Goal: Task Accomplishment & Management: Complete application form

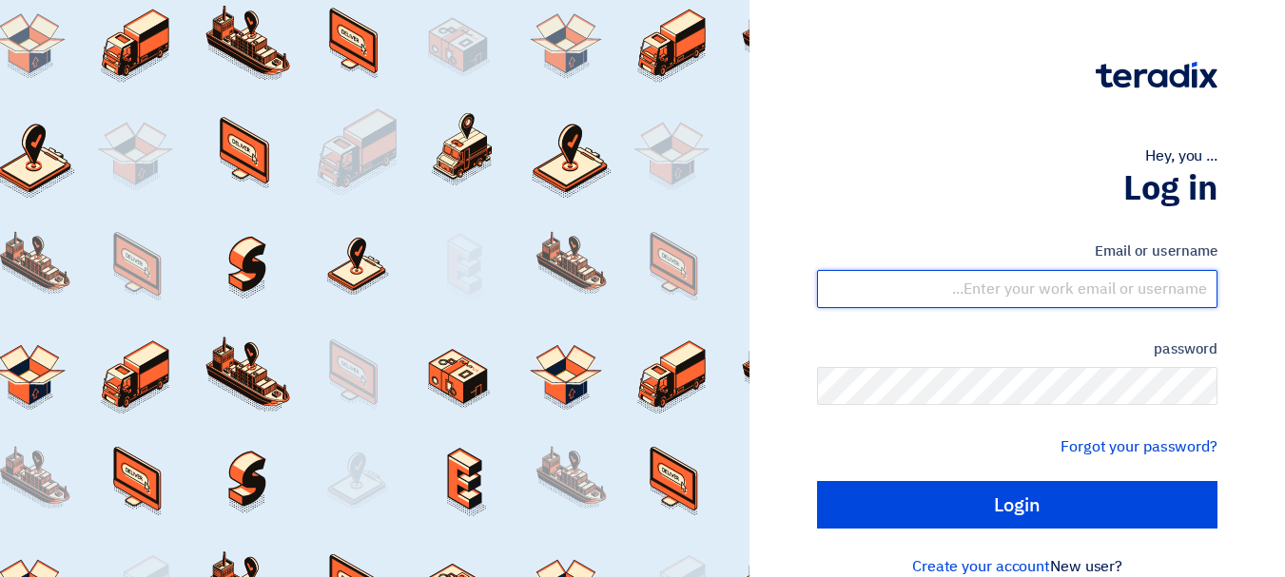
click at [1049, 292] on input "text" at bounding box center [1017, 289] width 400 height 38
type input "[EMAIL_ADDRESS][DOMAIN_NAME]"
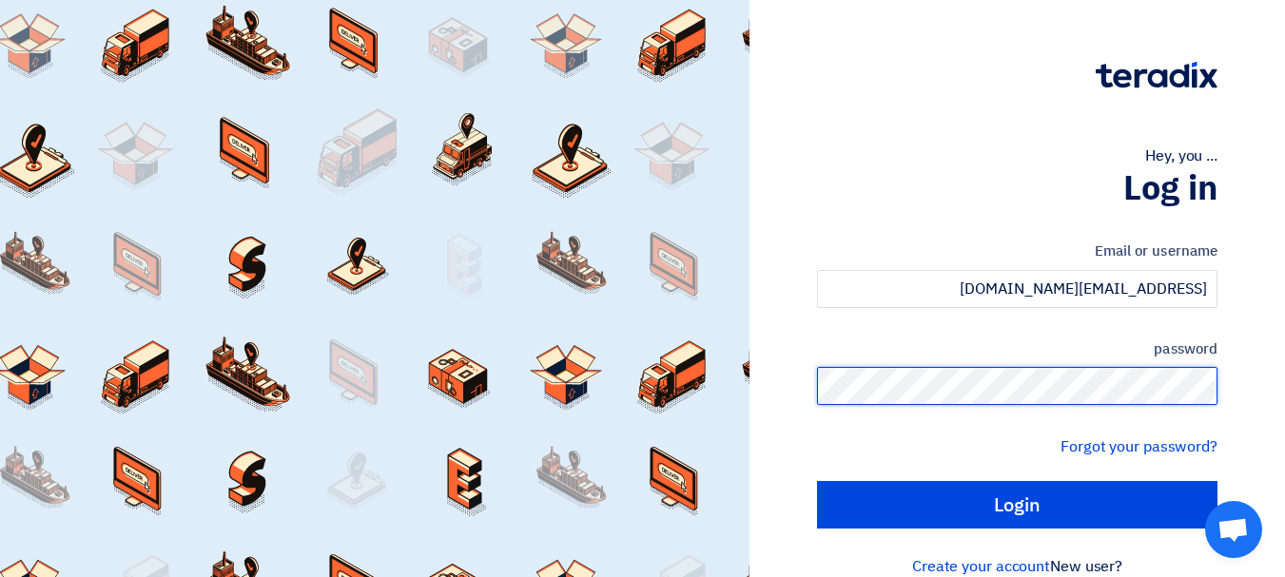
click at [817, 481] on input "Login" at bounding box center [1017, 505] width 400 height 48
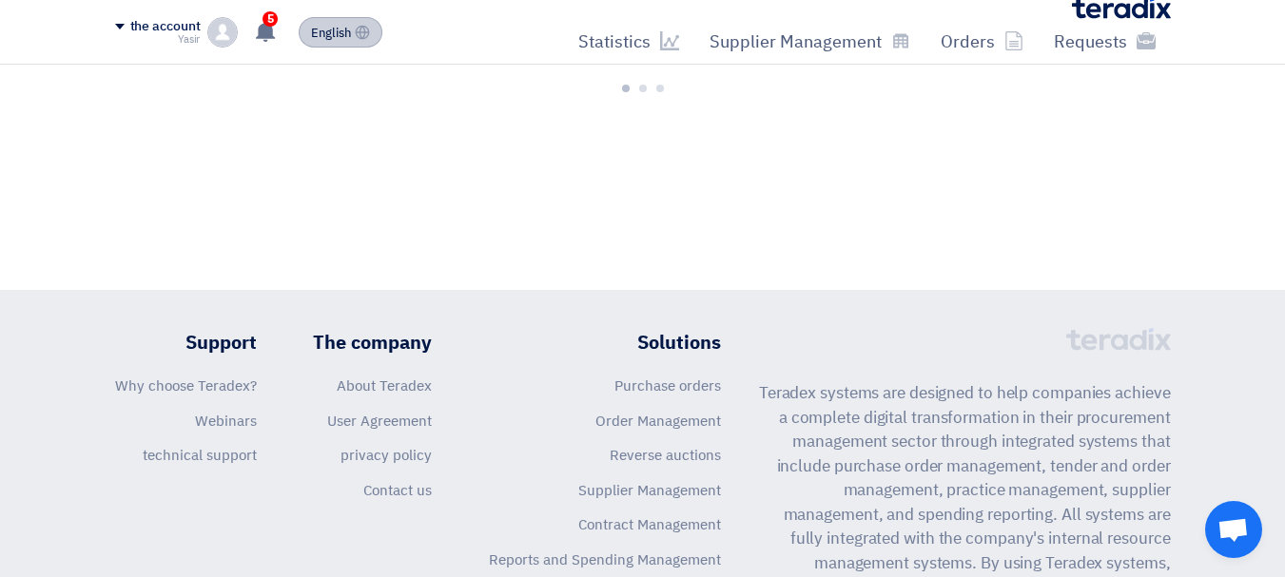
click at [324, 25] on font "English" at bounding box center [331, 33] width 40 height 18
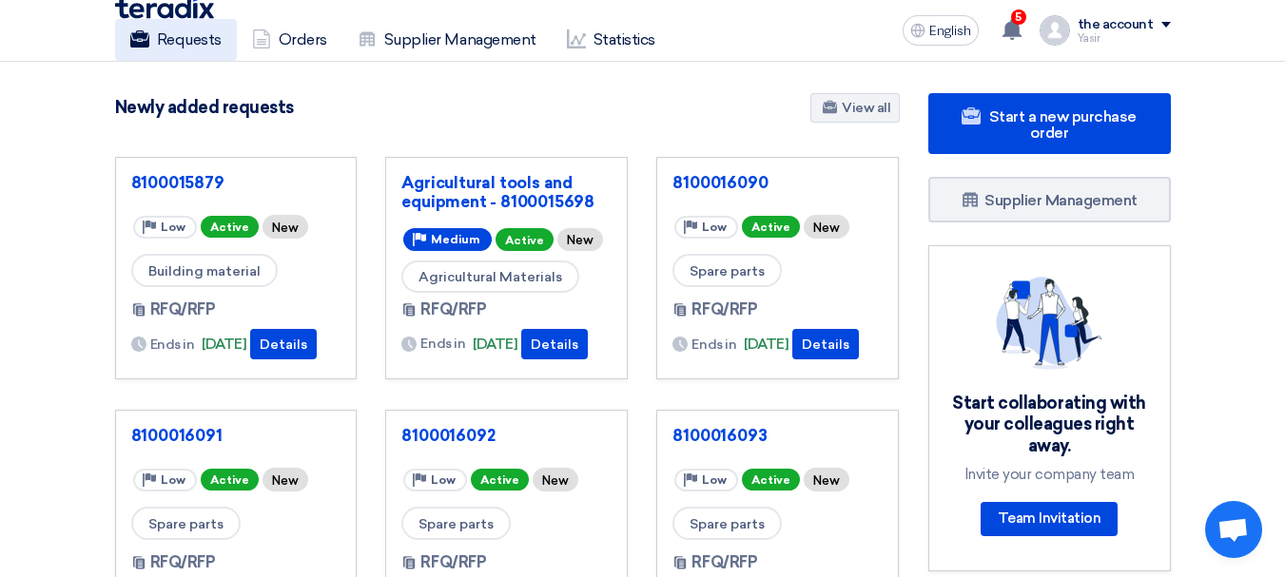
click at [223, 37] on link "Requests" at bounding box center [176, 40] width 122 height 42
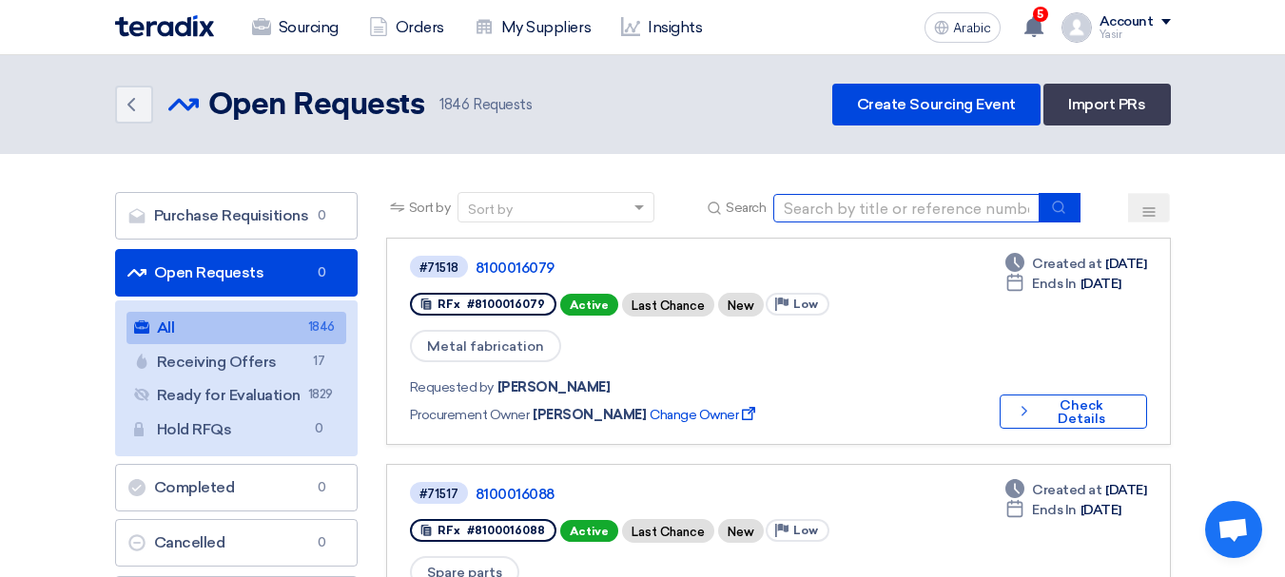
drag, startPoint x: 945, startPoint y: 202, endPoint x: 961, endPoint y: 208, distance: 16.6
click at [945, 202] on input at bounding box center [906, 208] width 266 height 29
paste input "8100016075"
type input "8100016075"
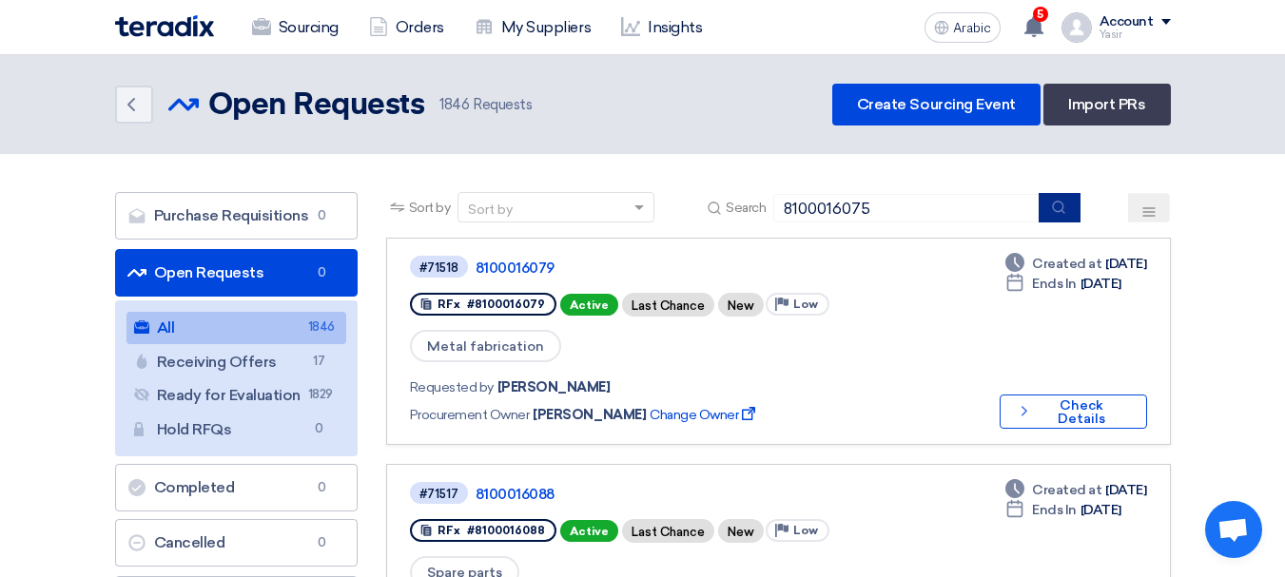
click at [1071, 204] on button "submit" at bounding box center [1060, 207] width 42 height 29
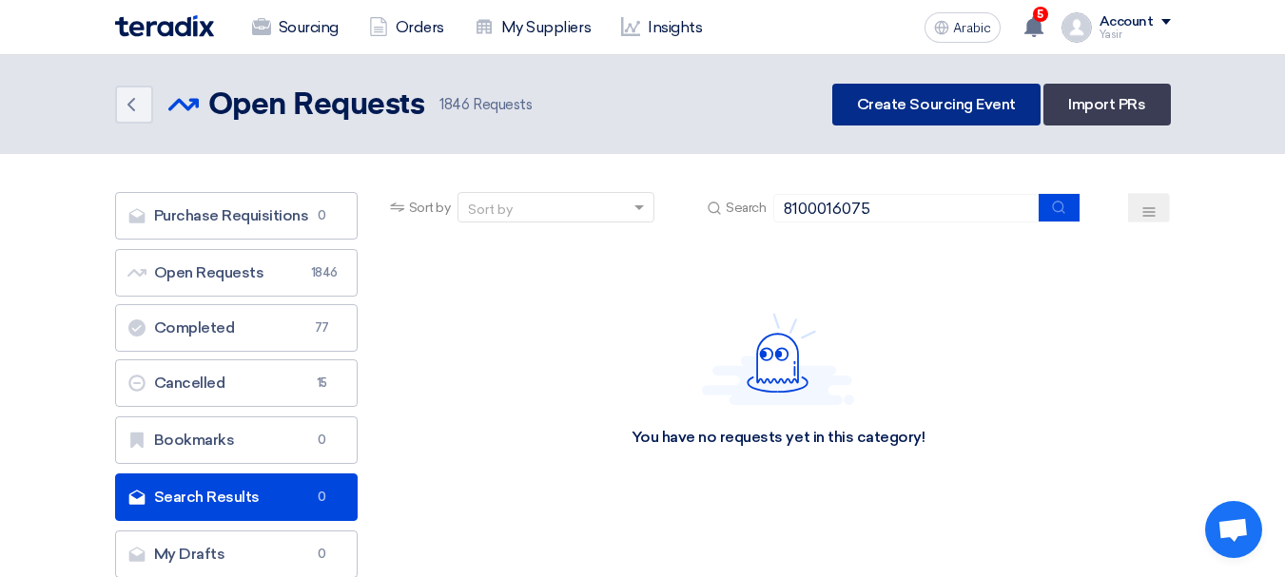
click at [922, 109] on font "Create Sourcing Event" at bounding box center [936, 104] width 159 height 18
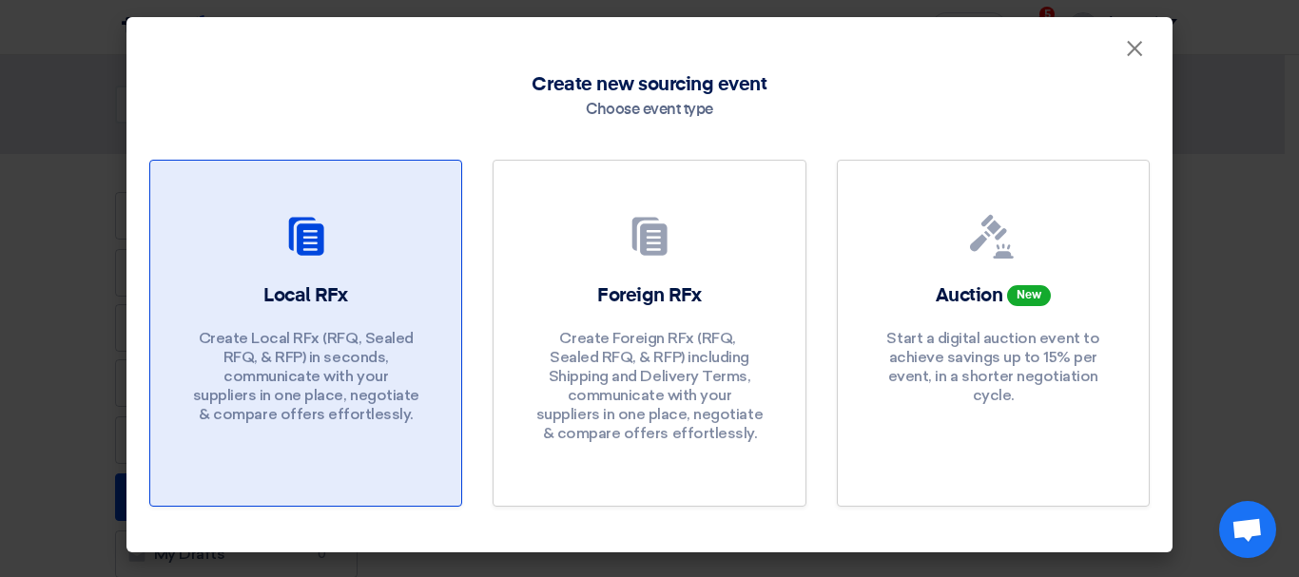
click at [399, 287] on div "Local RFx Create Local RFx (RFQ, ​​Sealed RFQ, & RFP) in seconds, communicate w…" at bounding box center [305, 357] width 265 height 151
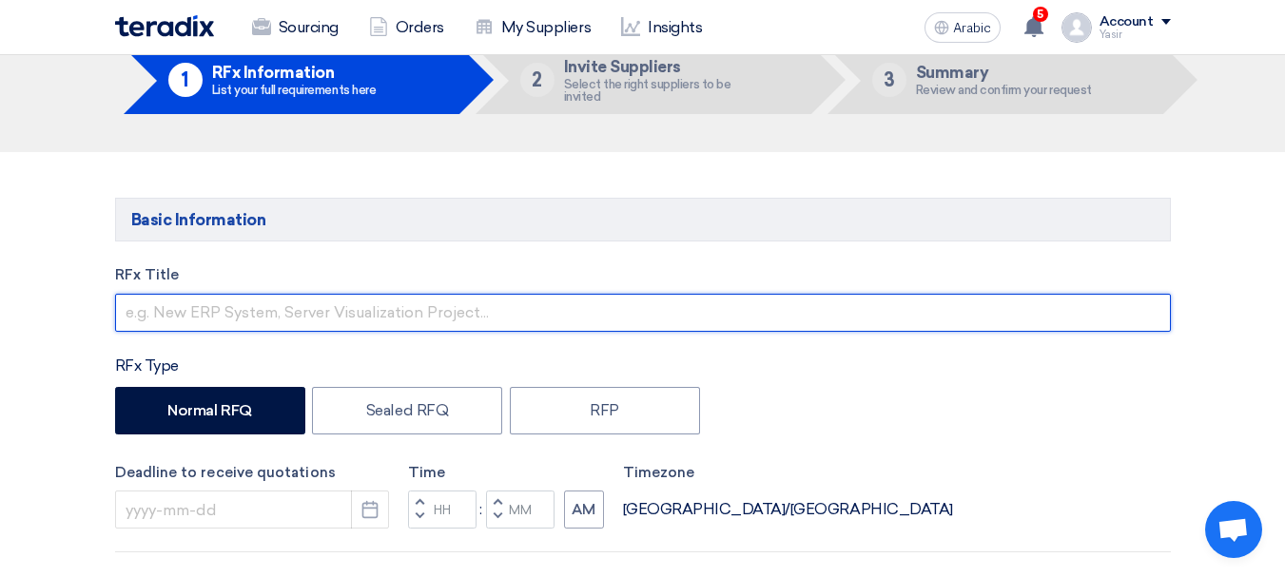
click at [324, 301] on input "text" at bounding box center [643, 313] width 1056 height 38
paste input "8100016075"
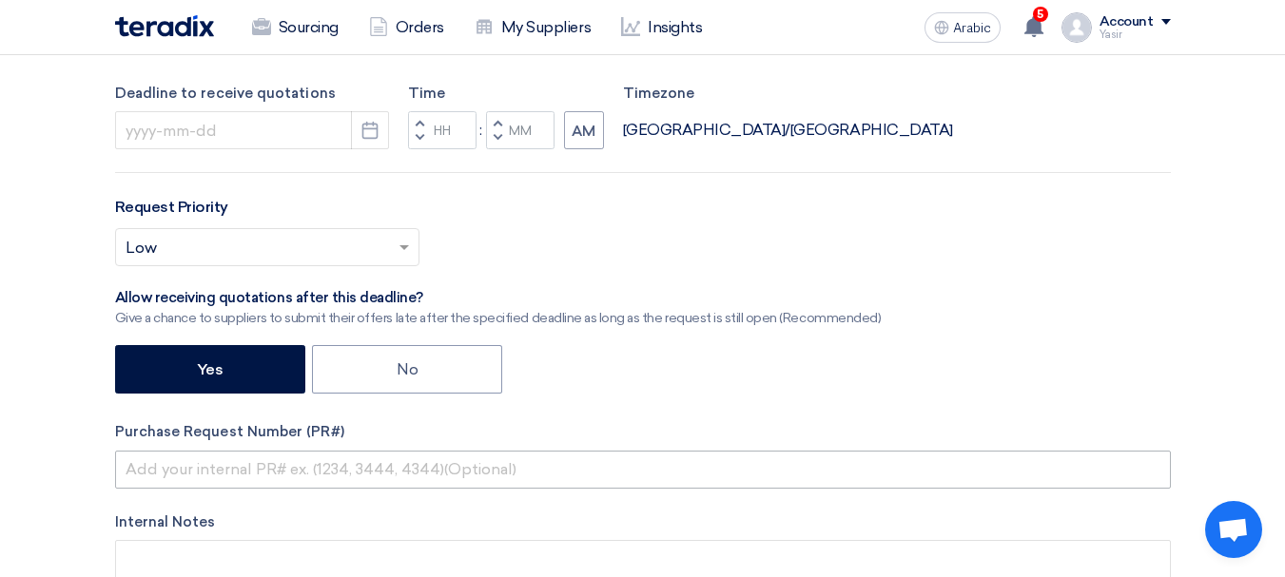
scroll to position [571, 0]
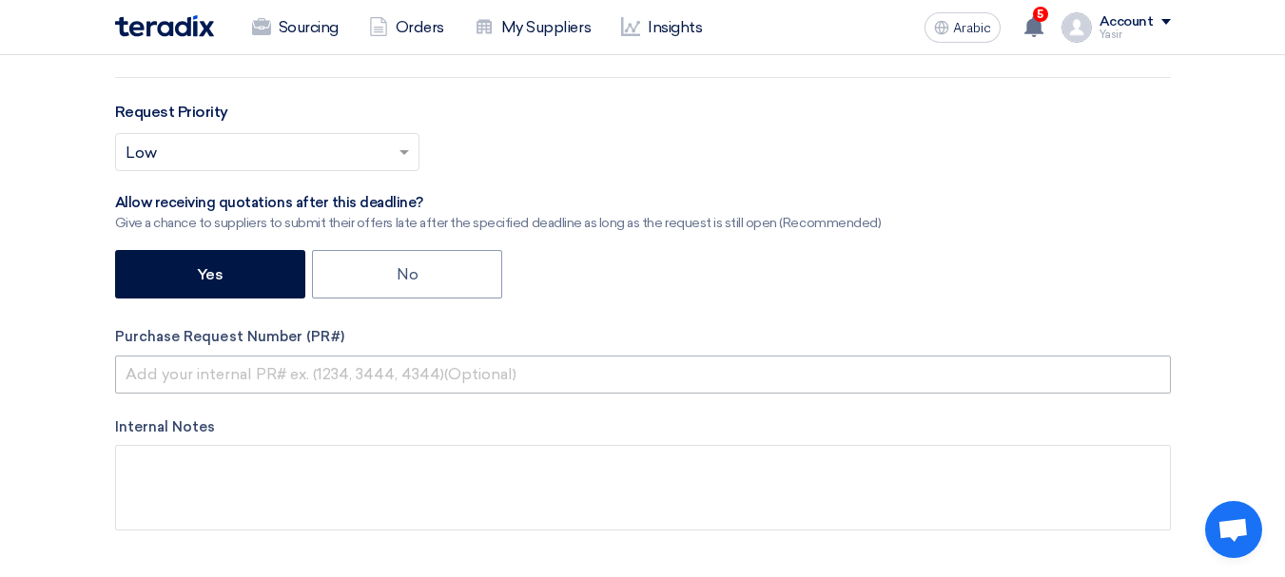
type input "8100016075"
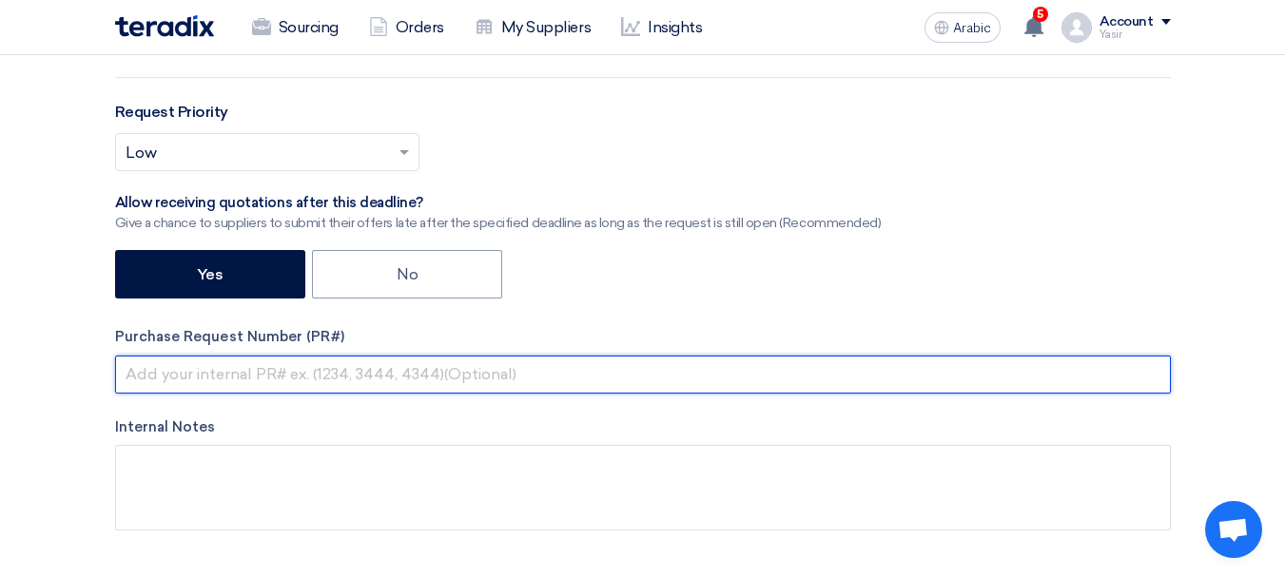
click at [250, 378] on input "text" at bounding box center [643, 375] width 1056 height 38
paste input "8100016075"
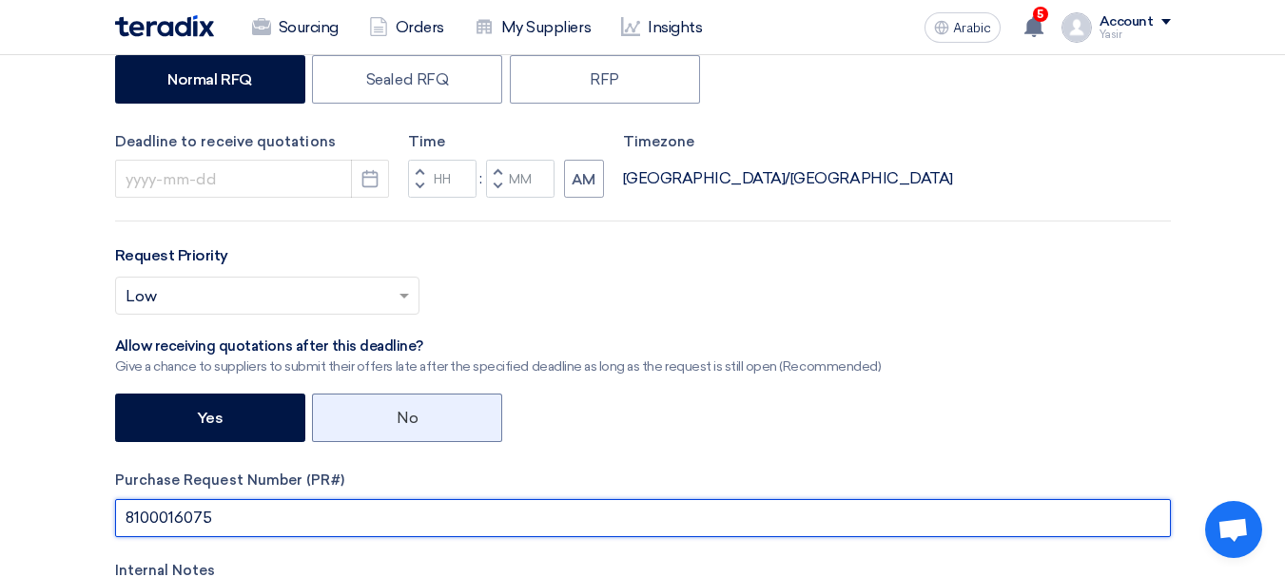
scroll to position [285, 0]
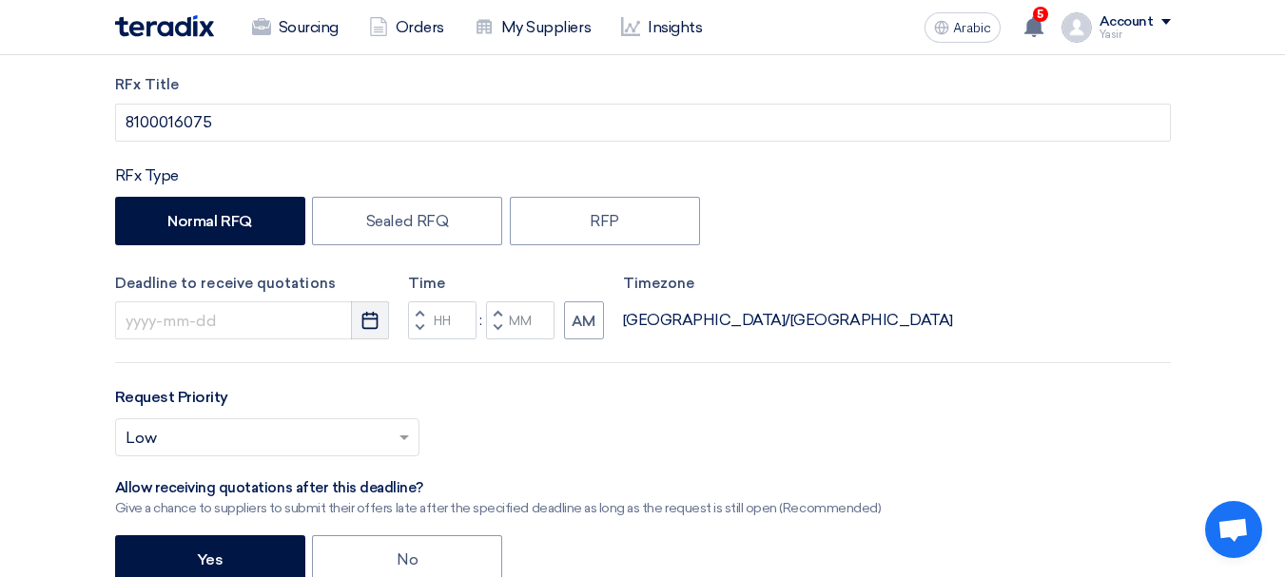
type input "8100016075"
click at [378, 321] on use "button" at bounding box center [370, 320] width 16 height 17
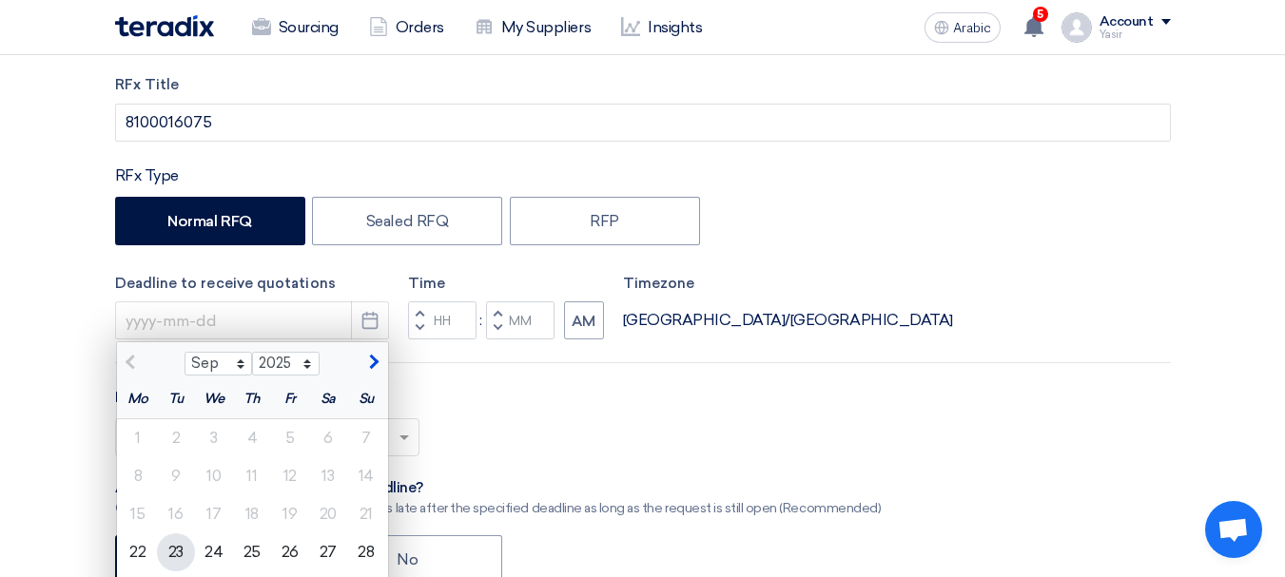
click at [168, 547] on font "23" at bounding box center [175, 552] width 15 height 18
type input "9/23/2025"
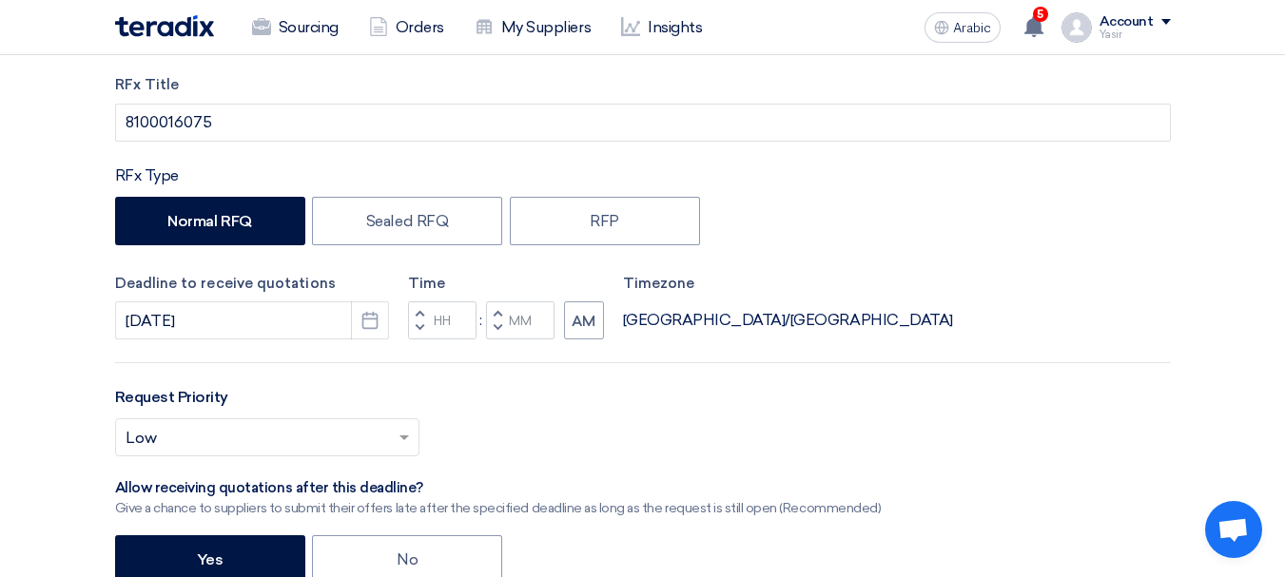
click at [424, 323] on button "Decrement hours" at bounding box center [419, 329] width 23 height 24
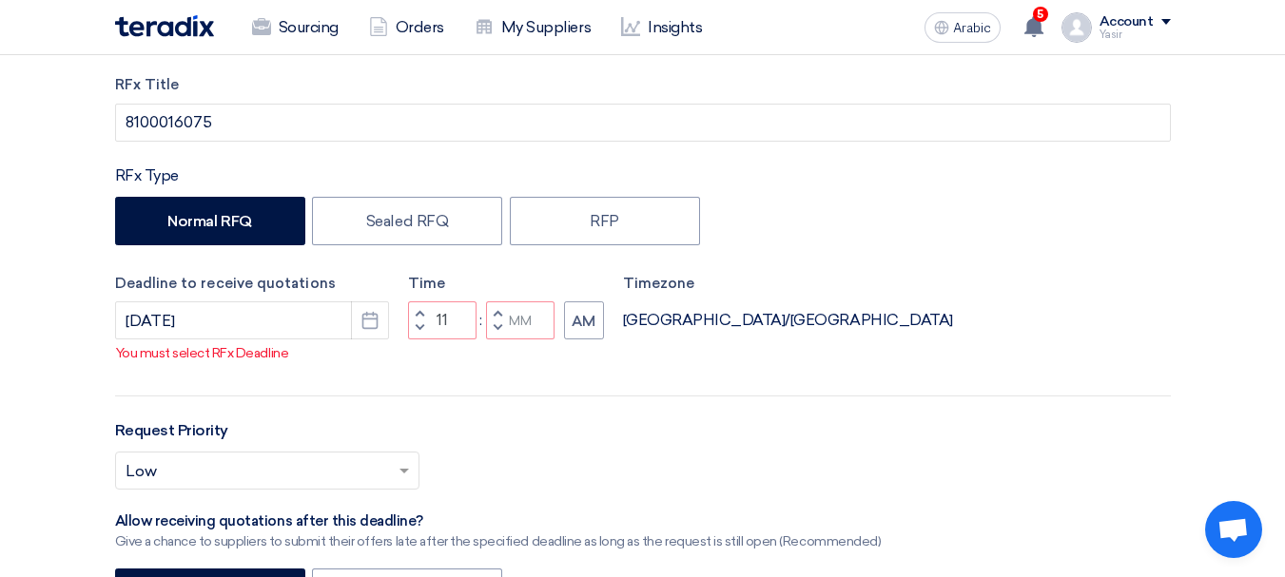
click at [497, 334] on span "button" at bounding box center [497, 327] width 7 height 11
type input "10"
type input "59"
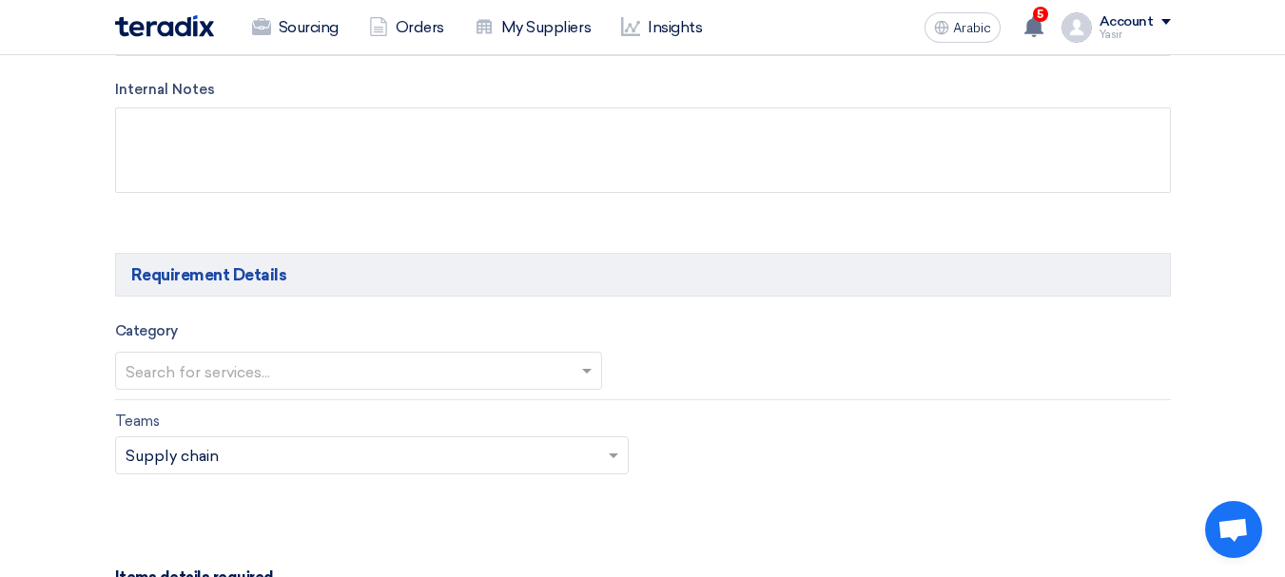
scroll to position [951, 0]
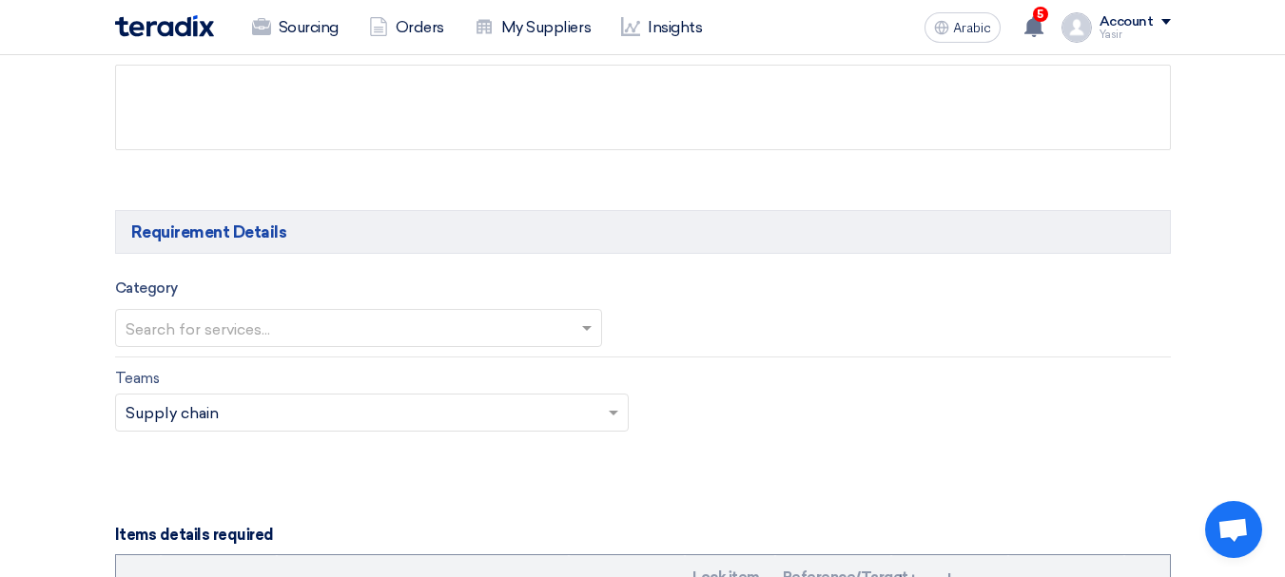
click at [254, 330] on input "text" at bounding box center [349, 329] width 447 height 31
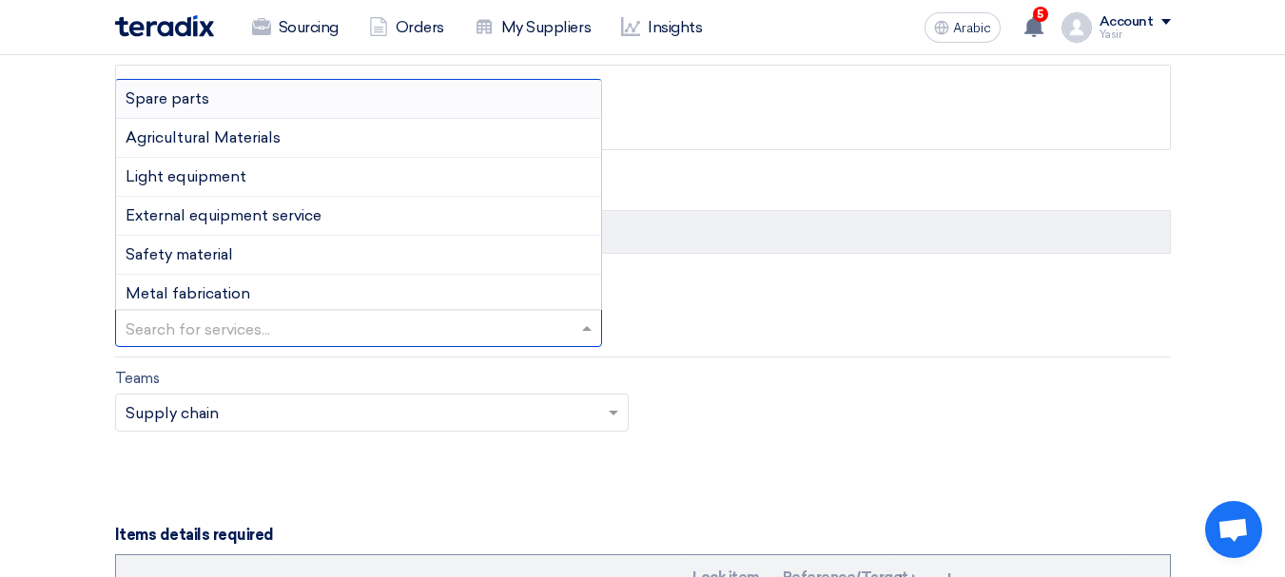
click at [185, 101] on font "Spare parts" at bounding box center [168, 98] width 84 height 18
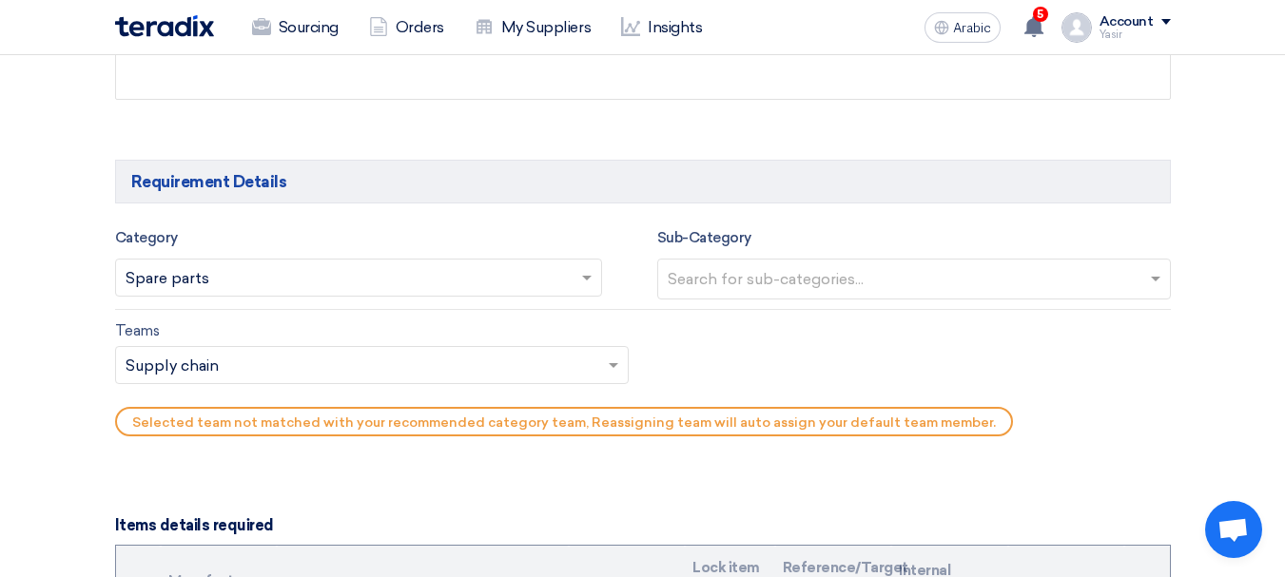
scroll to position [1046, 0]
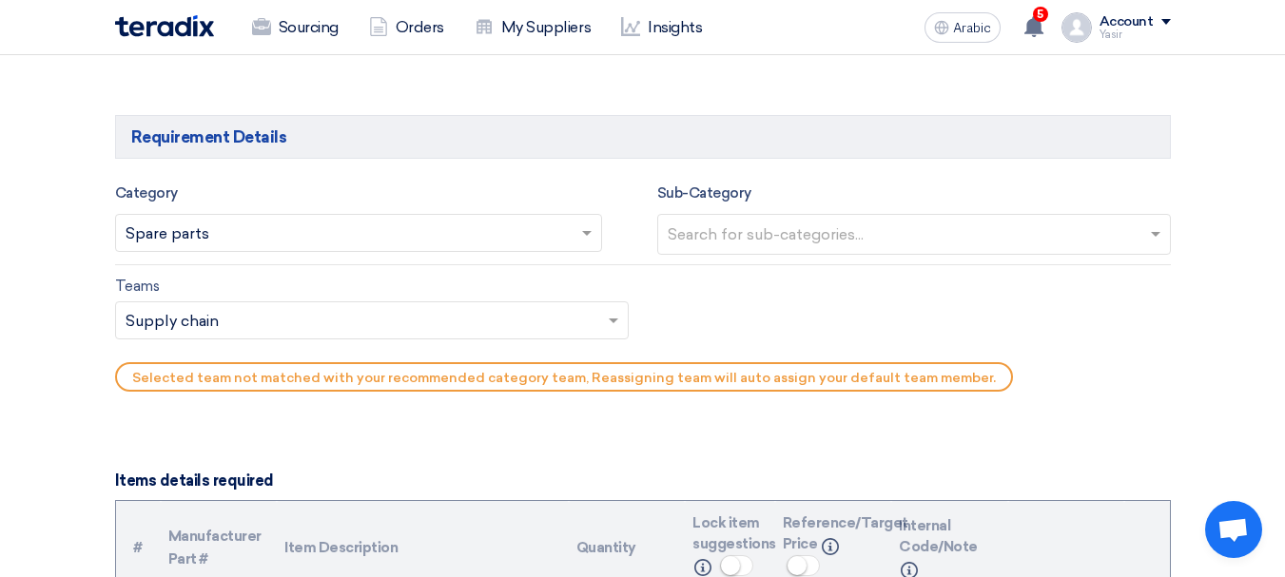
click at [796, 234] on input "text" at bounding box center [916, 236] width 497 height 31
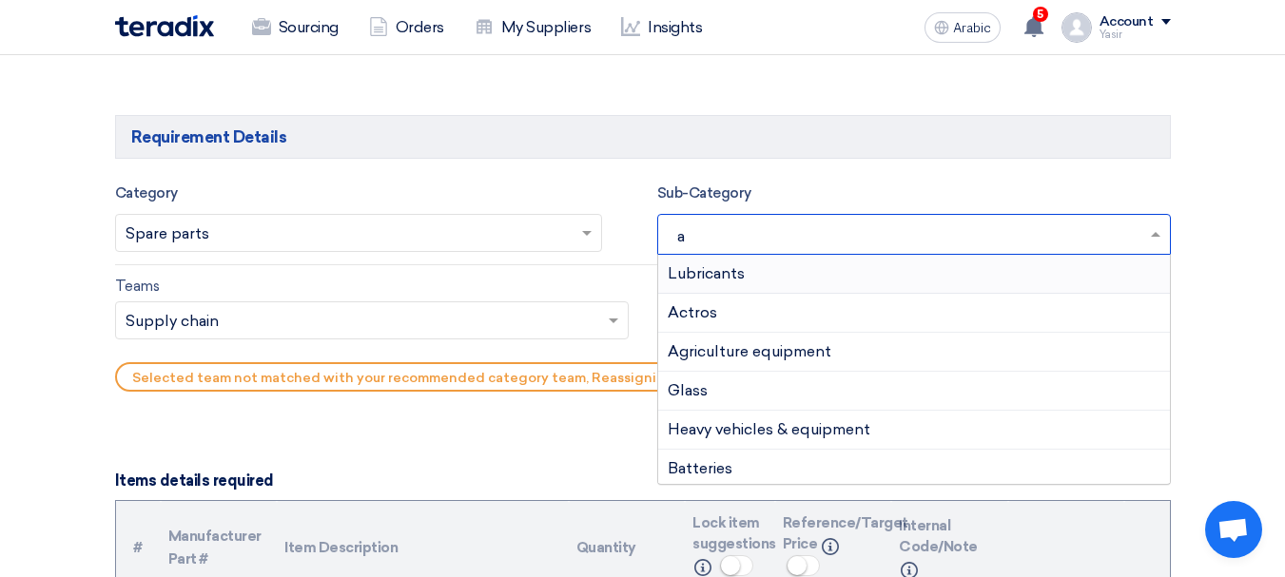
type input "ac"
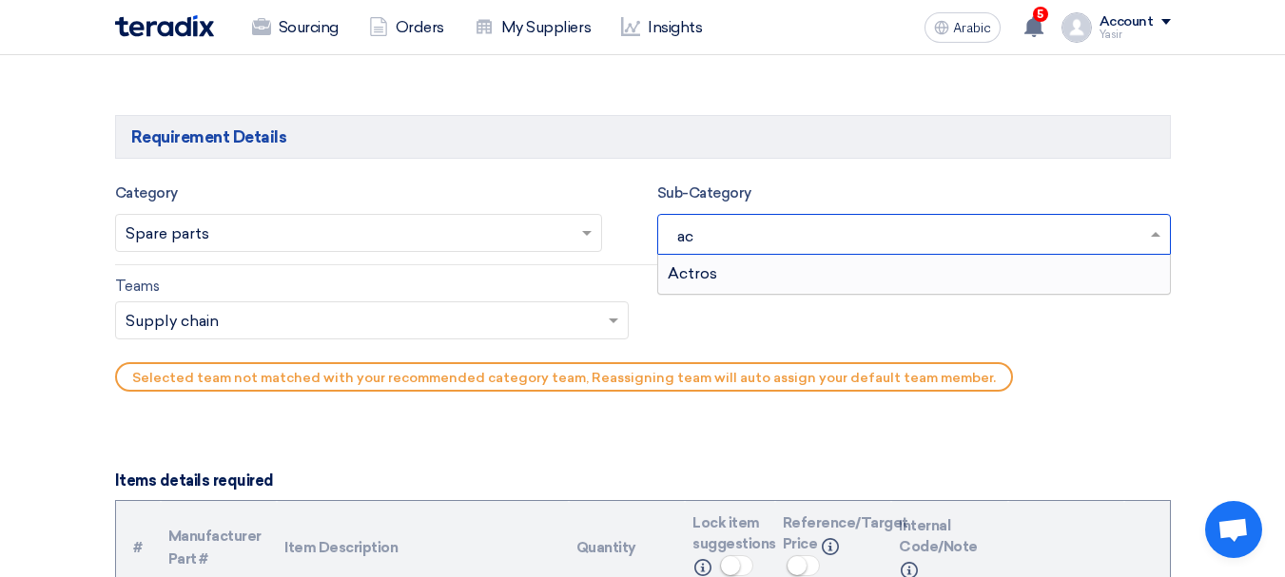
click at [729, 270] on div "Actros" at bounding box center [914, 274] width 512 height 38
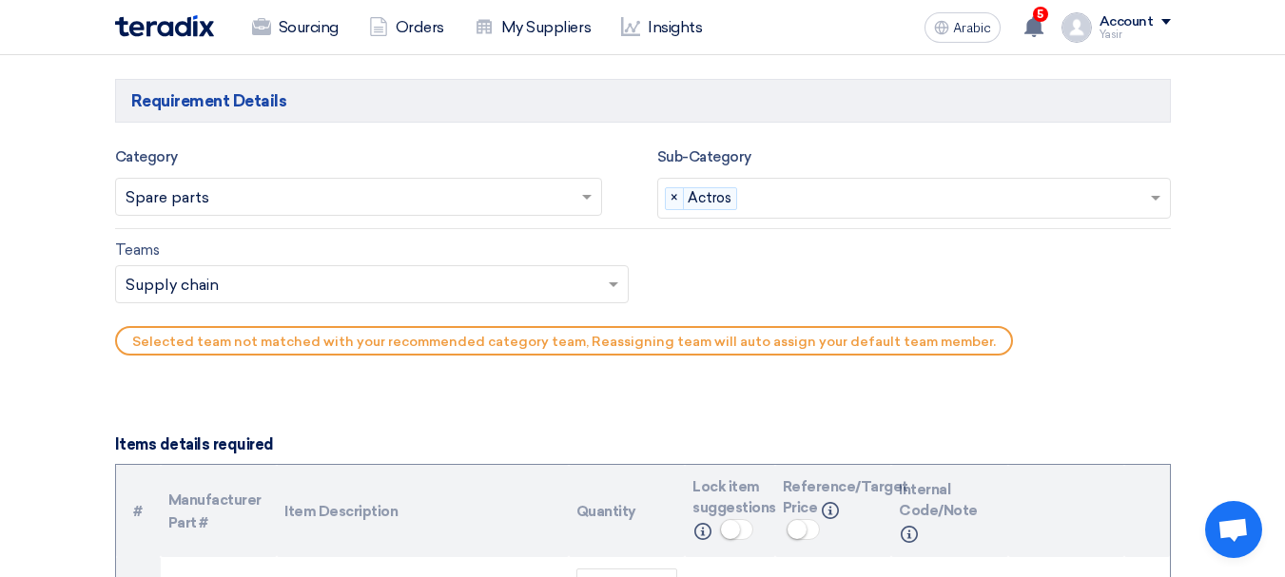
scroll to position [1141, 0]
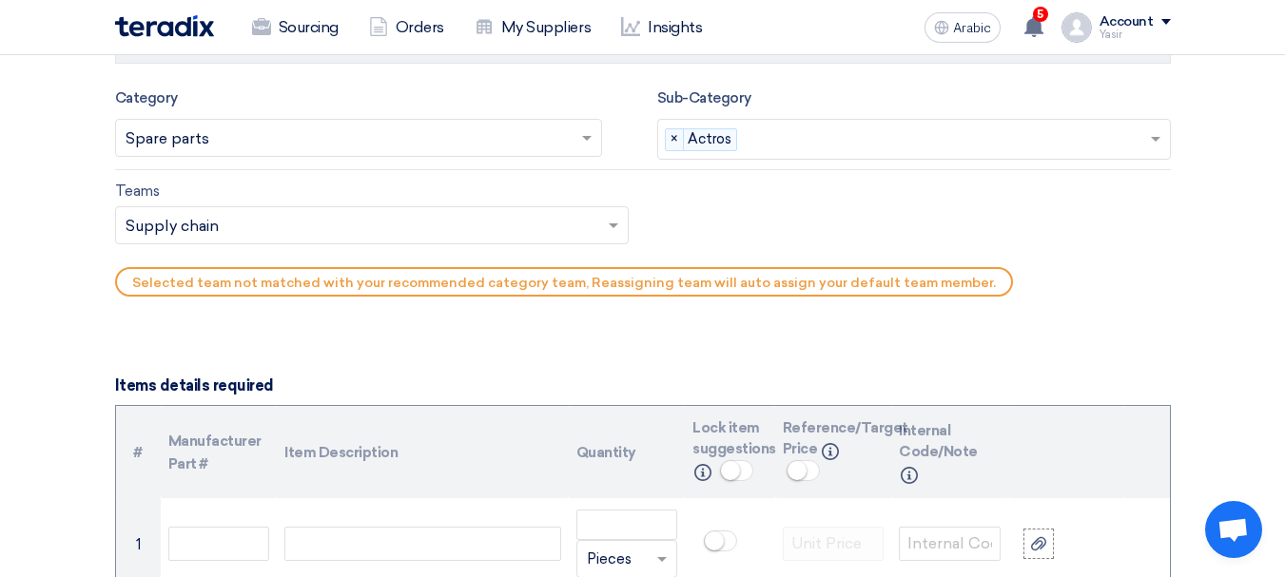
drag, startPoint x: 282, startPoint y: 227, endPoint x: 274, endPoint y: 242, distance: 16.2
click at [281, 227] on input "text" at bounding box center [363, 227] width 474 height 31
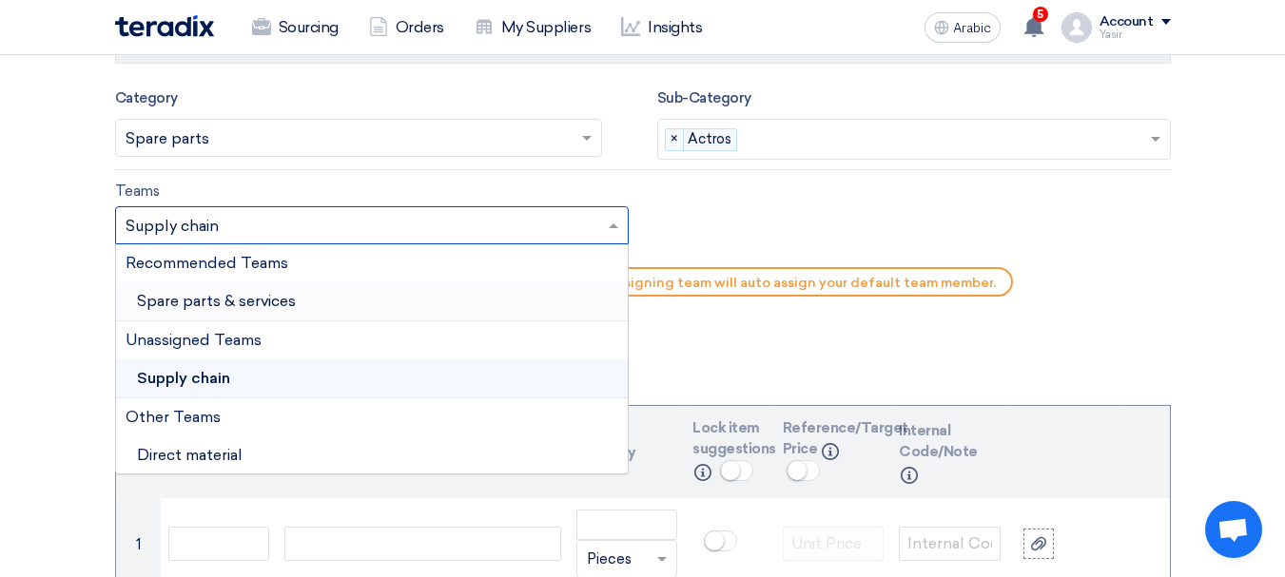
click at [246, 303] on font "Spare parts & services" at bounding box center [216, 301] width 159 height 18
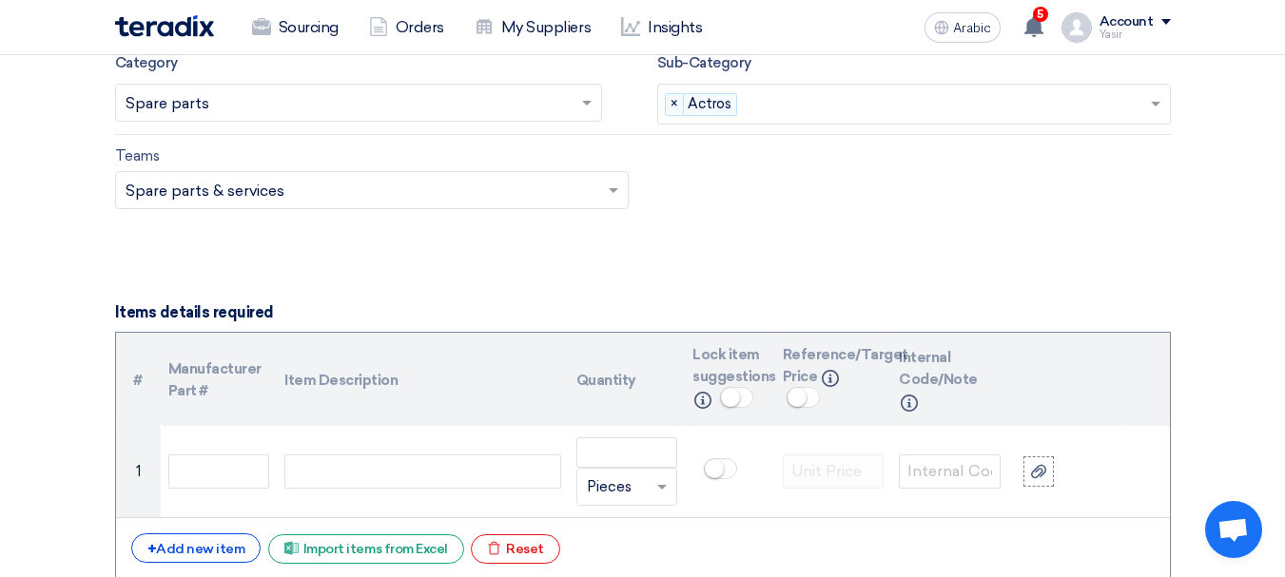
scroll to position [1236, 0]
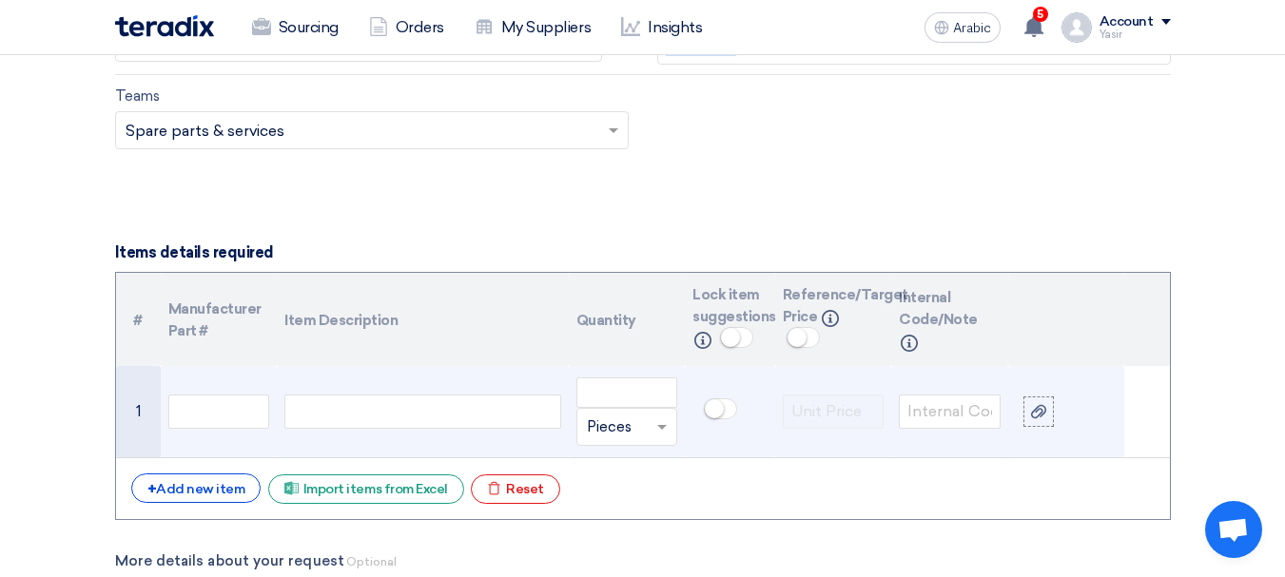
click at [190, 376] on td at bounding box center [219, 412] width 117 height 92
click at [196, 408] on input "text" at bounding box center [219, 412] width 102 height 34
click at [330, 398] on div at bounding box center [422, 412] width 276 height 34
click at [229, 415] on input "text" at bounding box center [219, 412] width 102 height 34
click at [463, 409] on div at bounding box center [422, 412] width 276 height 34
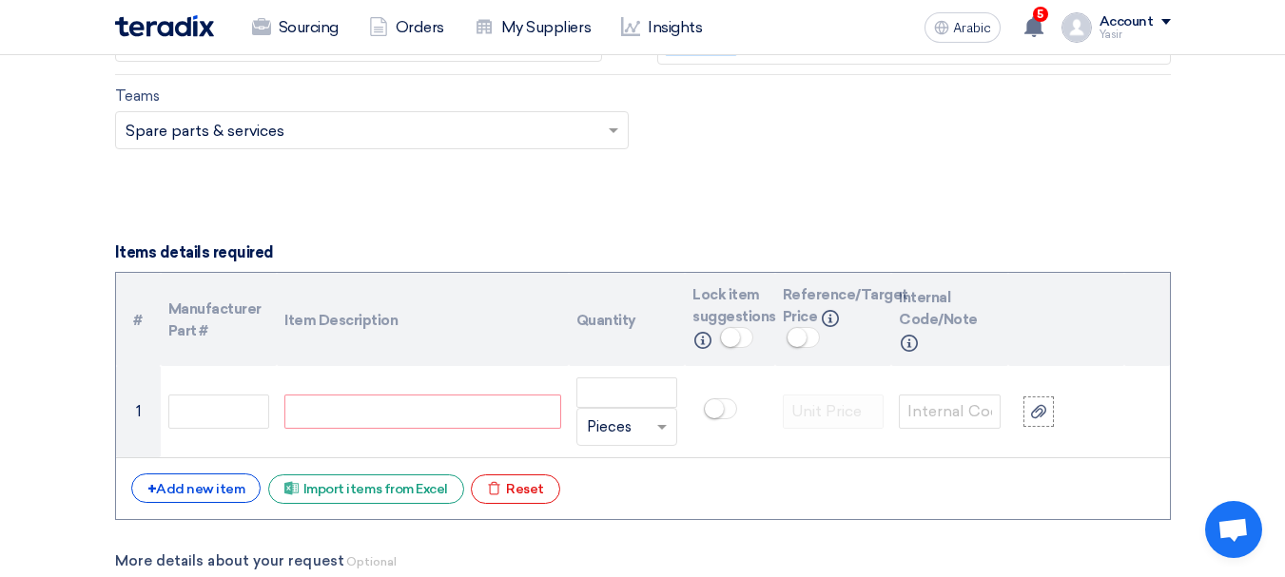
paste div
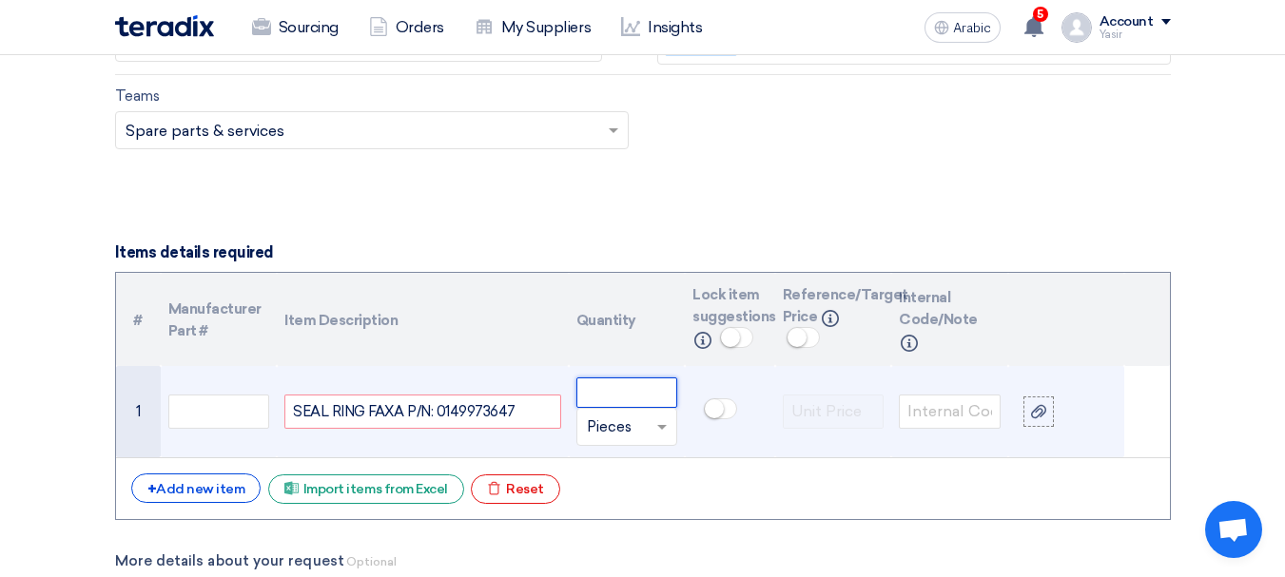
click at [657, 380] on input "number" at bounding box center [627, 393] width 102 height 30
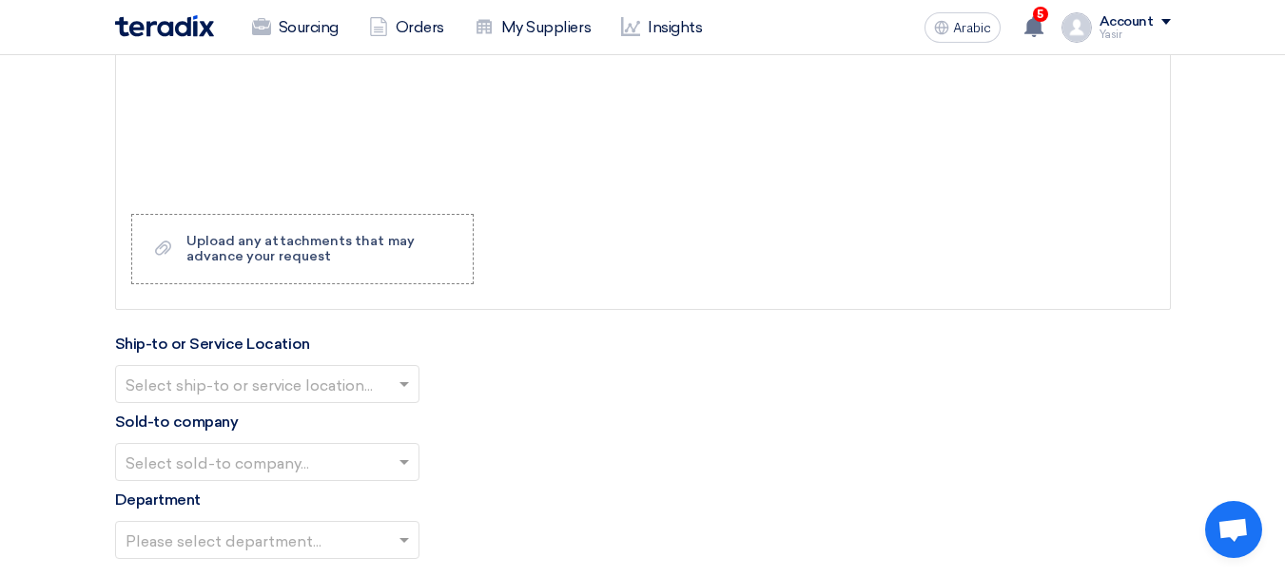
scroll to position [1997, 0]
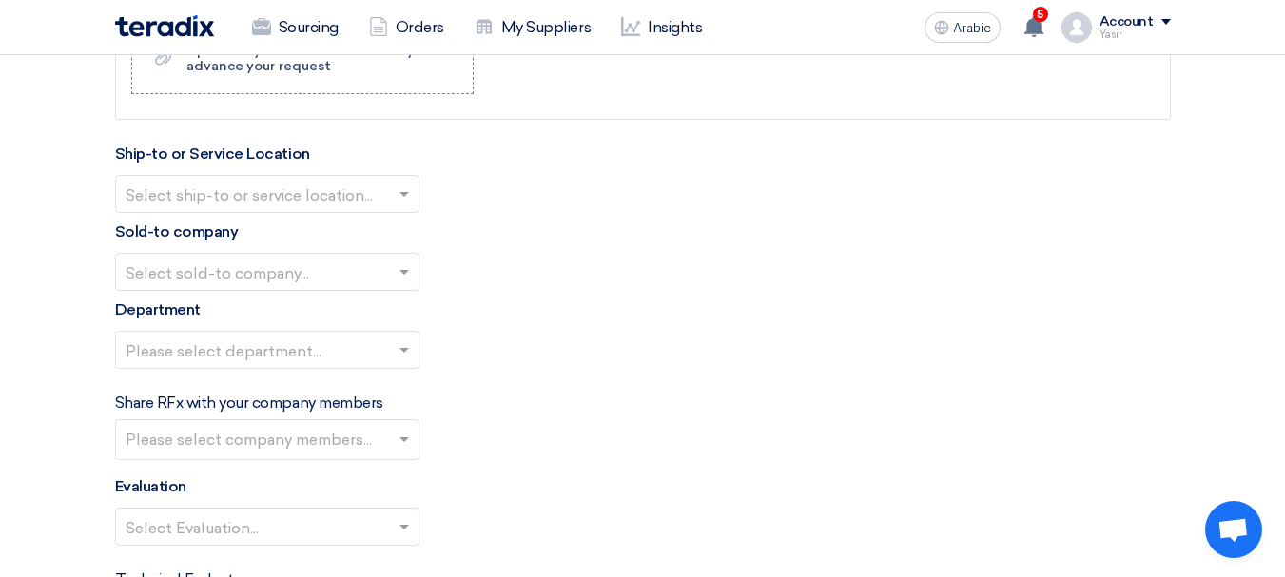
click at [320, 195] on input "text" at bounding box center [258, 195] width 264 height 31
type input "10"
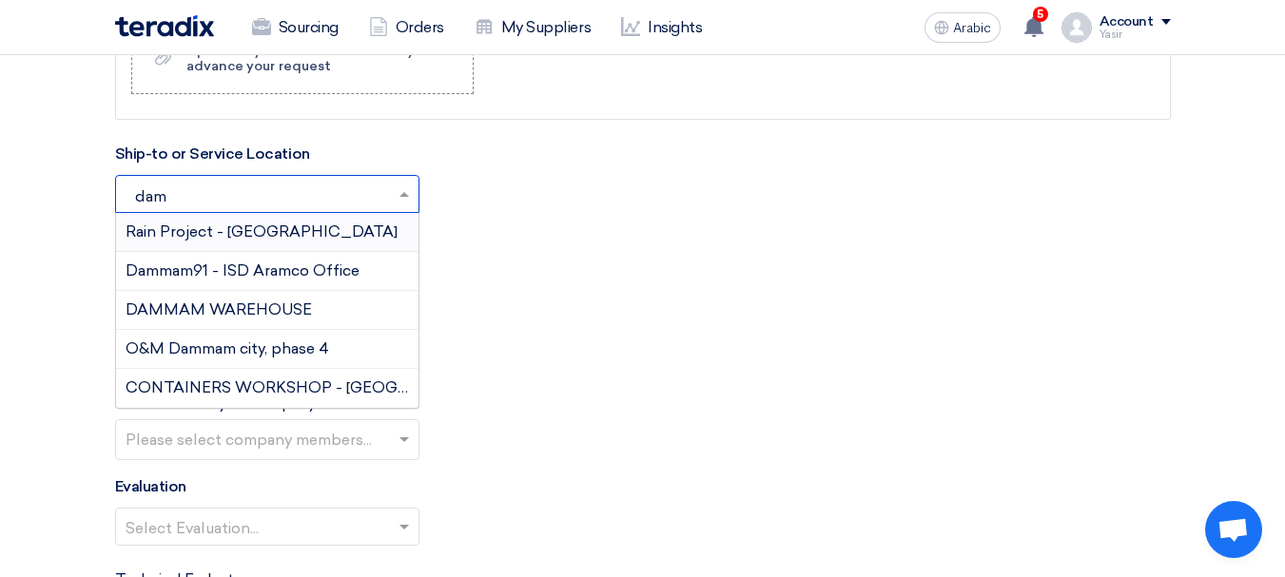
type input "damm"
click at [252, 303] on font "DAMMAM WAREHOUSE" at bounding box center [219, 310] width 186 height 18
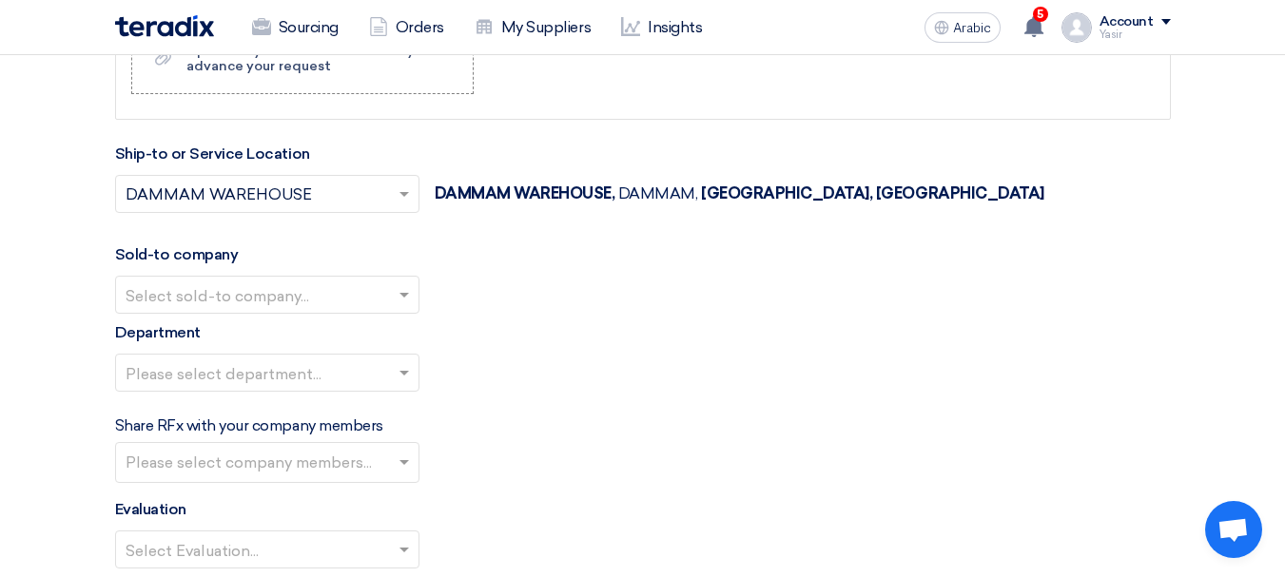
click at [247, 282] on input "text" at bounding box center [258, 296] width 264 height 31
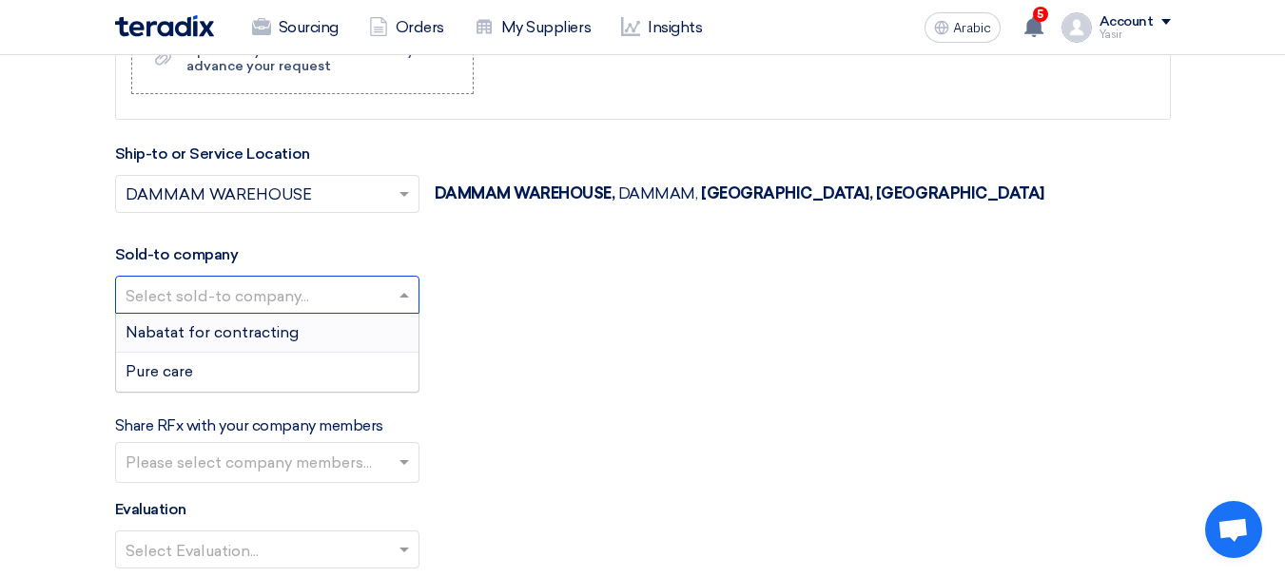
click at [193, 334] on font "Nabatat for contracting" at bounding box center [212, 332] width 173 height 18
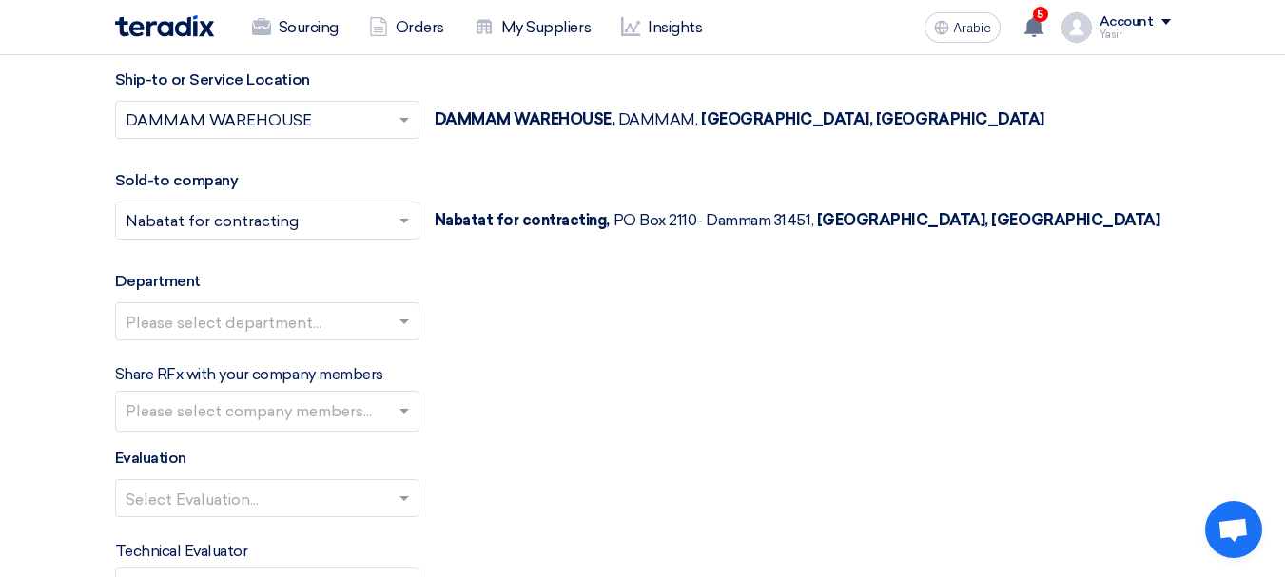
scroll to position [2092, 0]
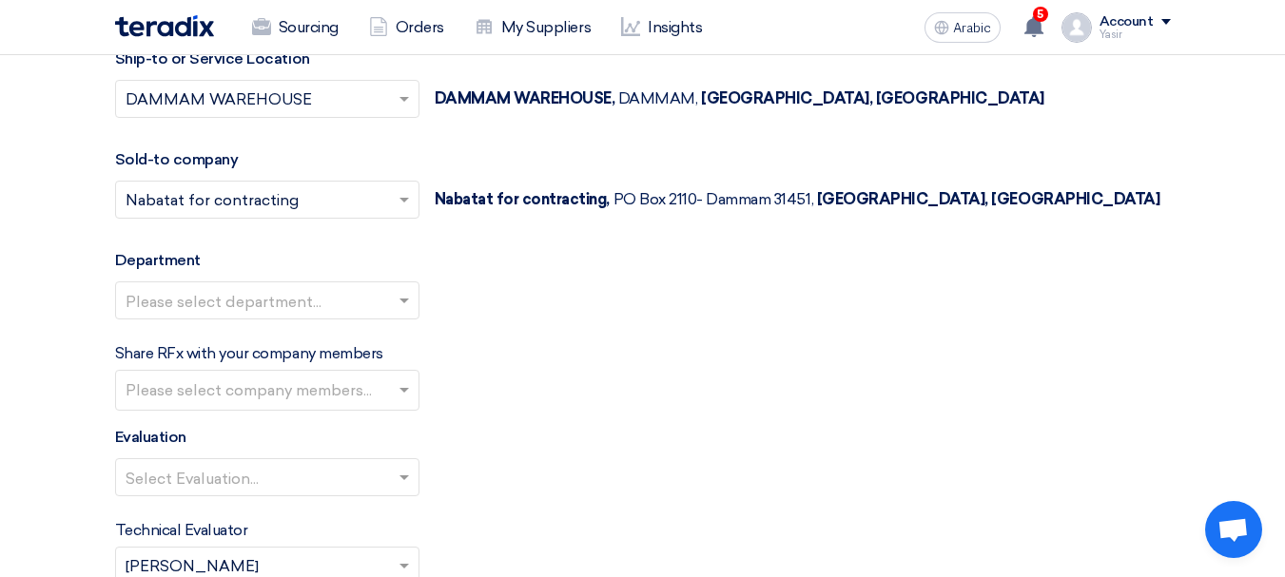
click at [236, 288] on input "text" at bounding box center [258, 301] width 264 height 31
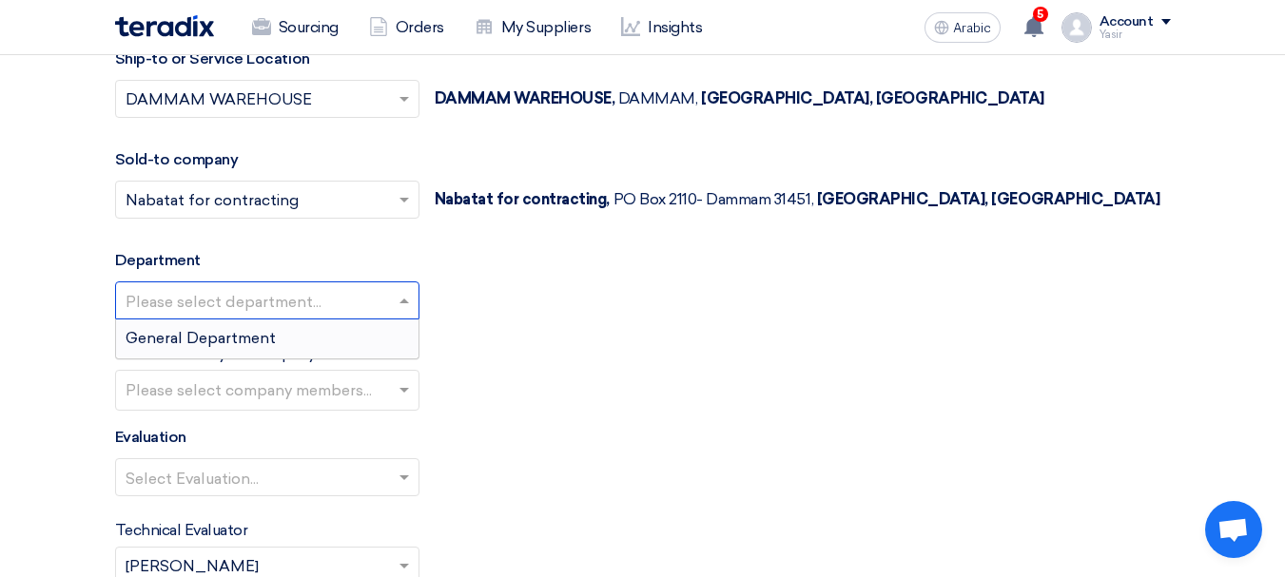
click at [219, 337] on font "General Department" at bounding box center [201, 338] width 150 height 18
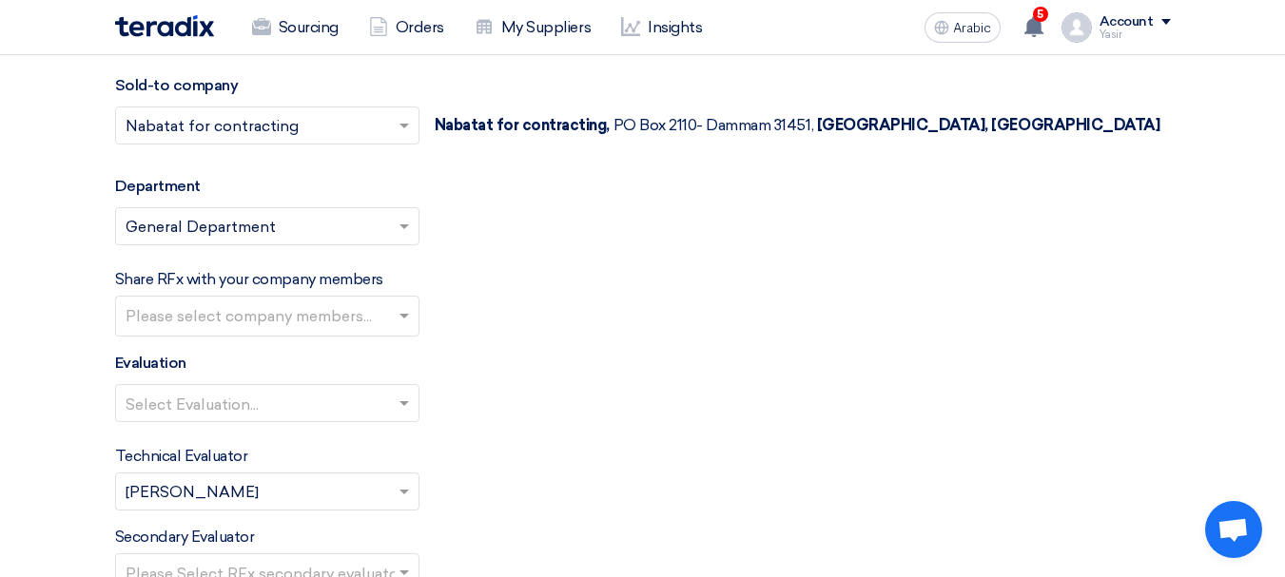
scroll to position [2187, 0]
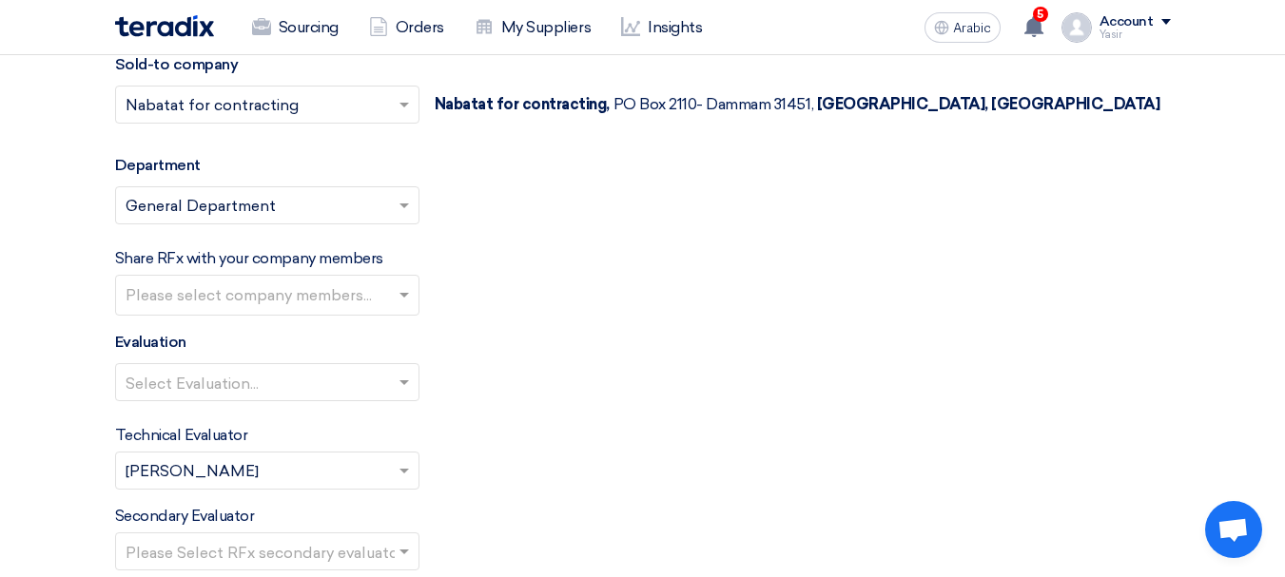
click at [277, 379] on input "text" at bounding box center [258, 383] width 264 height 31
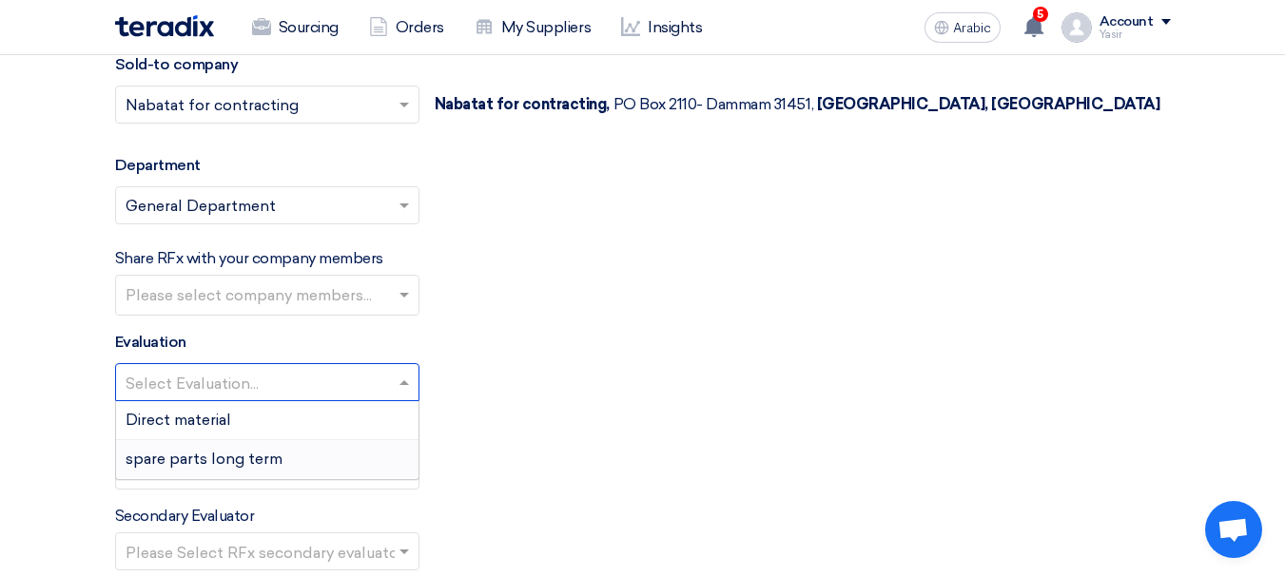
click at [191, 457] on font "spare parts long term" at bounding box center [204, 459] width 157 height 18
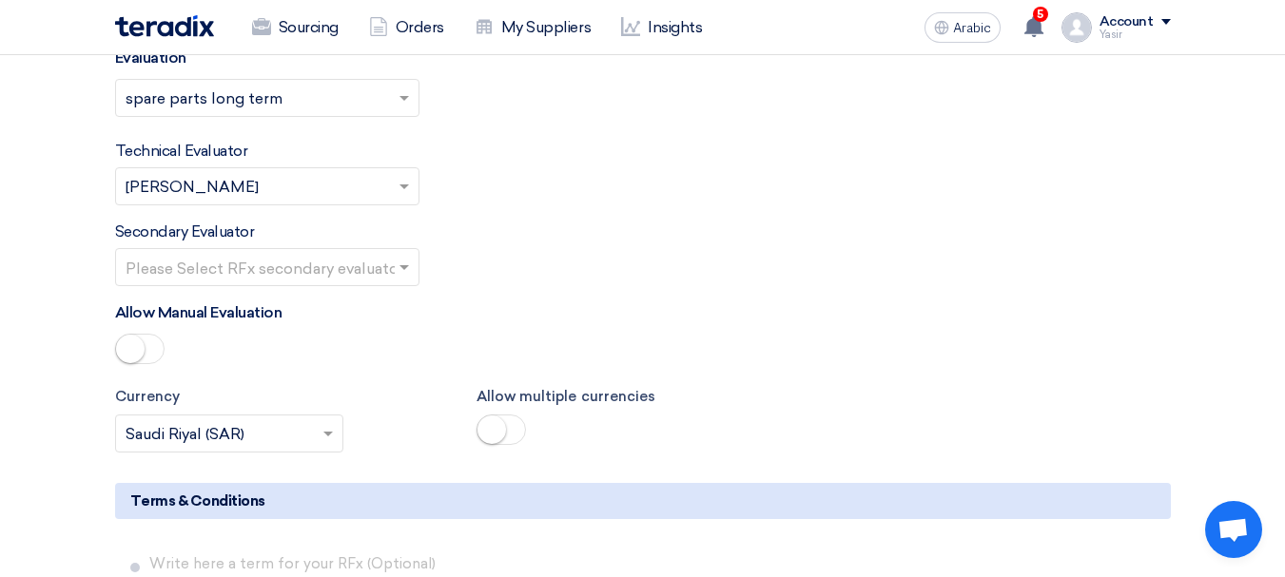
scroll to position [2473, 0]
click at [322, 273] on input "text" at bounding box center [258, 267] width 264 height 31
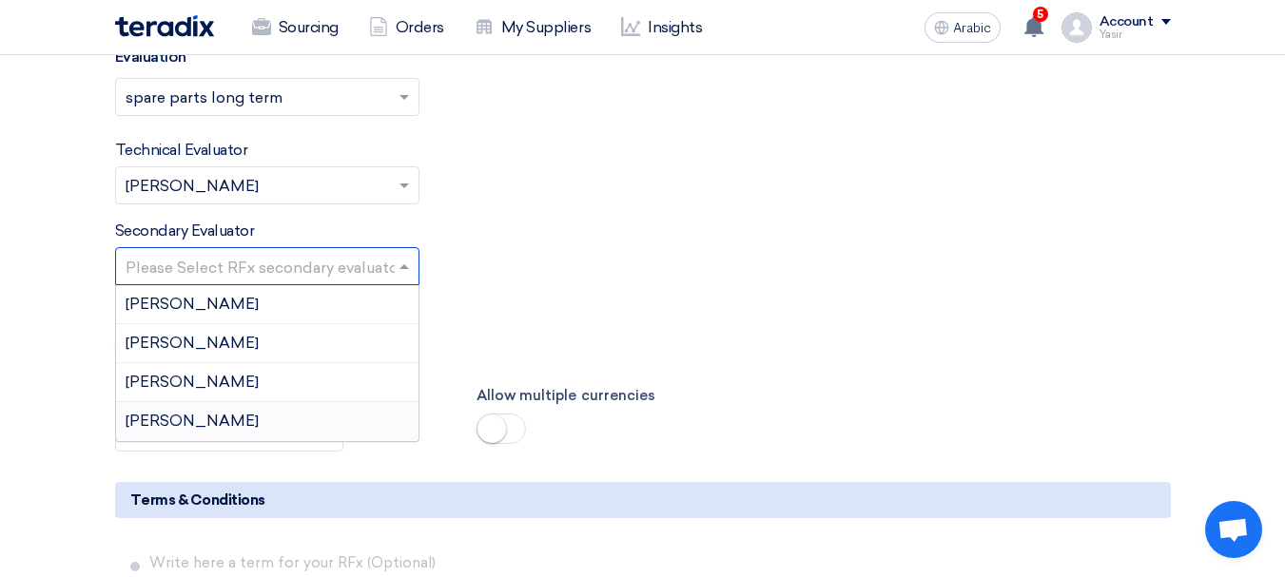
click at [155, 416] on font "[PERSON_NAME]" at bounding box center [192, 421] width 133 height 18
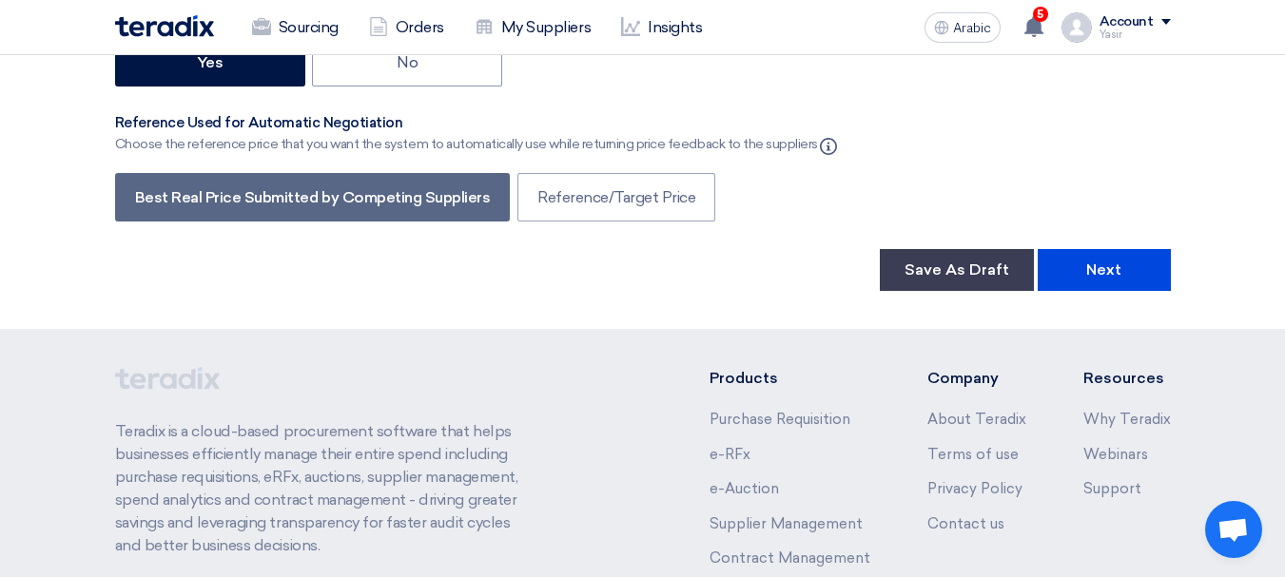
scroll to position [3234, 0]
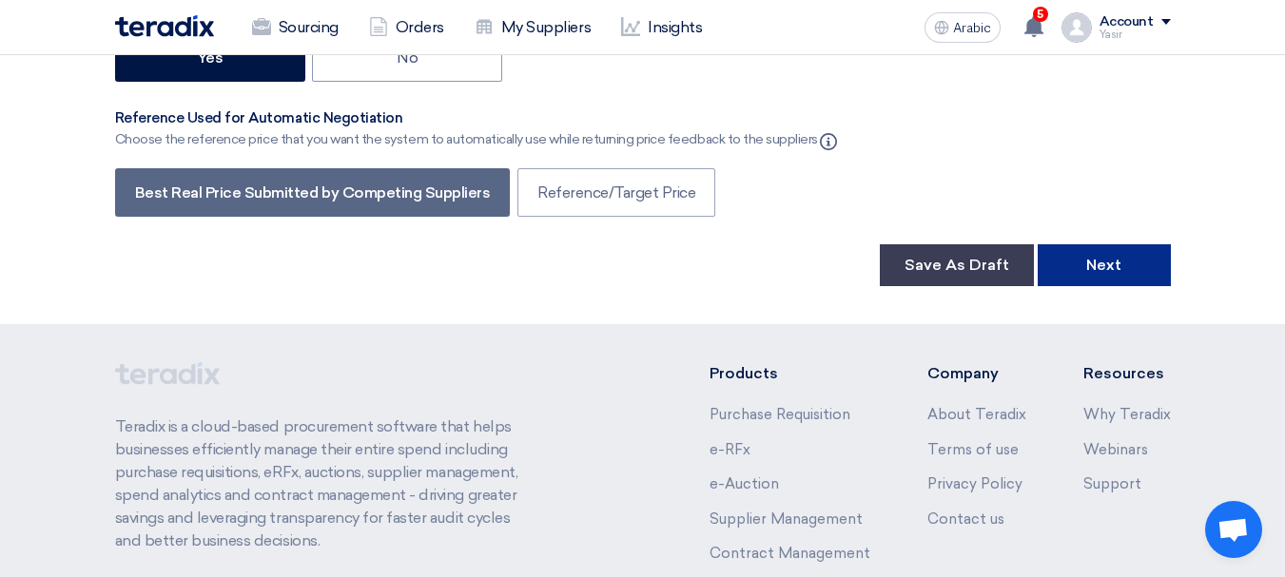
click at [1087, 274] on font "Next" at bounding box center [1103, 265] width 35 height 18
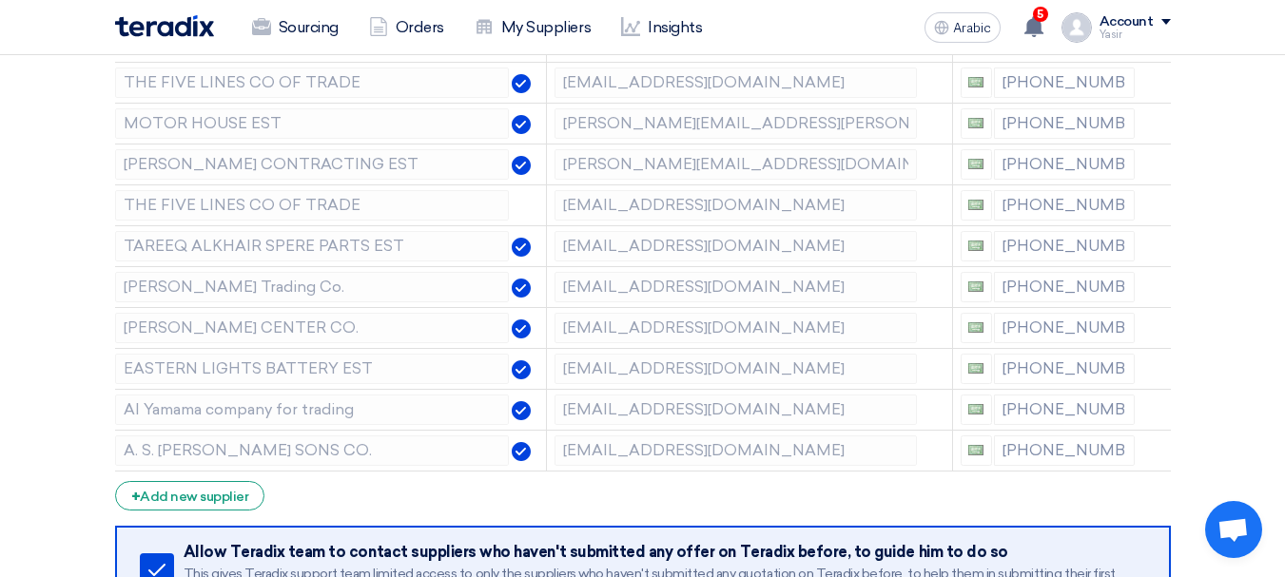
scroll to position [285, 0]
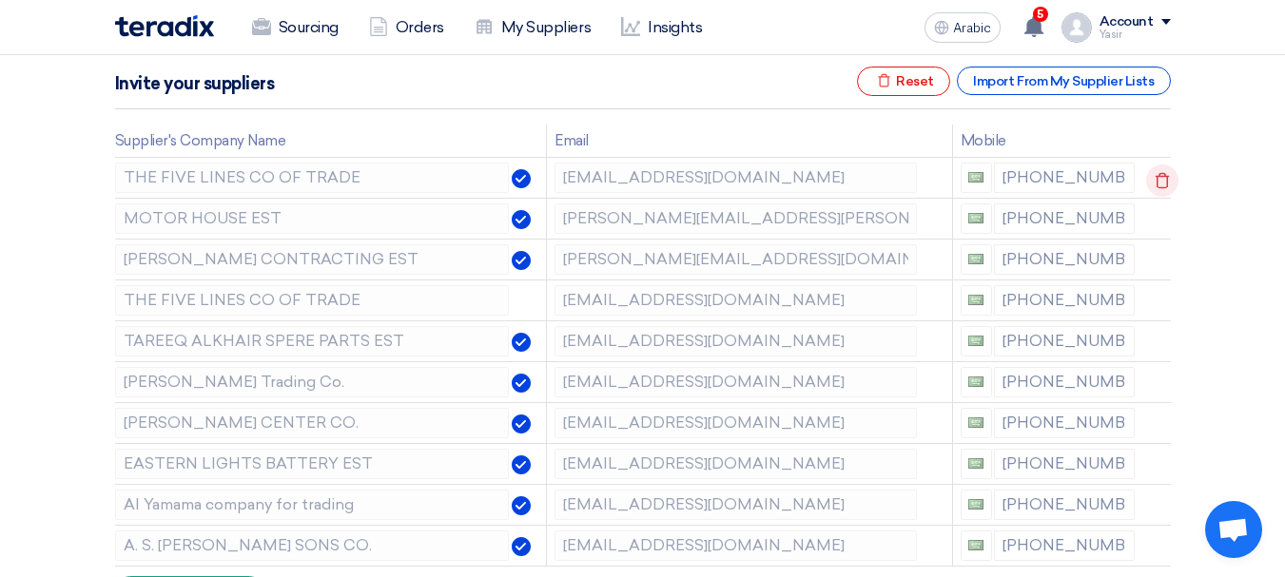
click at [1158, 174] on use at bounding box center [1163, 181] width 14 height 16
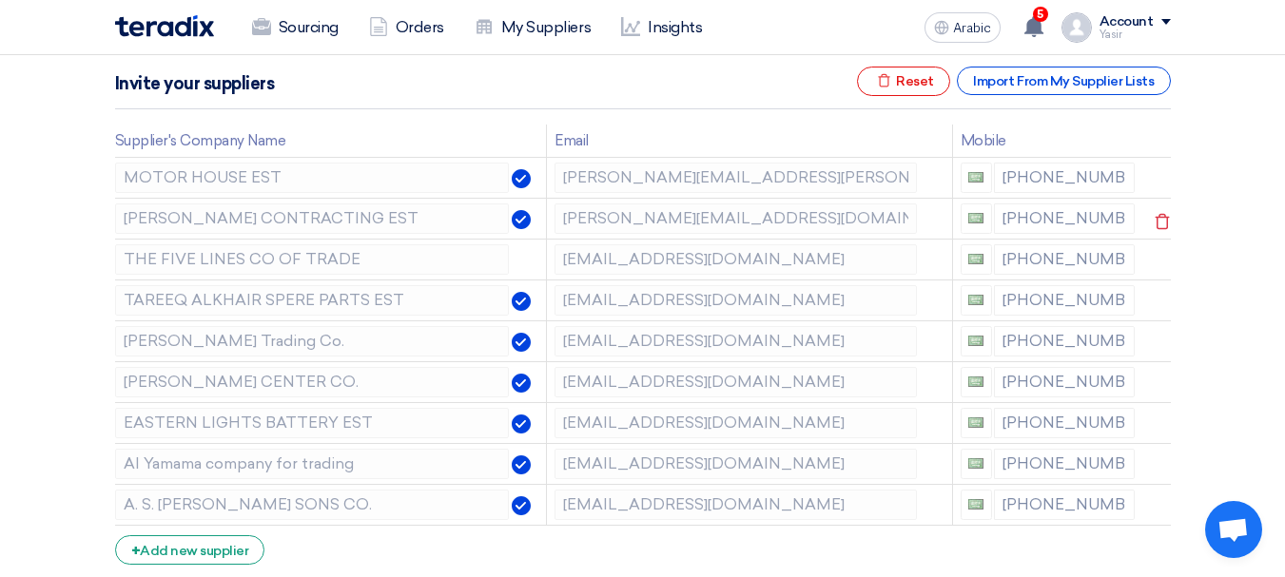
click at [0, 0] on use at bounding box center [0, 0] width 0 height 0
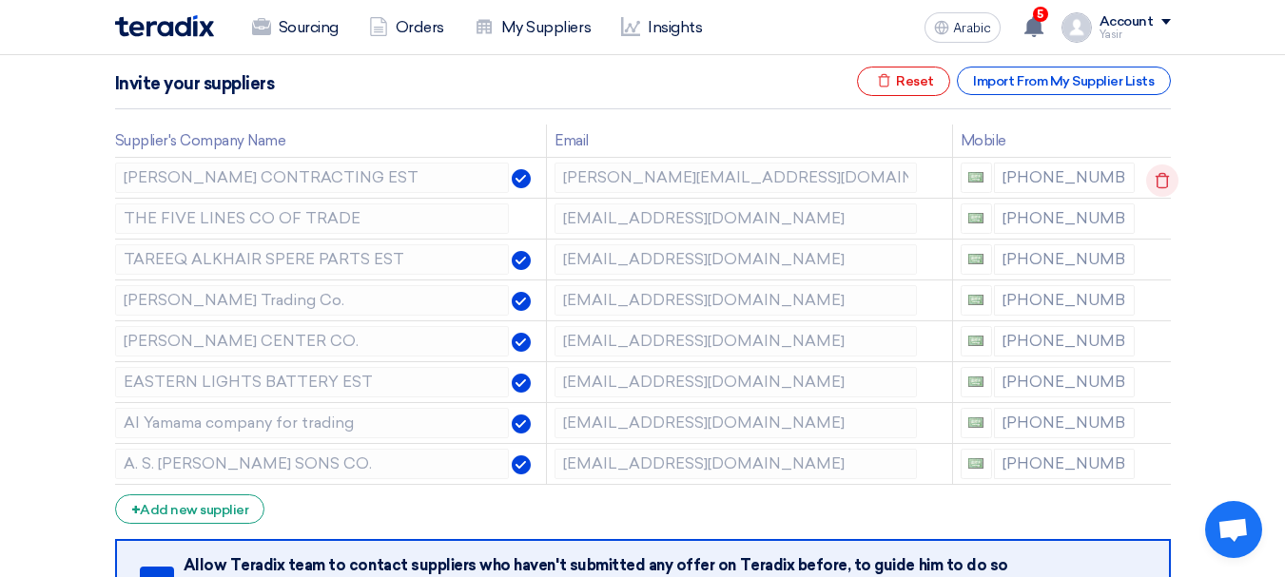
click at [1157, 174] on use at bounding box center [1163, 181] width 14 height 16
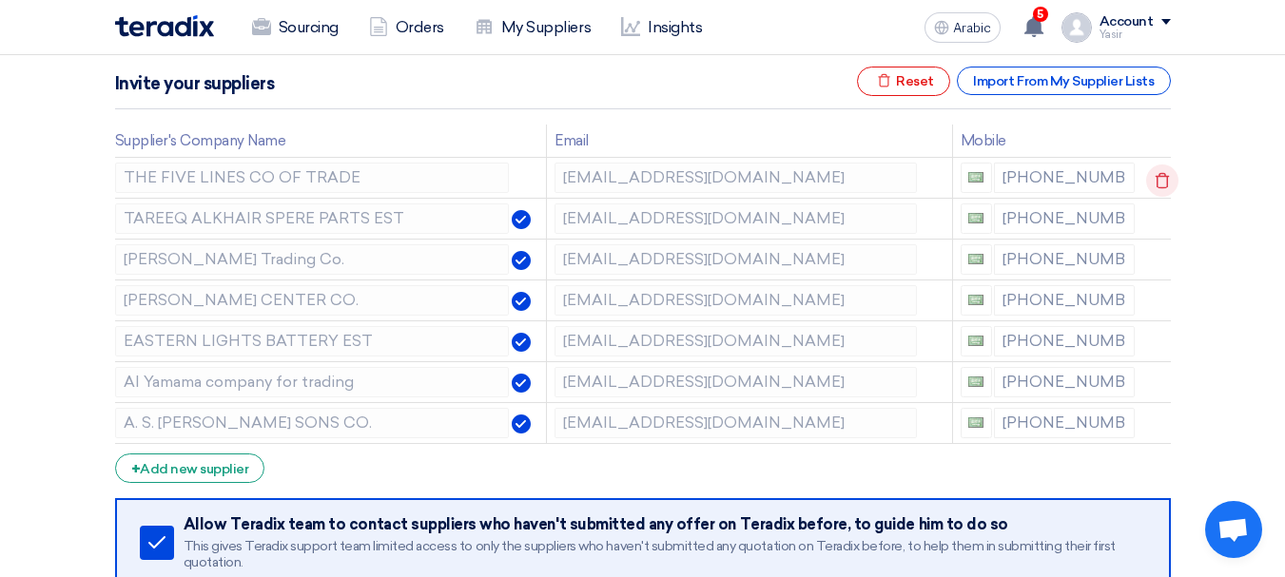
click at [1161, 183] on icon at bounding box center [1162, 181] width 32 height 32
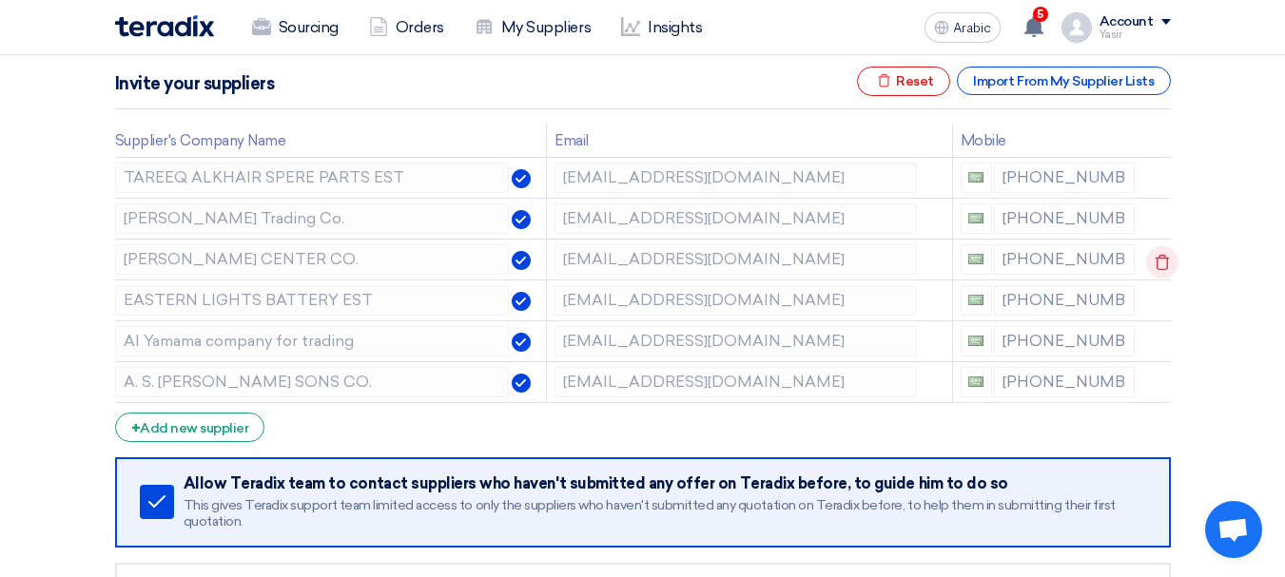
click at [1157, 256] on icon at bounding box center [1162, 262] width 32 height 32
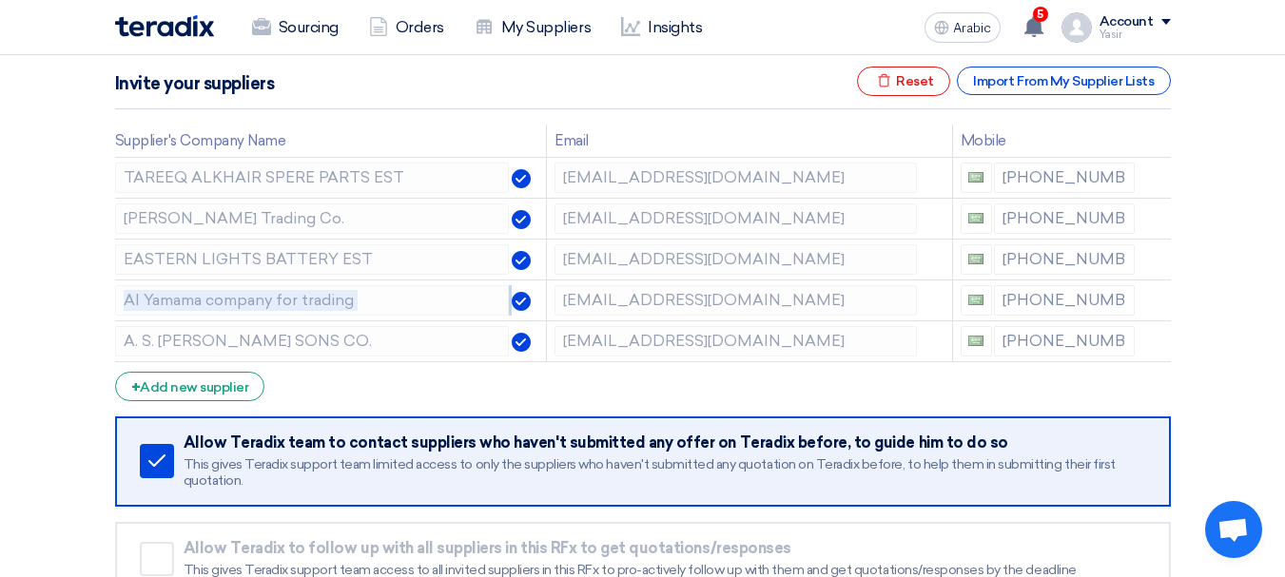
click at [0, 0] on icon at bounding box center [0, 0] width 0 height 0
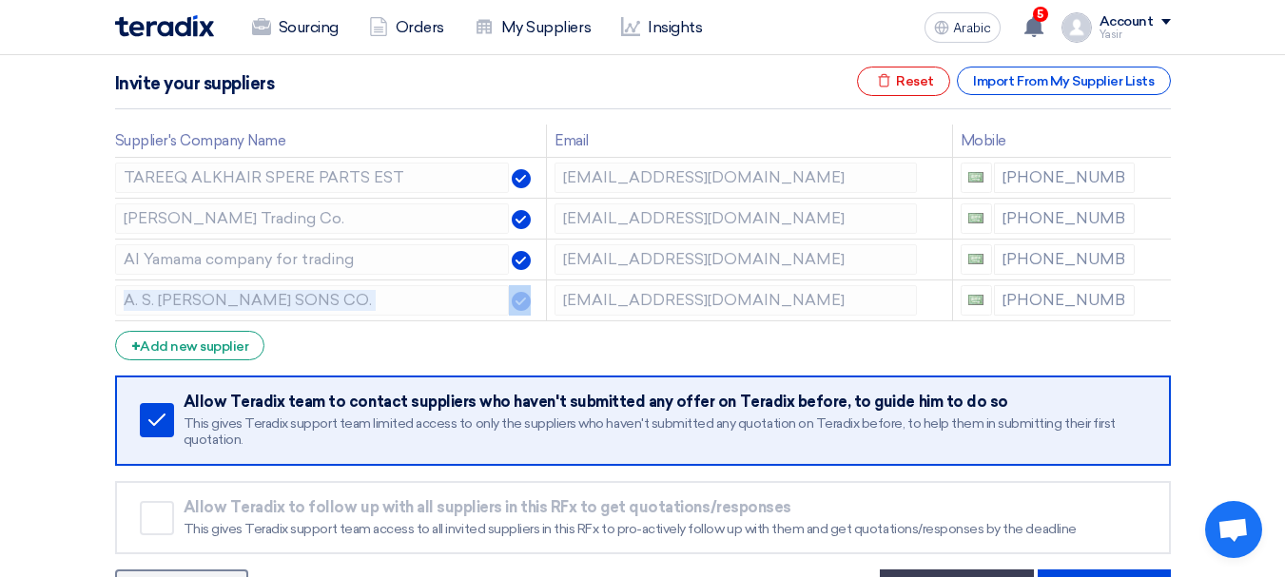
click at [0, 0] on icon at bounding box center [0, 0] width 0 height 0
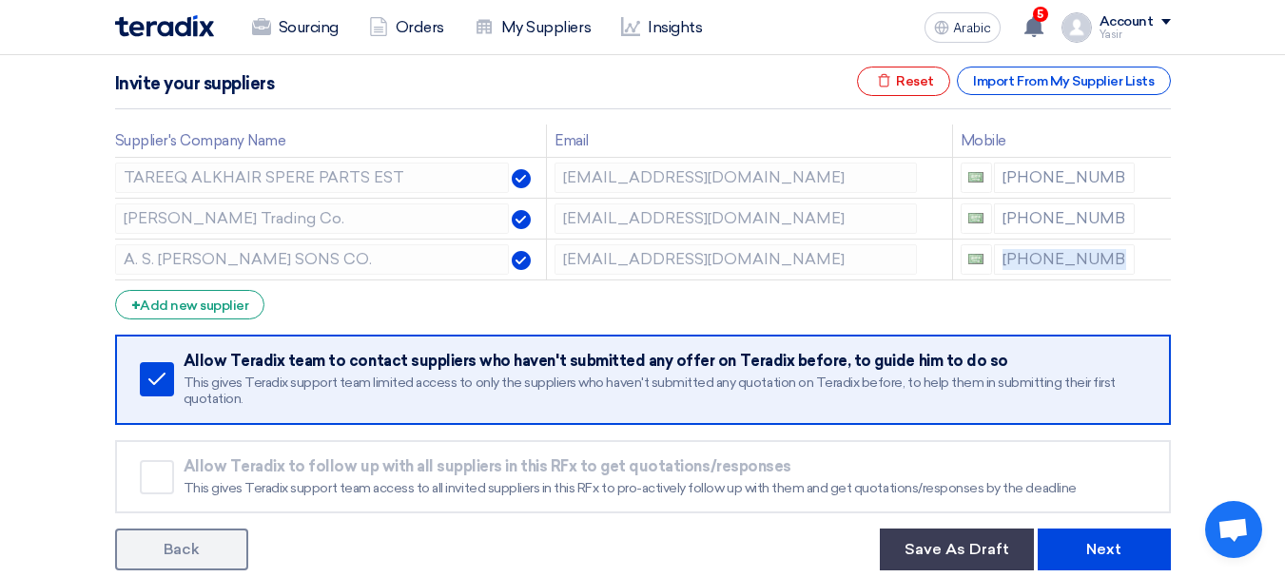
click at [0, 0] on icon at bounding box center [0, 0] width 0 height 0
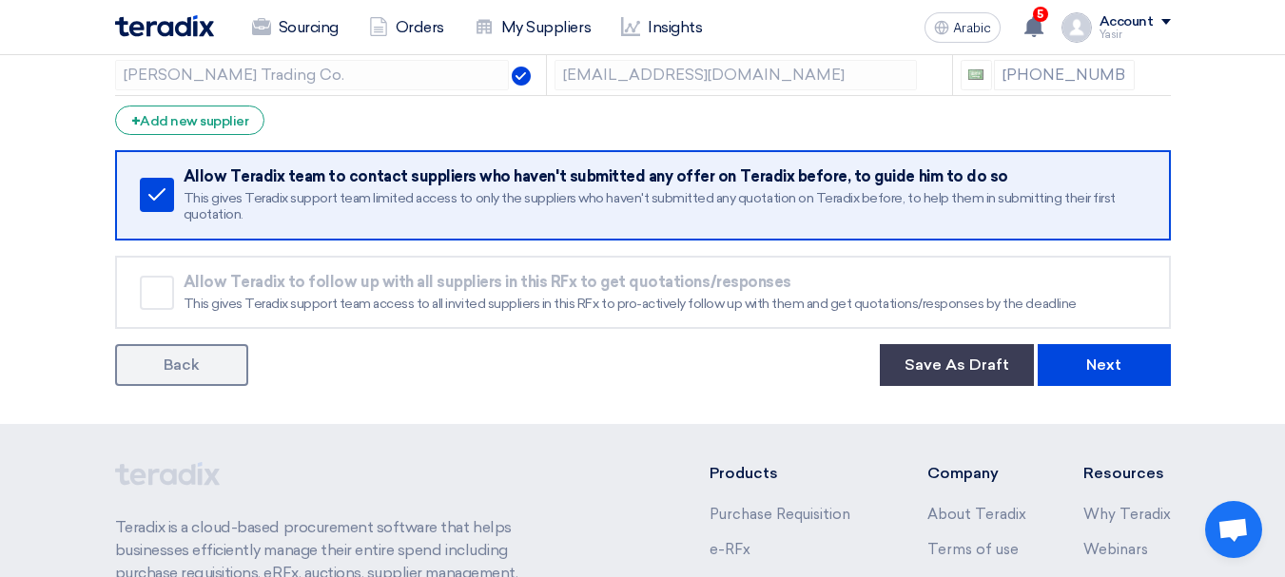
scroll to position [476, 0]
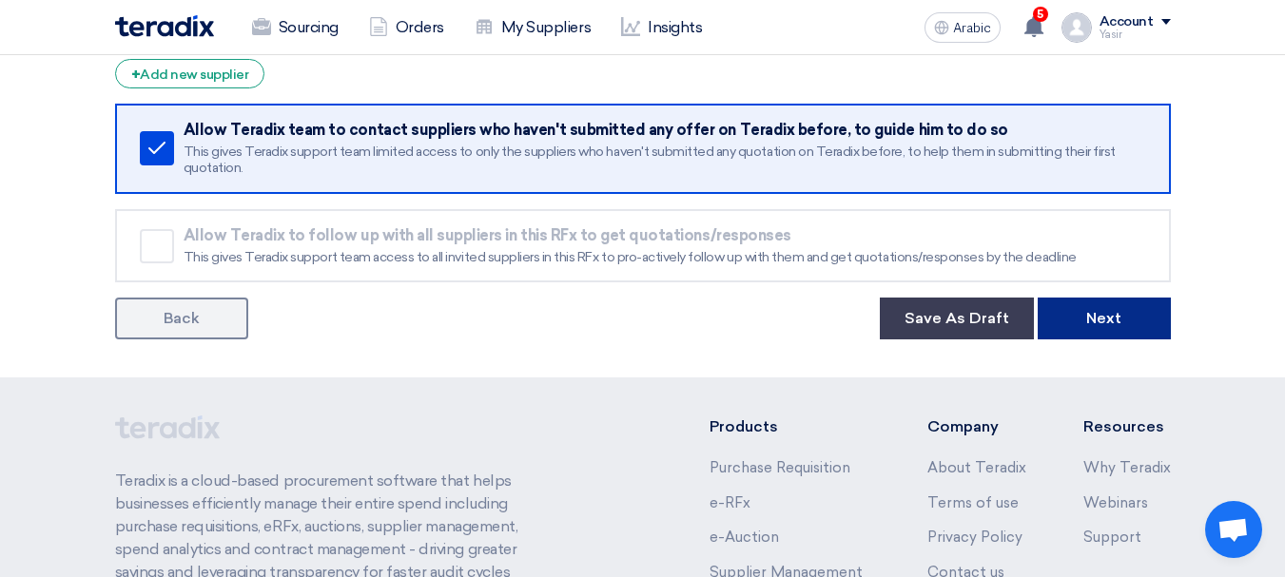
click at [1132, 329] on button "Next" at bounding box center [1104, 319] width 133 height 42
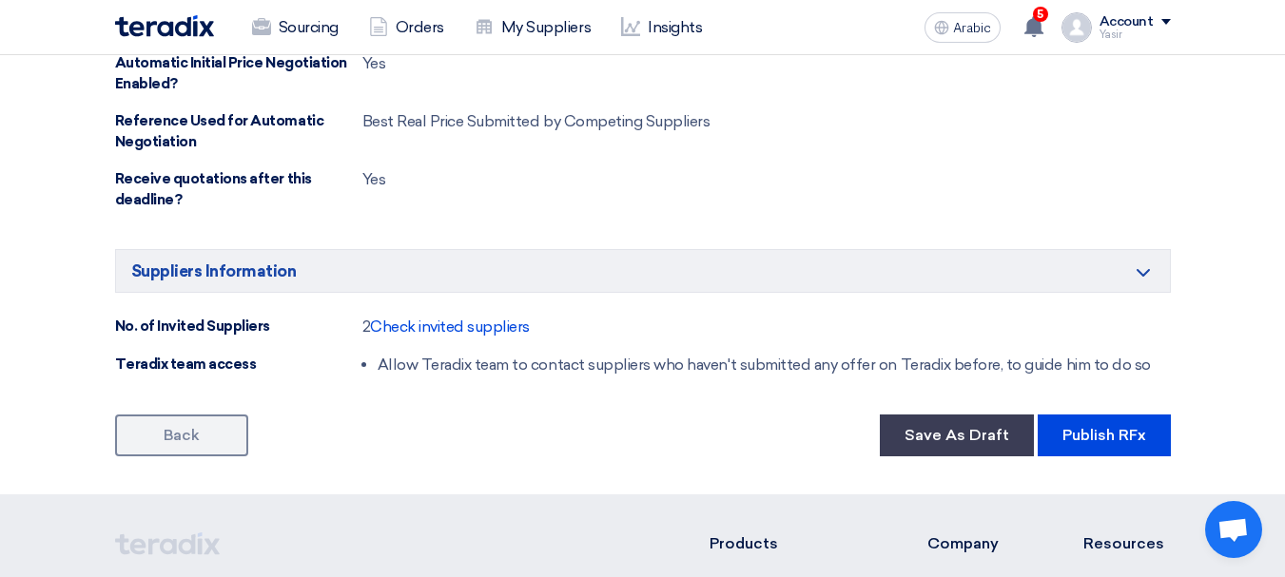
scroll to position [1332, 0]
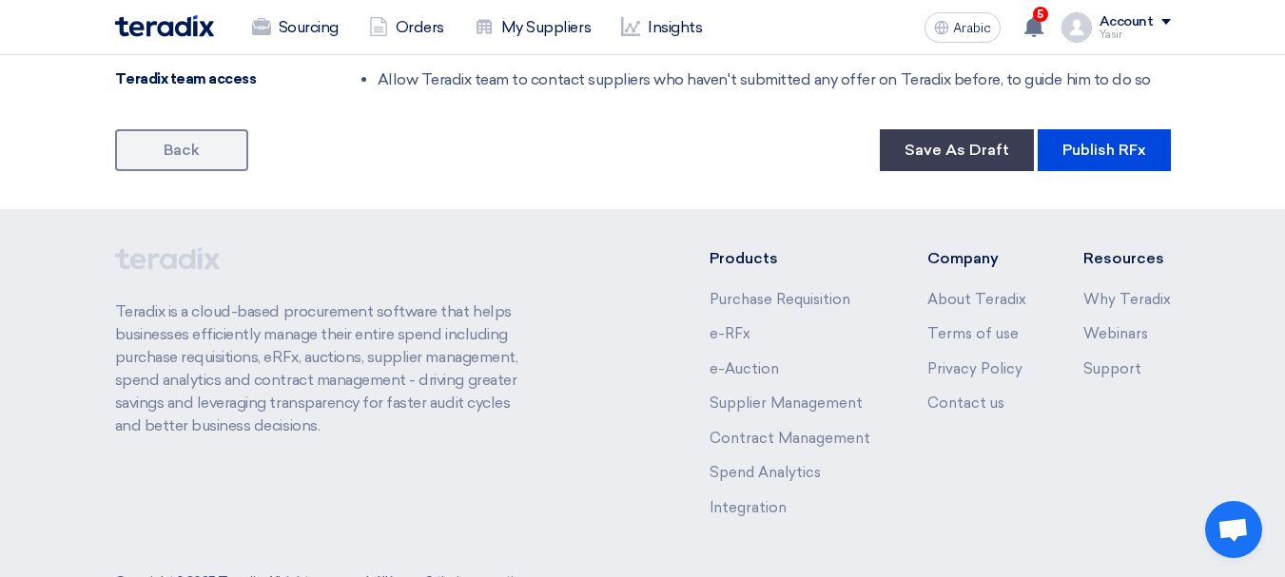
click at [1122, 157] on font "Publish RFx" at bounding box center [1104, 150] width 84 height 18
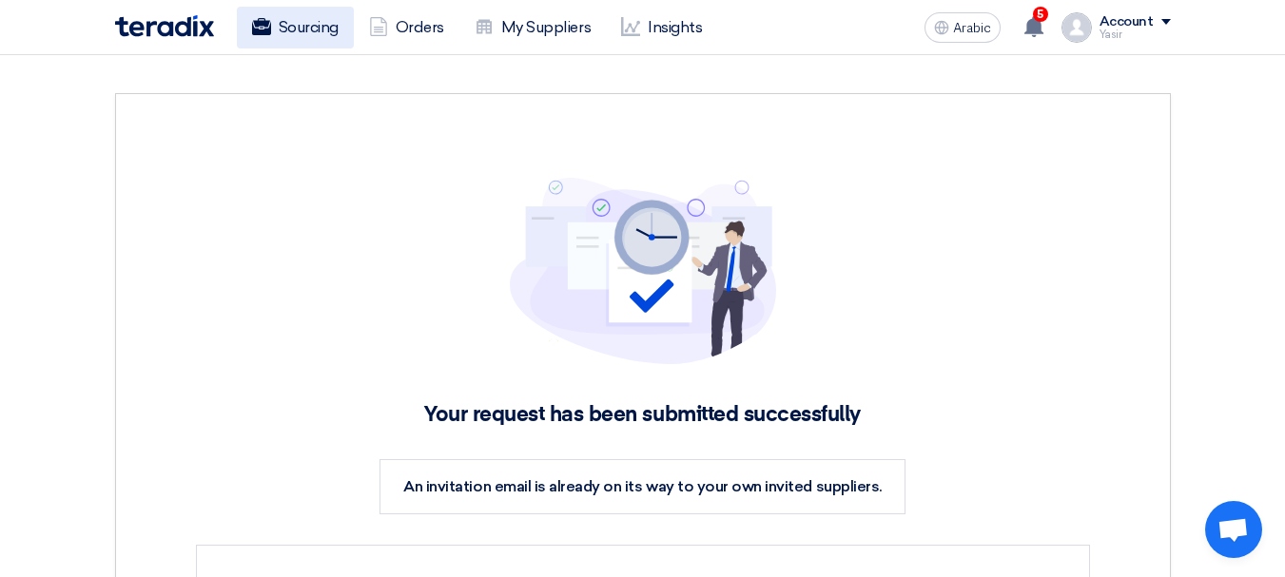
click at [283, 21] on font "Sourcing" at bounding box center [309, 27] width 60 height 18
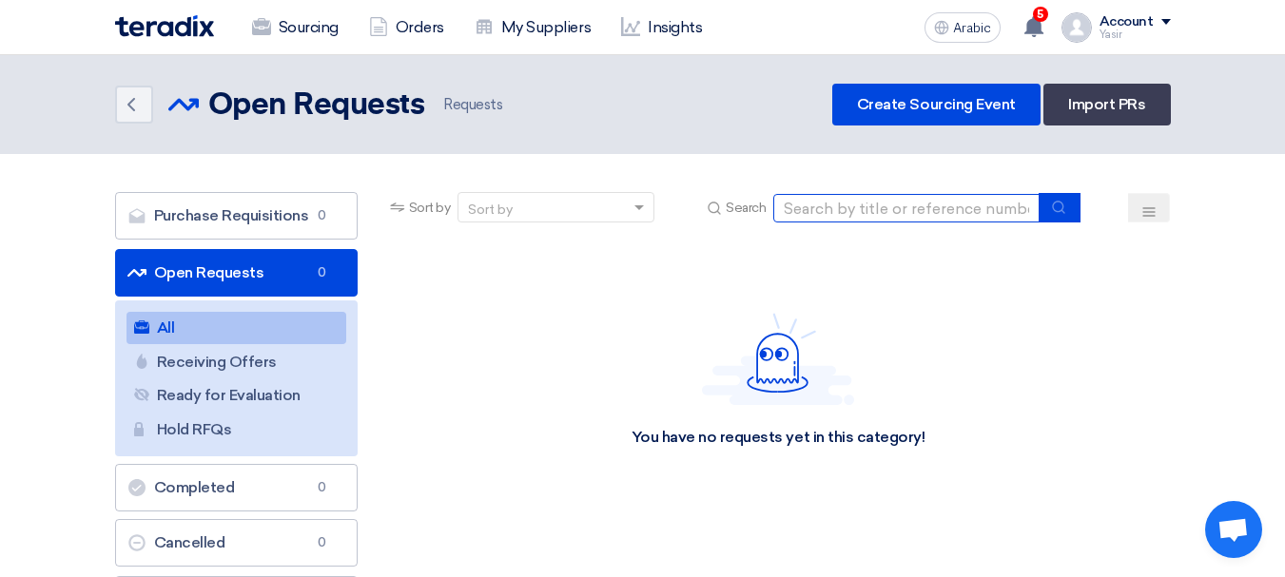
click at [852, 213] on input at bounding box center [906, 208] width 266 height 29
paste input "8100016095"
type input "8100016095"
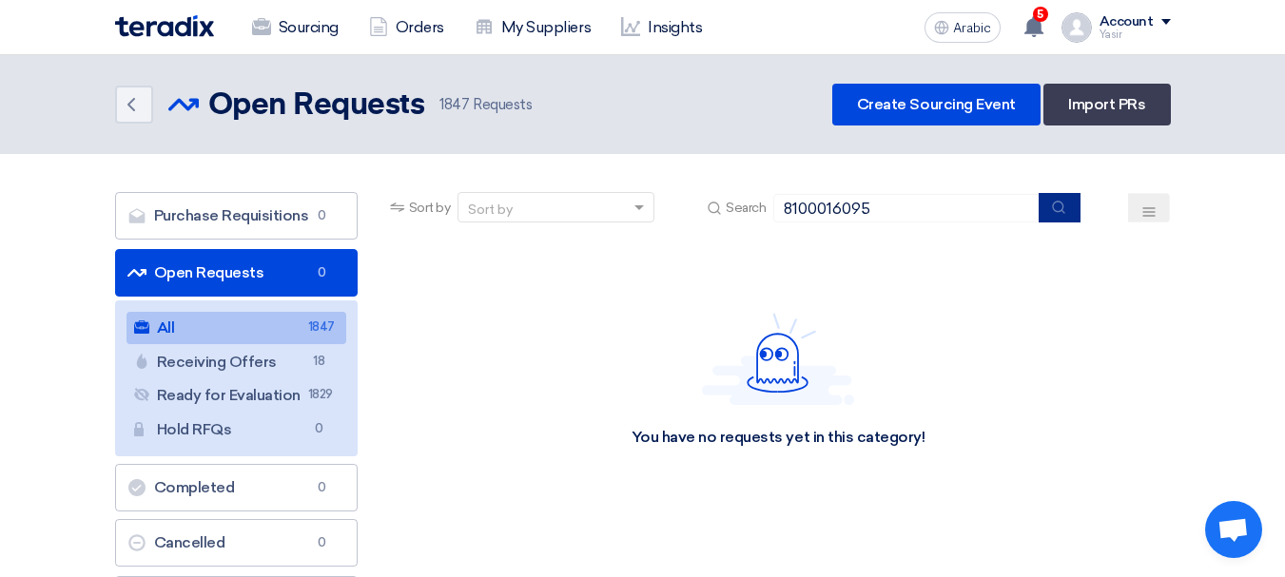
click at [1054, 209] on icon "submit" at bounding box center [1058, 207] width 15 height 15
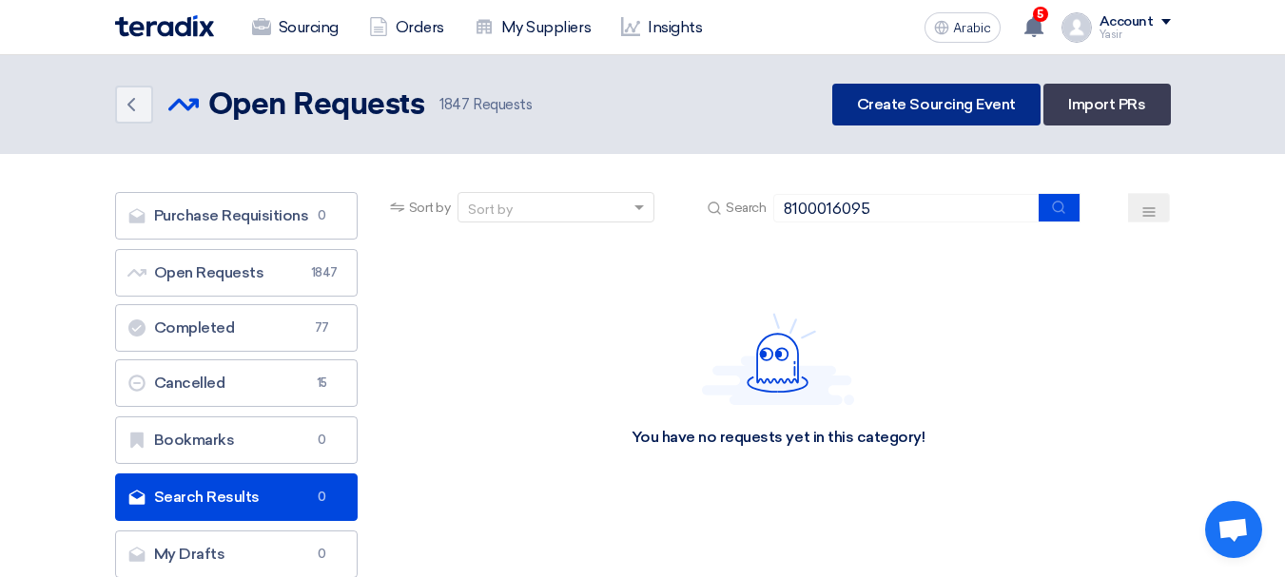
click at [935, 117] on link "Create Sourcing Event" at bounding box center [936, 105] width 208 height 42
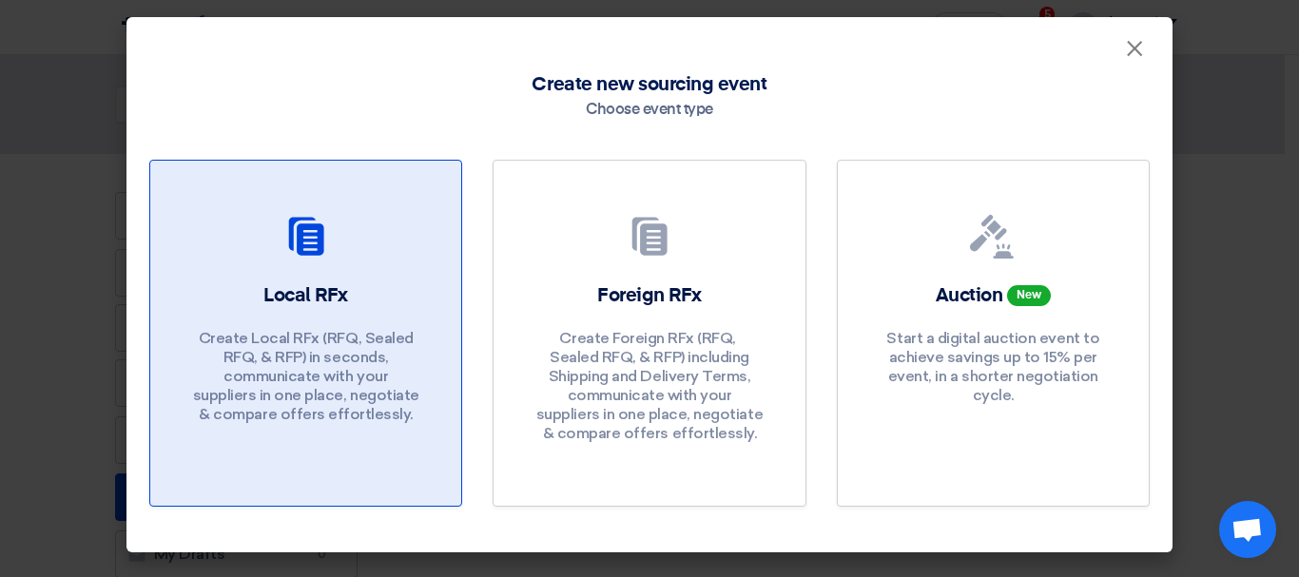
click at [418, 288] on div "Local RFx Create Local RFx (RFQ, ​​Sealed RFQ, & RFP) in seconds, communicate w…" at bounding box center [305, 357] width 265 height 151
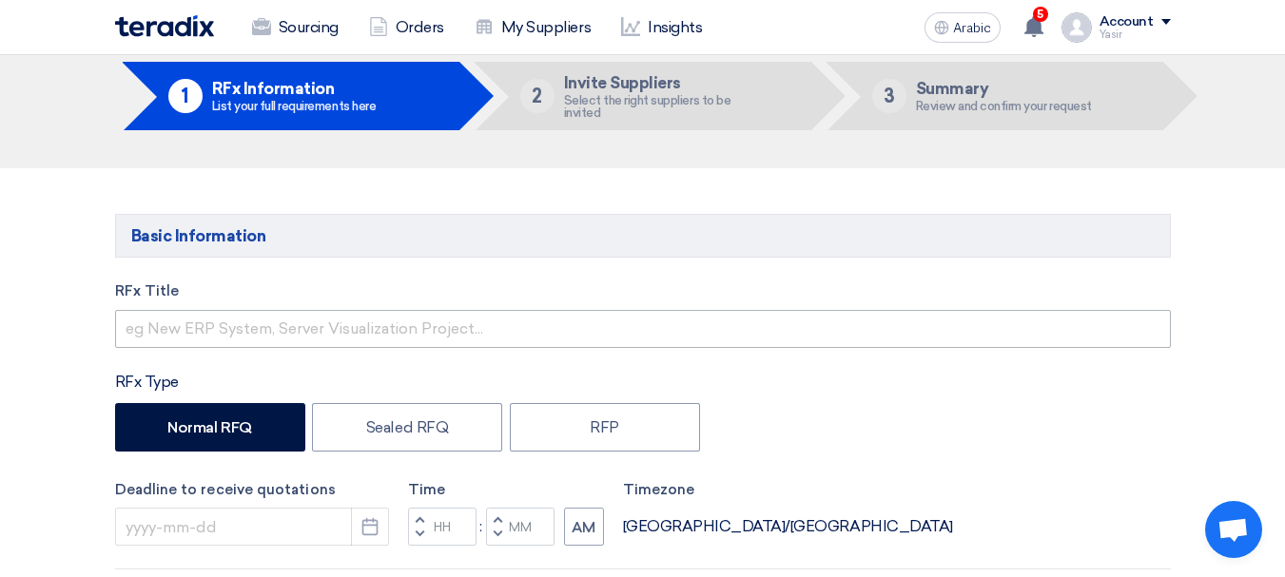
scroll to position [190, 0]
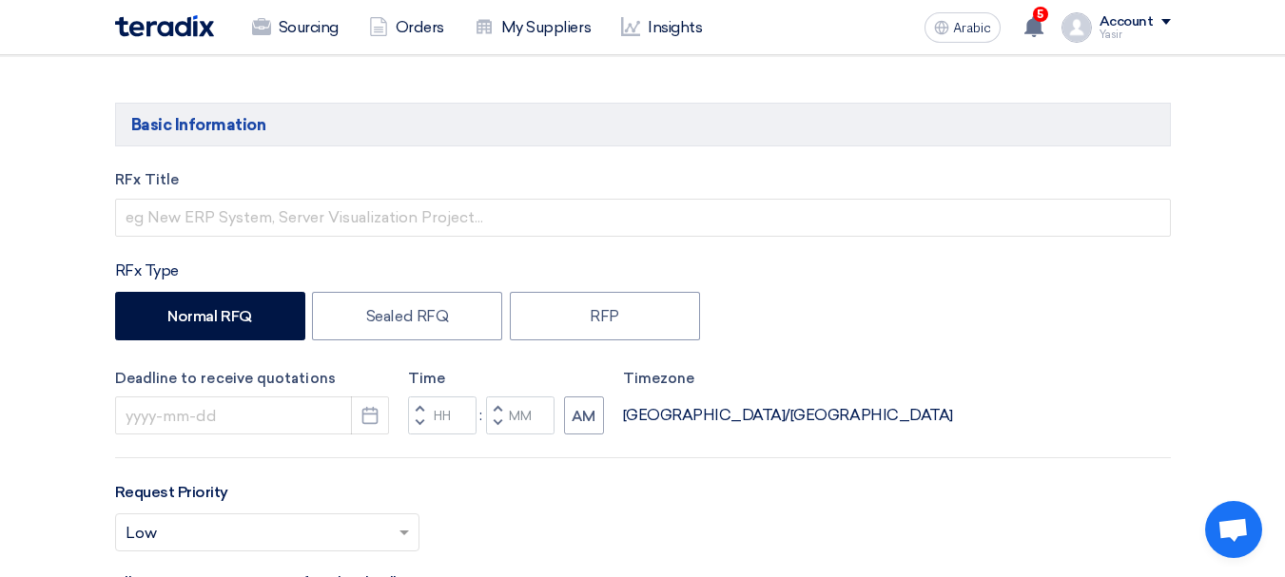
click at [240, 194] on div "RFx Title" at bounding box center [643, 203] width 1056 height 68
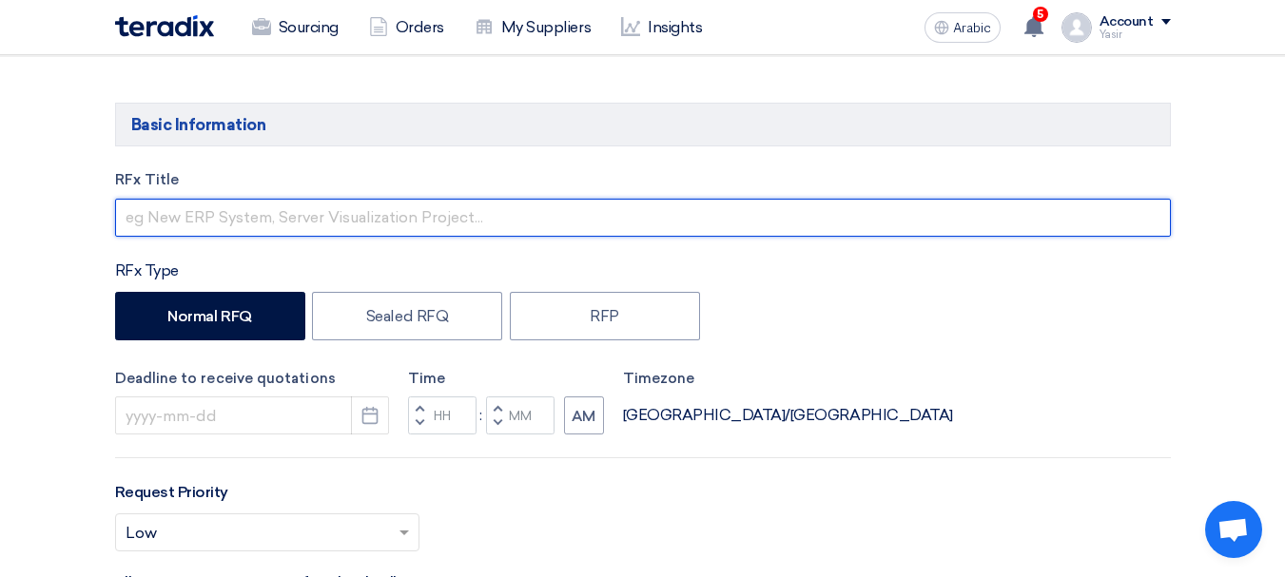
click at [249, 224] on input "text" at bounding box center [643, 218] width 1056 height 38
paste input "8100016095"
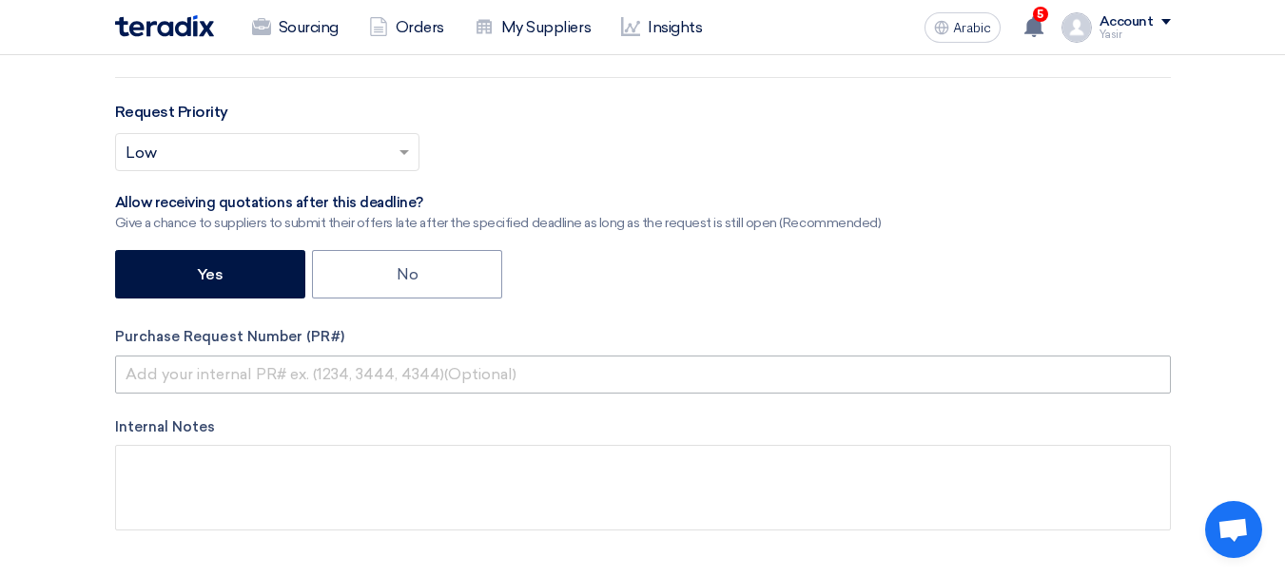
type input "8100016095"
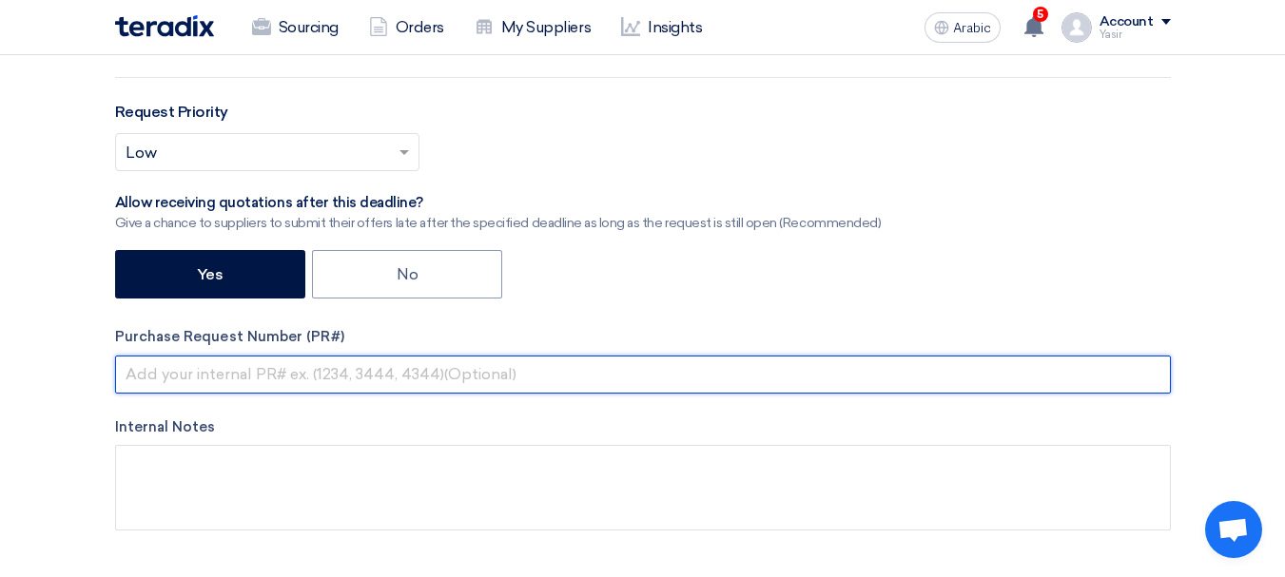
click at [259, 383] on input "text" at bounding box center [643, 375] width 1056 height 38
paste input "8100016095"
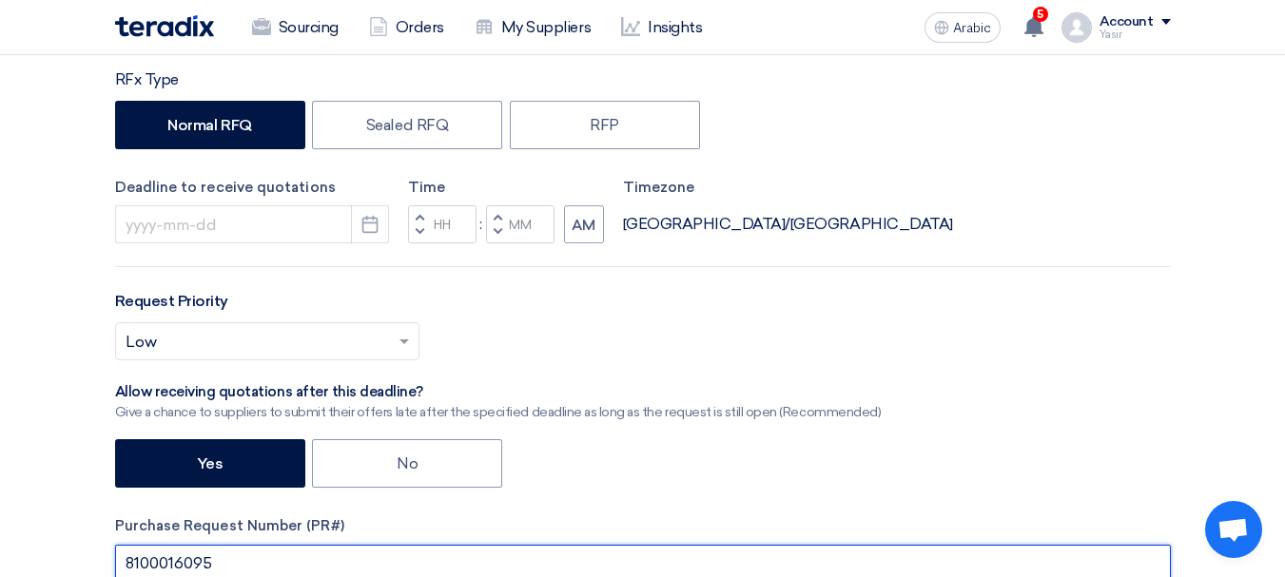
scroll to position [380, 0]
type input "8100016095"
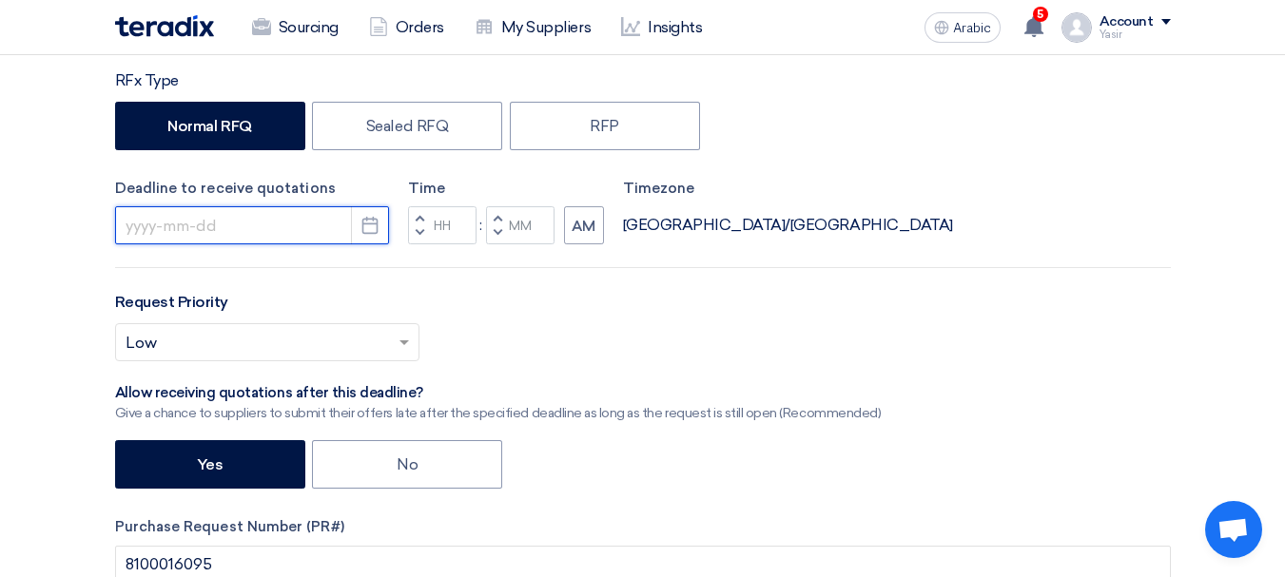
click at [269, 224] on input at bounding box center [252, 225] width 274 height 38
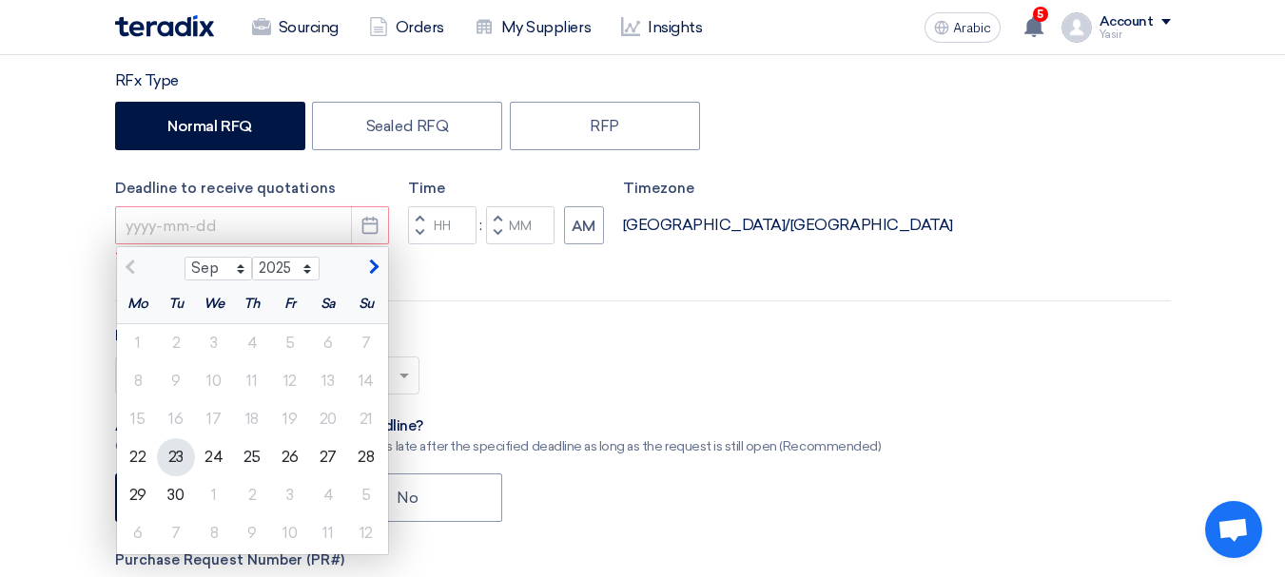
click at [168, 459] on font "23" at bounding box center [175, 457] width 15 height 18
type input "9/23/2025"
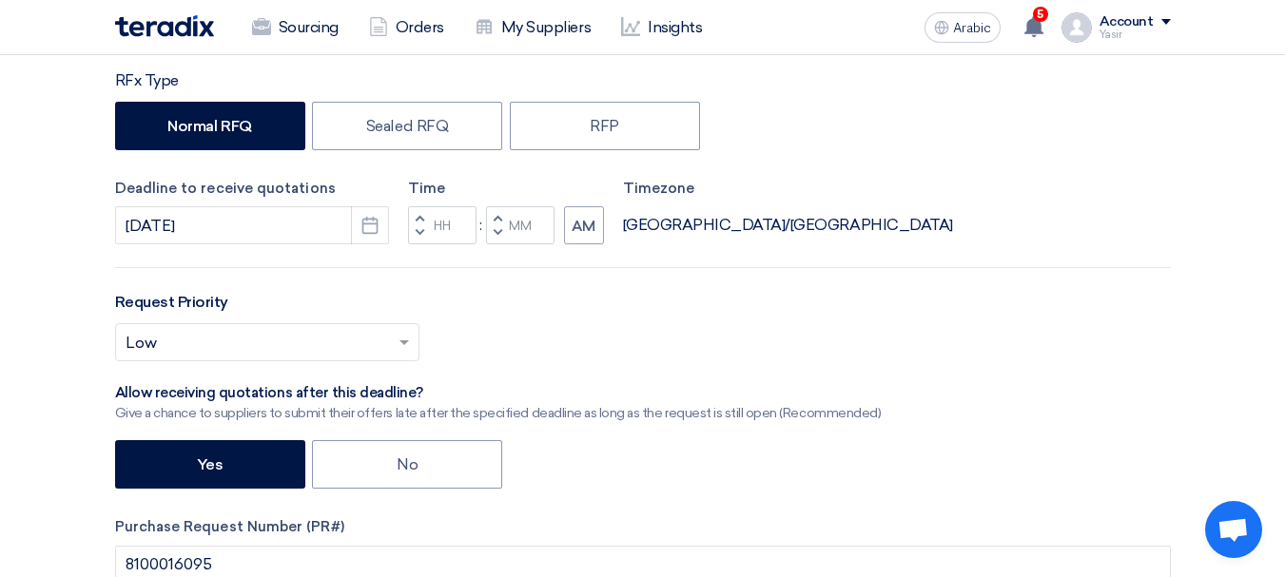
click at [419, 233] on span "button" at bounding box center [419, 232] width 7 height 11
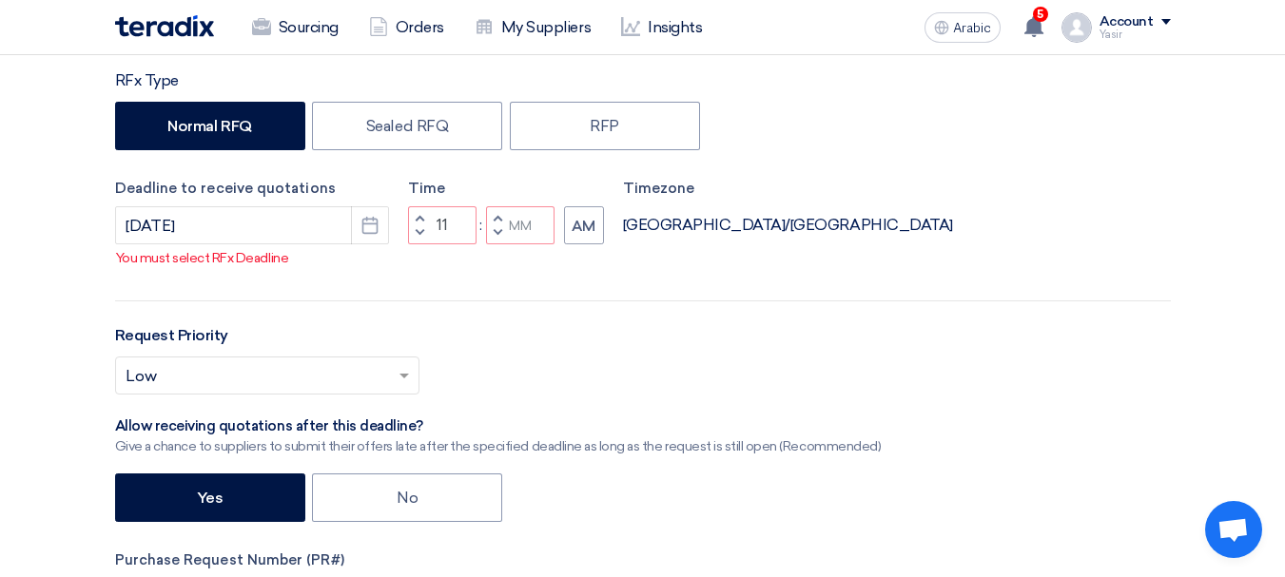
click at [494, 239] on span "button" at bounding box center [497, 232] width 7 height 11
type input "10"
type input "59"
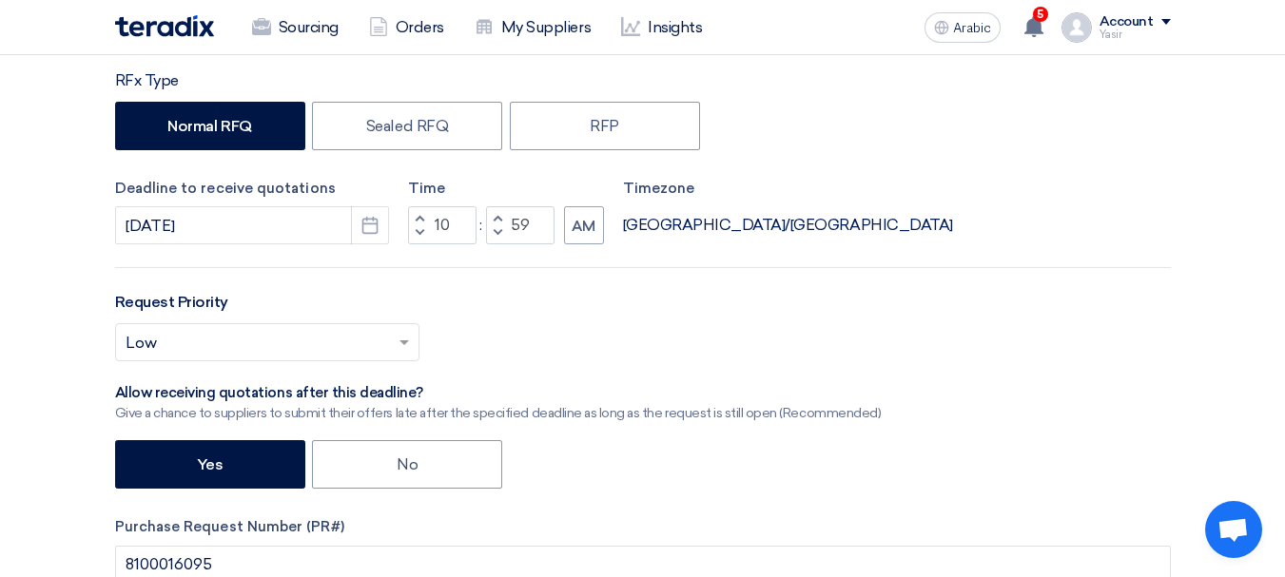
click at [427, 212] on button "Increment hours" at bounding box center [419, 218] width 23 height 24
type input "11"
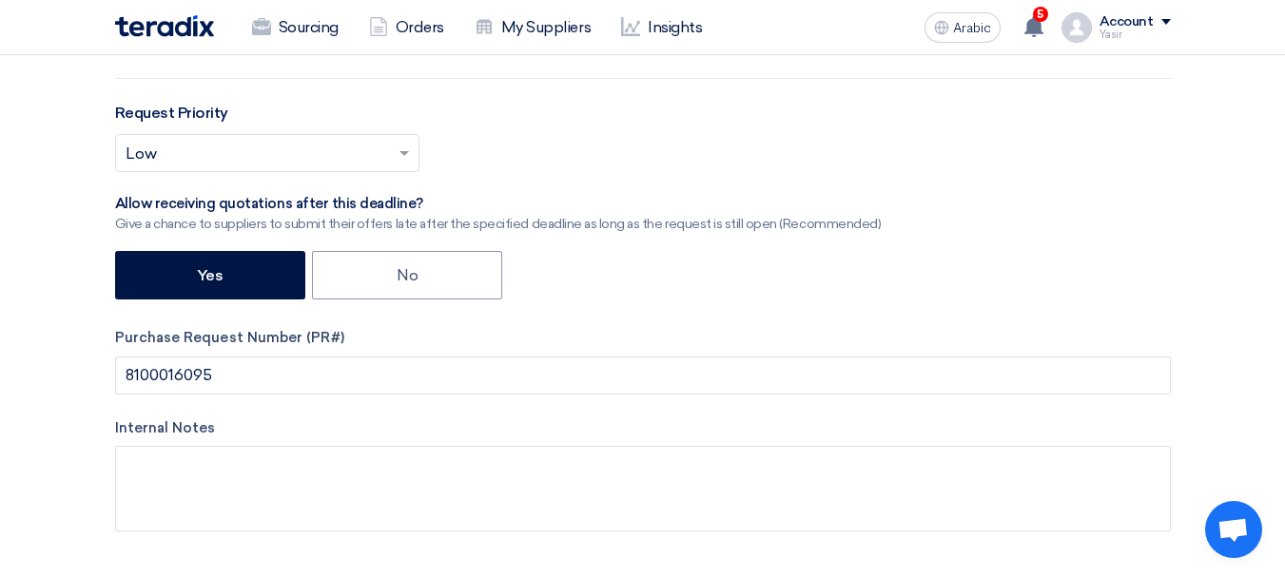
scroll to position [571, 0]
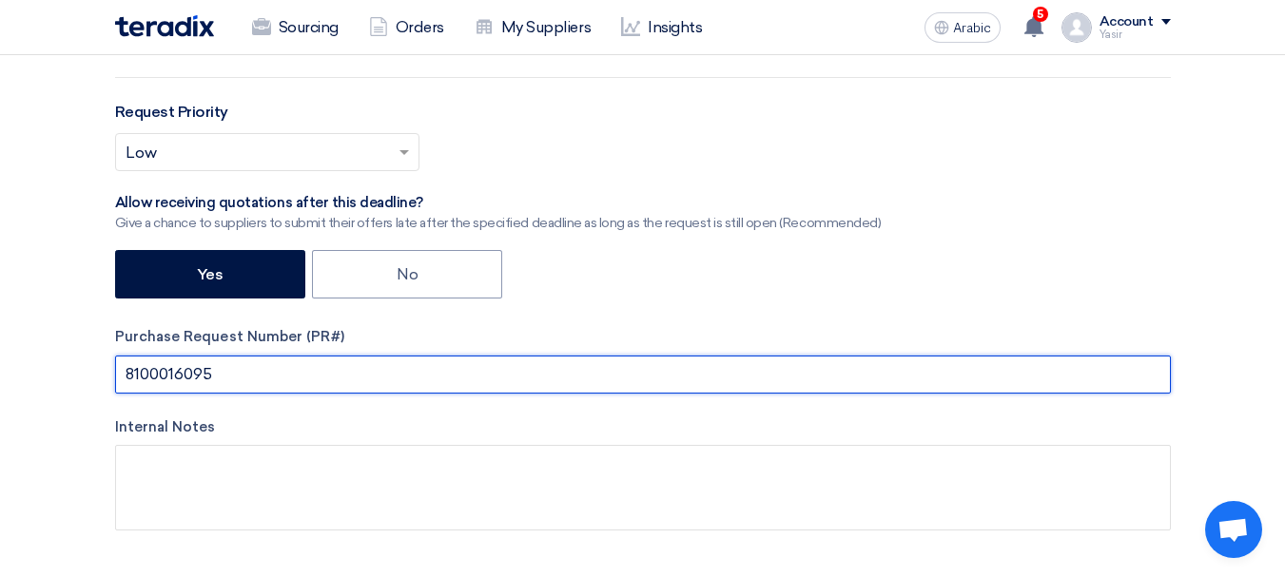
click at [680, 361] on input "8100016095" at bounding box center [643, 375] width 1056 height 38
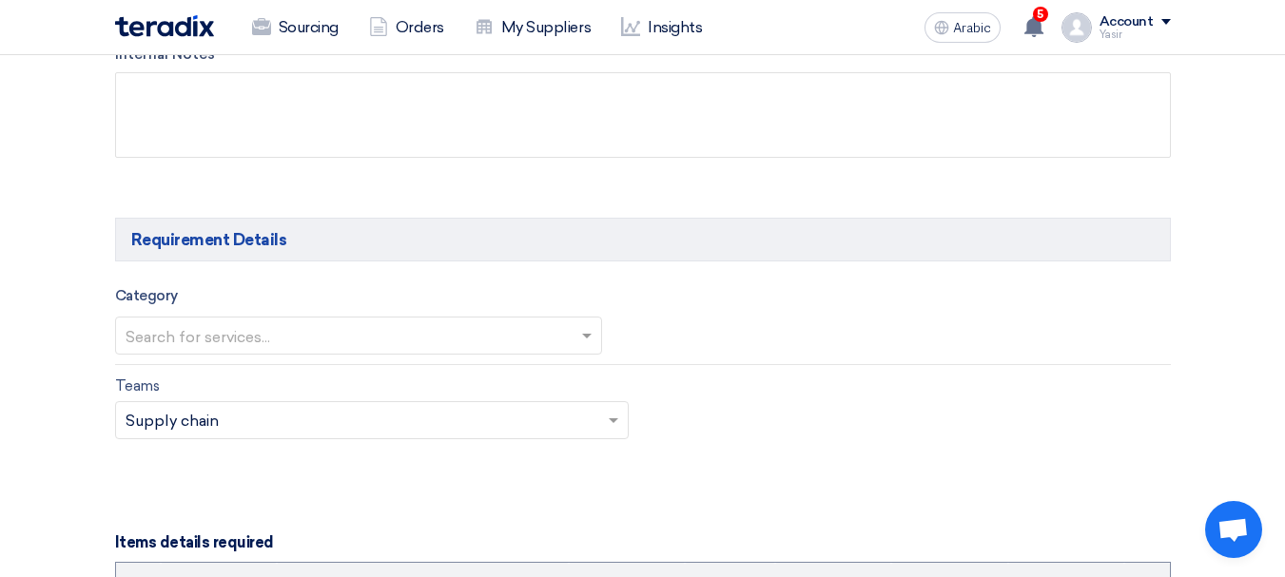
scroll to position [1046, 0]
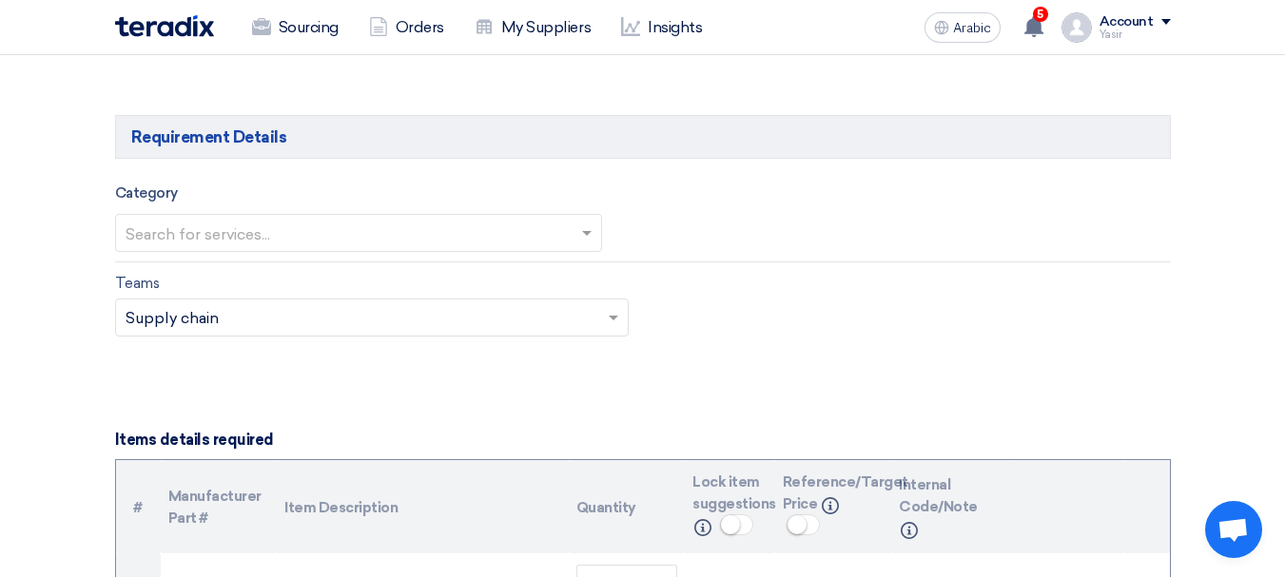
click at [271, 230] on input "text" at bounding box center [349, 234] width 447 height 31
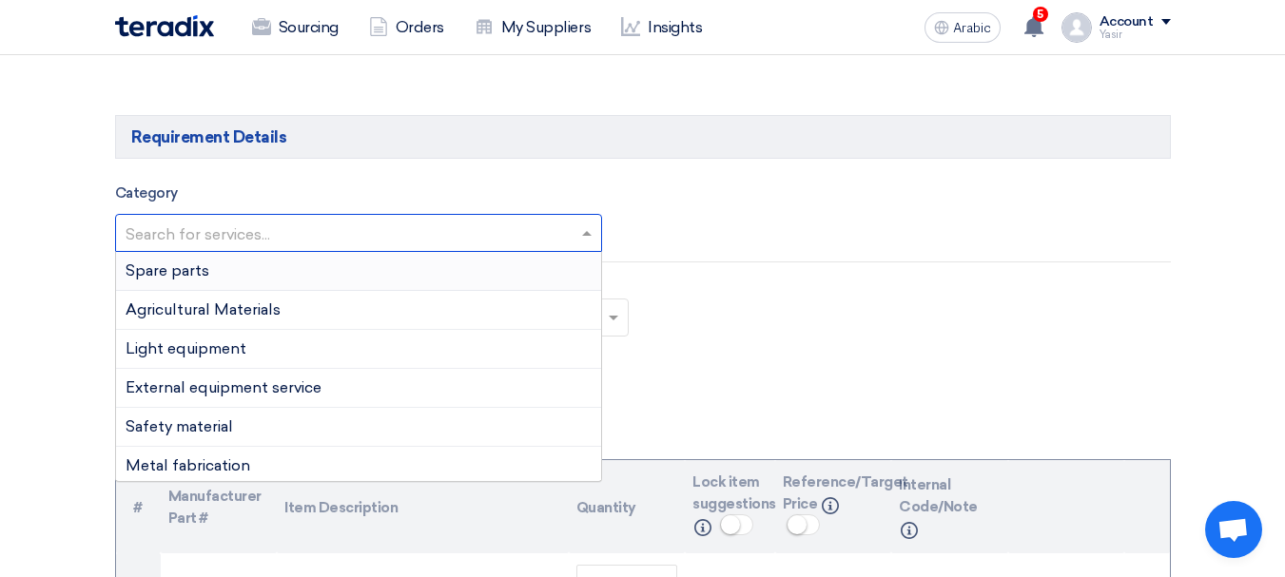
click at [193, 279] on font "Spare parts" at bounding box center [168, 271] width 84 height 18
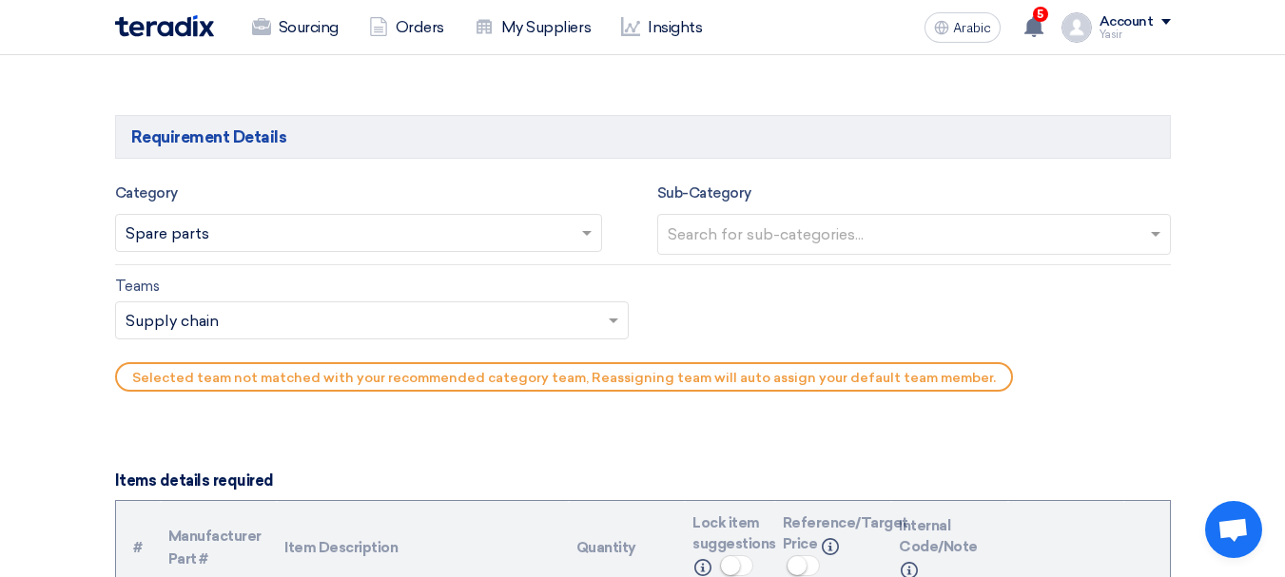
click at [808, 241] on input "text" at bounding box center [916, 236] width 497 height 31
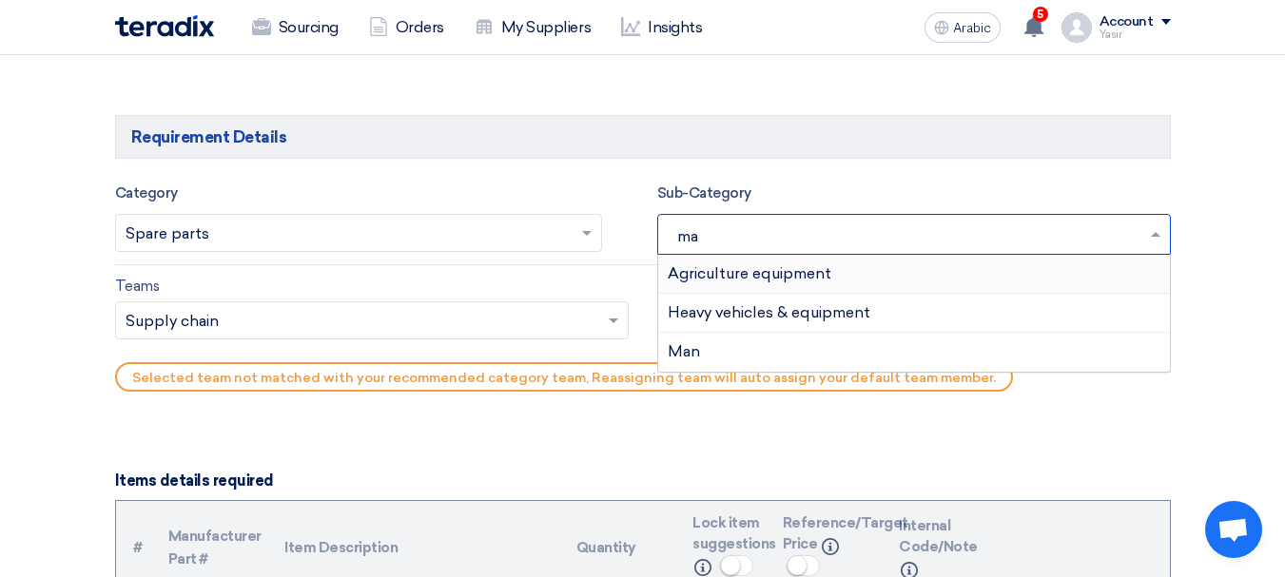
type input "m"
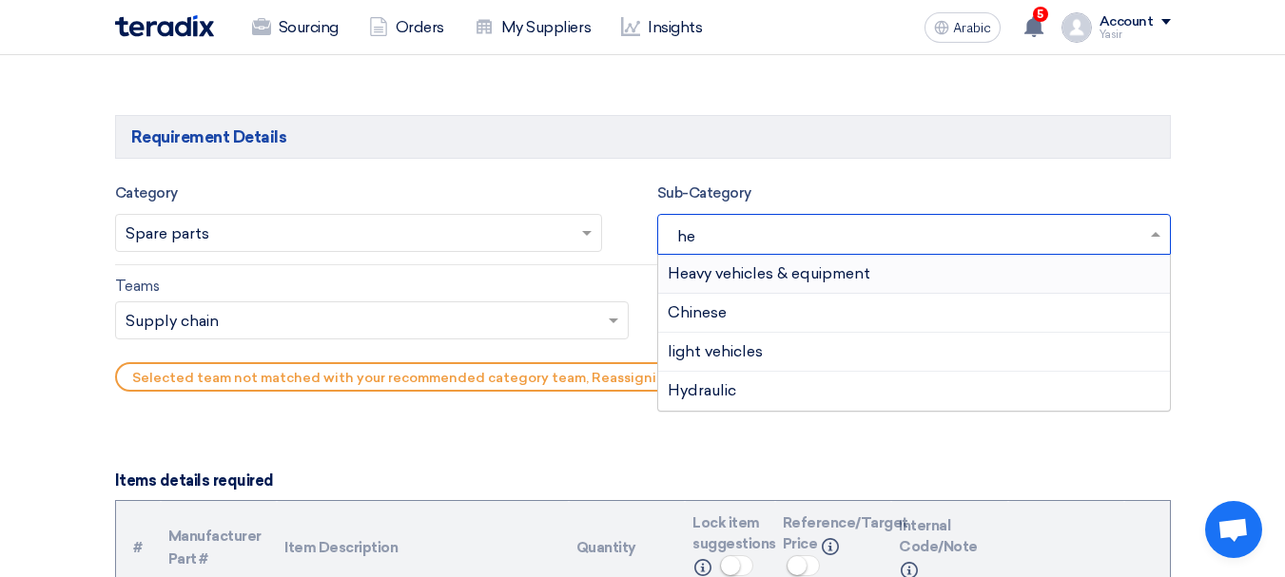
type input "hea"
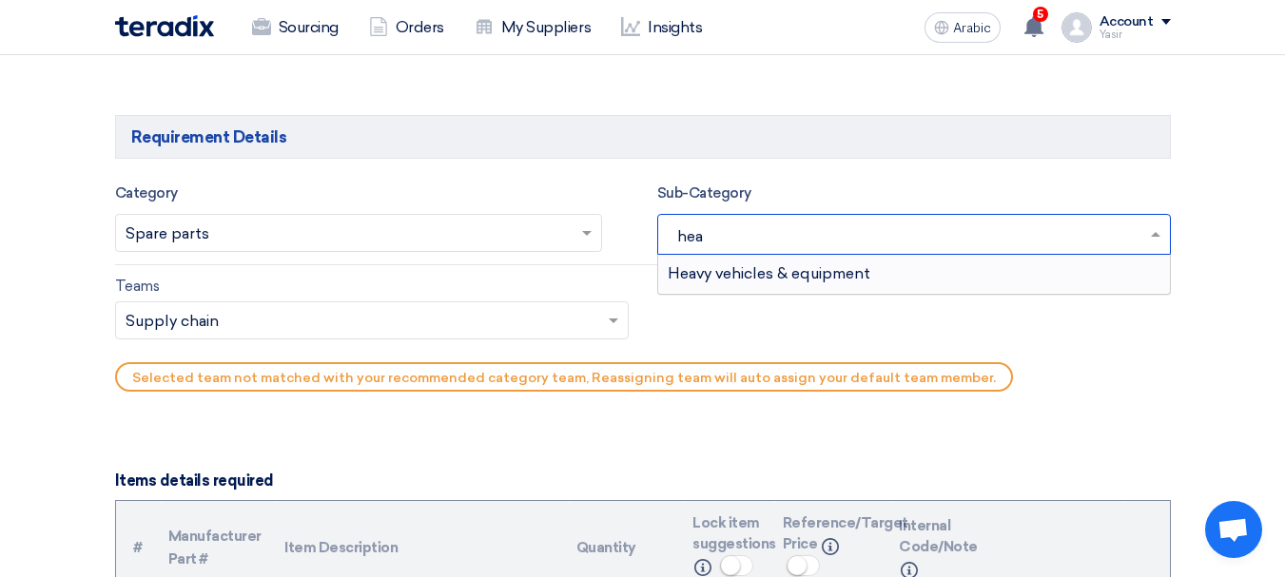
click at [757, 277] on font "Heavy vehicles & equipment" at bounding box center [769, 273] width 203 height 18
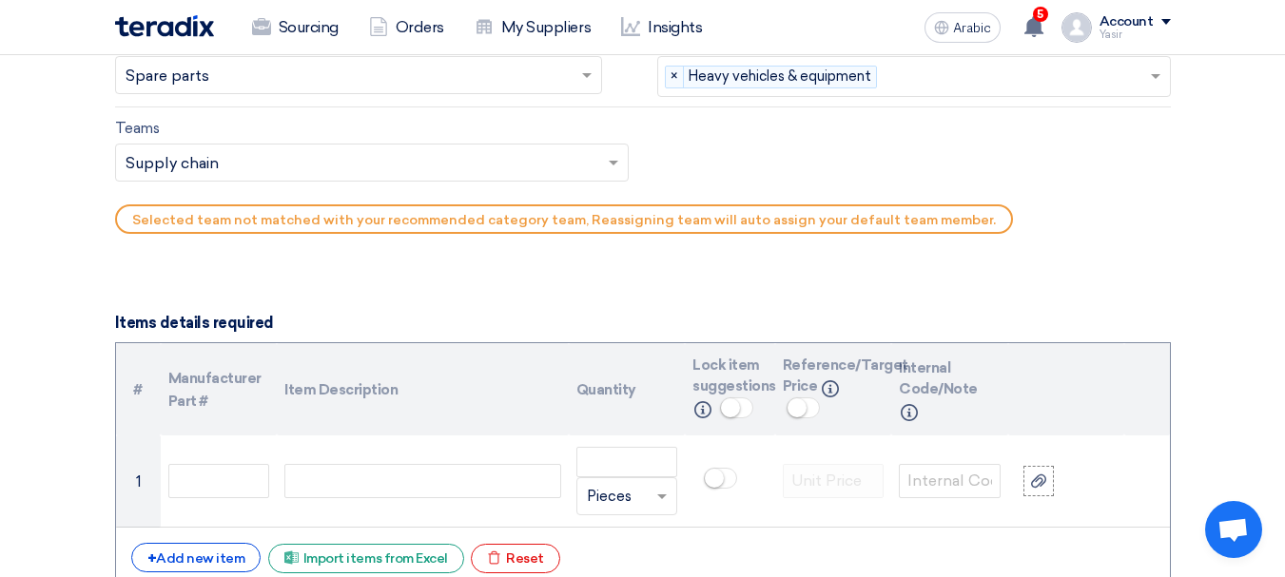
scroll to position [1236, 0]
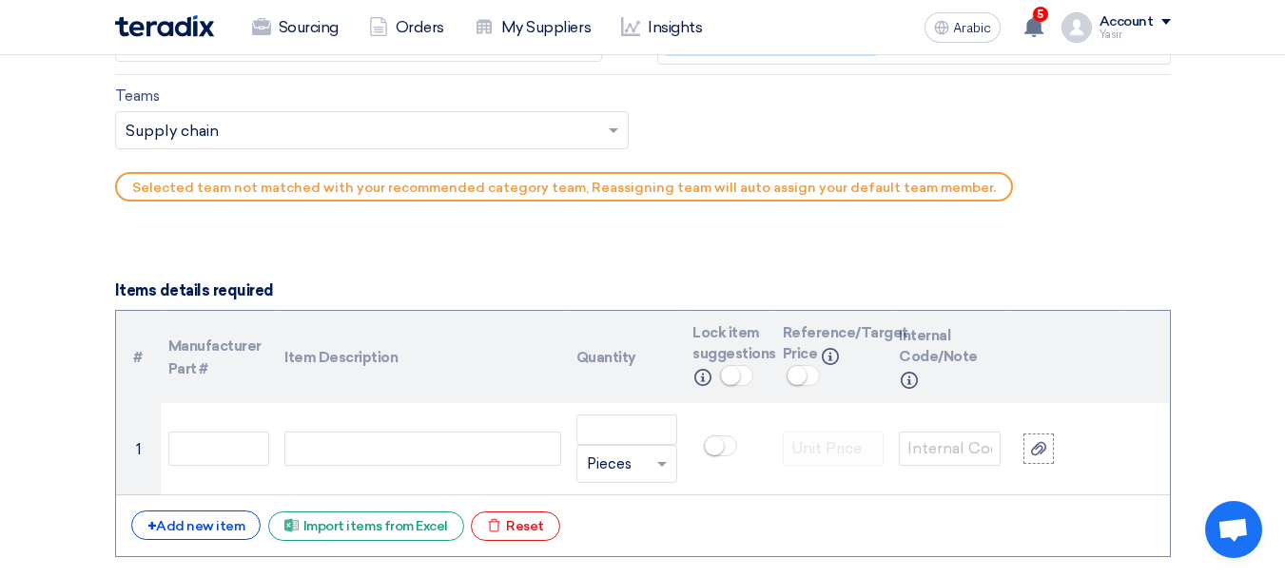
click at [215, 126] on input "text" at bounding box center [363, 132] width 474 height 31
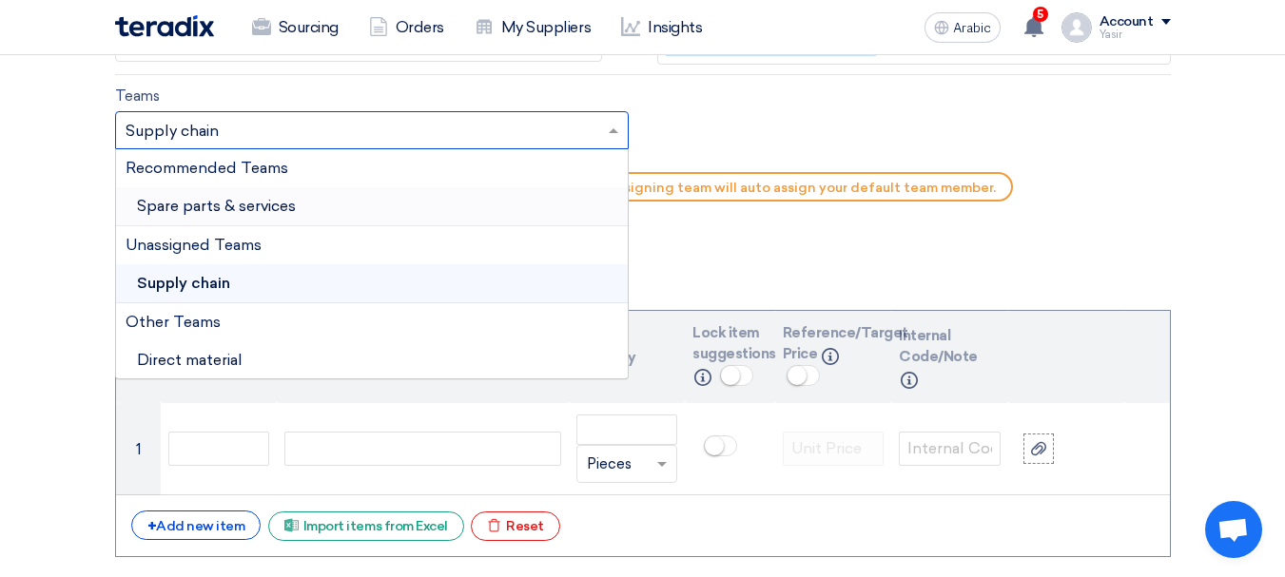
click at [198, 206] on font "Spare parts & services" at bounding box center [216, 206] width 159 height 18
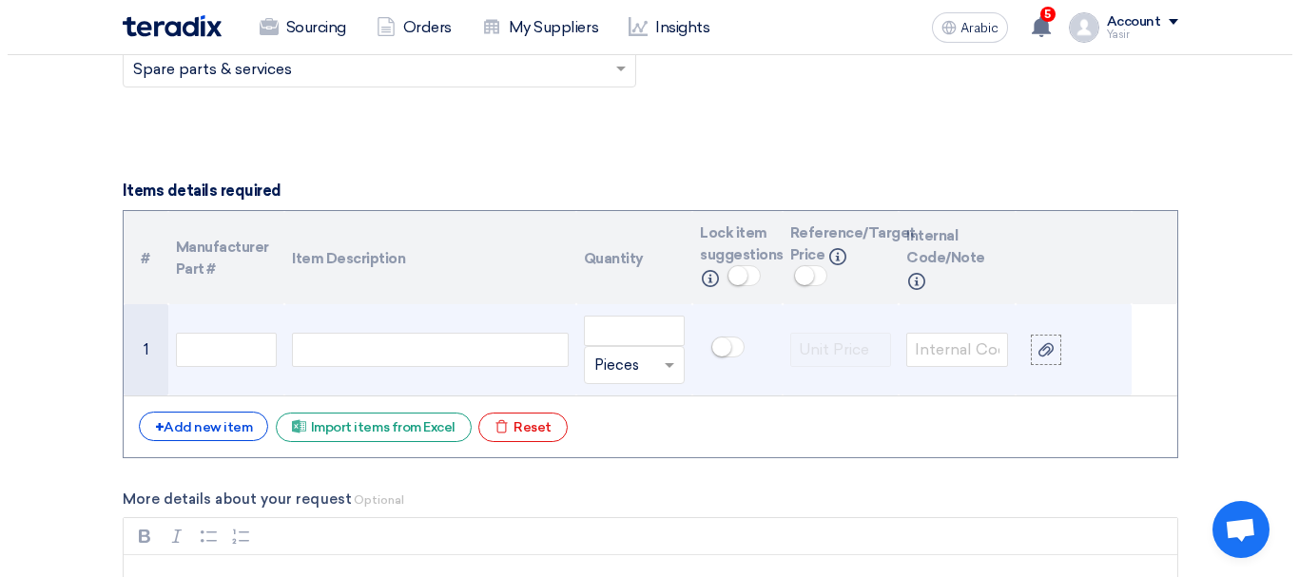
scroll to position [1332, 0]
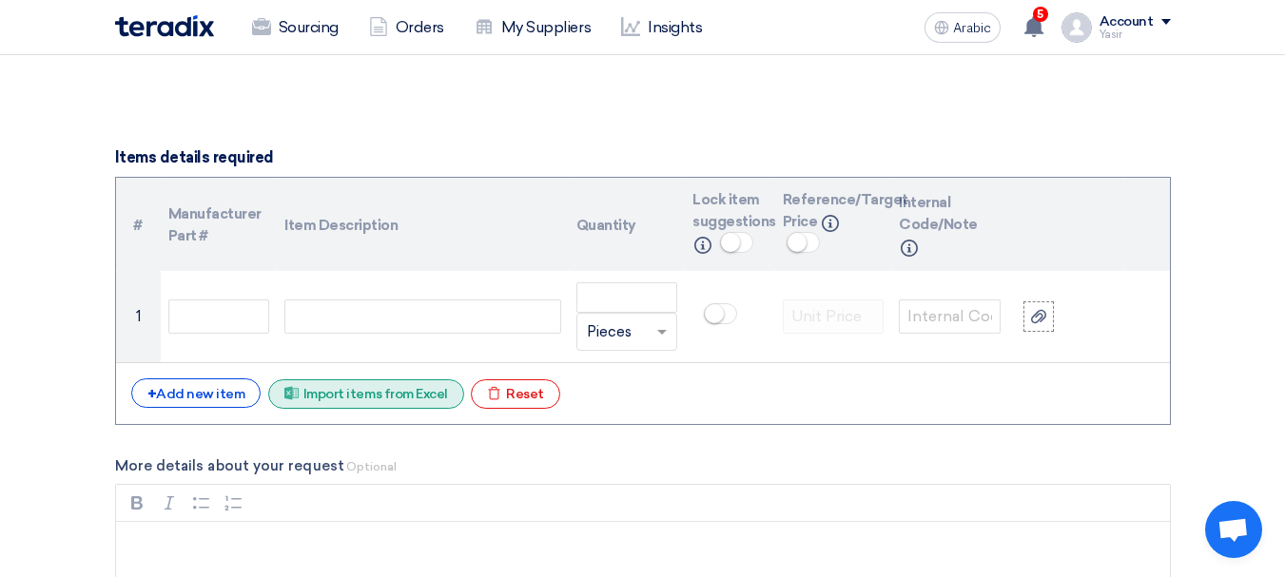
click at [405, 390] on font "Import items from Excel" at bounding box center [375, 394] width 145 height 16
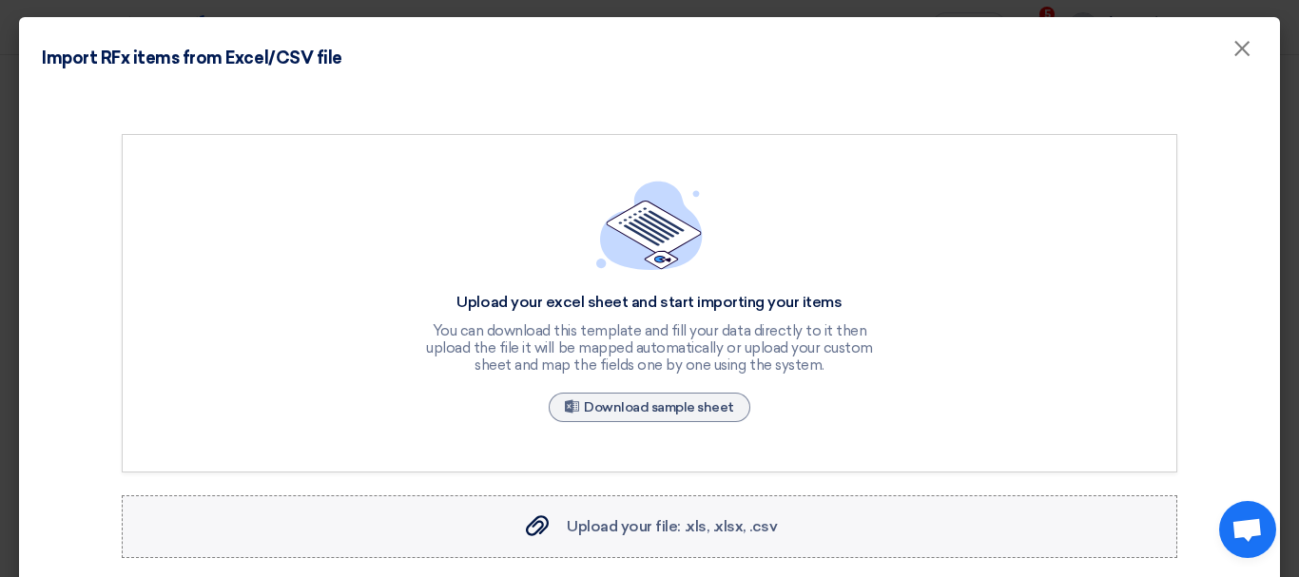
click at [526, 530] on use at bounding box center [537, 525] width 23 height 21
click at [0, 0] on input "Upload your file: .xls, .xlsx, .csv Upload your file: .xls, .xlsx, .csv" at bounding box center [0, 0] width 0 height 0
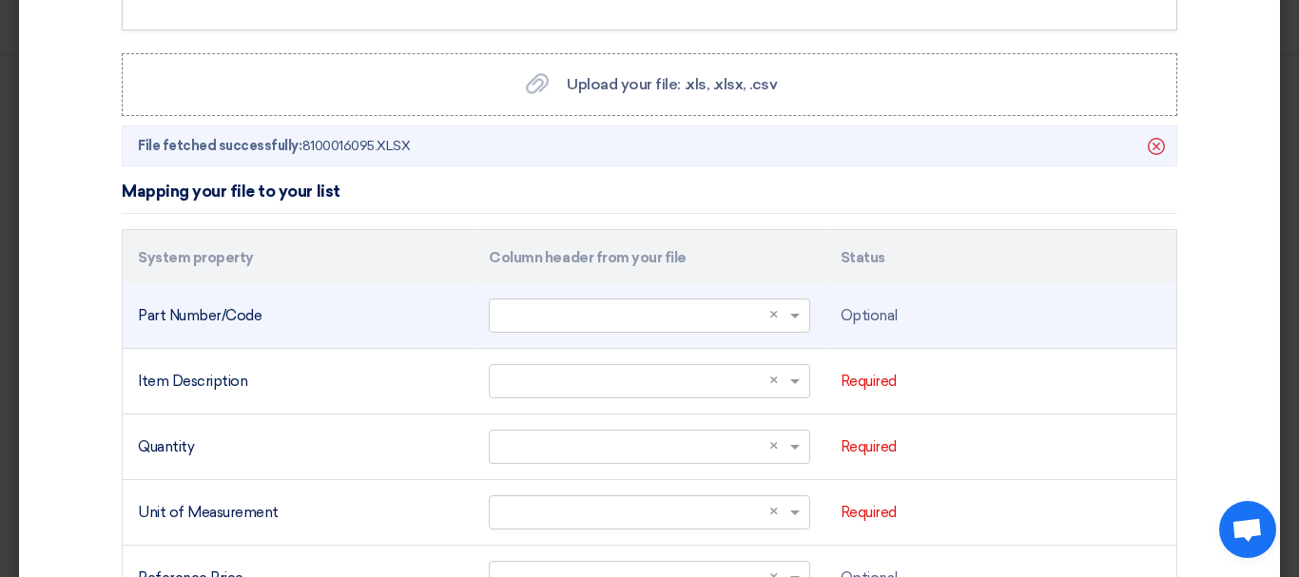
scroll to position [476, 0]
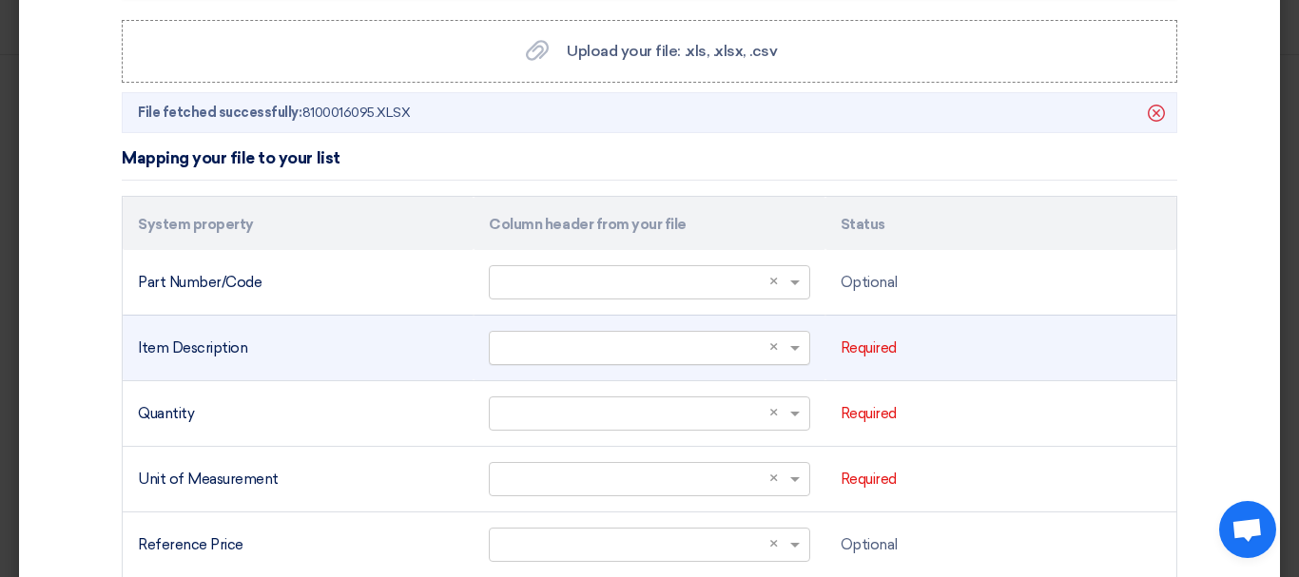
click at [776, 352] on span "×" at bounding box center [777, 349] width 16 height 22
type input "s"
type input "sho"
click at [557, 308] on font "Short Text" at bounding box center [535, 310] width 72 height 17
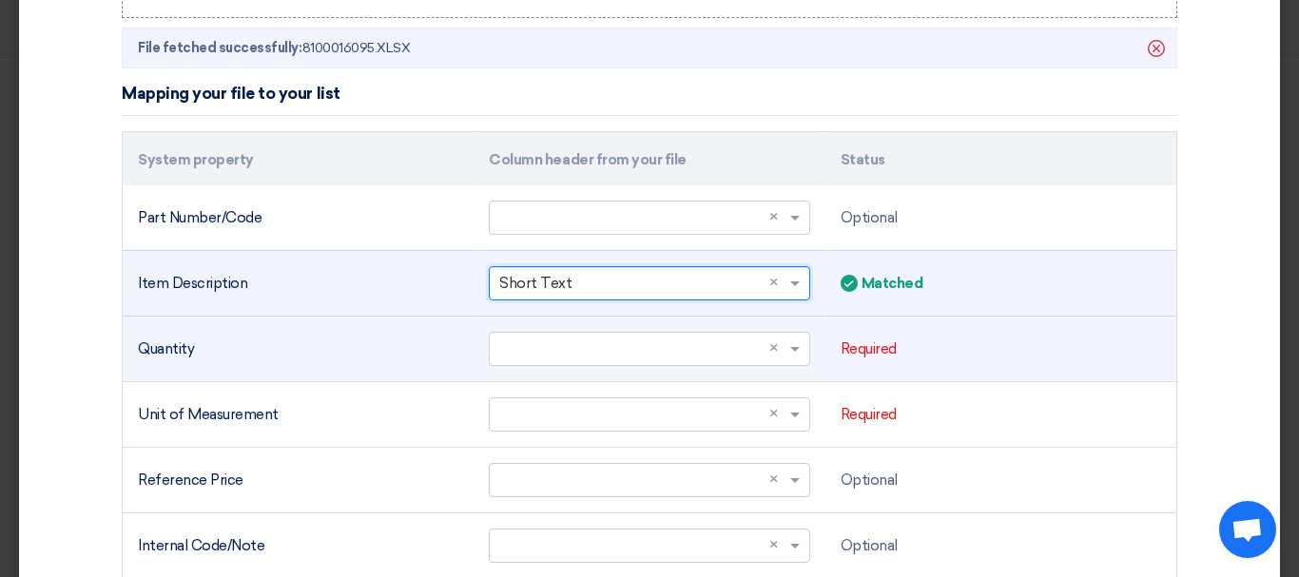
scroll to position [571, 0]
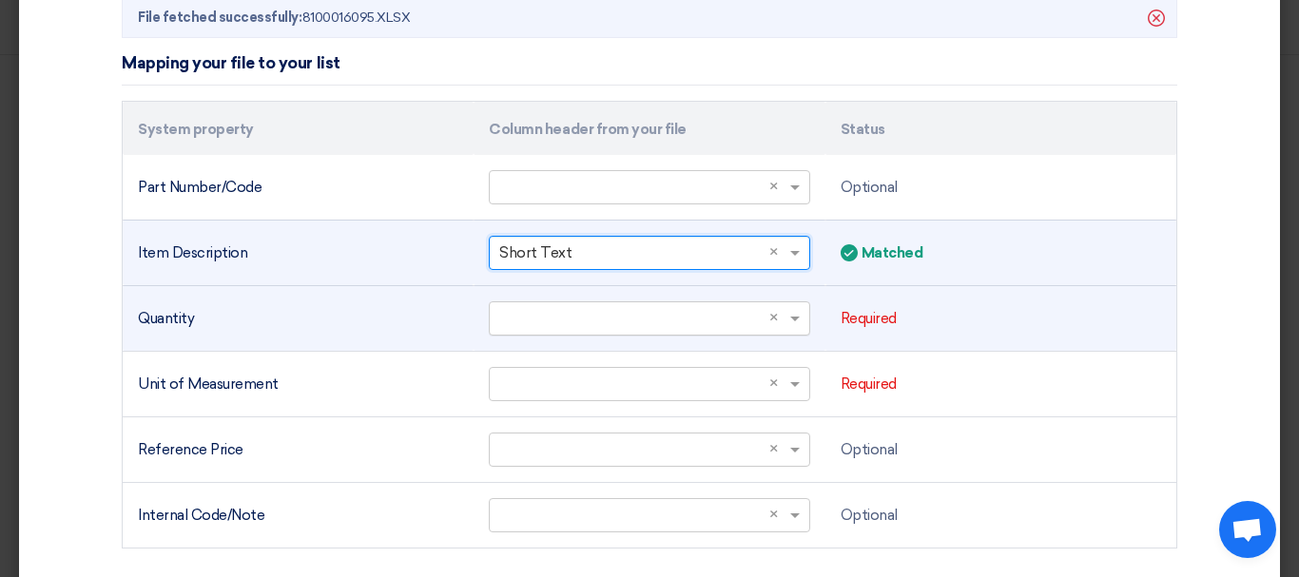
click at [657, 334] on div "Select a column... × ×" at bounding box center [649, 318] width 321 height 34
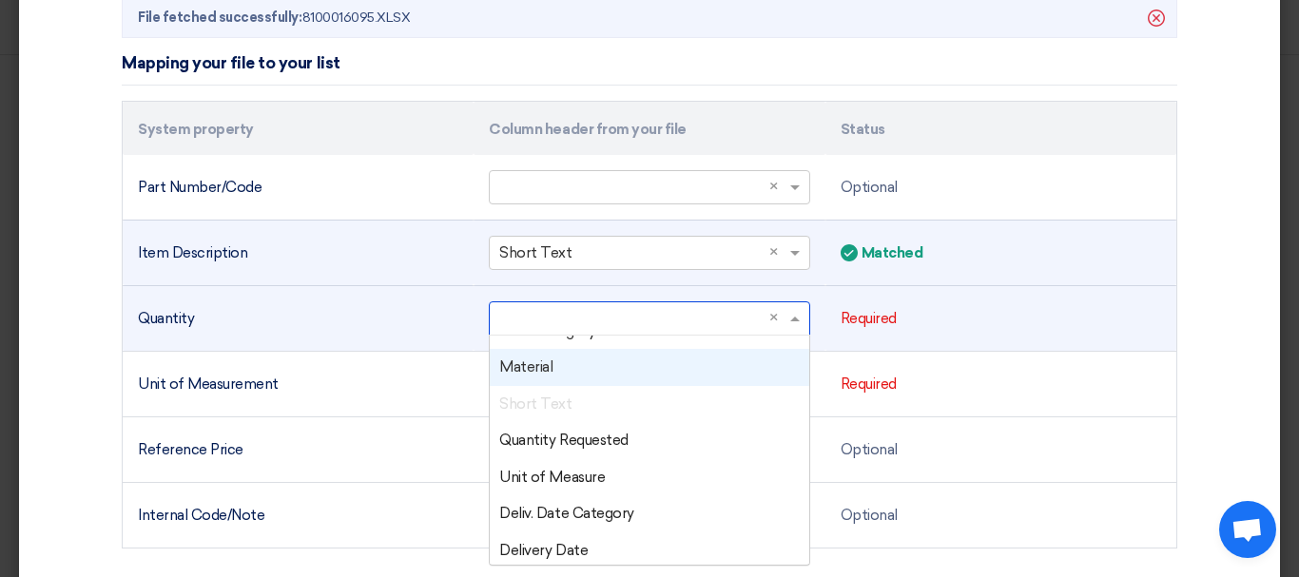
scroll to position [190, 0]
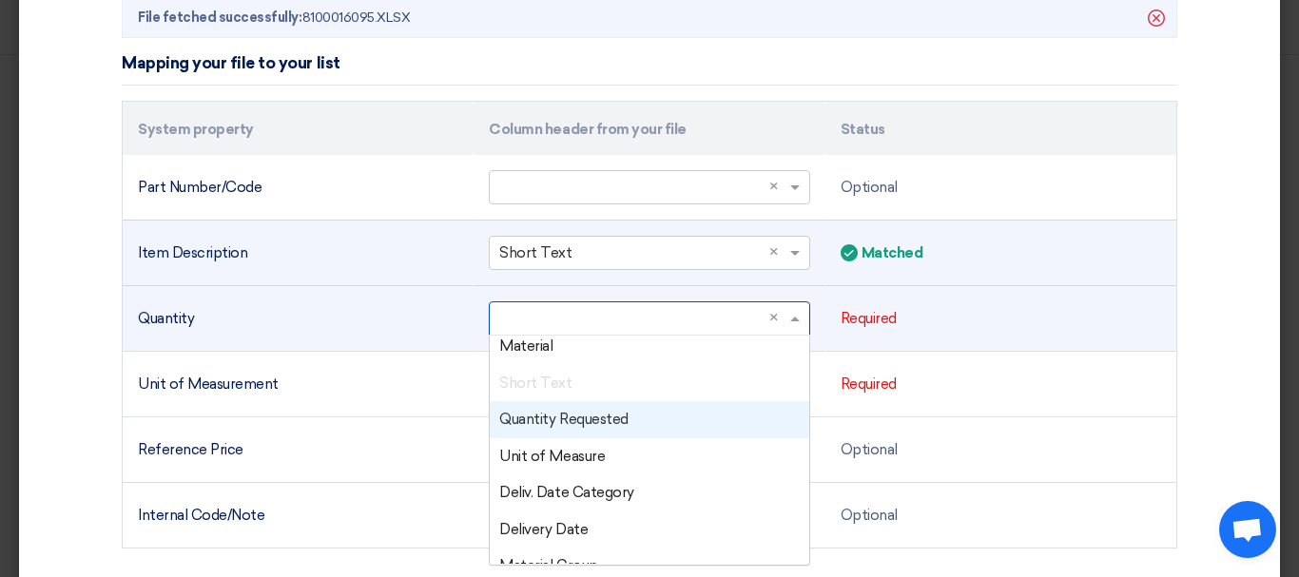
click at [571, 418] on font "Quantity Requested" at bounding box center [563, 419] width 128 height 17
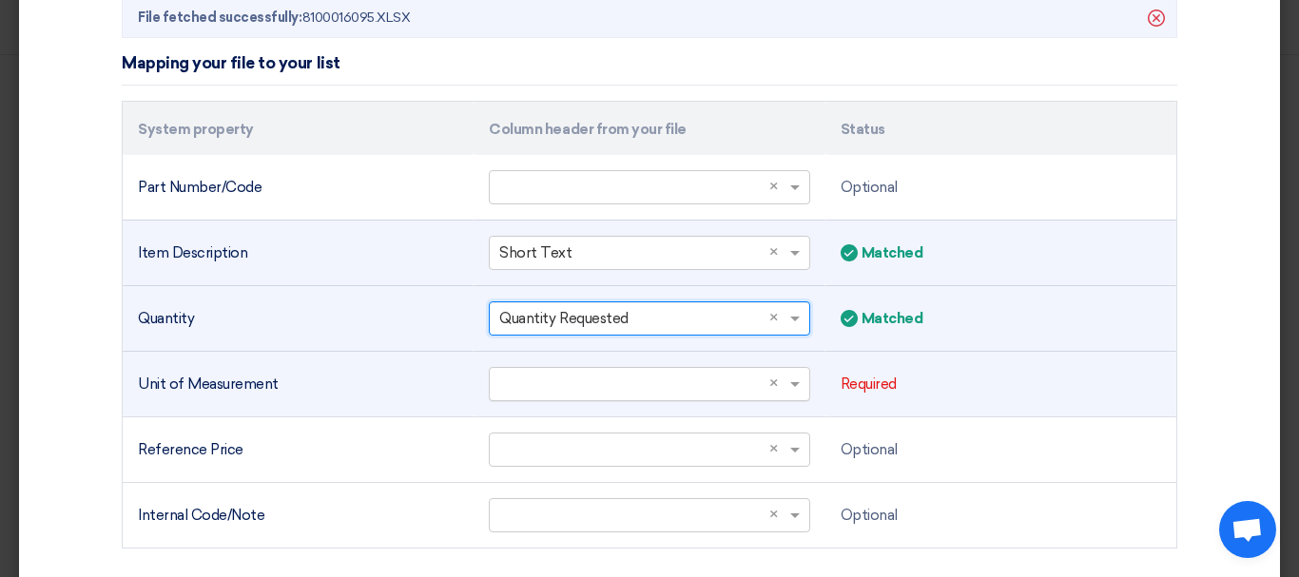
click at [632, 381] on input "text" at bounding box center [639, 383] width 281 height 31
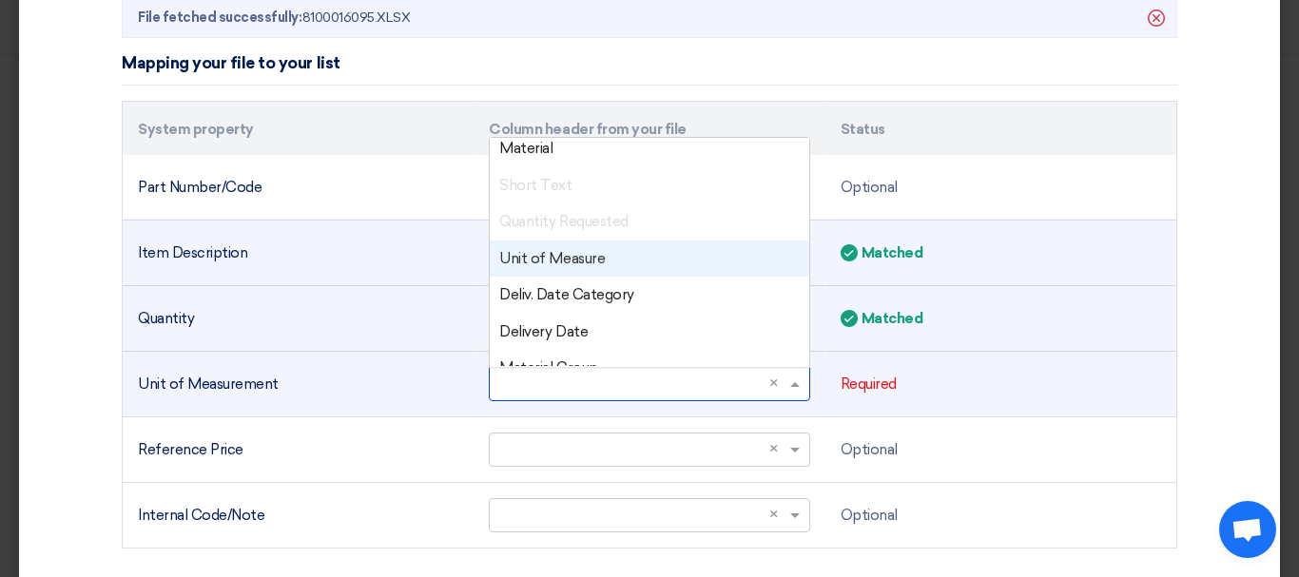
click at [530, 253] on font "Unit of Measure" at bounding box center [552, 258] width 106 height 17
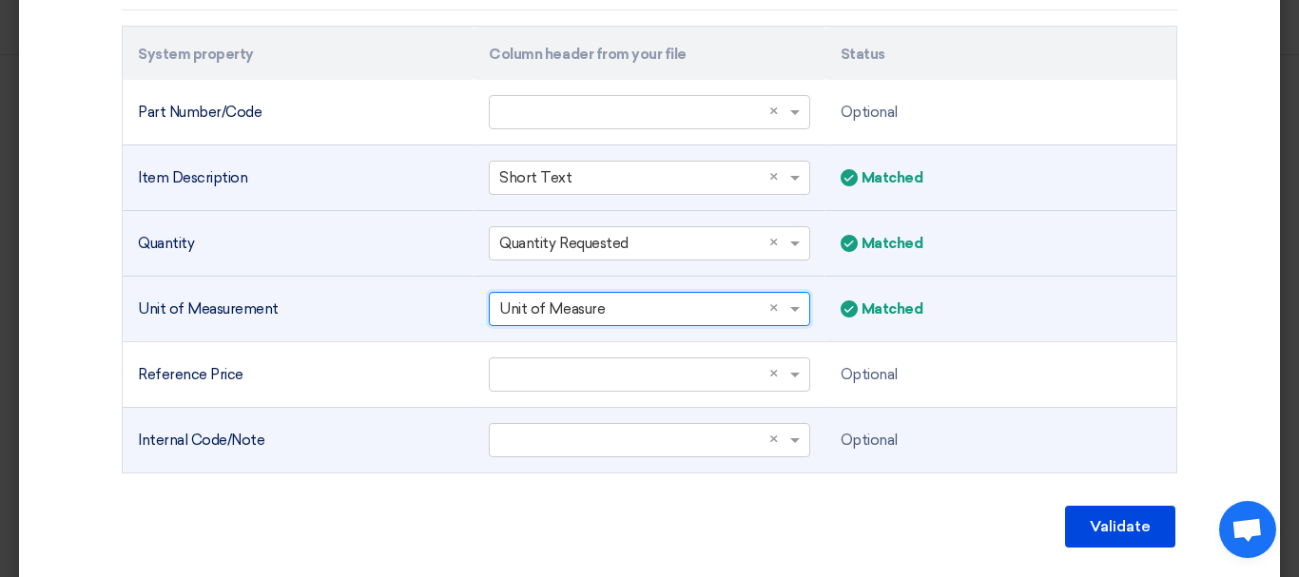
scroll to position [703, 0]
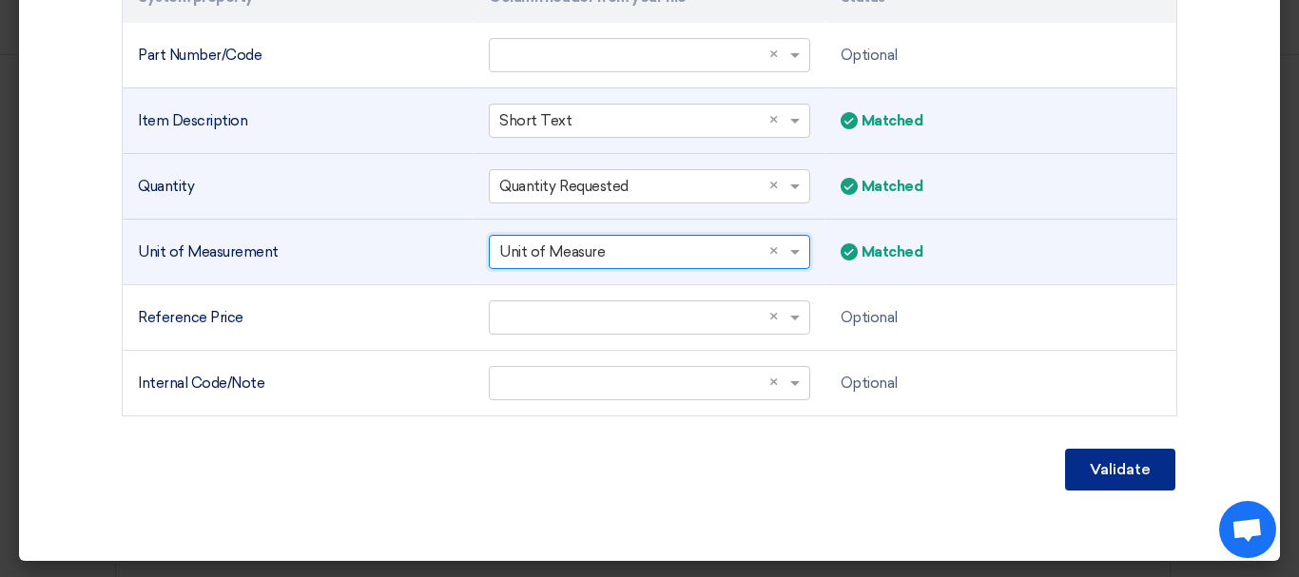
click at [1128, 473] on font "Validate" at bounding box center [1120, 469] width 61 height 18
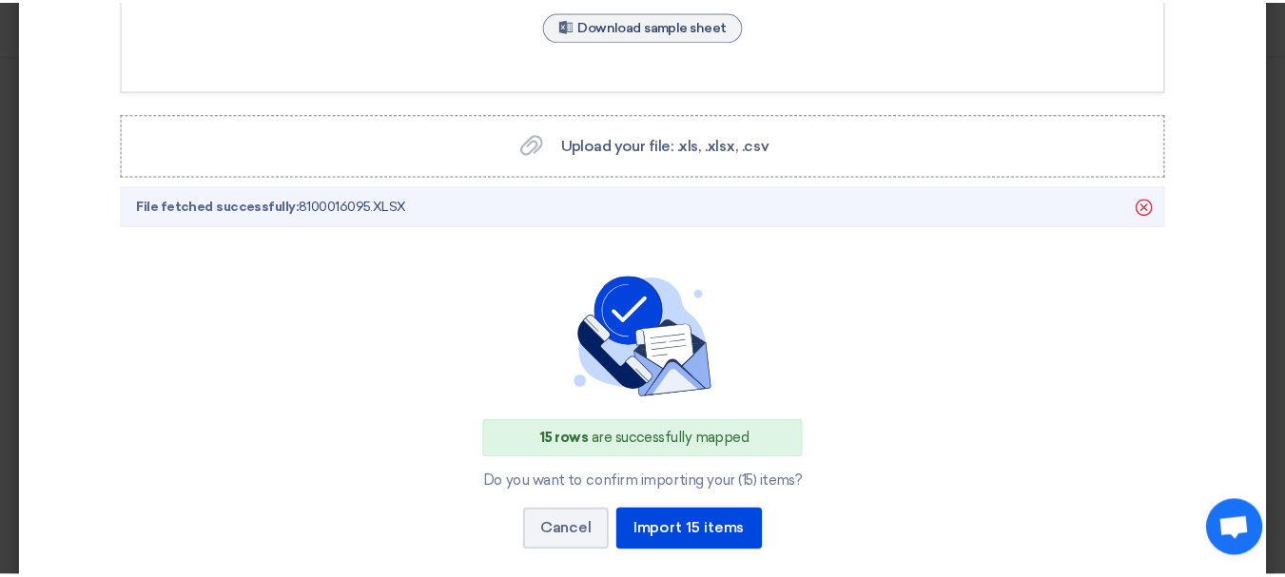
scroll to position [412, 0]
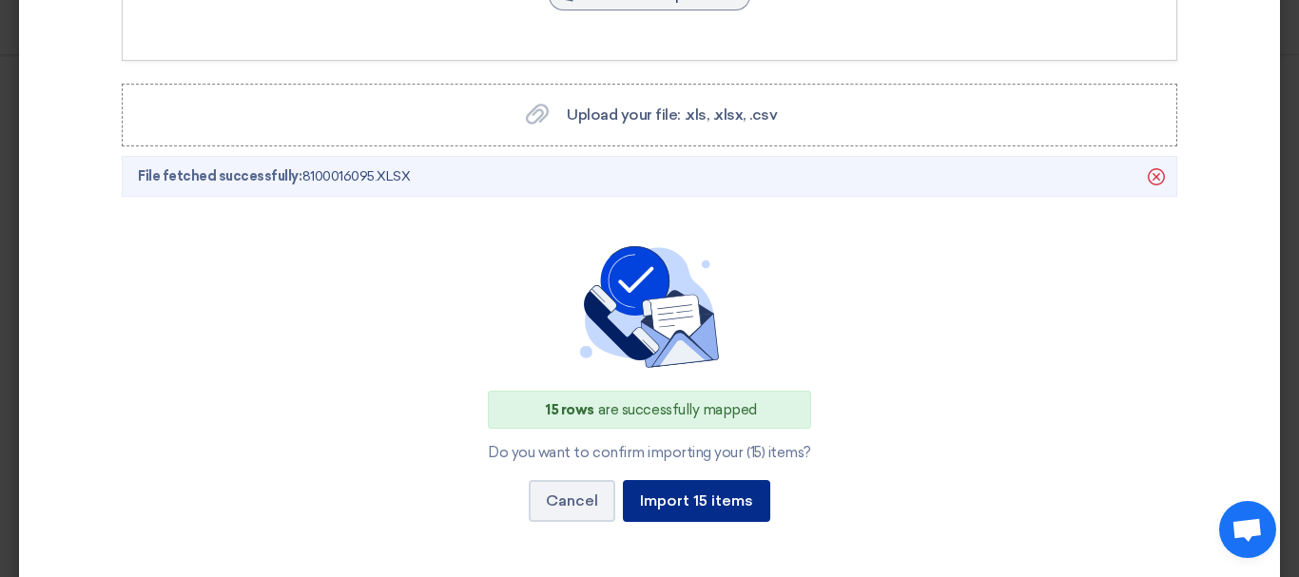
click at [729, 514] on button "Import 15 items" at bounding box center [696, 501] width 147 height 42
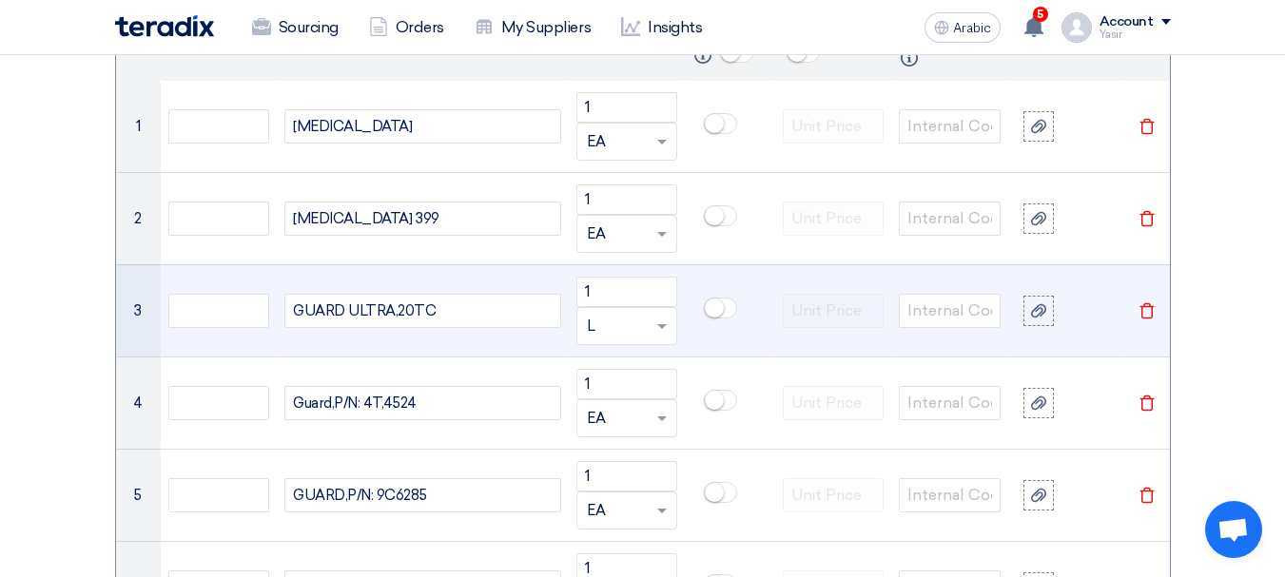
scroll to position [1427, 0]
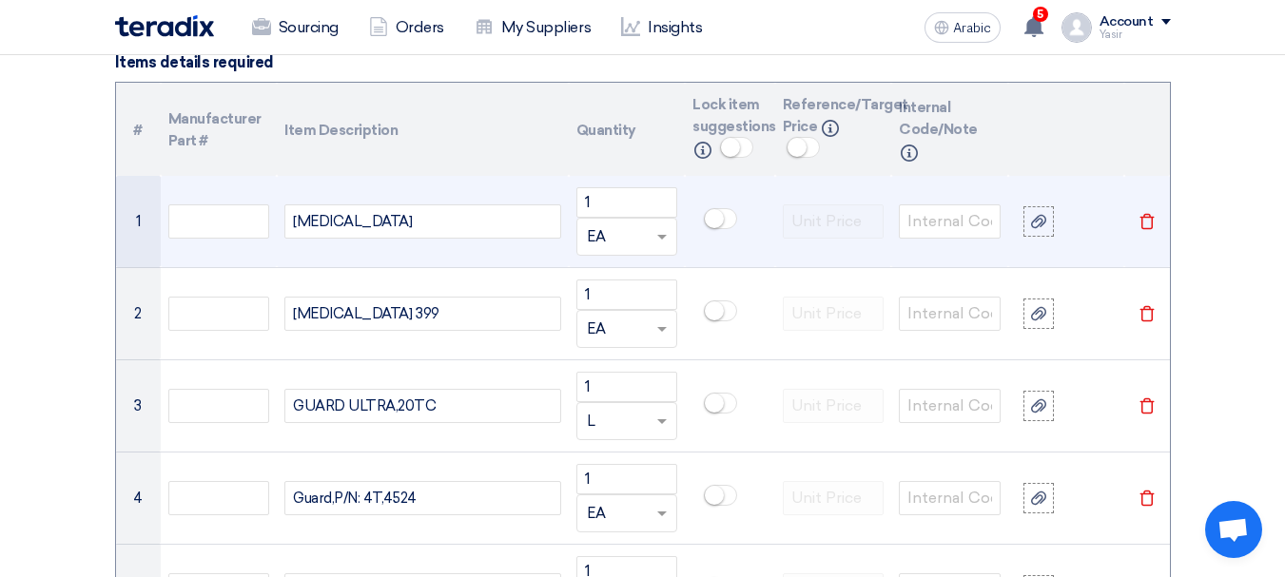
click at [220, 200] on td at bounding box center [219, 222] width 117 height 92
click at [240, 229] on input "text" at bounding box center [219, 221] width 102 height 34
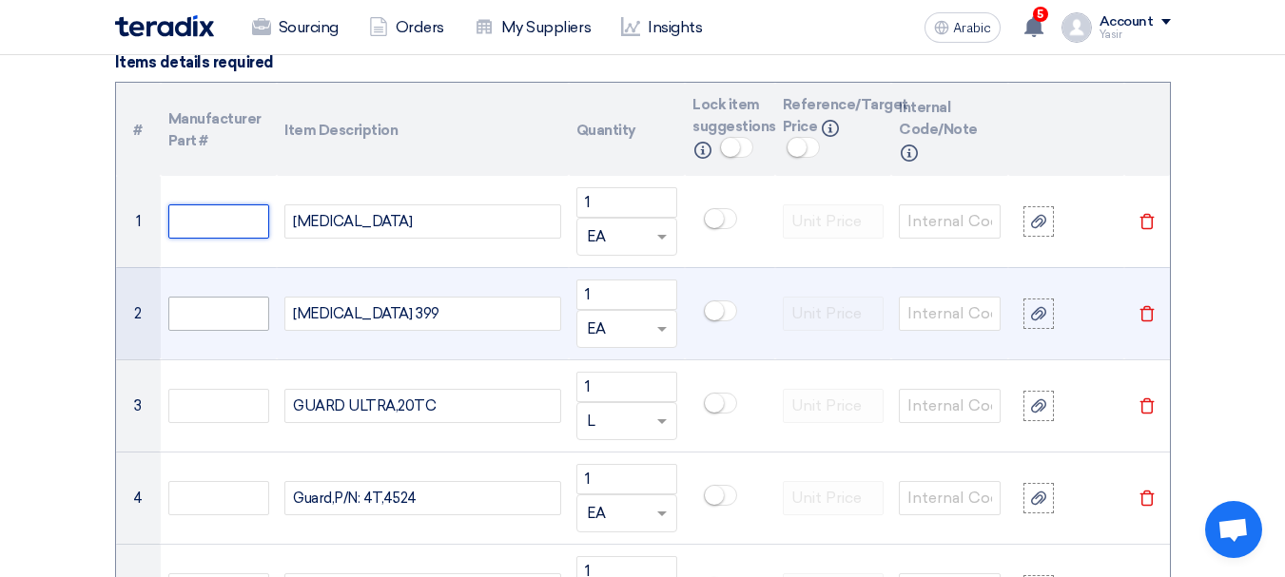
paste input "TK4-50-0T1B"
type input "TK4-50-0T1B"
click at [203, 311] on input "text" at bounding box center [219, 314] width 102 height 34
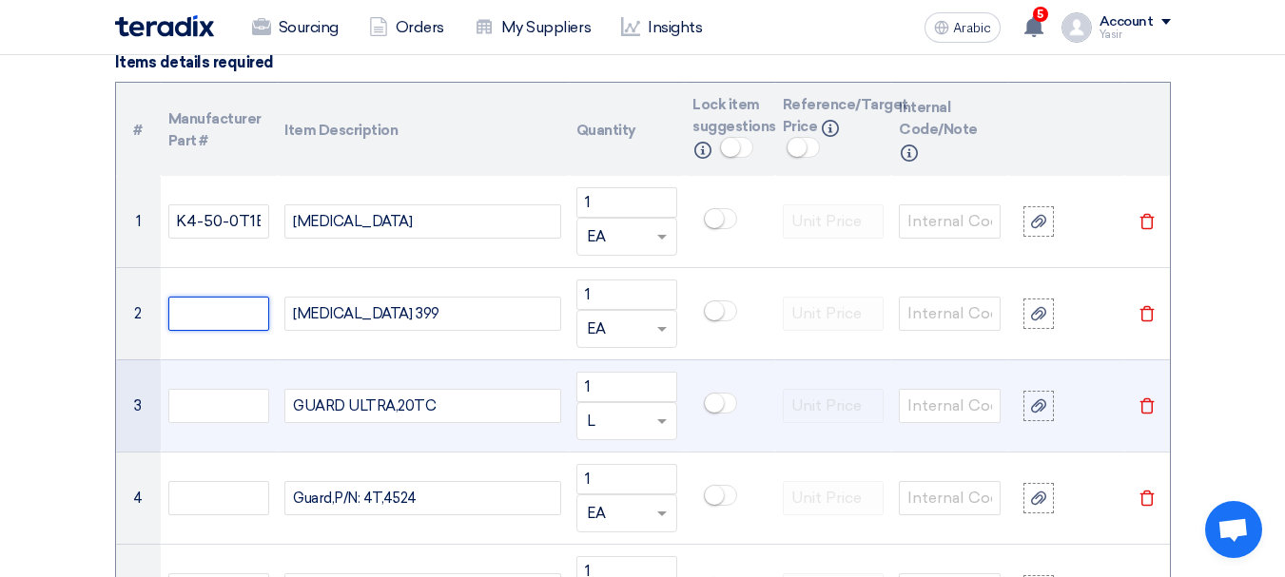
scroll to position [0, 0]
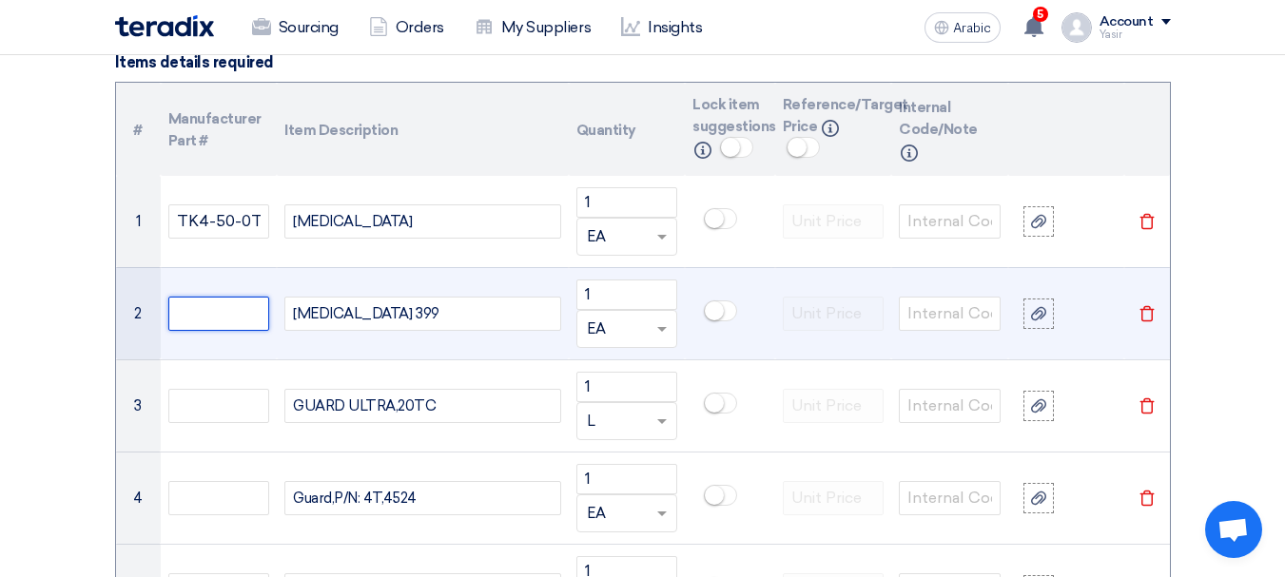
paste input "TK48-50-0U1B"
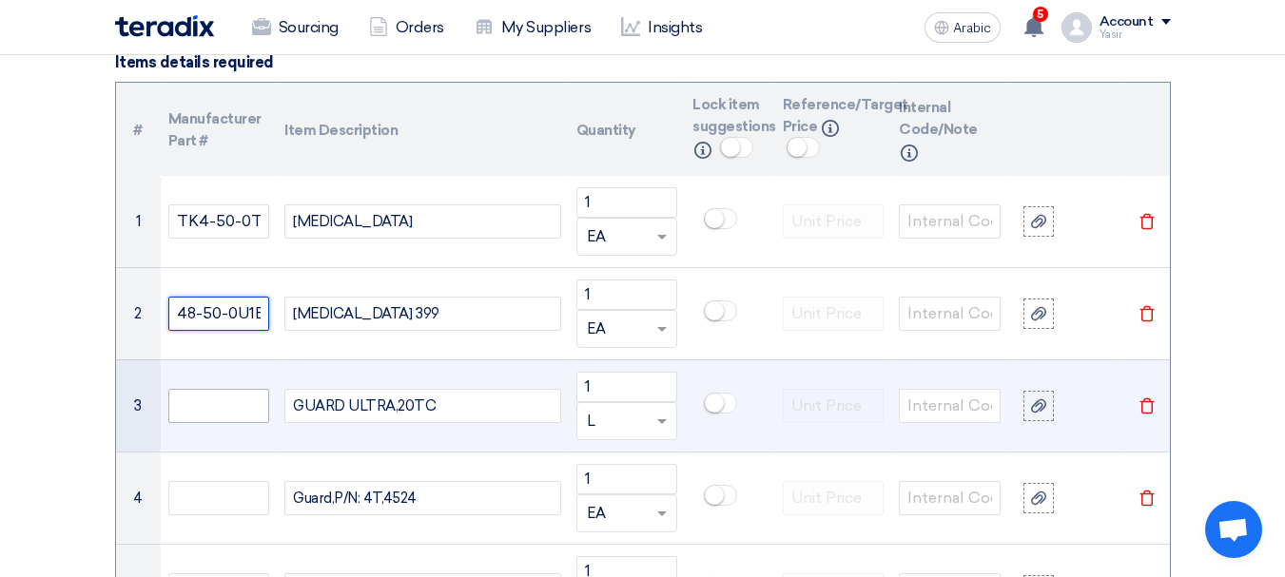
type input "TK48-50-0U1B"
click at [242, 392] on input "text" at bounding box center [219, 406] width 102 height 34
paste input "TK51-50-120B"
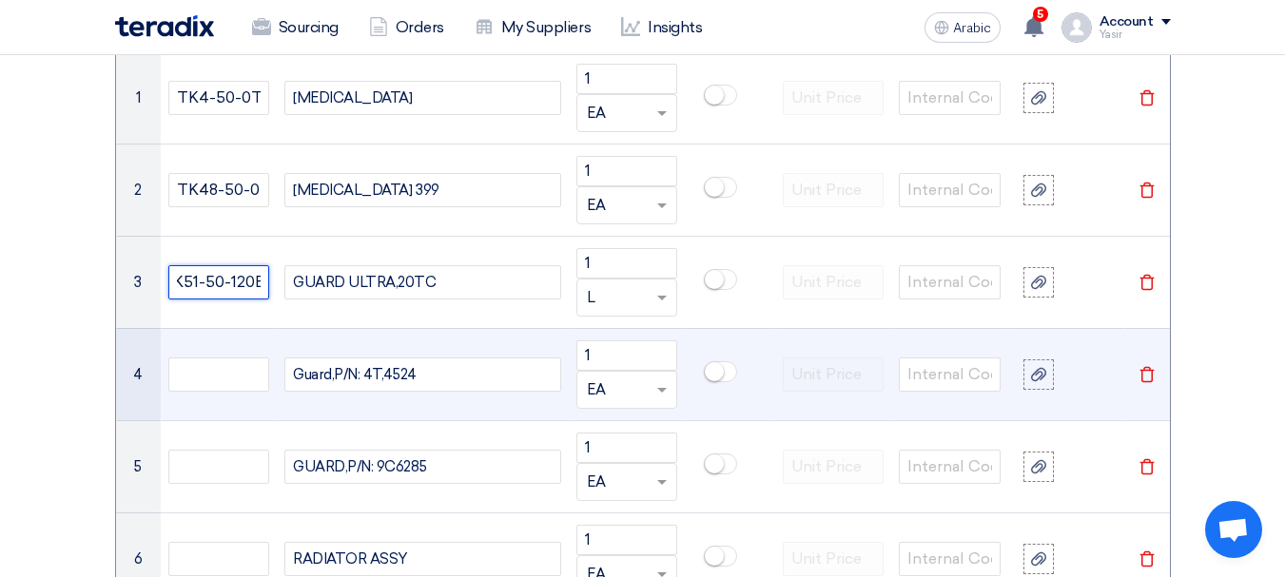
scroll to position [1617, 0]
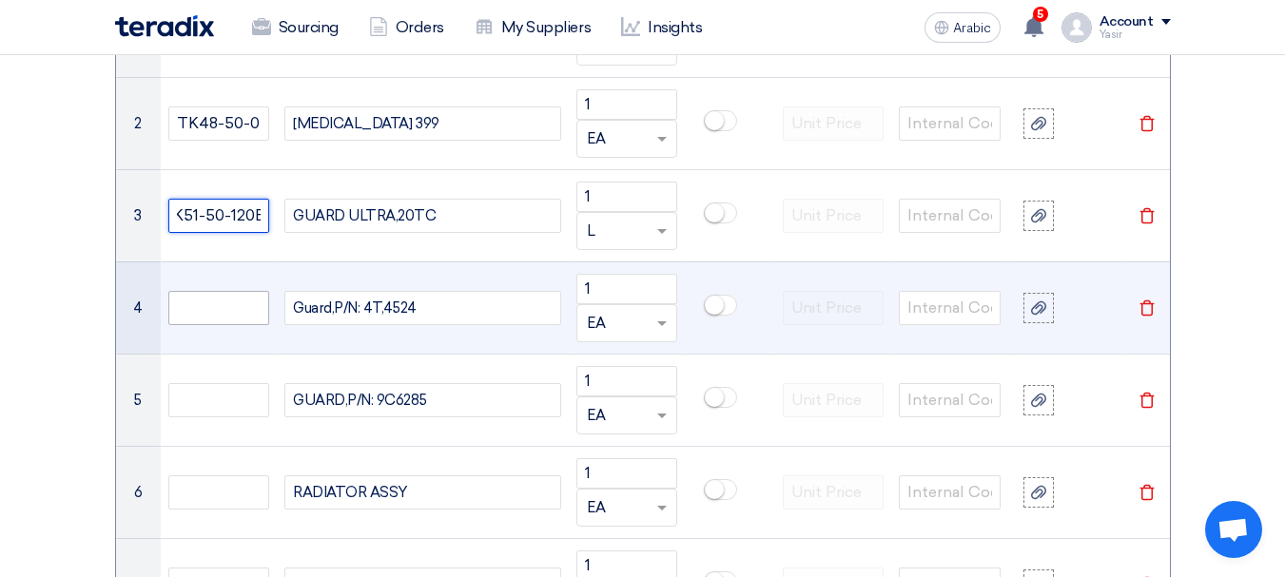
type input "TK51-50-120B"
click at [224, 293] on input "text" at bounding box center [219, 308] width 102 height 34
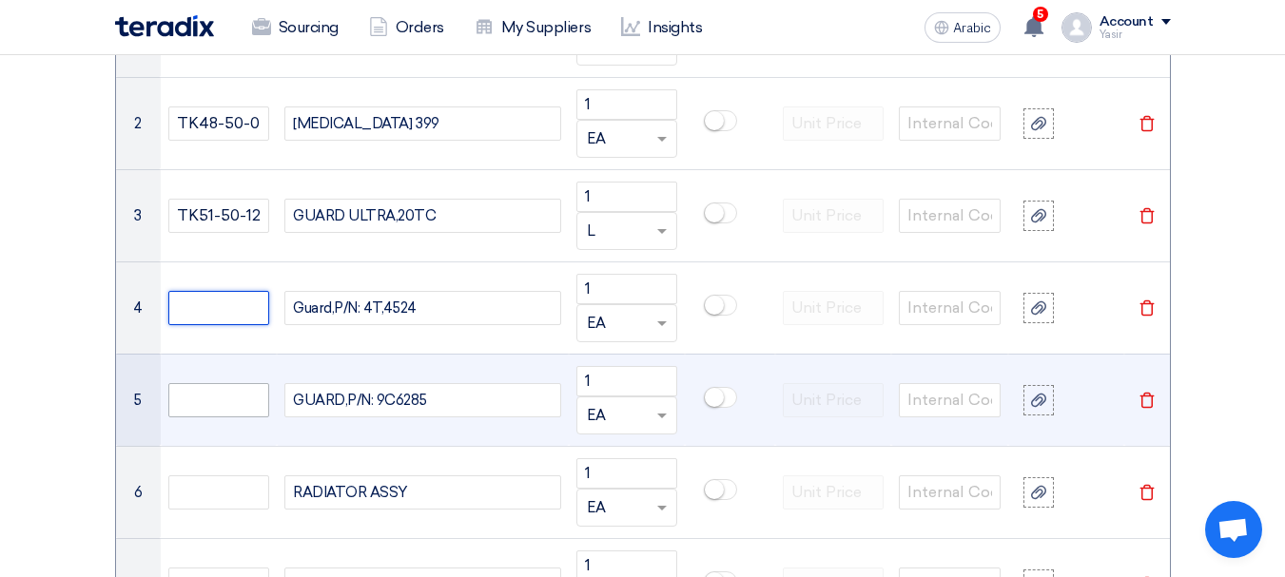
paste input "TK50-50-120A"
type input "TK50-50-120A"
click at [202, 403] on input "text" at bounding box center [219, 400] width 102 height 34
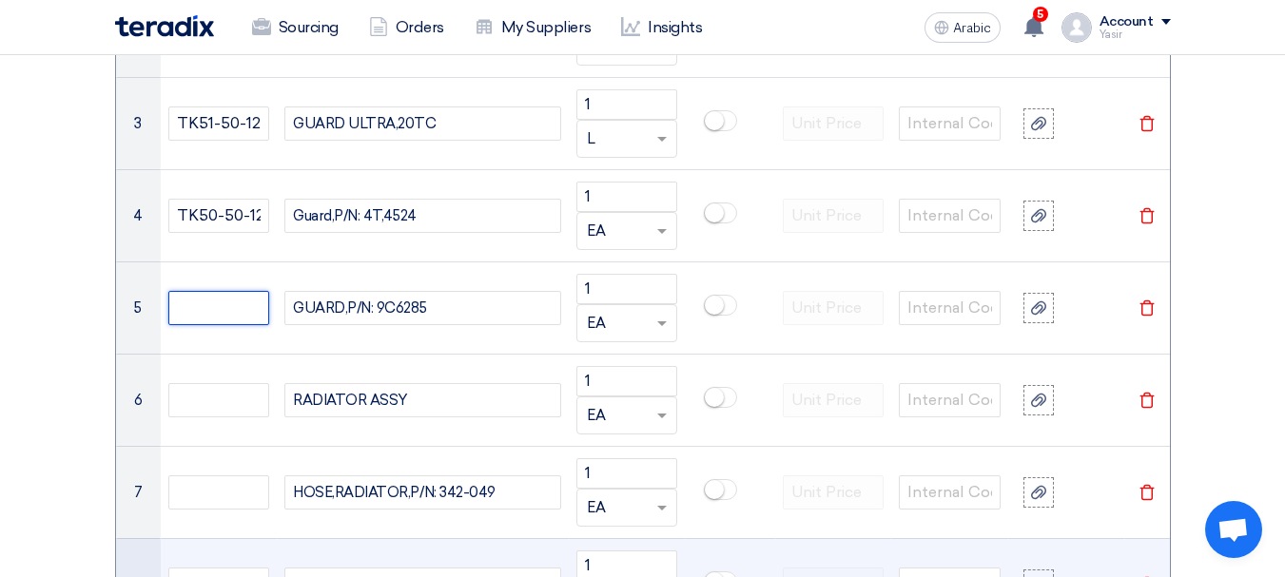
scroll to position [1712, 0]
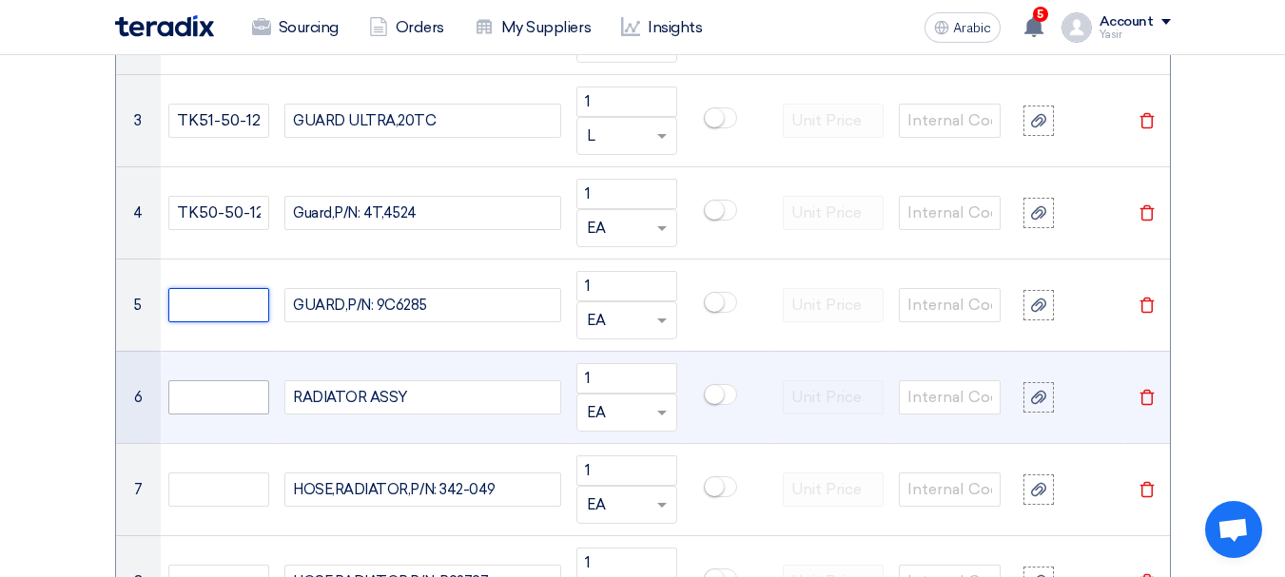
paste input "TK50-50-130A"
type input "TK50-50-130A"
click at [196, 401] on input "text" at bounding box center [219, 397] width 102 height 34
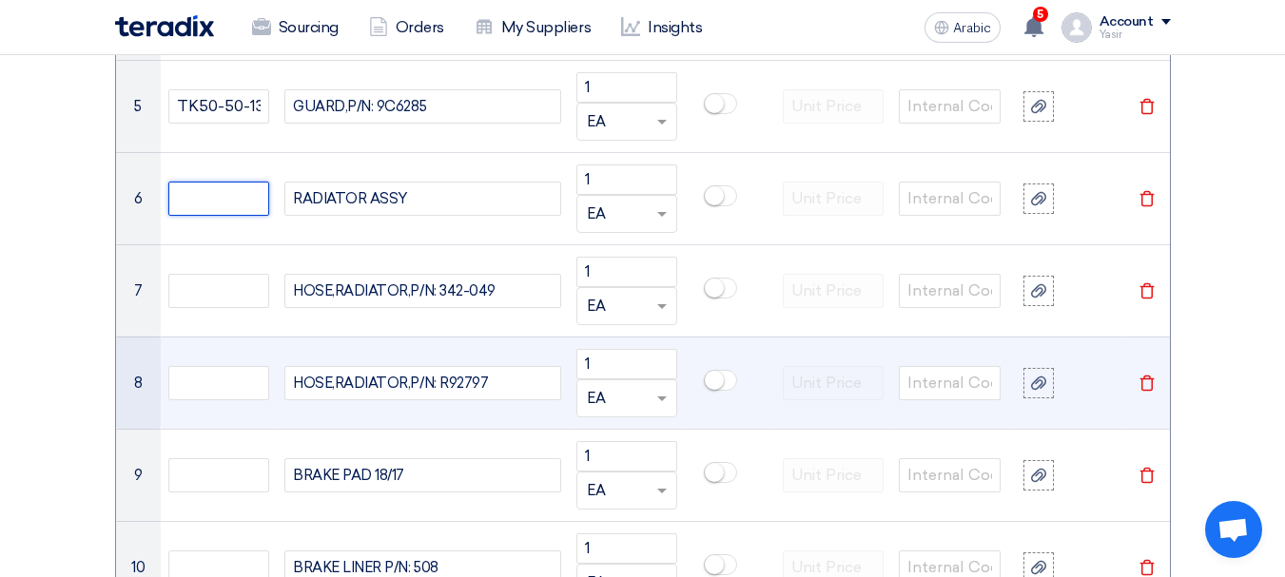
scroll to position [1997, 0]
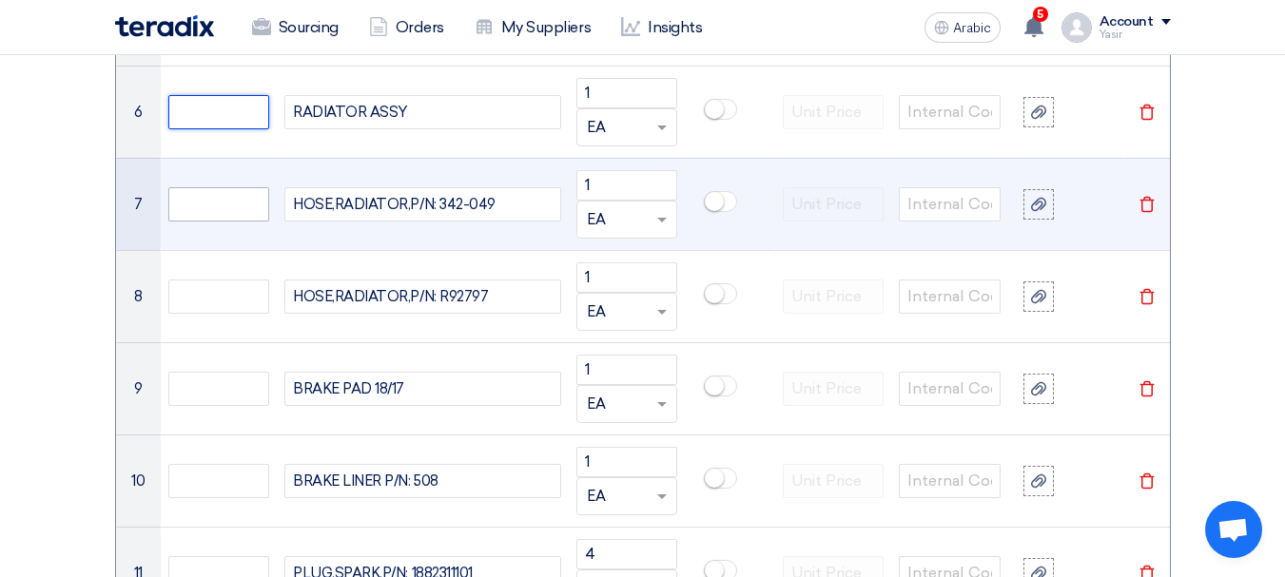
paste input "PY8W-15-200"
type input "PY8W-15-200"
click at [193, 195] on input "text" at bounding box center [219, 204] width 102 height 34
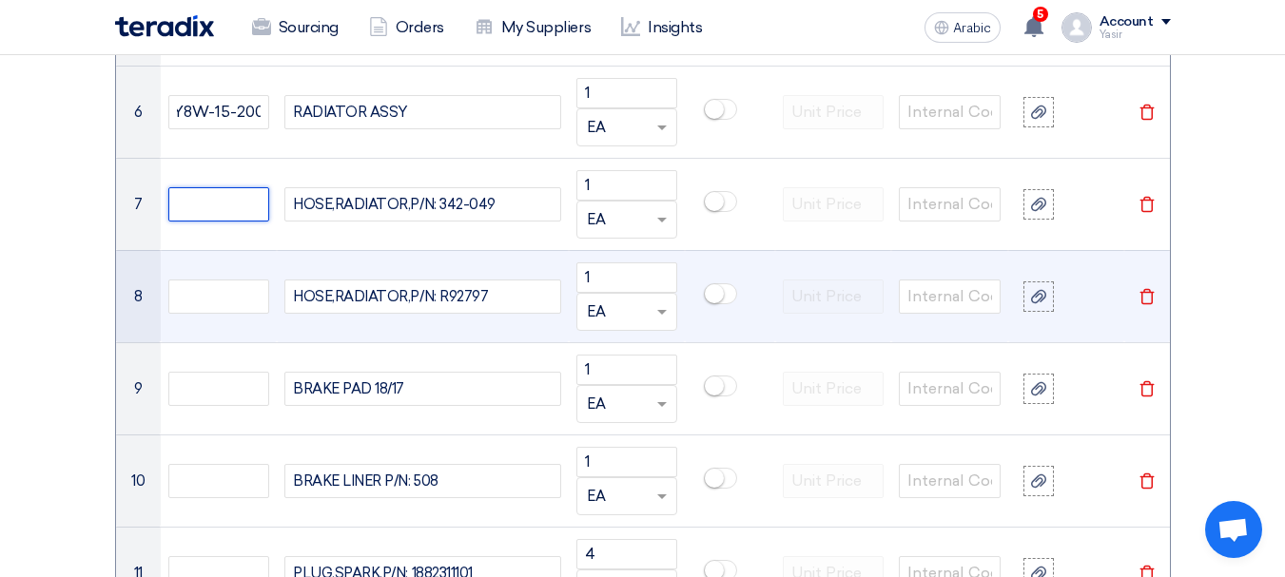
scroll to position [0, 0]
paste input "PY8W-15-18X"
type input "PY8W-15-18X"
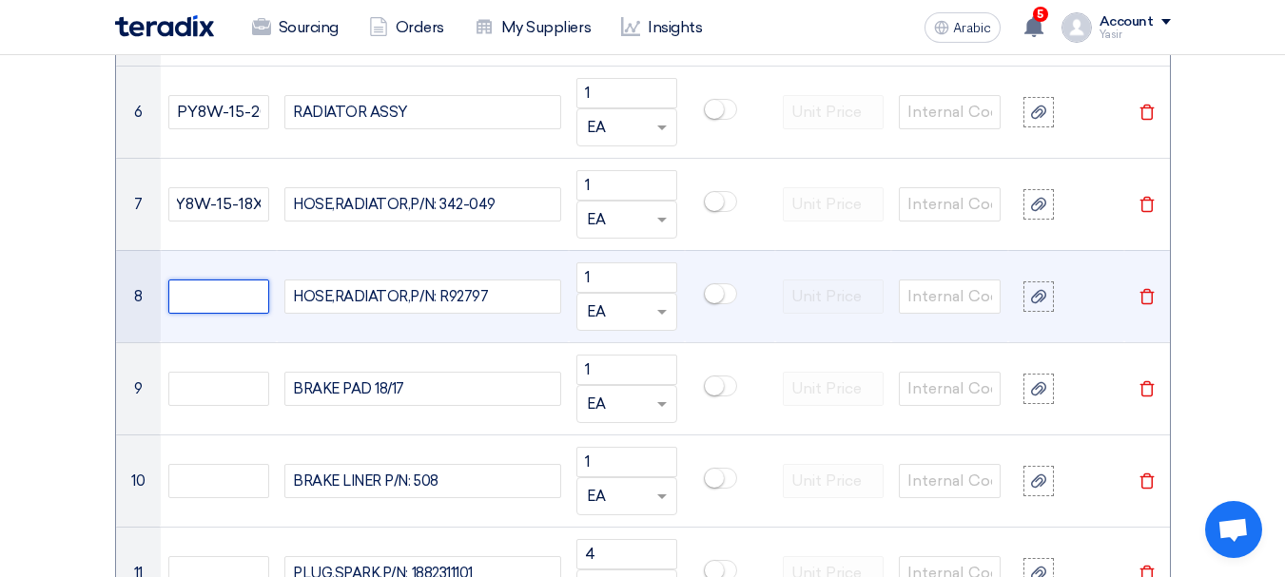
click at [218, 302] on input "text" at bounding box center [219, 297] width 102 height 34
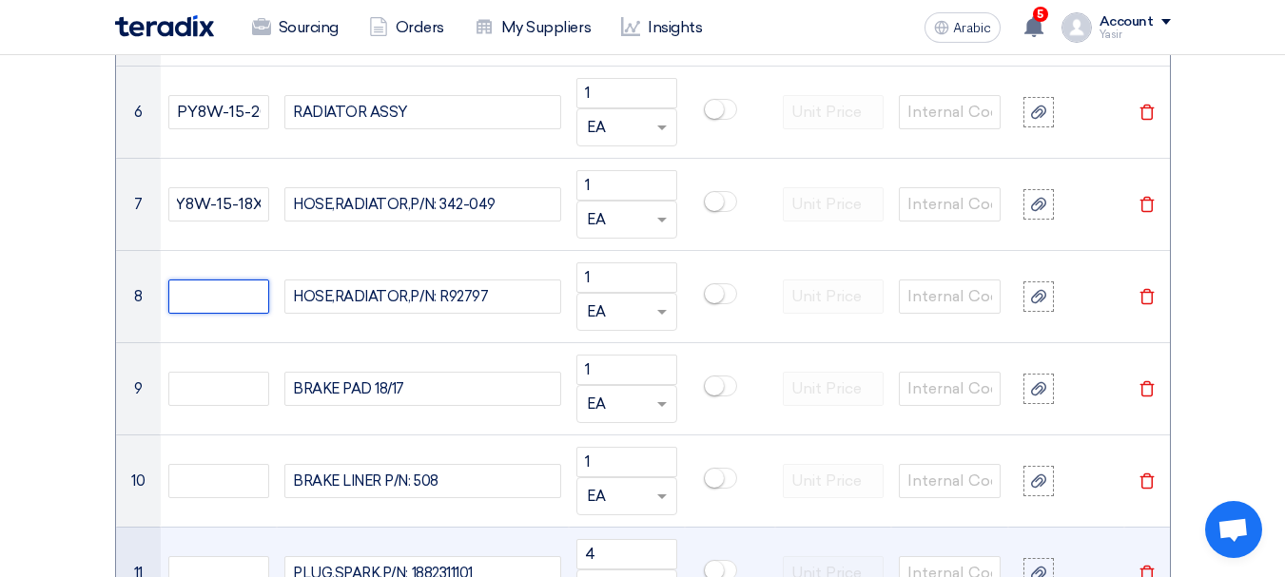
scroll to position [0, 0]
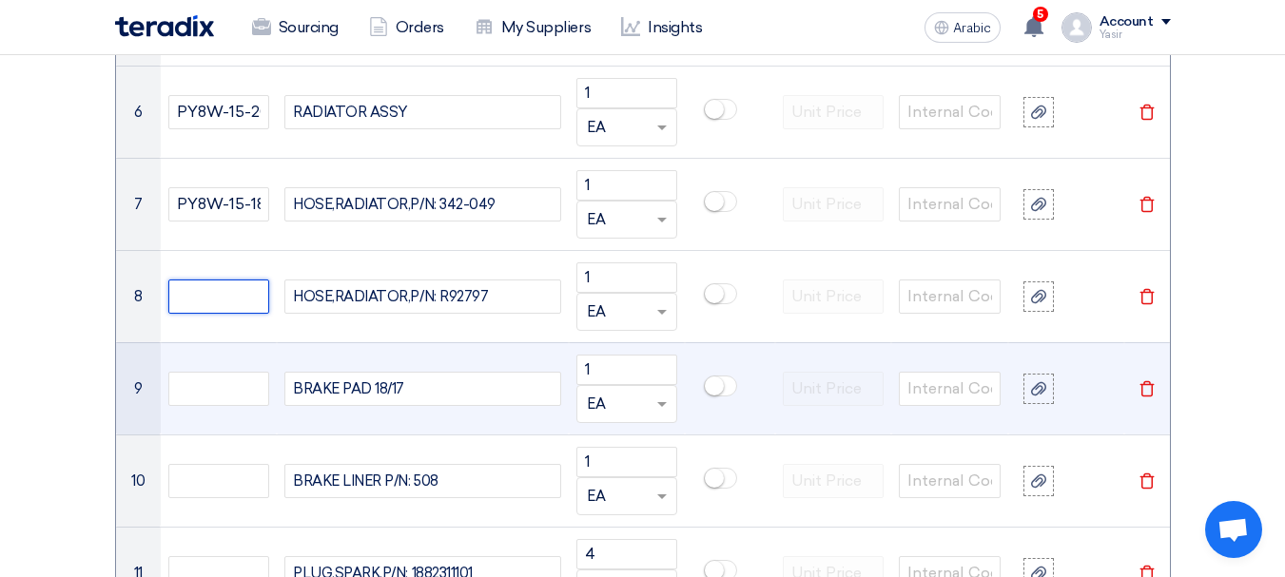
paste input "PYEG-15-18Y"
type input "PYEG-15-18Y"
click at [195, 394] on input "text" at bounding box center [219, 389] width 102 height 34
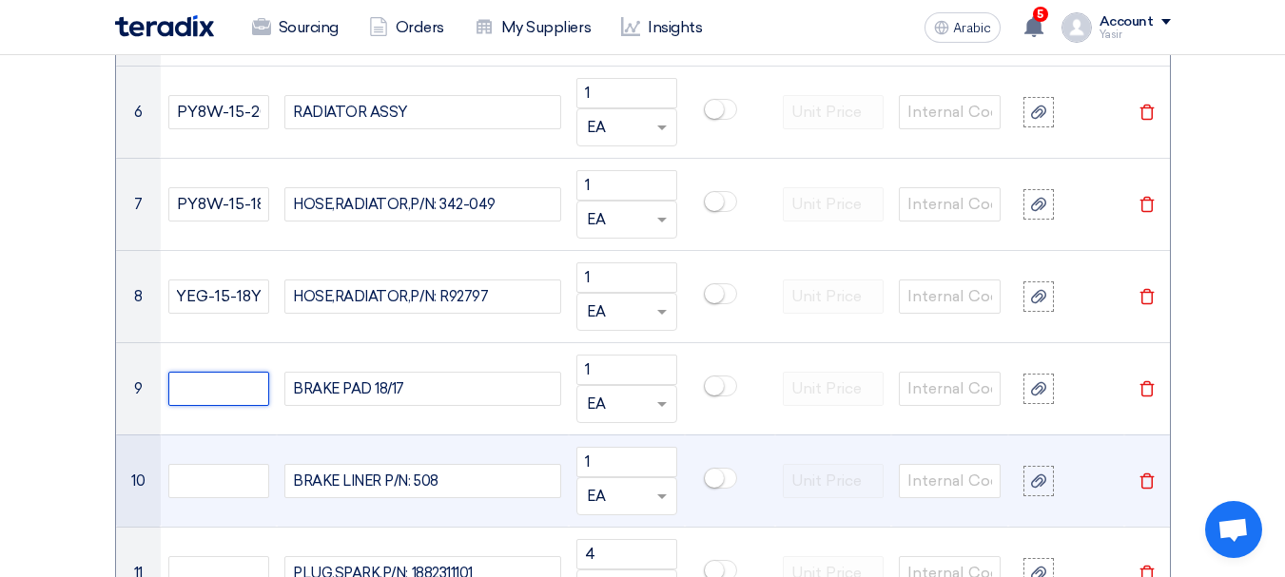
scroll to position [0, 0]
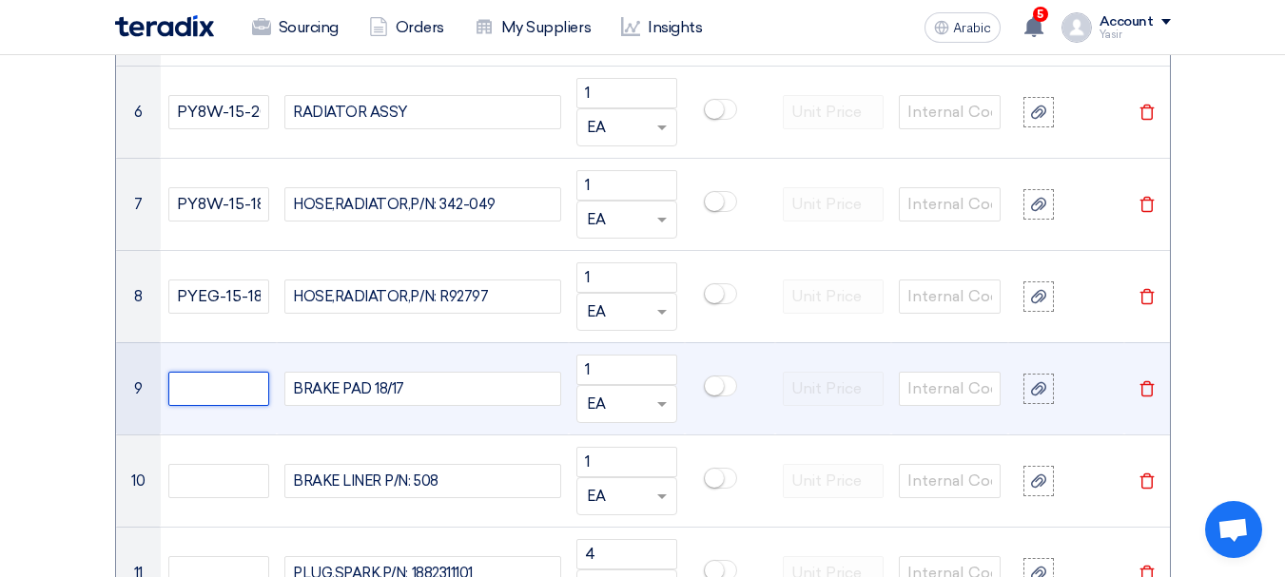
paste input "TKY8-33-28ZA"
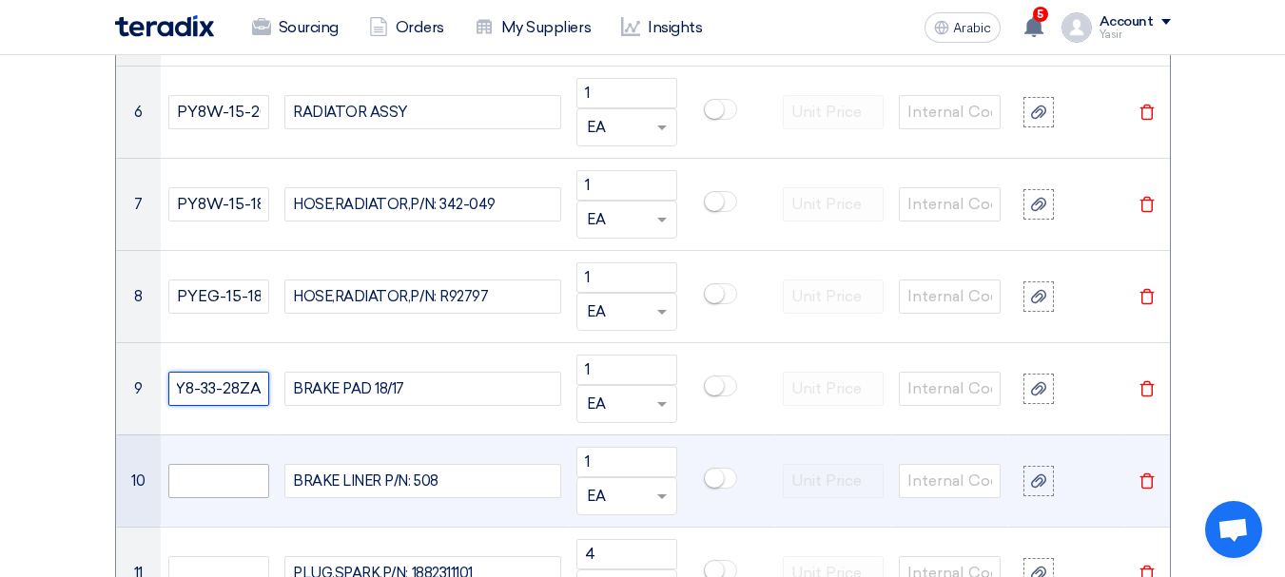
type input "TKY8-33-28ZA"
click at [199, 485] on input "text" at bounding box center [219, 481] width 102 height 34
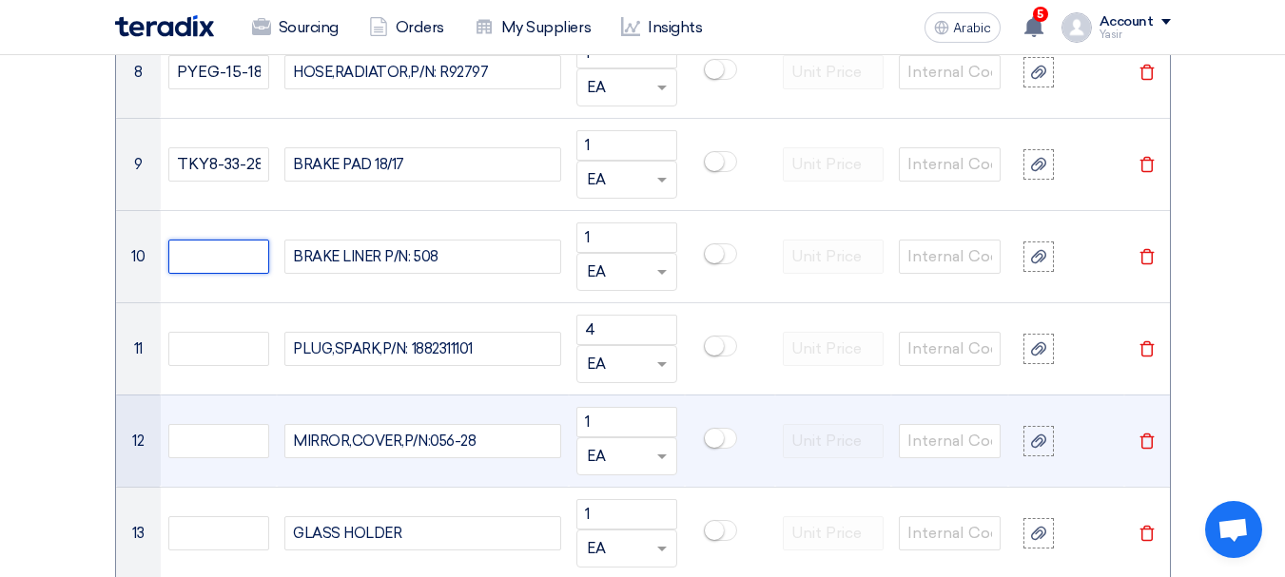
scroll to position [2283, 0]
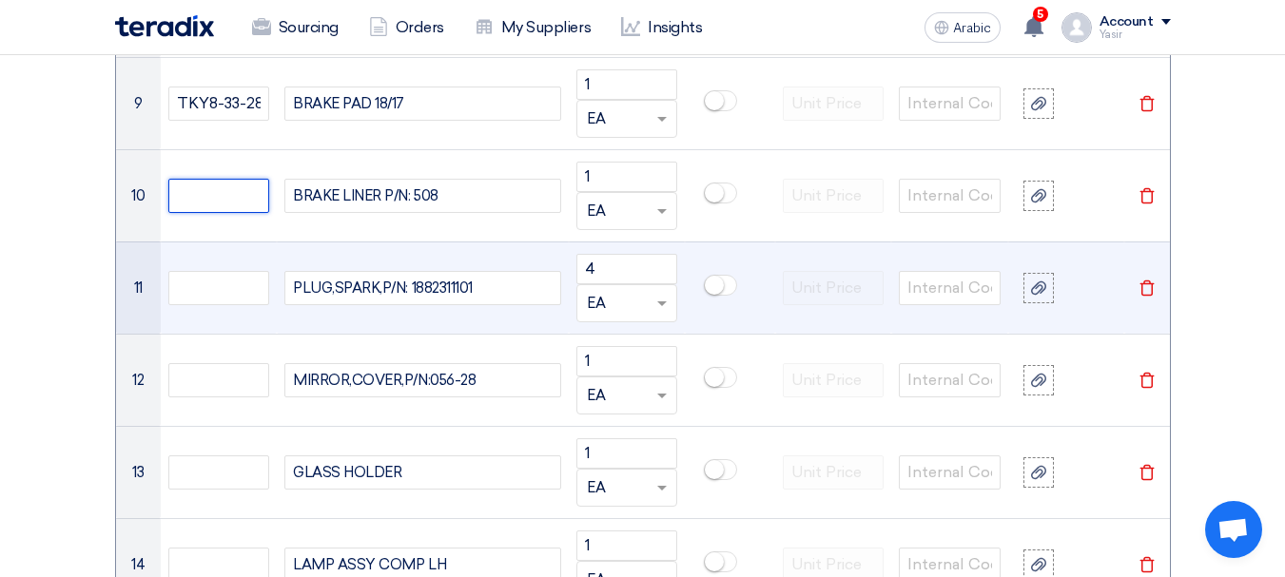
paste input "TKY8-26-48ZB"
type input "TKY8-26-48ZB"
click at [246, 285] on input "text" at bounding box center [219, 288] width 102 height 34
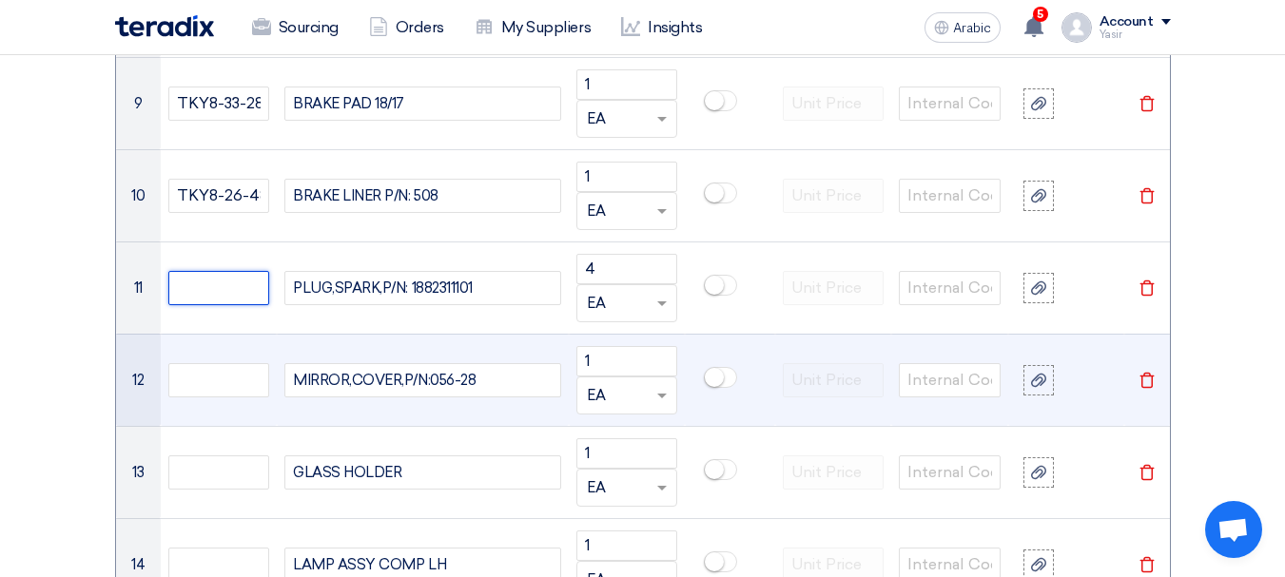
paste input "PY8V-18-110"
type input "PY8V-18-110"
click at [240, 379] on input "text" at bounding box center [219, 380] width 102 height 34
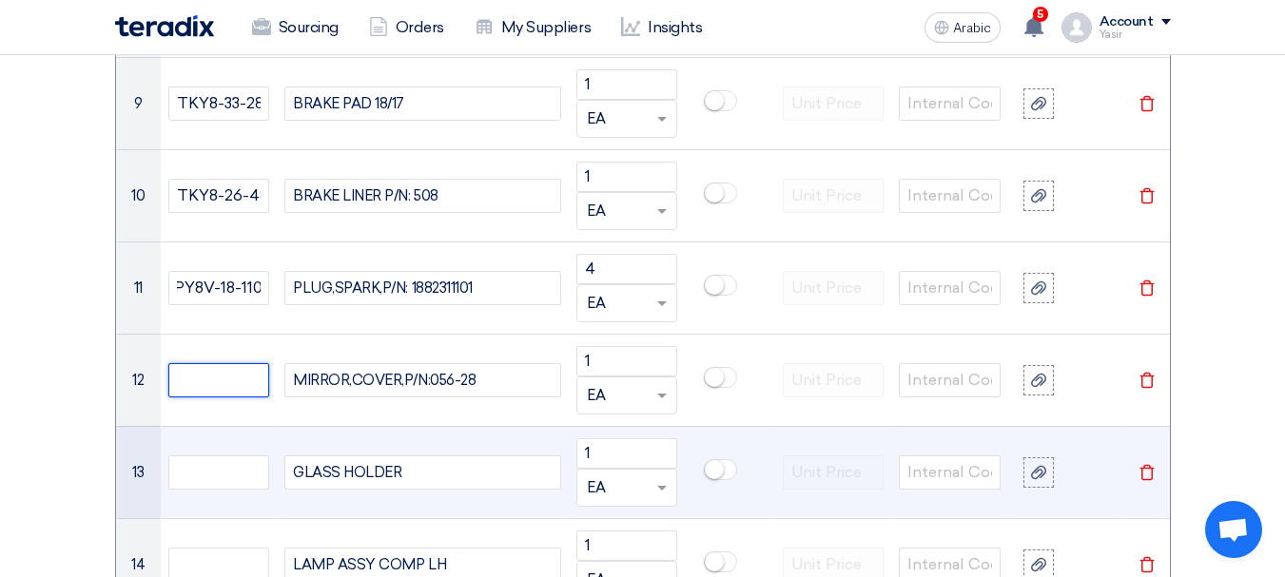
scroll to position [0, 0]
paste input "TM48-69-181A"
type input "TM48-69-181A"
click at [239, 469] on input "text" at bounding box center [219, 473] width 102 height 34
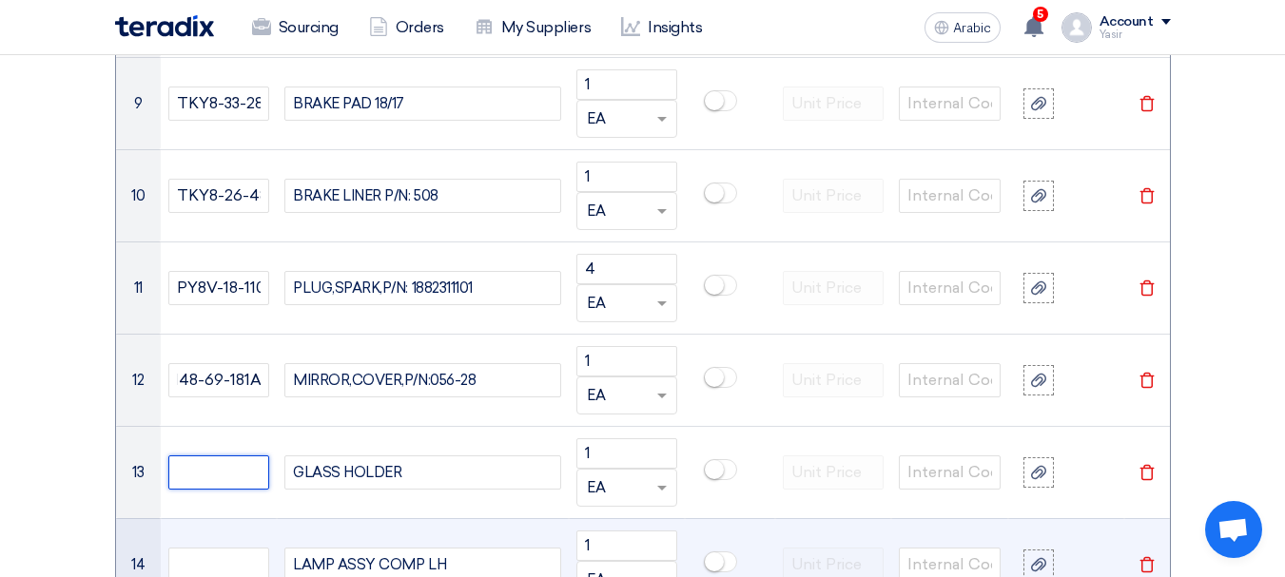
scroll to position [0, 0]
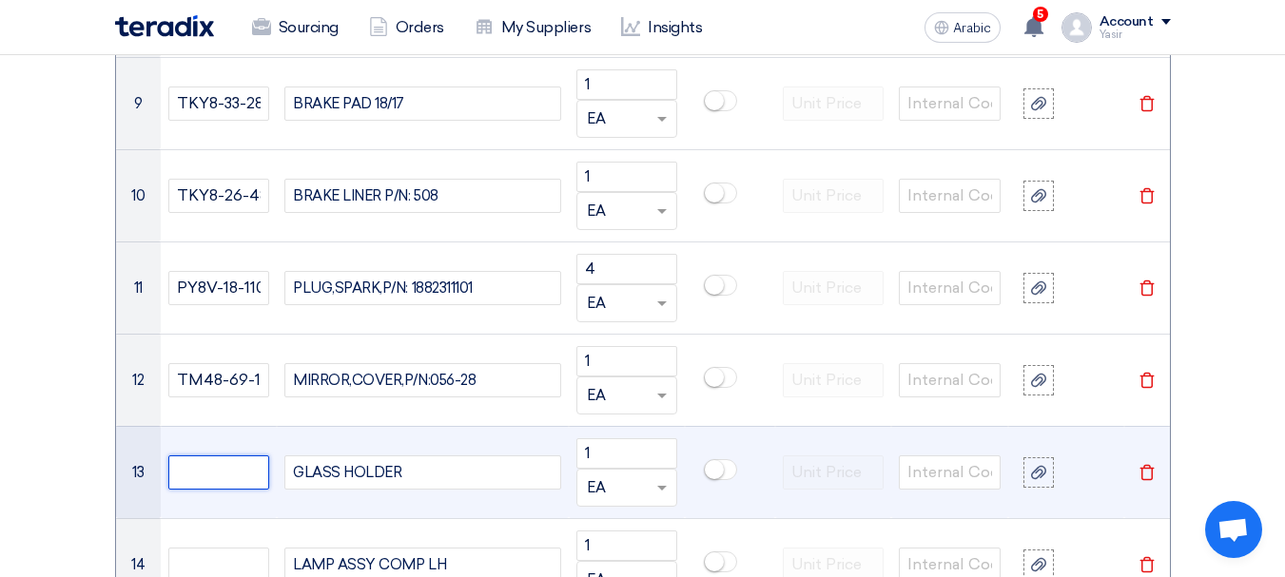
paste input "TK96-69-1G7"
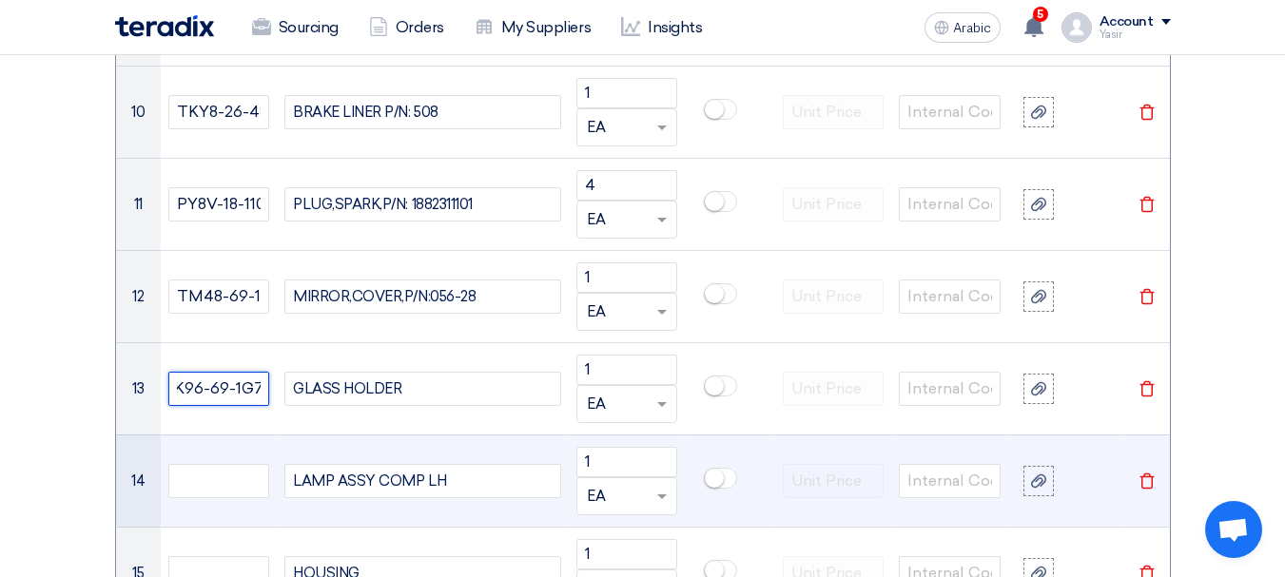
scroll to position [2378, 0]
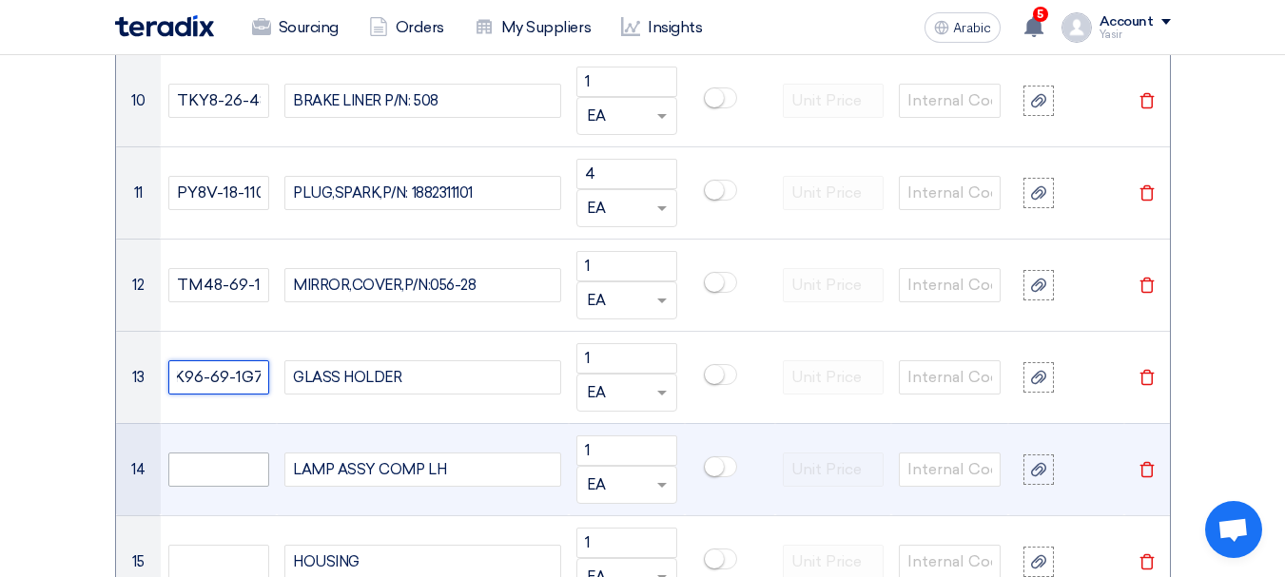
type input "TK96-69-1G7"
click at [243, 469] on input "text" at bounding box center [219, 470] width 102 height 34
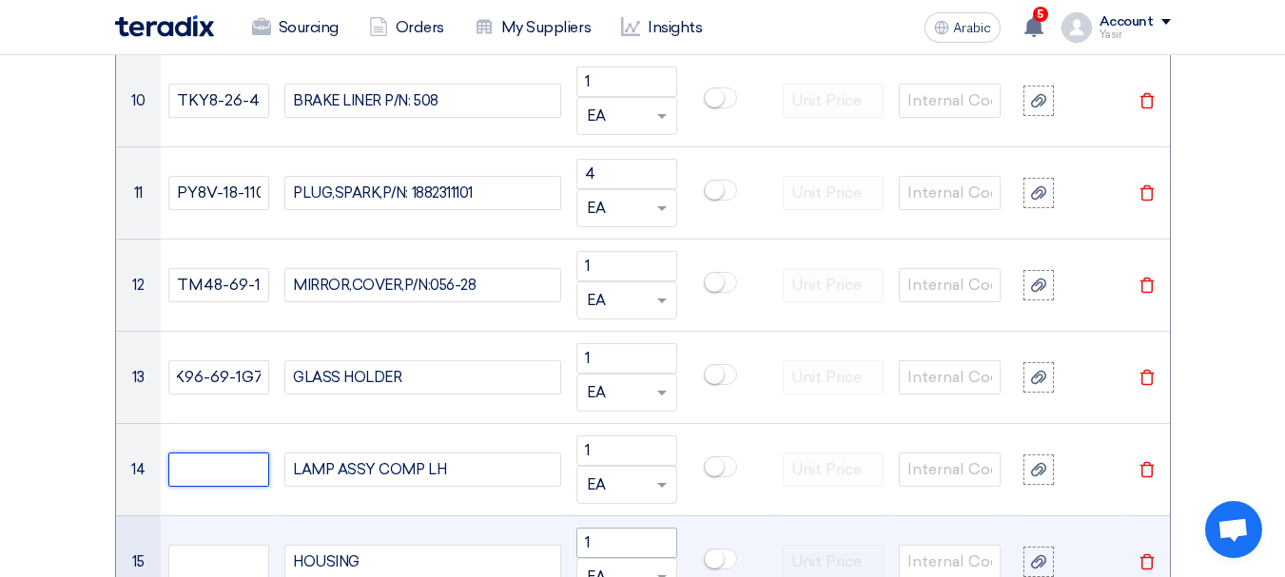
scroll to position [0, 0]
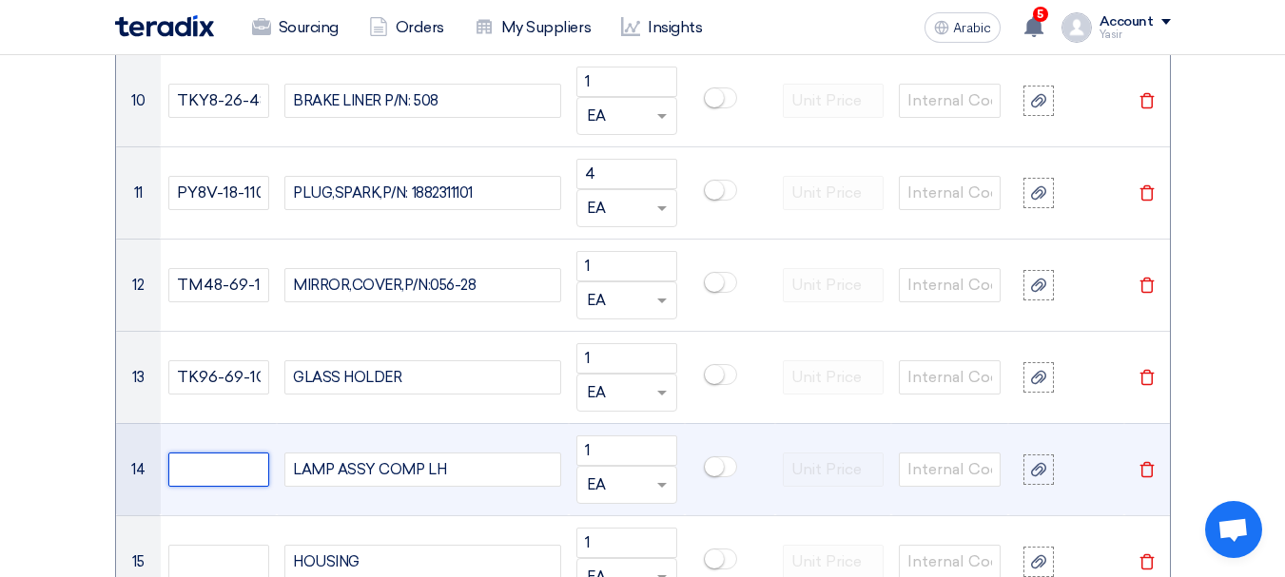
paste input "TM45-69-1182A"
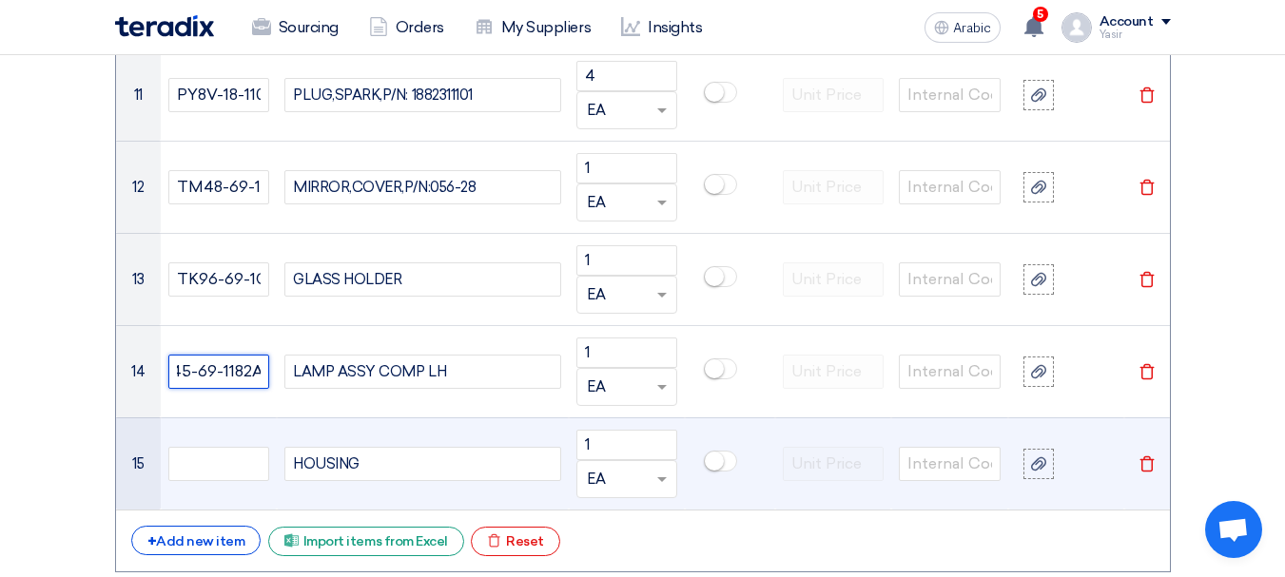
scroll to position [2568, 0]
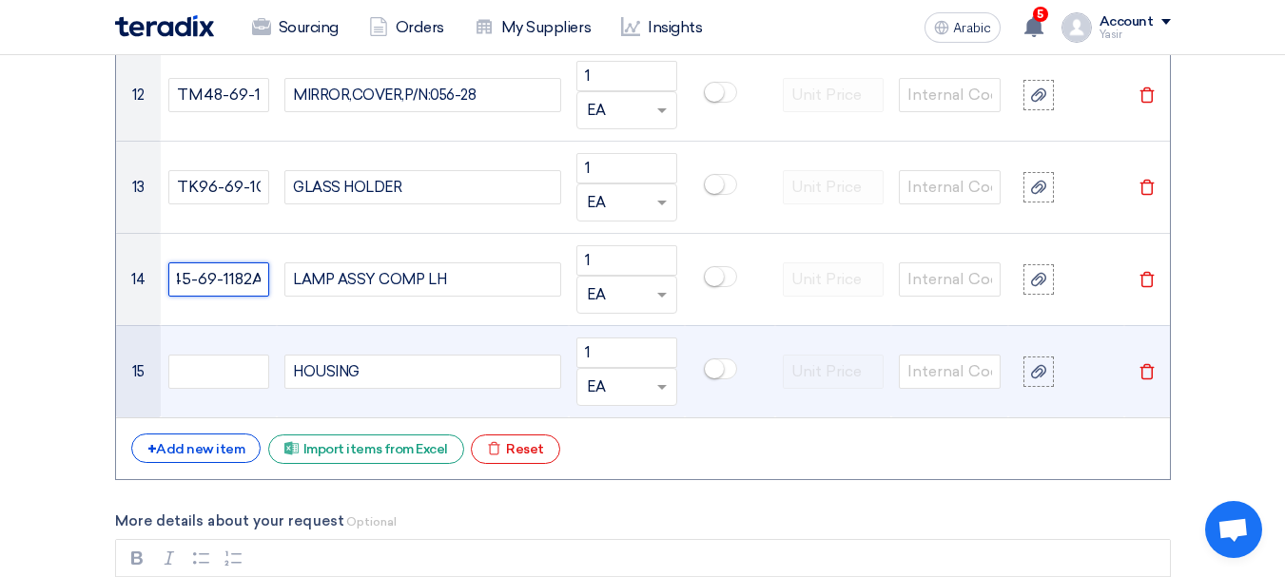
type input "TM45-69-1182A"
click at [217, 339] on td at bounding box center [219, 371] width 117 height 92
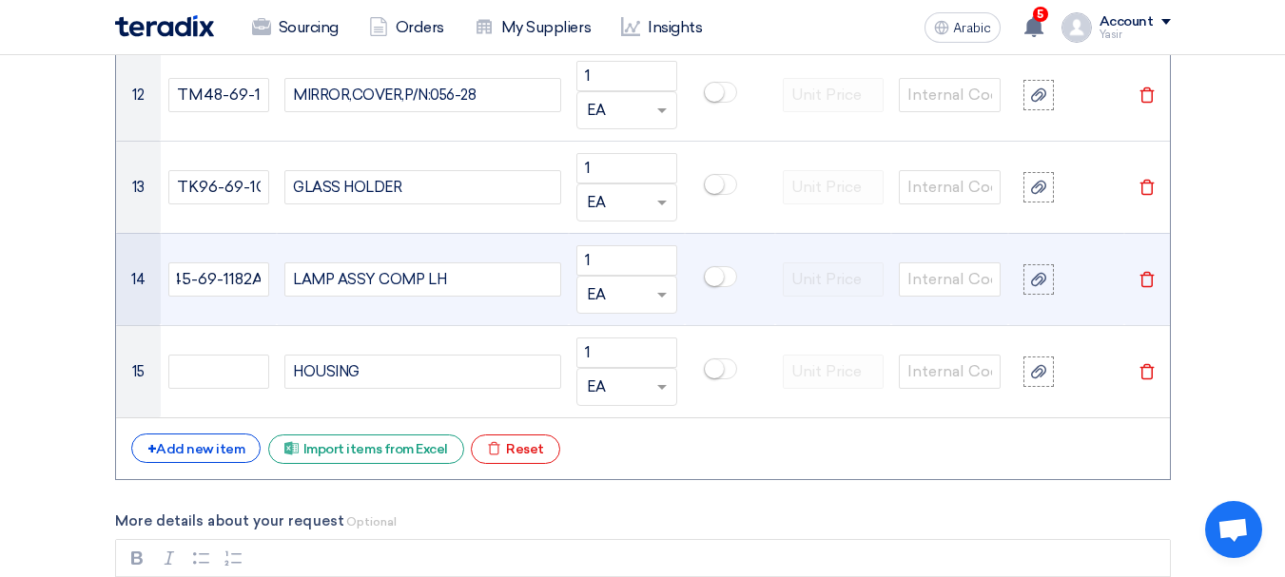
scroll to position [0, 0]
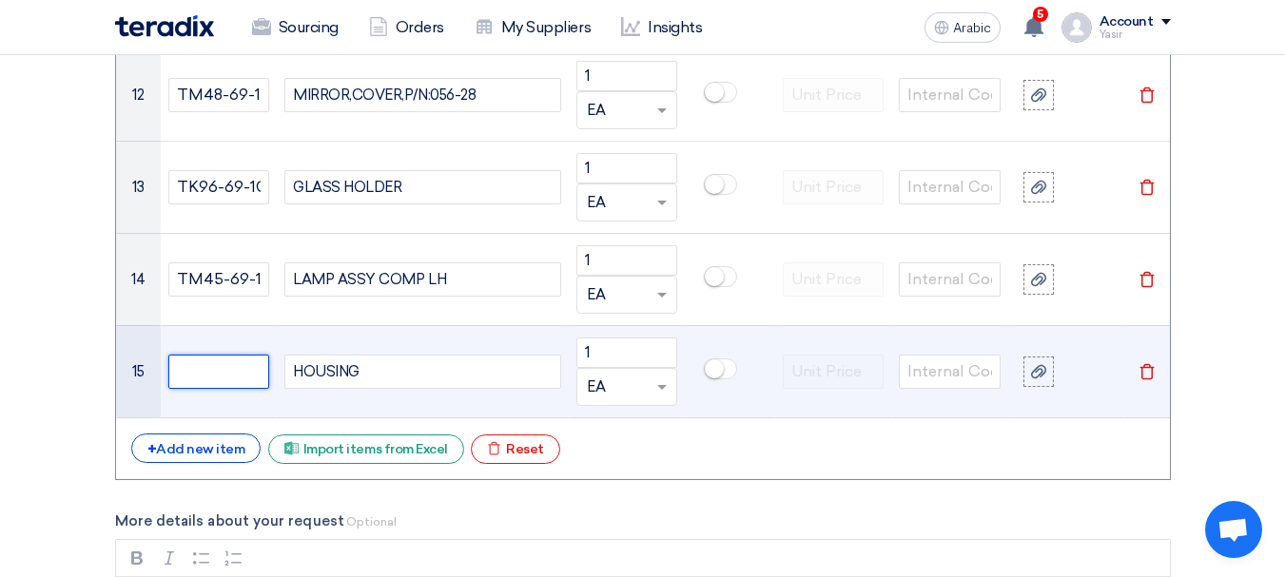
click at [224, 375] on input "text" at bounding box center [219, 372] width 102 height 34
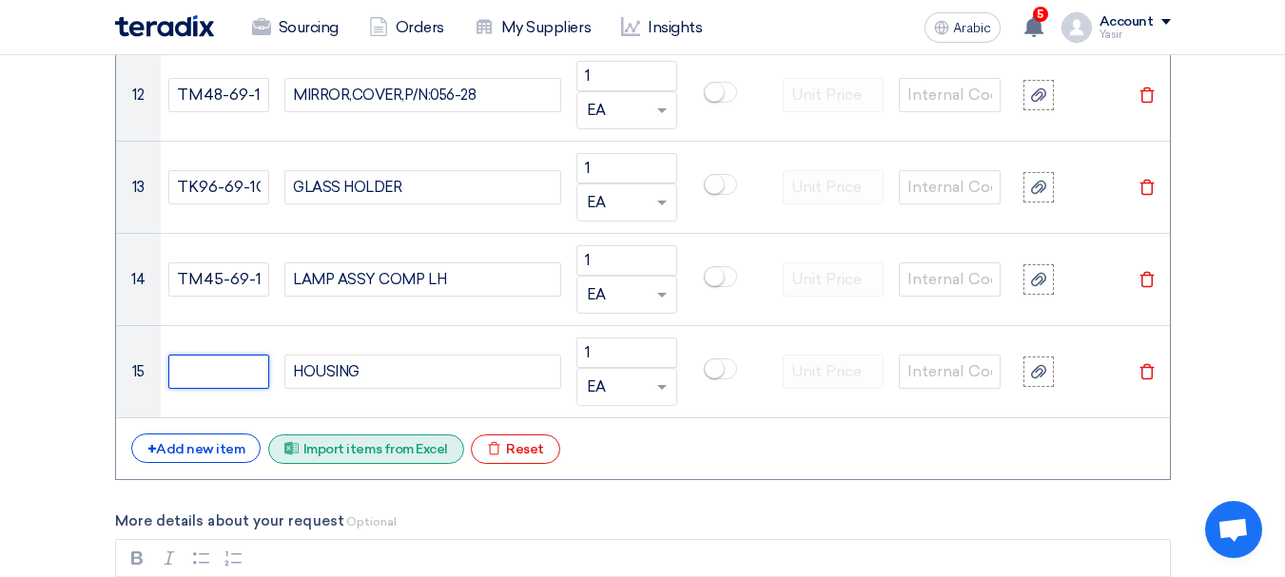
paste input "TK48-69-1N7A-13"
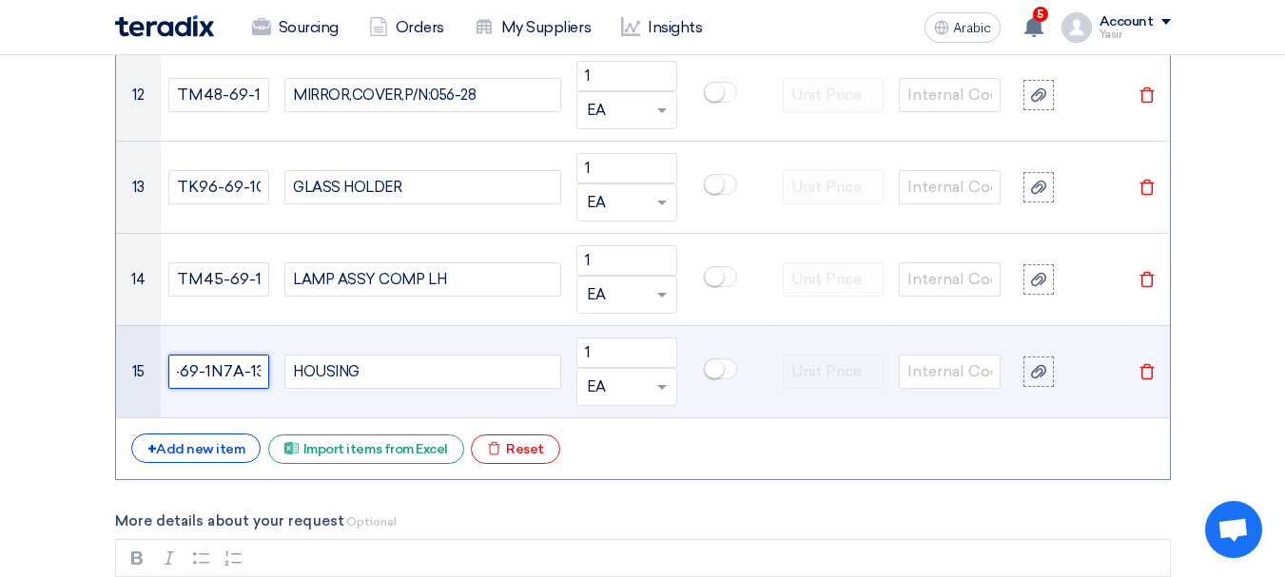
type input "TK48-69-1N7A-13"
click at [474, 365] on div "HOUSING" at bounding box center [422, 372] width 276 height 34
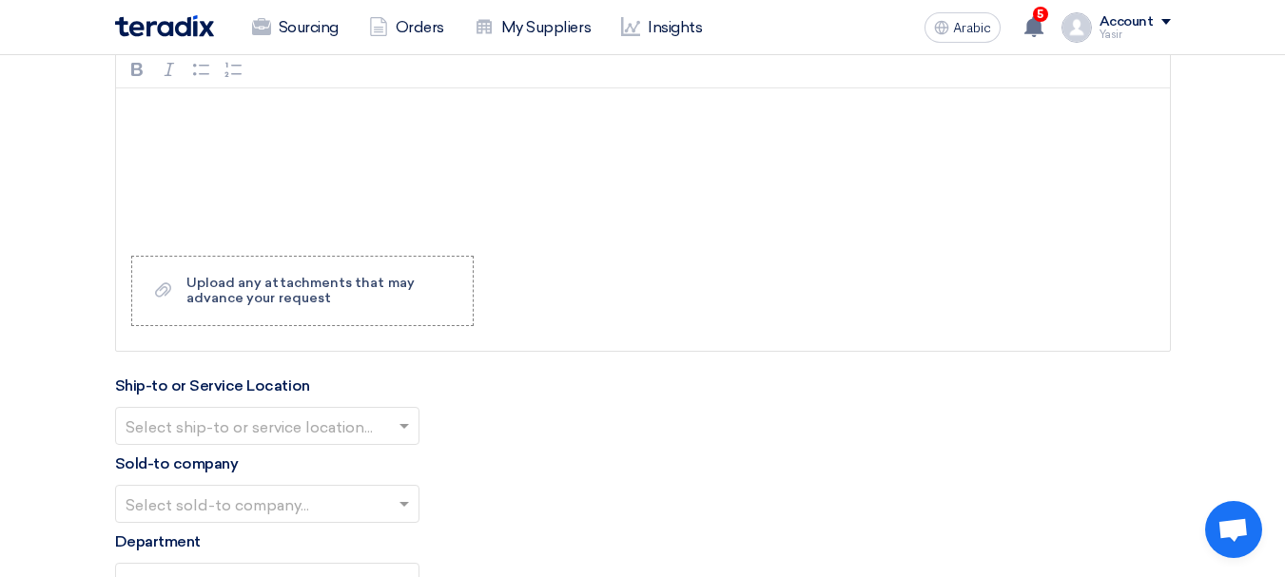
scroll to position [3139, 0]
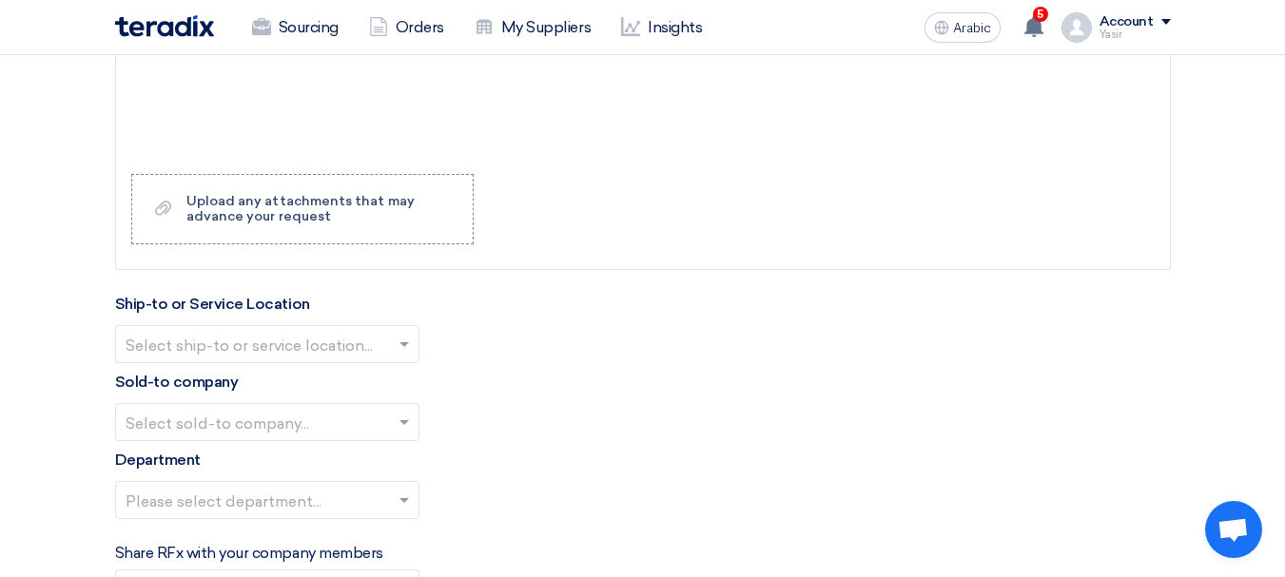
click at [262, 355] on input "text" at bounding box center [258, 345] width 264 height 31
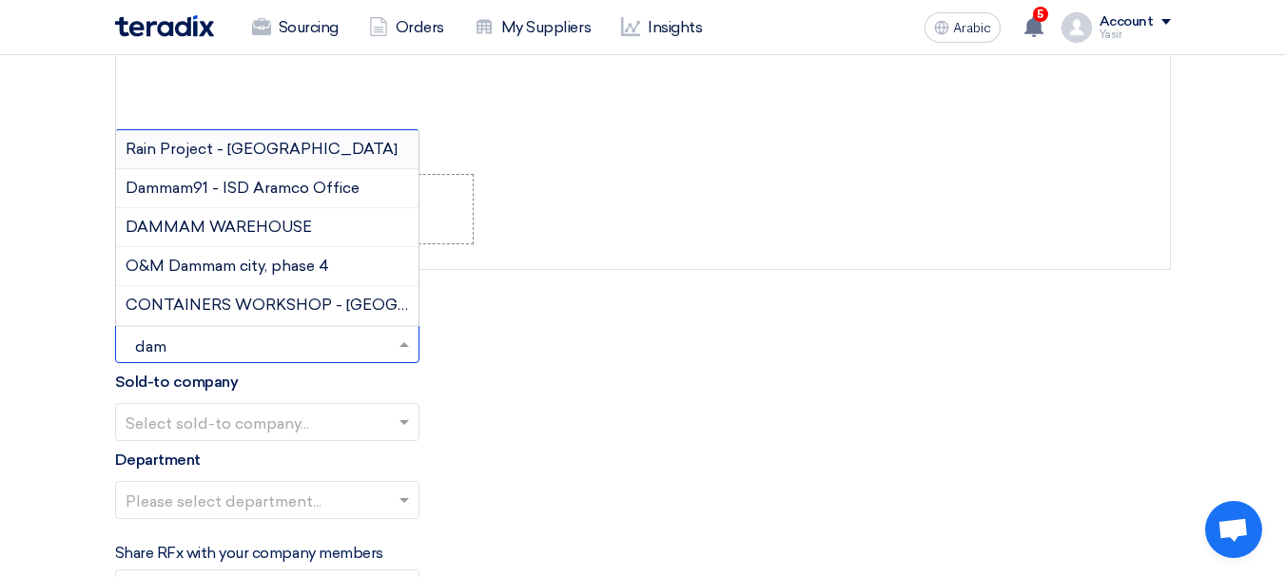
type input "damm"
click at [262, 231] on font "DAMMAM WAREHOUSE" at bounding box center [219, 227] width 186 height 18
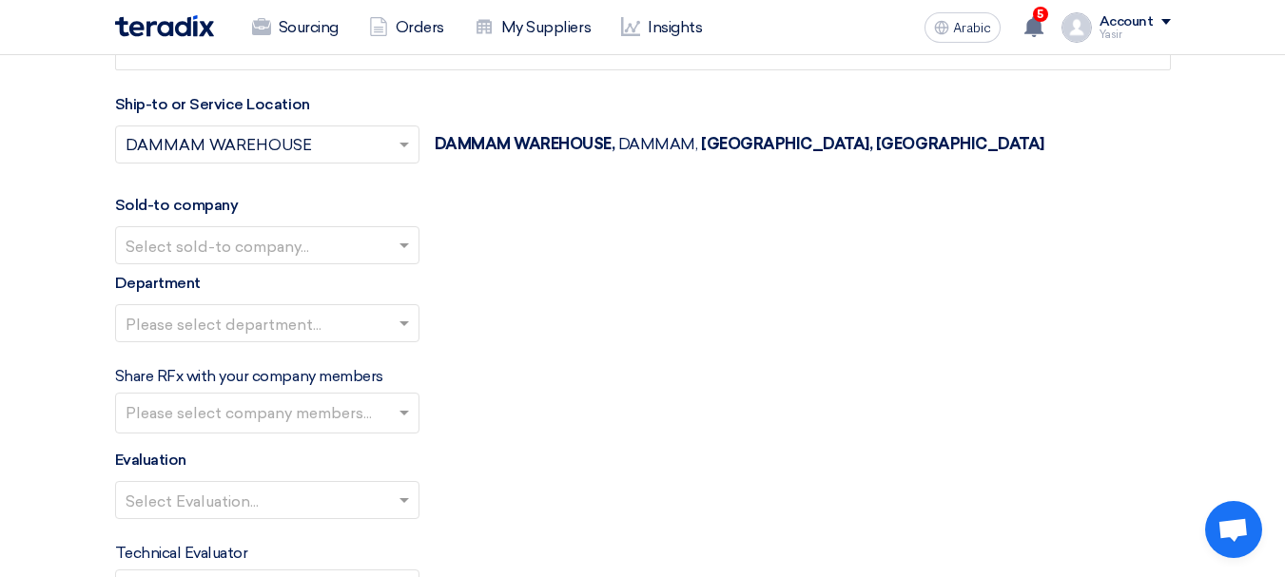
scroll to position [3424, 0]
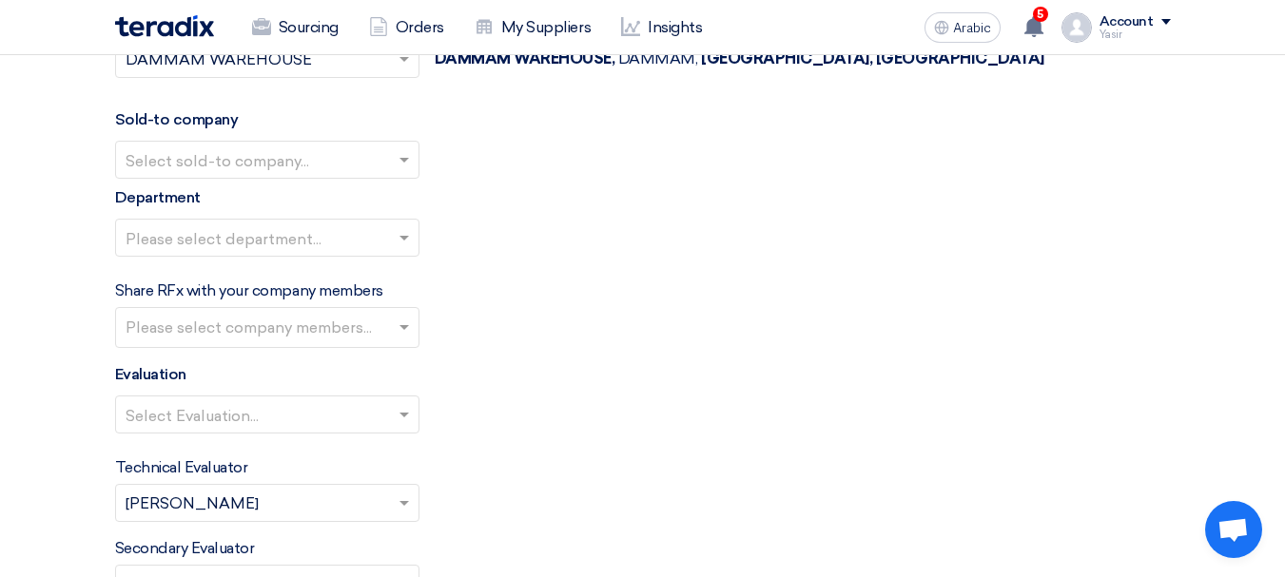
click at [263, 164] on input "text" at bounding box center [258, 161] width 264 height 31
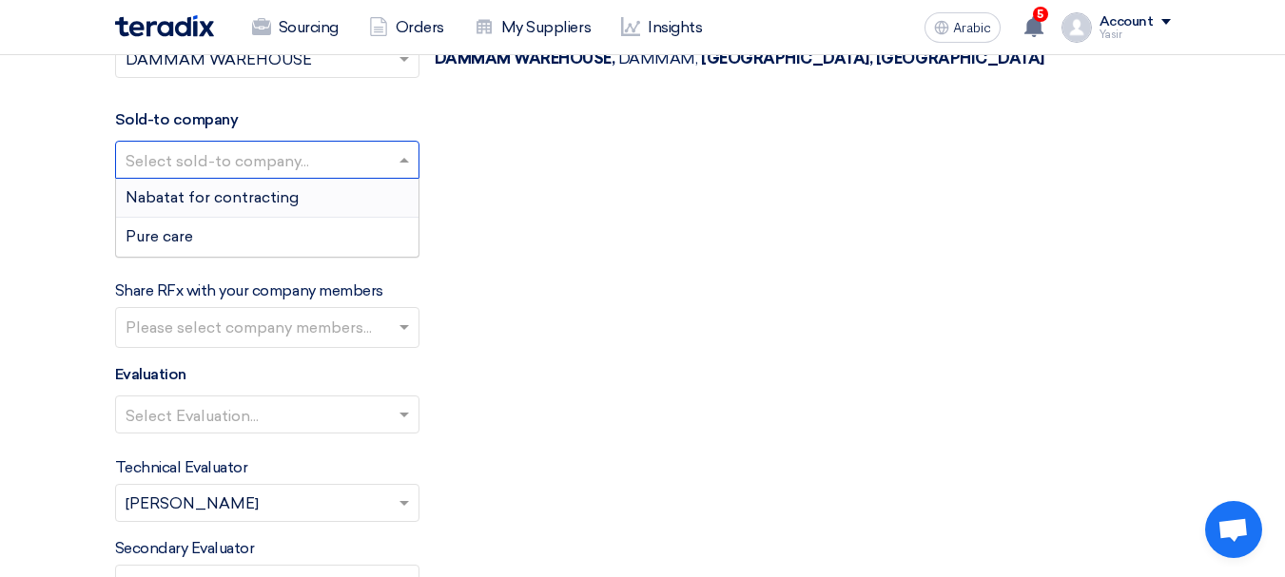
click at [232, 197] on font "Nabatat for contracting" at bounding box center [212, 197] width 173 height 18
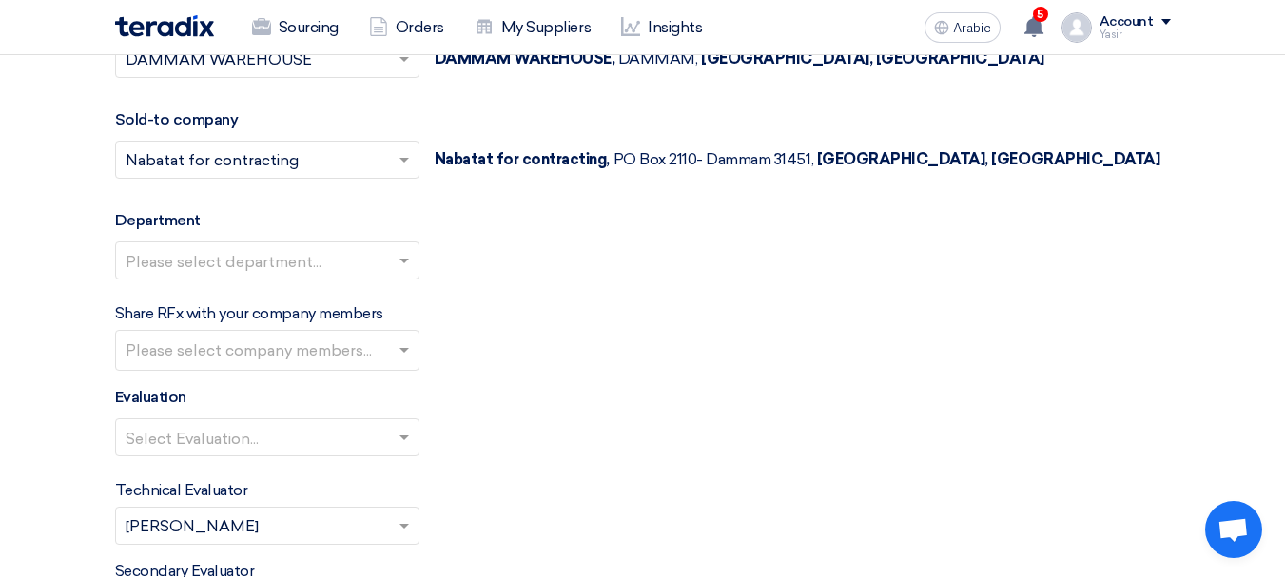
click at [235, 262] on input "text" at bounding box center [258, 261] width 264 height 31
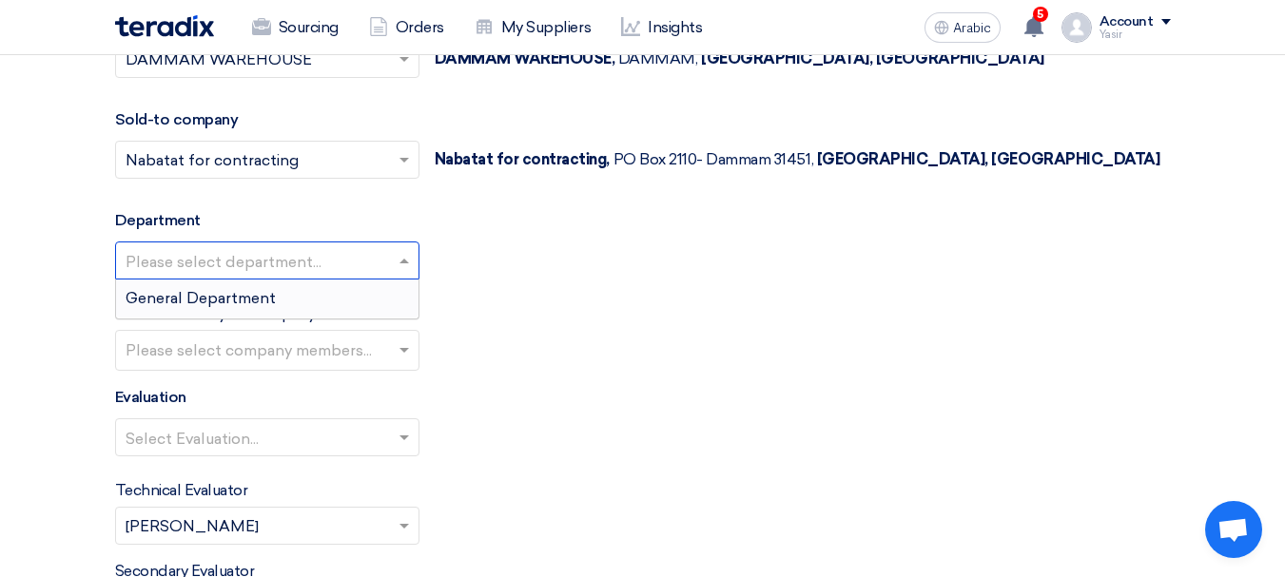
click at [205, 305] on font "General Department" at bounding box center [201, 298] width 150 height 18
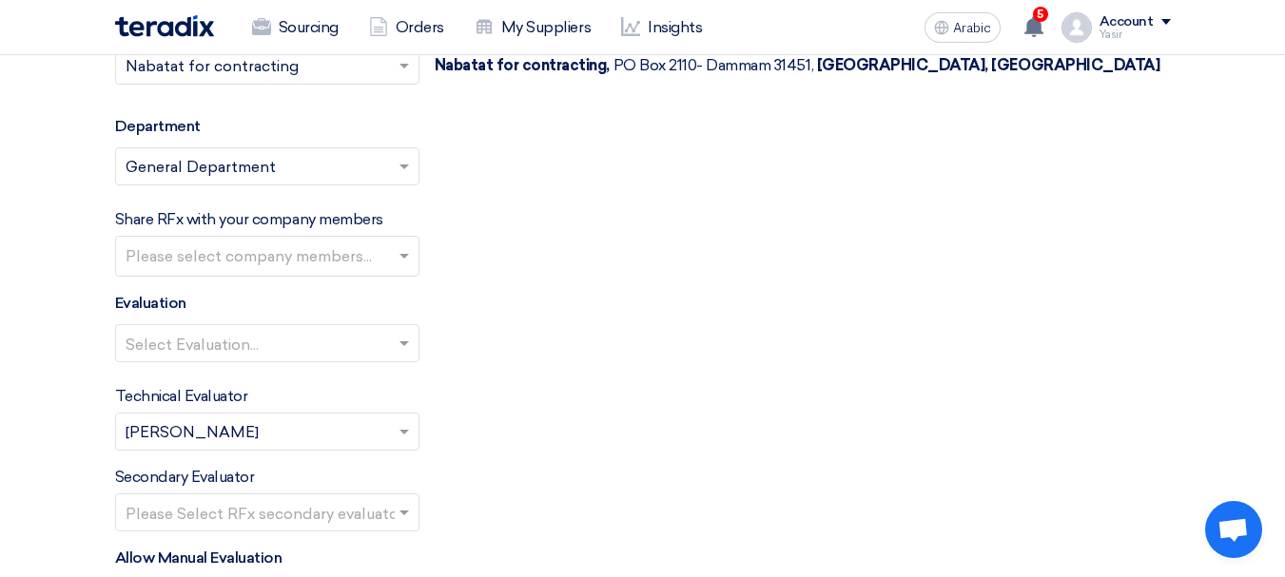
scroll to position [3519, 0]
click at [228, 352] on input "text" at bounding box center [258, 343] width 264 height 31
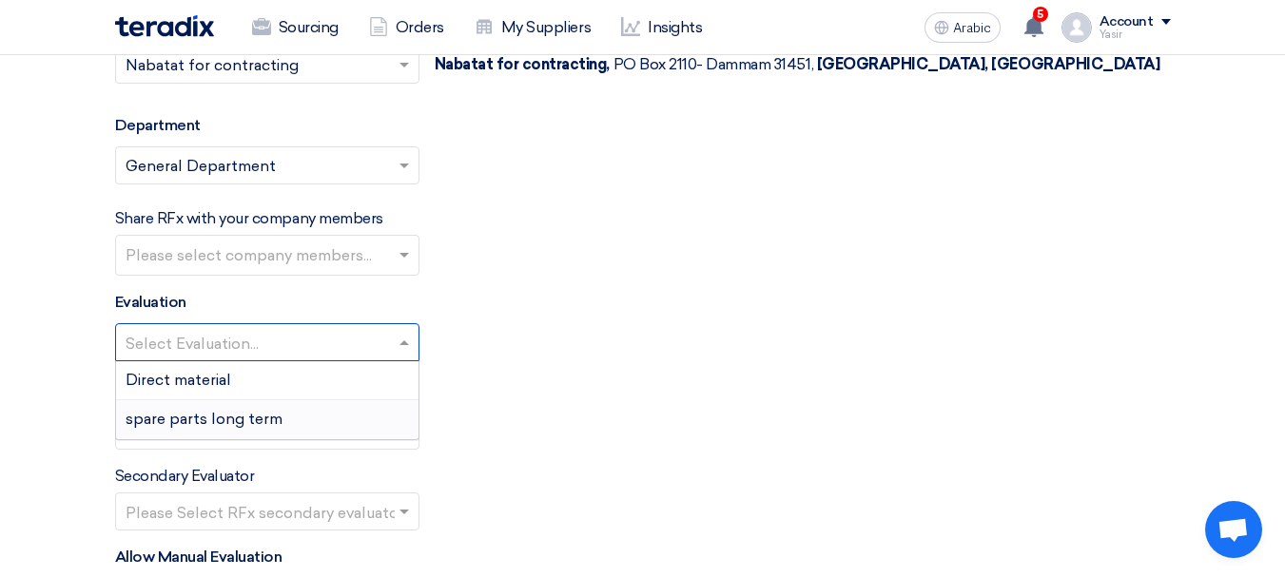
click at [184, 418] on font "spare parts long term" at bounding box center [204, 419] width 157 height 18
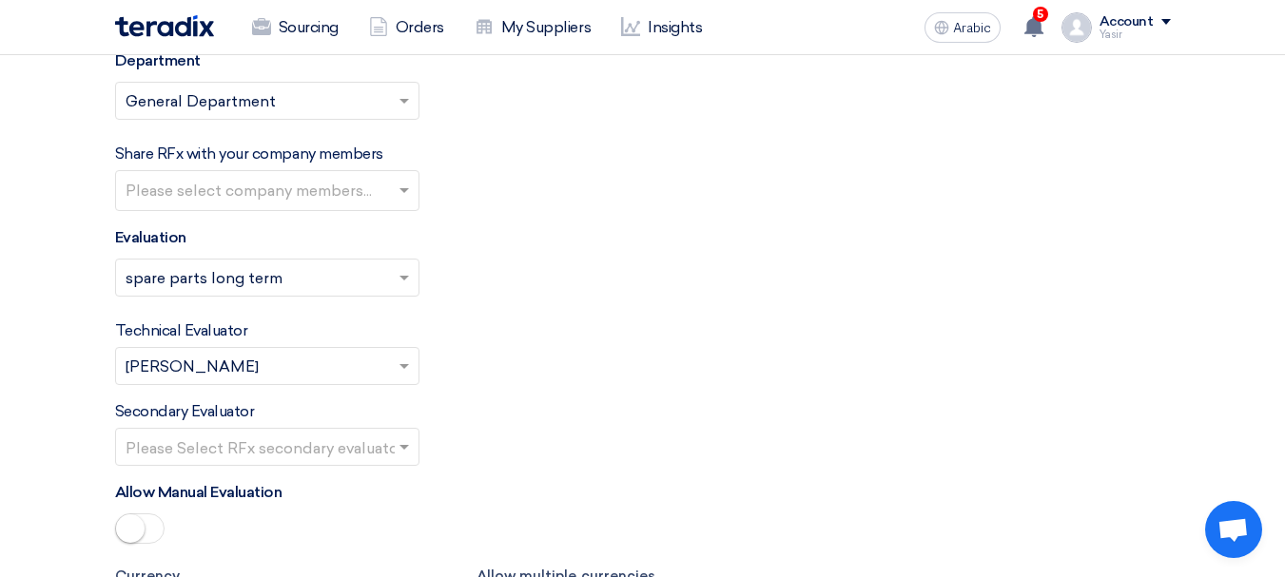
scroll to position [3614, 0]
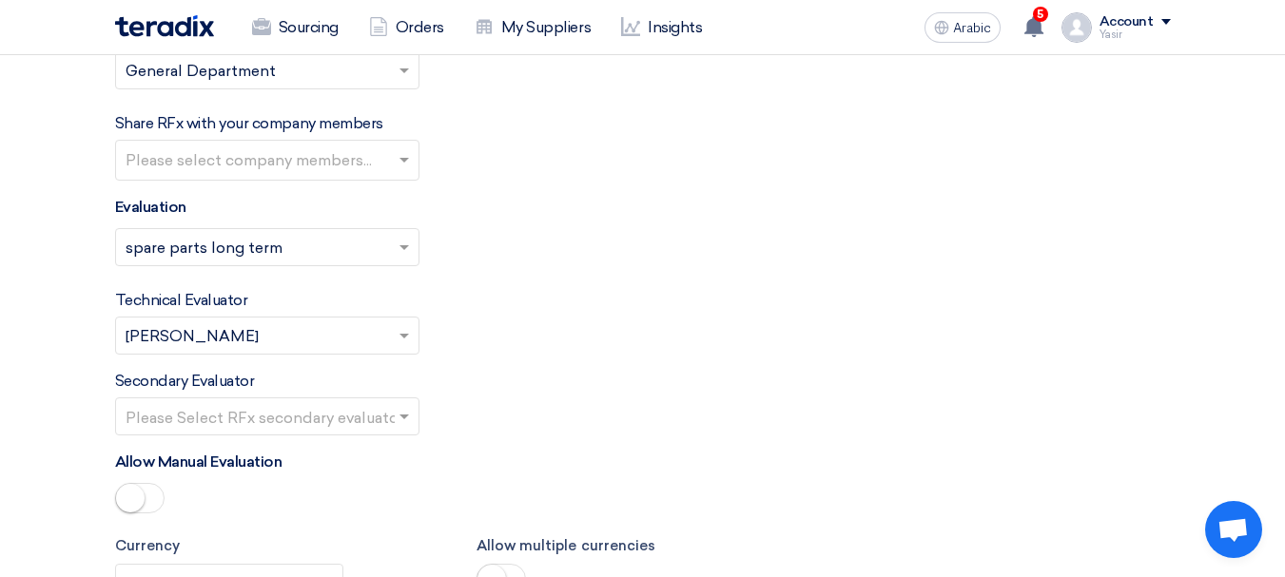
click at [284, 412] on input "text" at bounding box center [258, 417] width 264 height 31
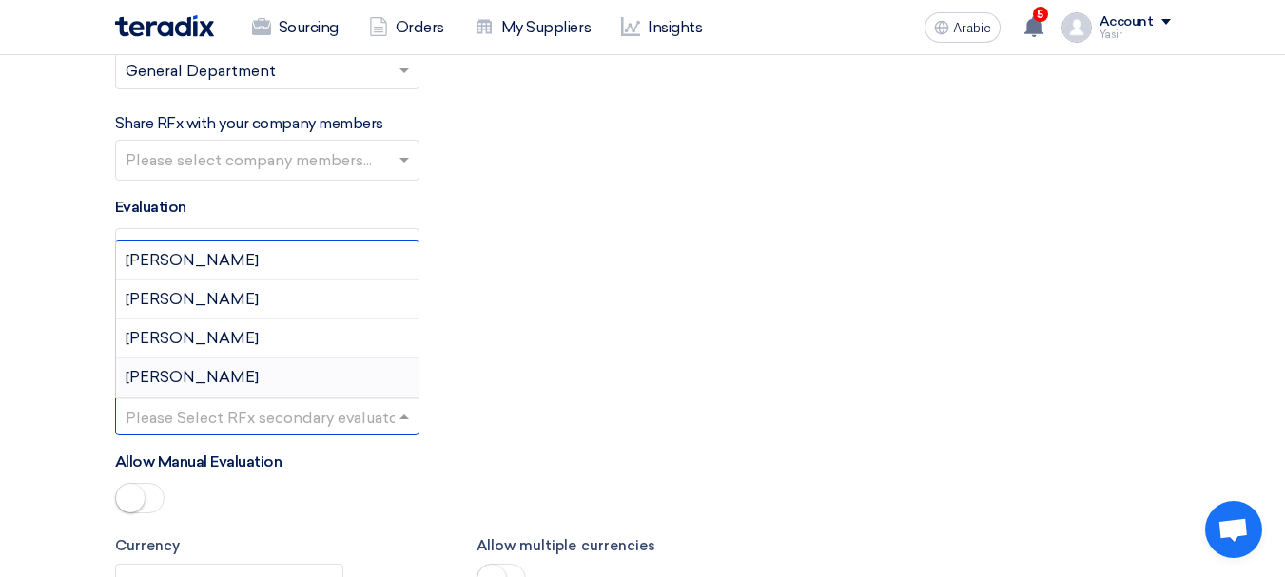
click at [166, 368] on font "[PERSON_NAME]" at bounding box center [192, 377] width 133 height 18
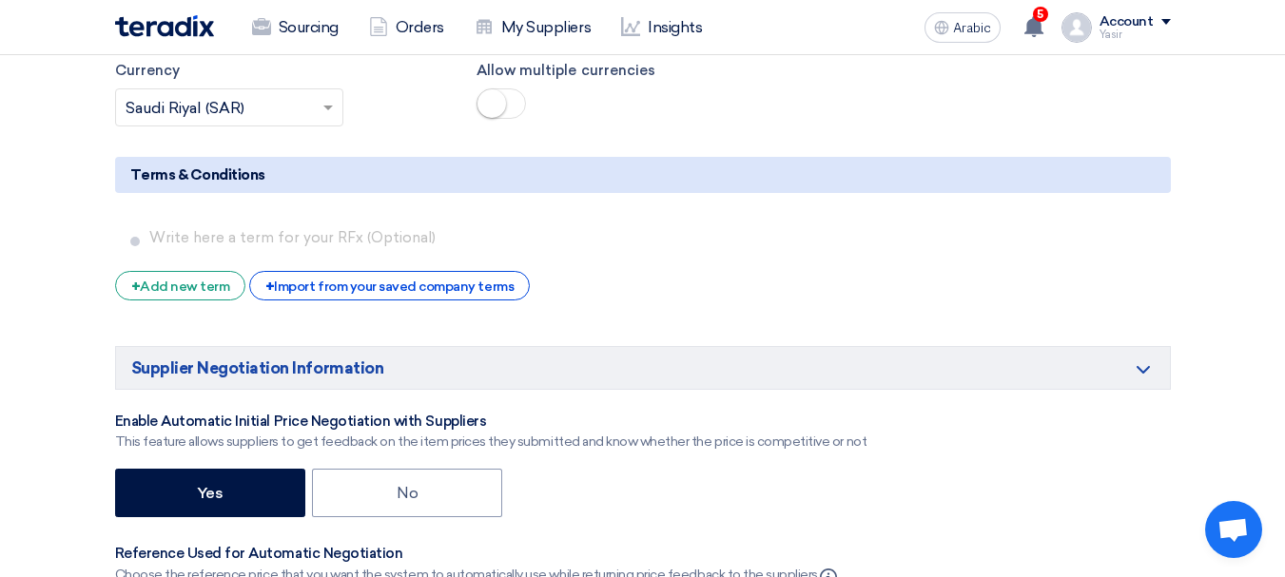
scroll to position [4470, 0]
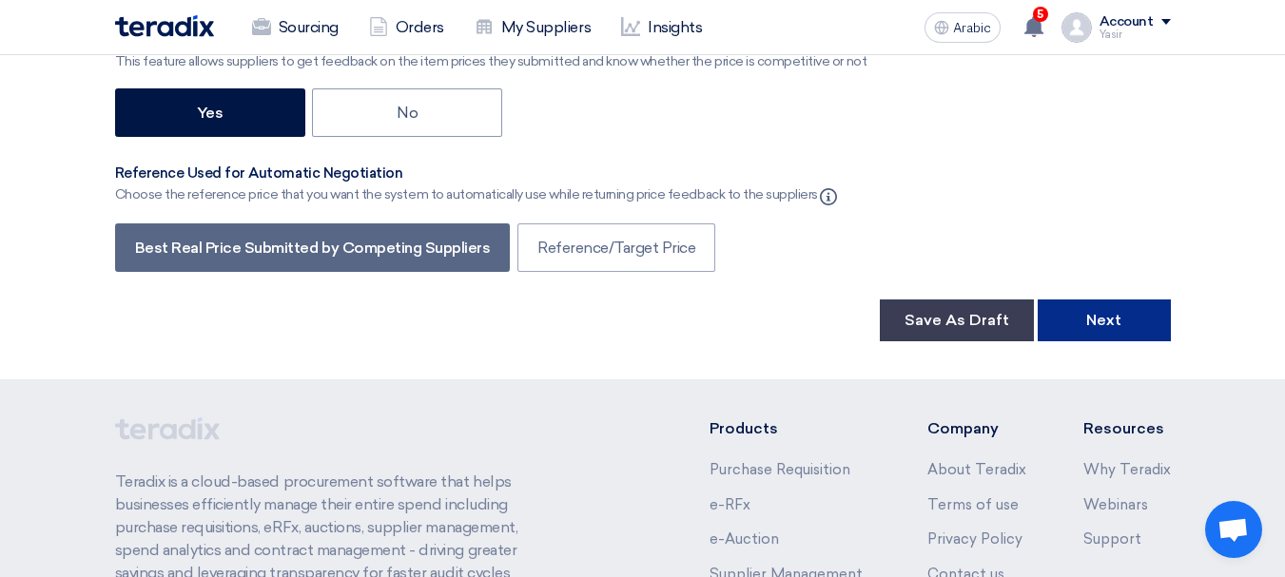
click at [1125, 320] on button "Next" at bounding box center [1104, 321] width 133 height 42
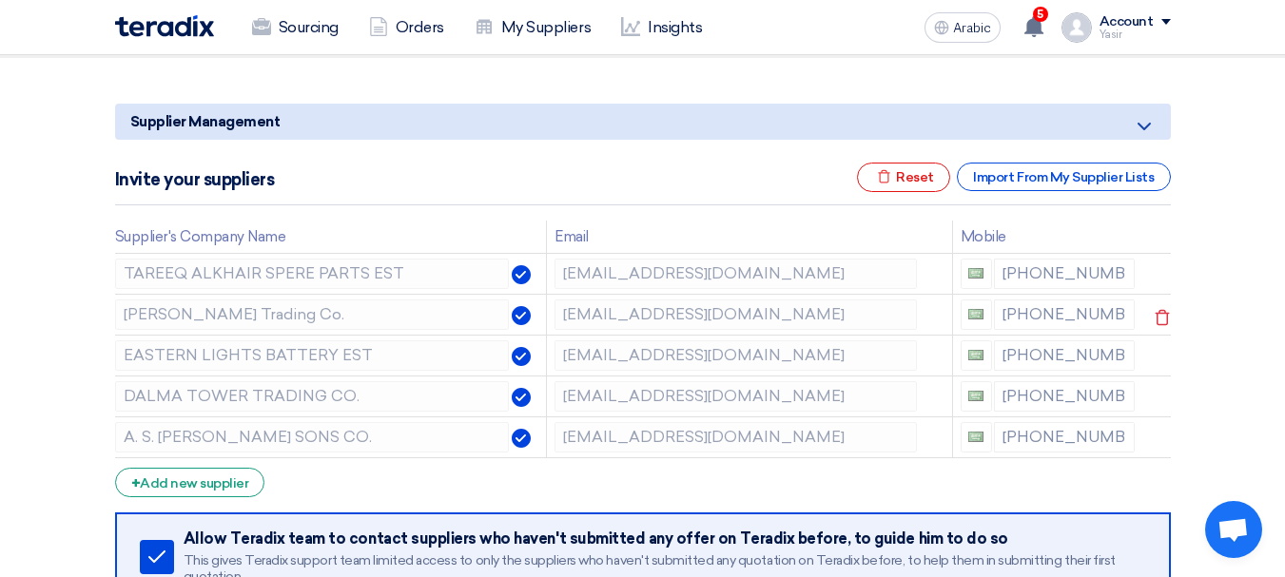
scroll to position [190, 0]
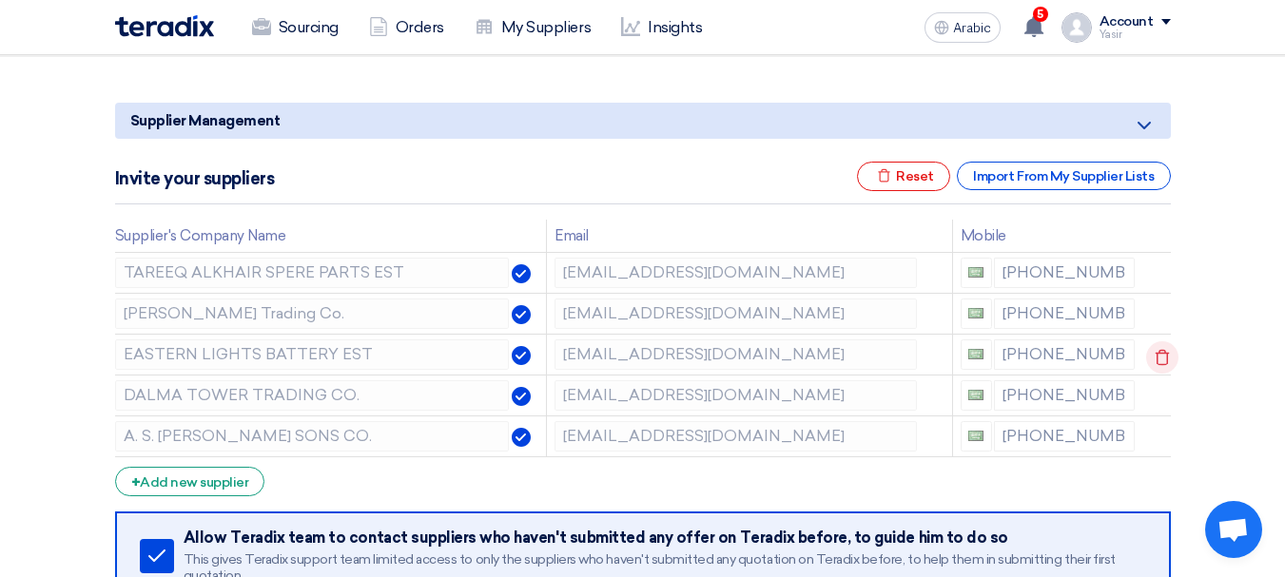
click at [1157, 346] on icon at bounding box center [1162, 357] width 32 height 32
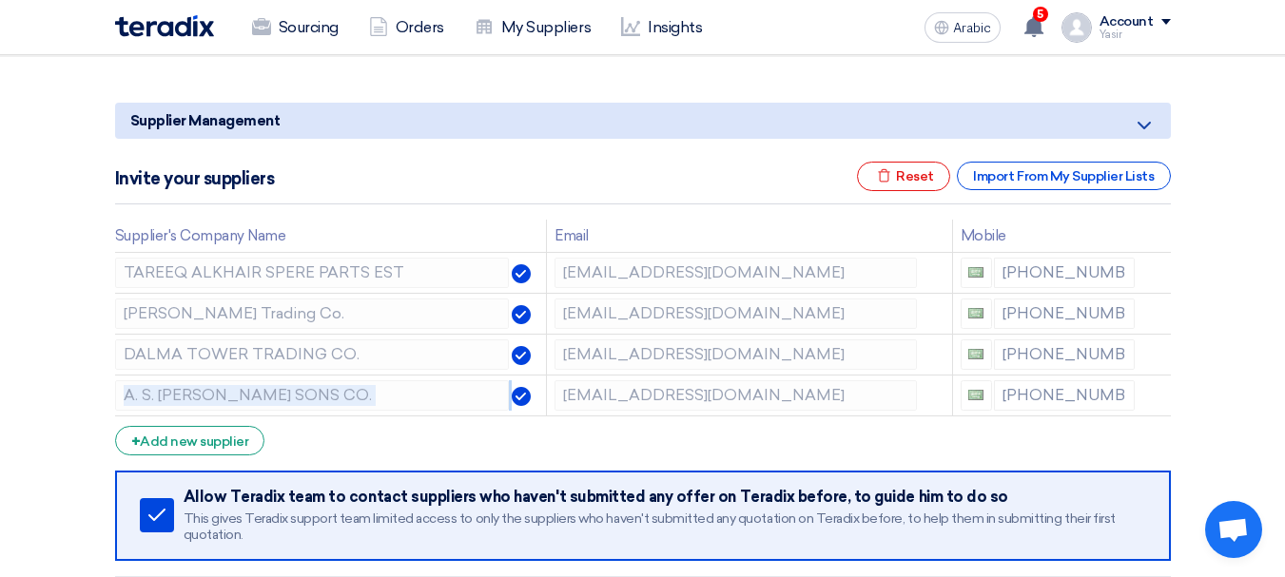
click at [0, 0] on icon at bounding box center [0, 0] width 0 height 0
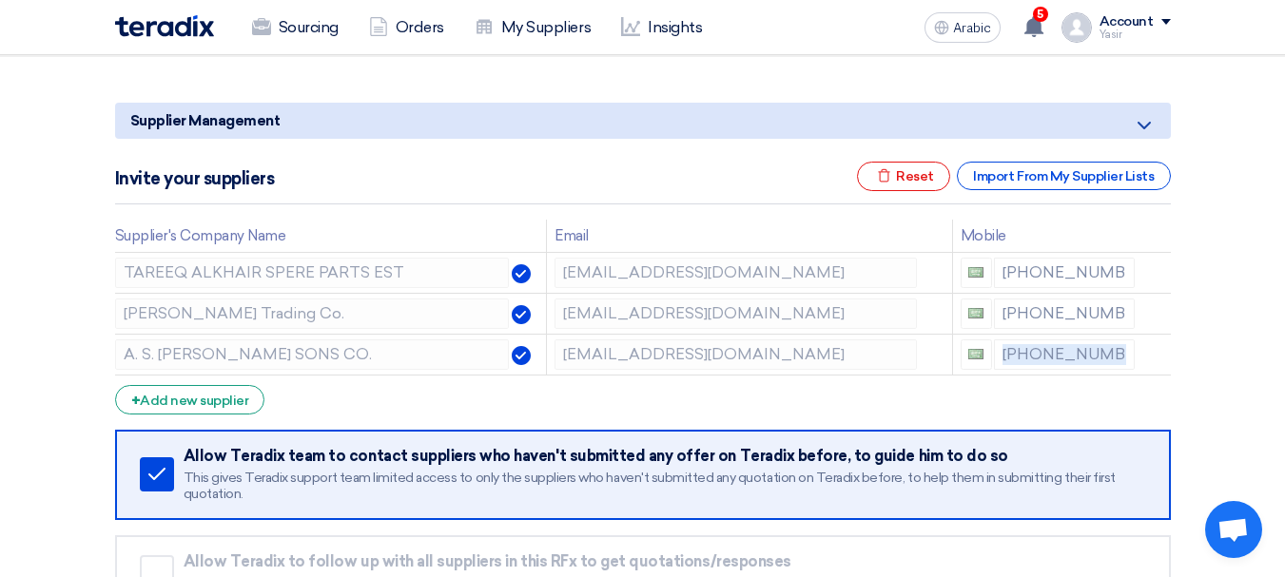
click at [0, 0] on icon at bounding box center [0, 0] width 0 height 0
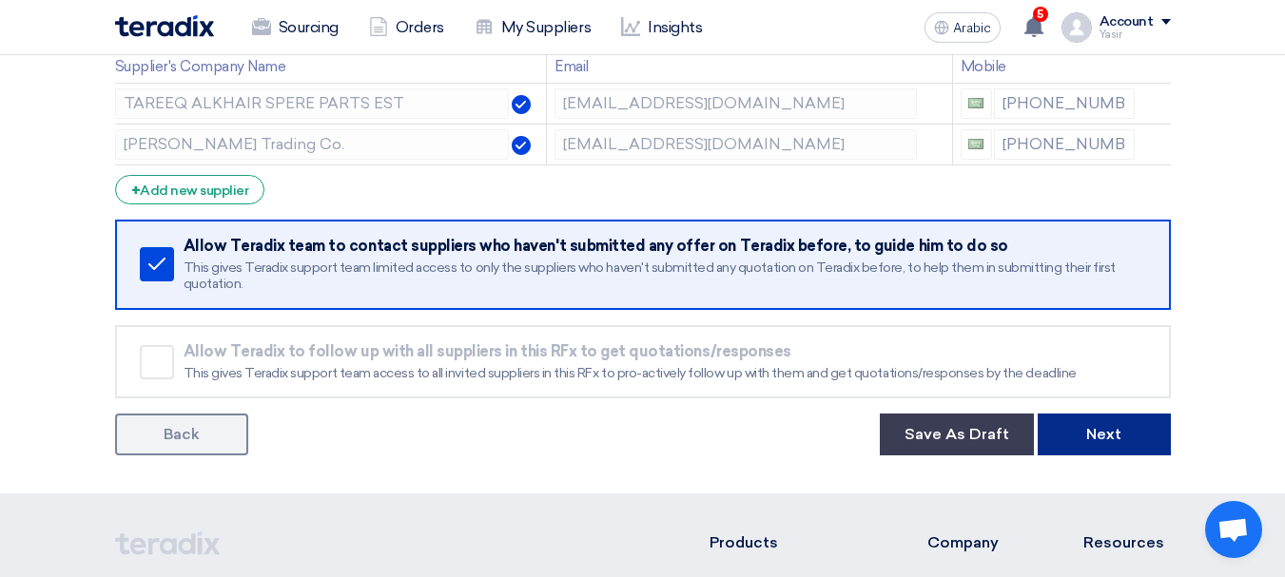
scroll to position [380, 0]
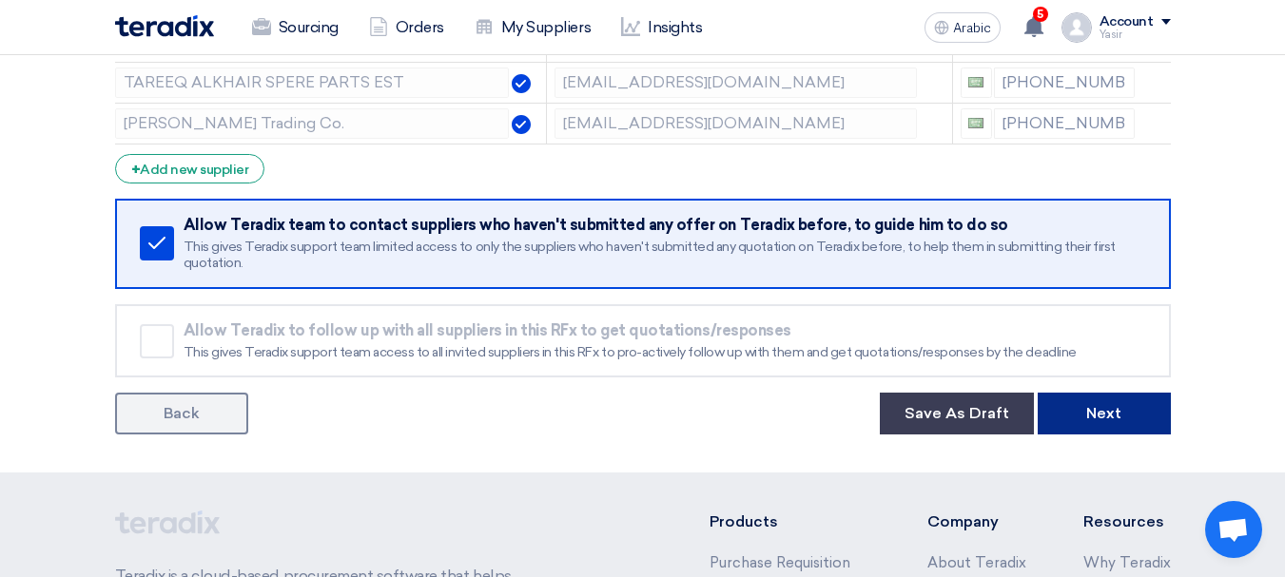
click at [1099, 401] on button "Next" at bounding box center [1104, 414] width 133 height 42
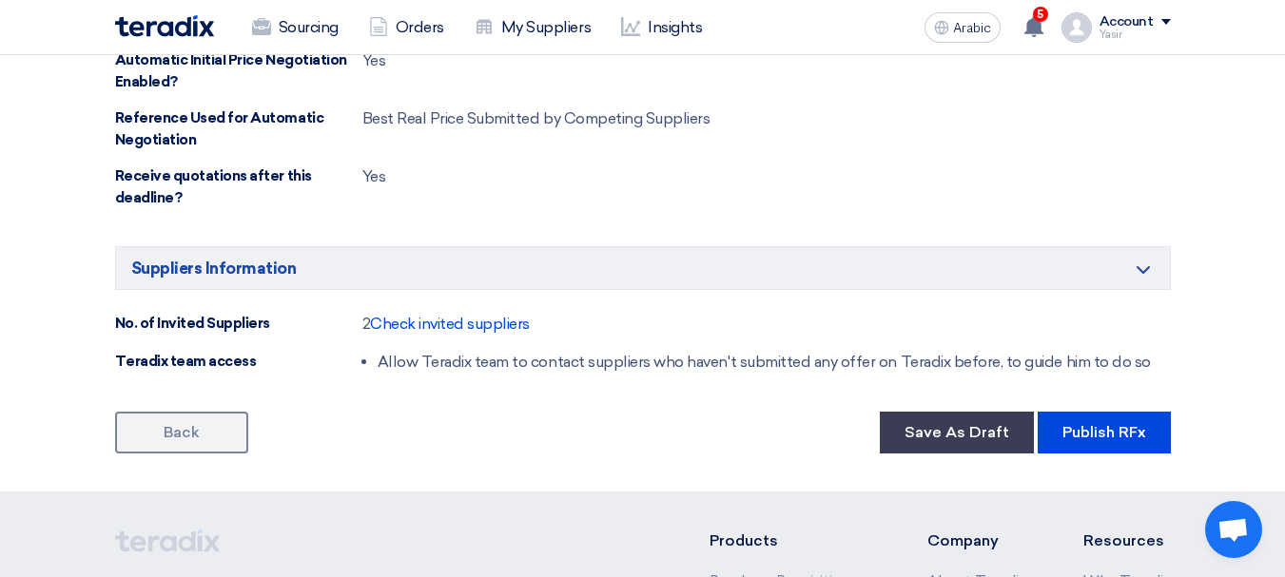
scroll to position [1997, 0]
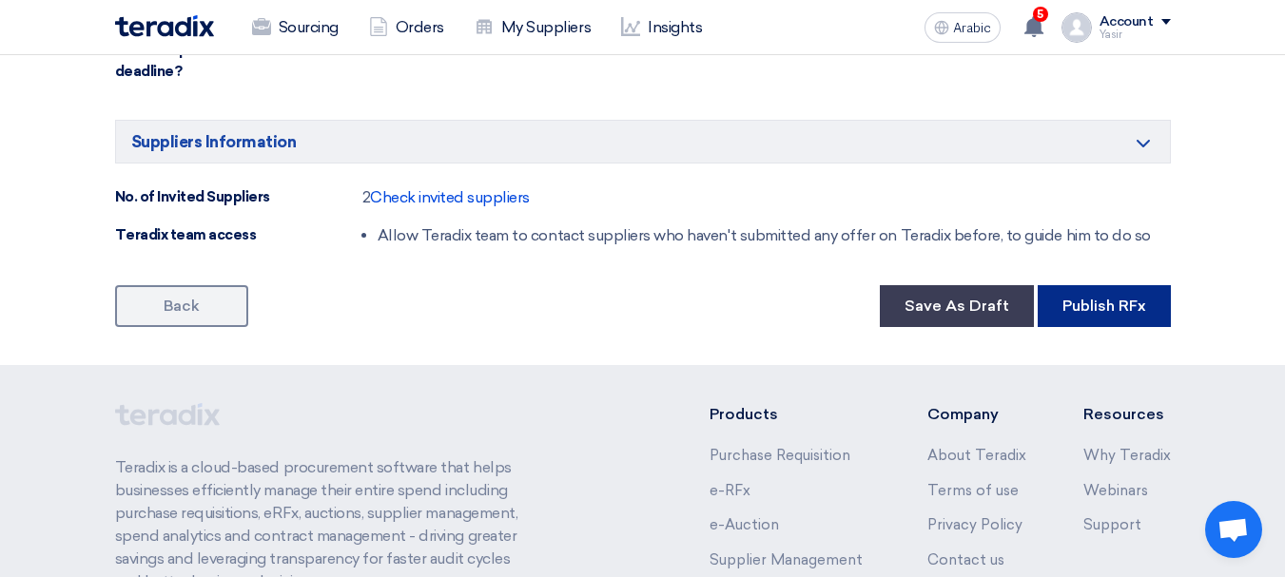
click at [1070, 300] on font "Publish RFx" at bounding box center [1104, 306] width 84 height 18
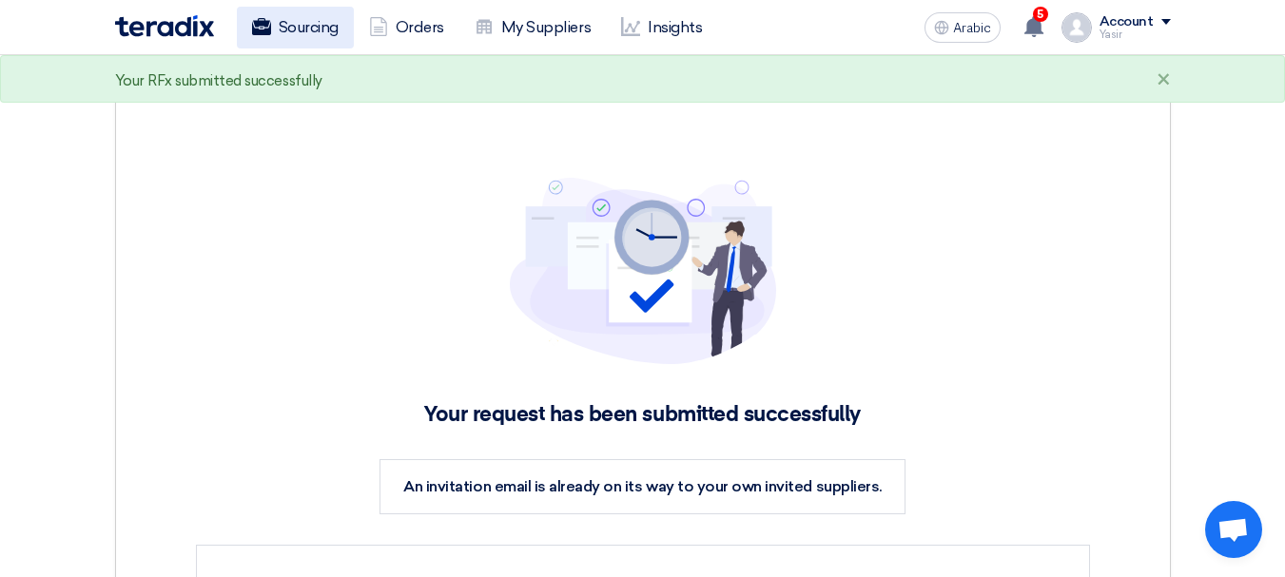
click at [304, 29] on font "Sourcing" at bounding box center [309, 27] width 60 height 18
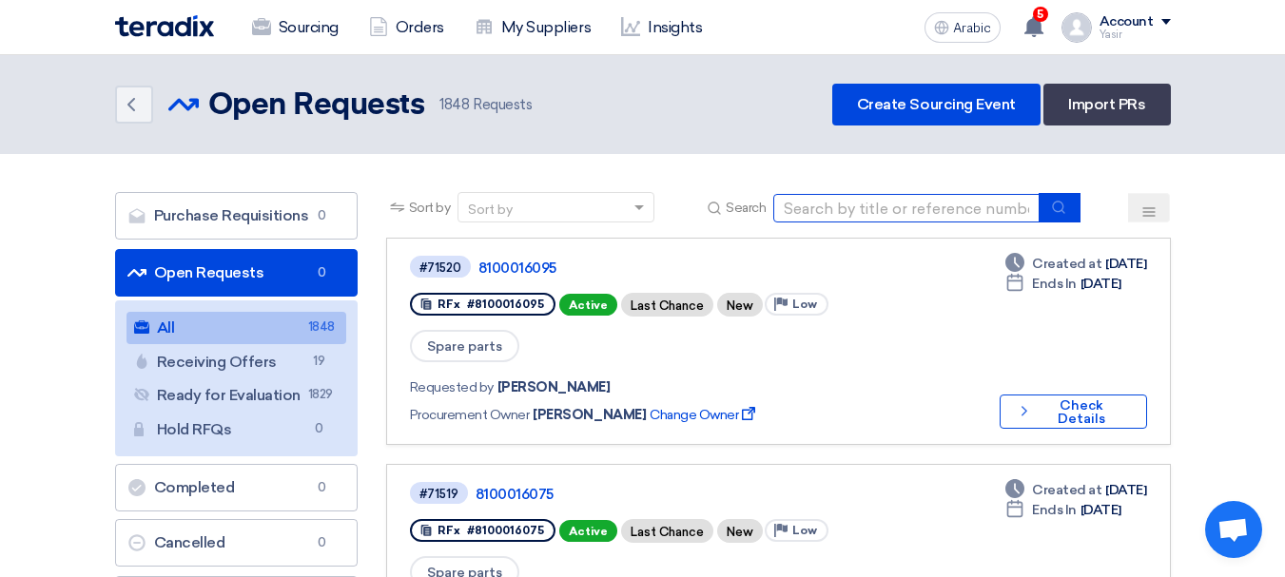
click at [905, 202] on input at bounding box center [906, 208] width 266 height 29
paste input "8100016087"
type input "8100016087"
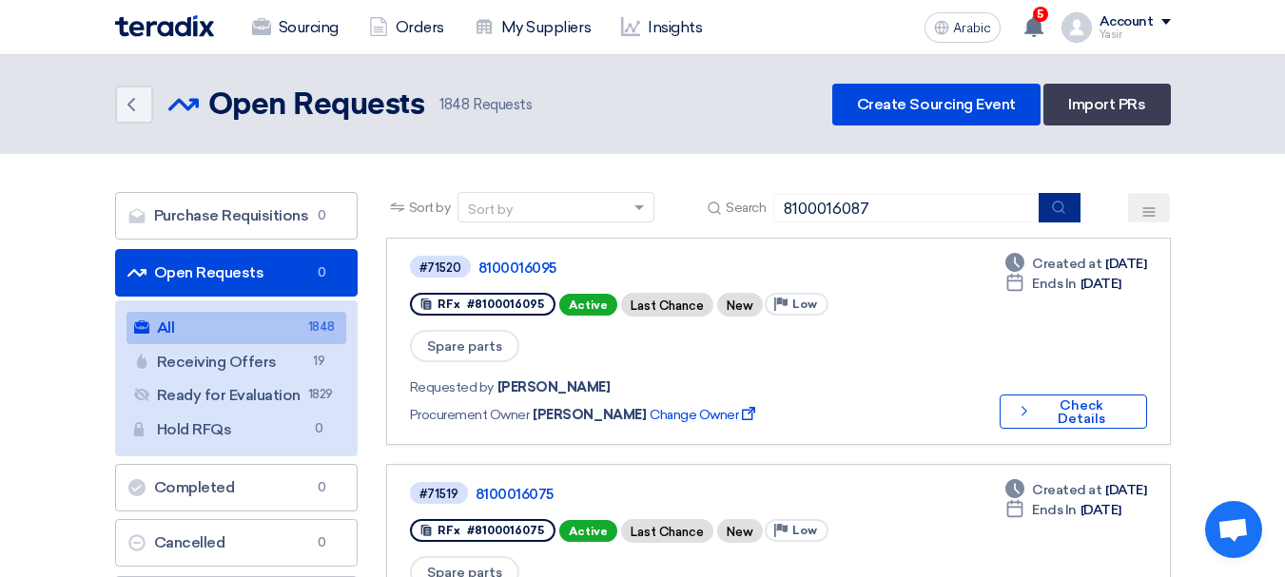
click at [1065, 213] on icon "submit" at bounding box center [1058, 207] width 15 height 15
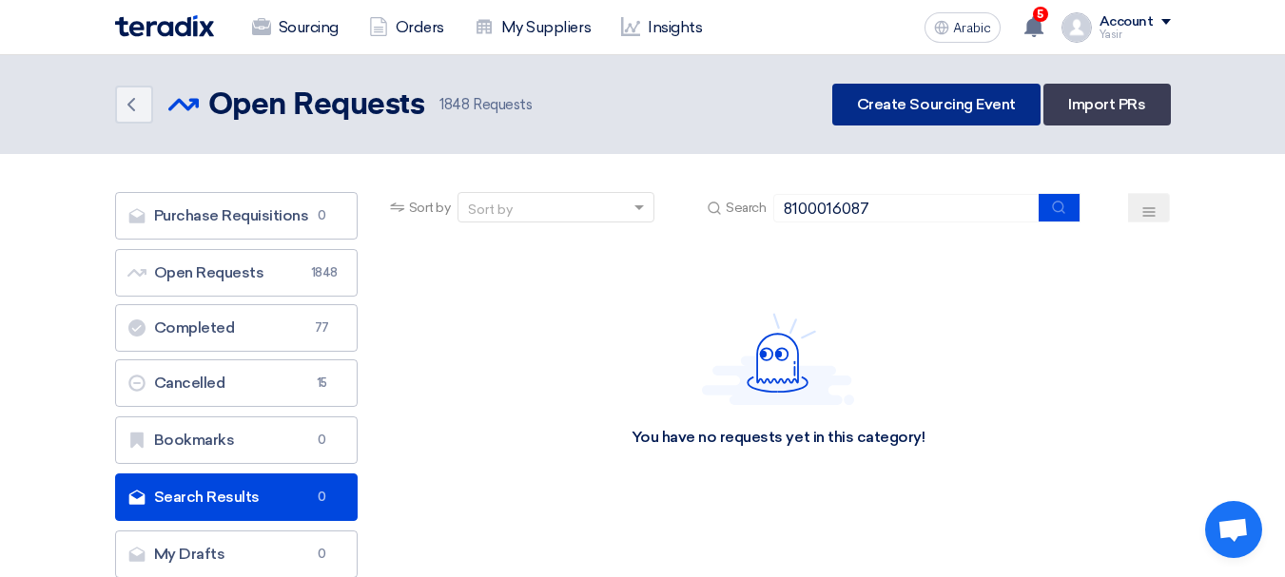
click at [900, 109] on font "Create Sourcing Event" at bounding box center [936, 104] width 159 height 18
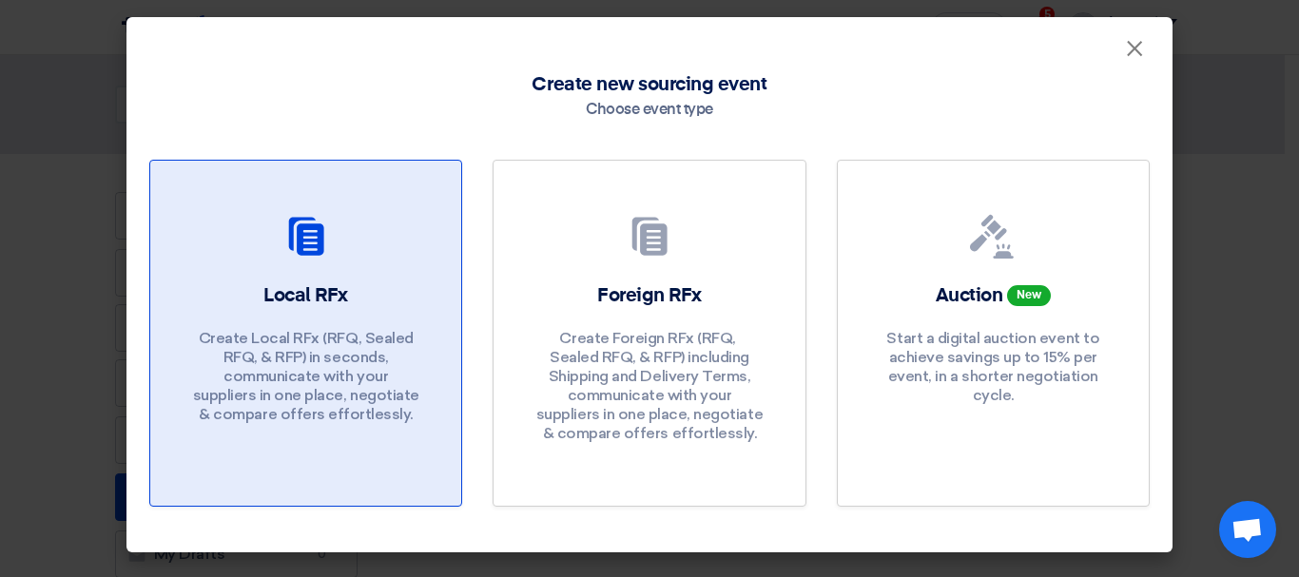
click at [388, 325] on div "Local RFx Create Local RFx (RFQ, ​​Sealed RFQ, & RFP) in seconds, communicate w…" at bounding box center [305, 357] width 265 height 151
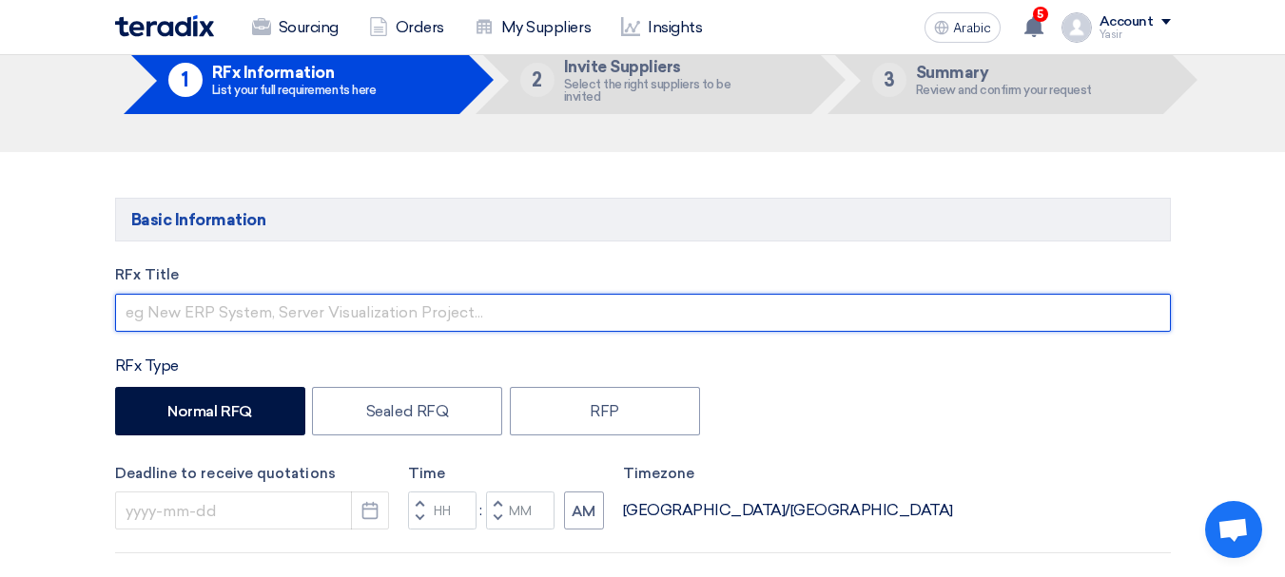
click at [234, 312] on input "text" at bounding box center [643, 313] width 1056 height 38
paste input "8100016087"
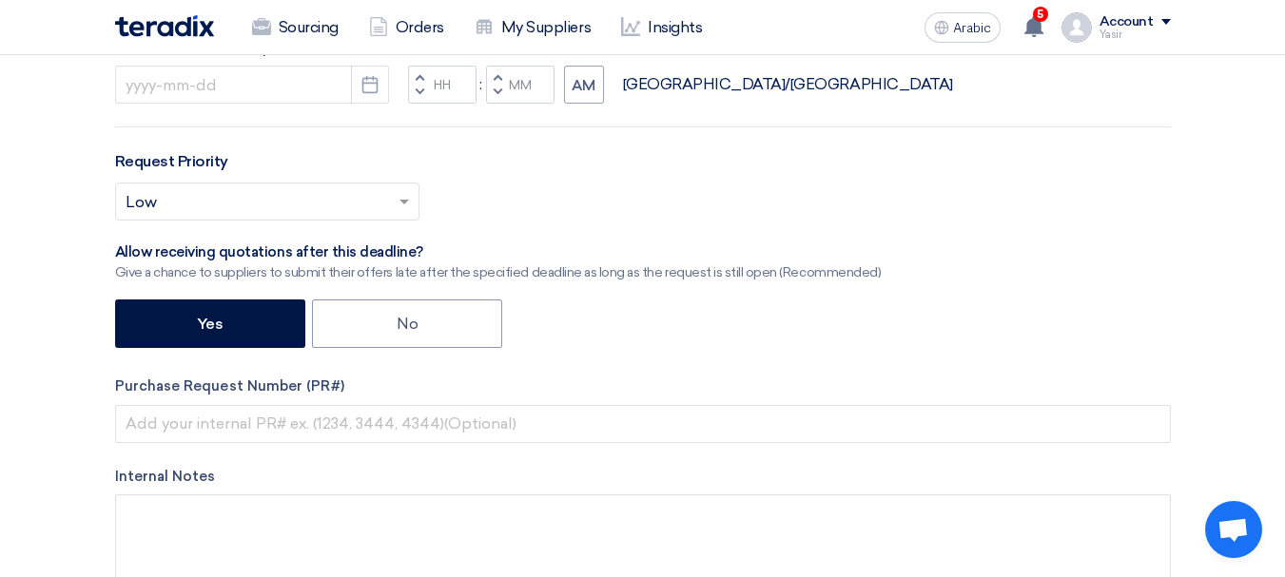
scroll to position [666, 0]
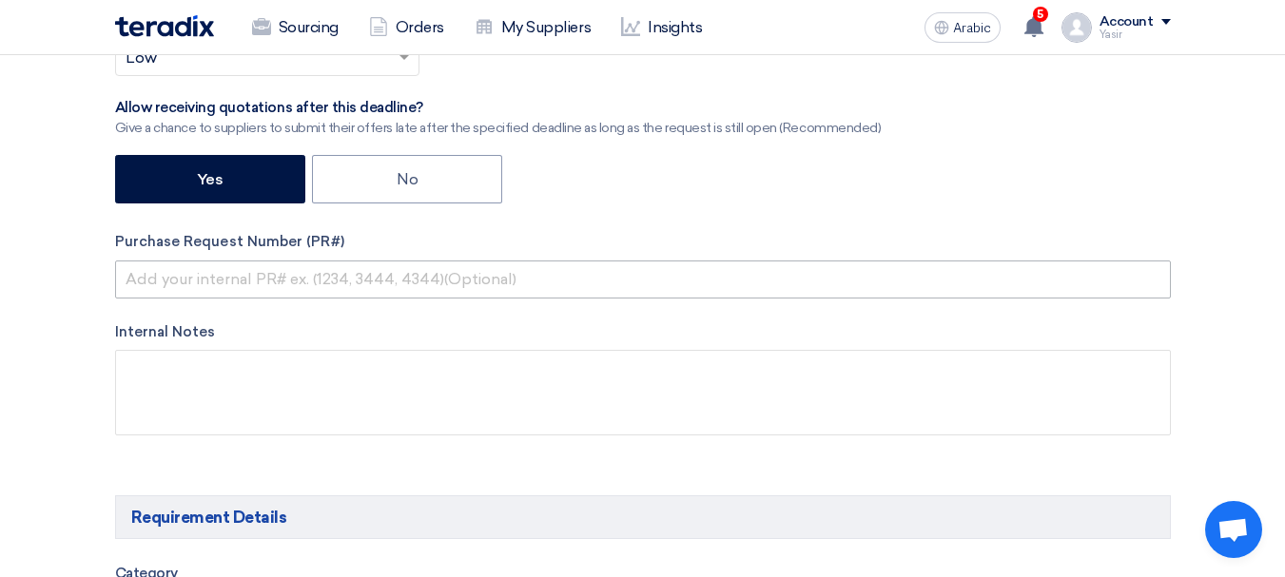
type input "8100016087"
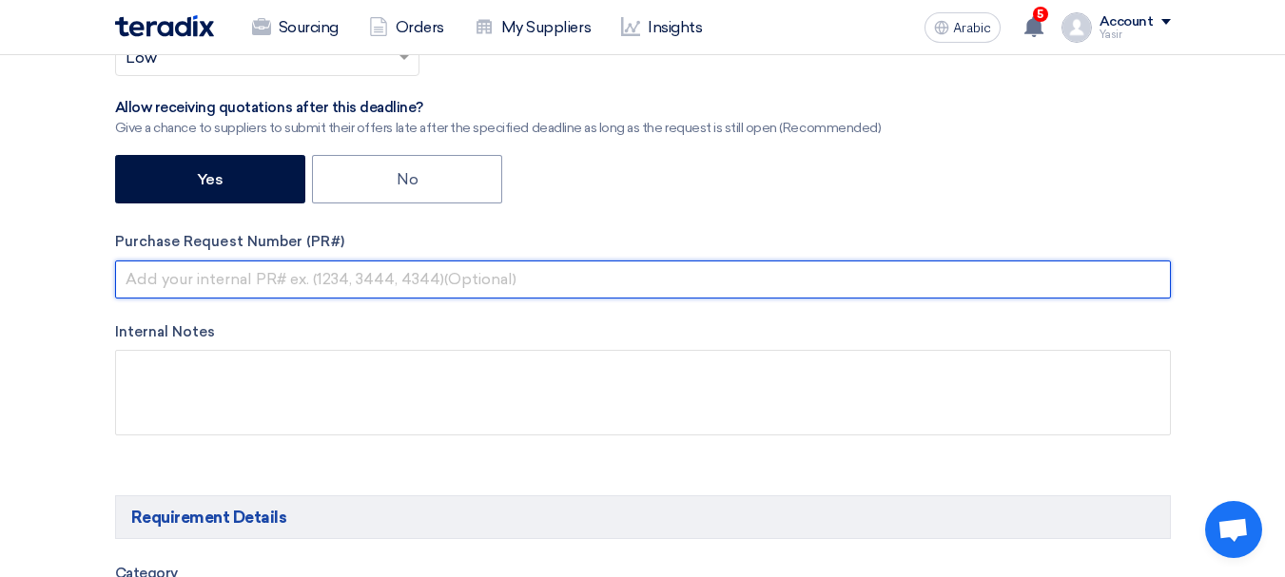
click at [302, 264] on input "text" at bounding box center [643, 280] width 1056 height 38
paste input "8100016087"
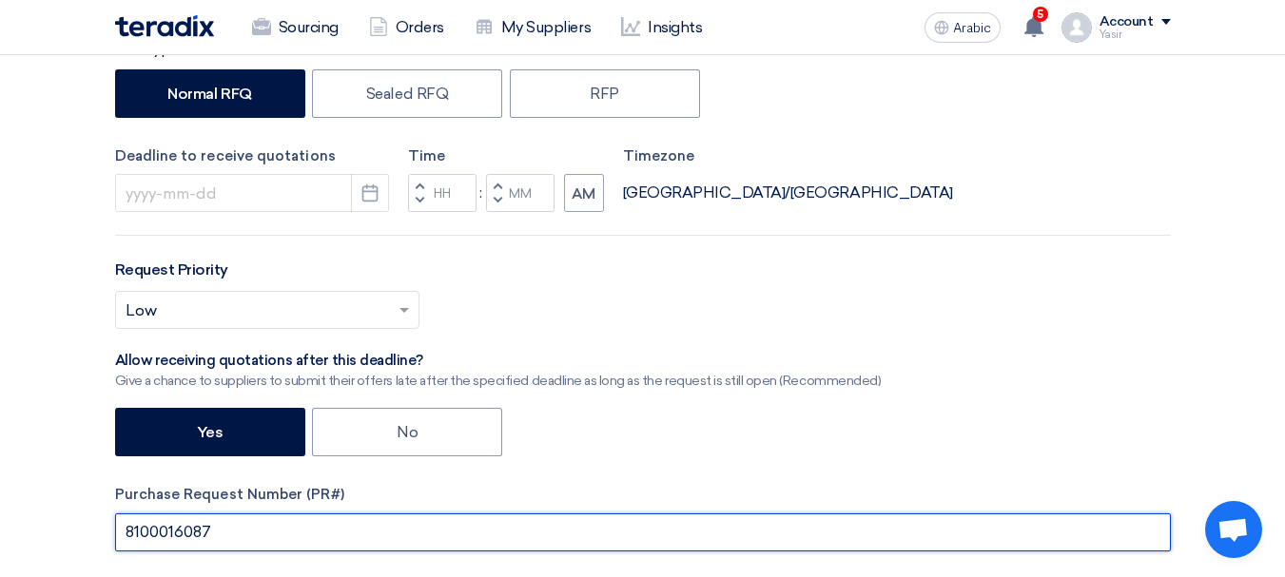
scroll to position [380, 0]
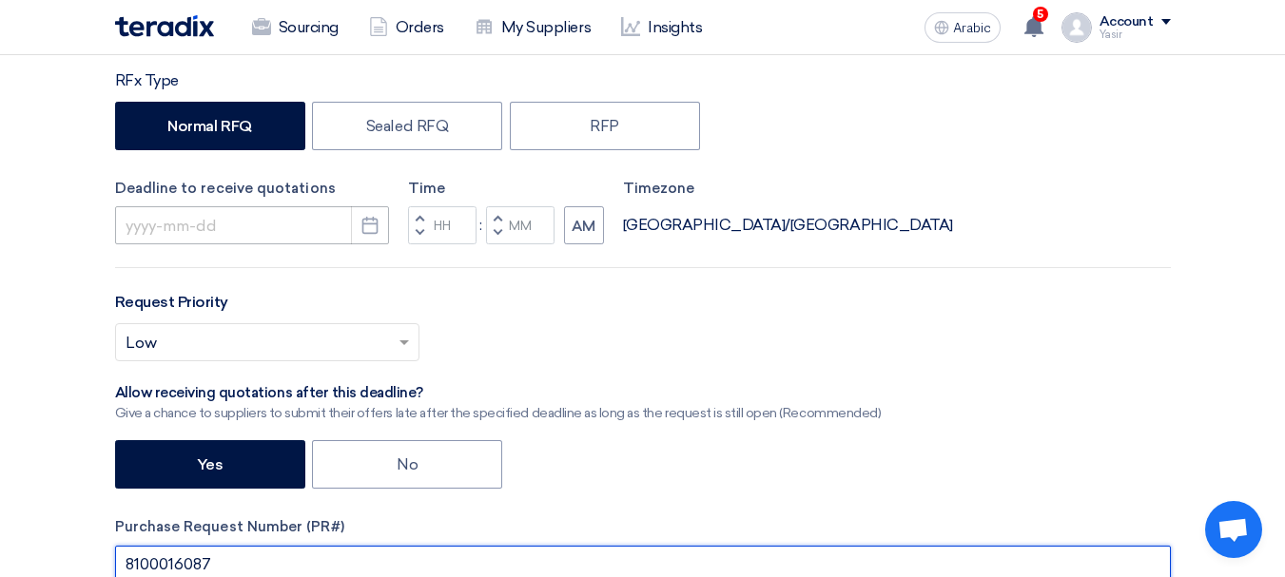
type input "8100016087"
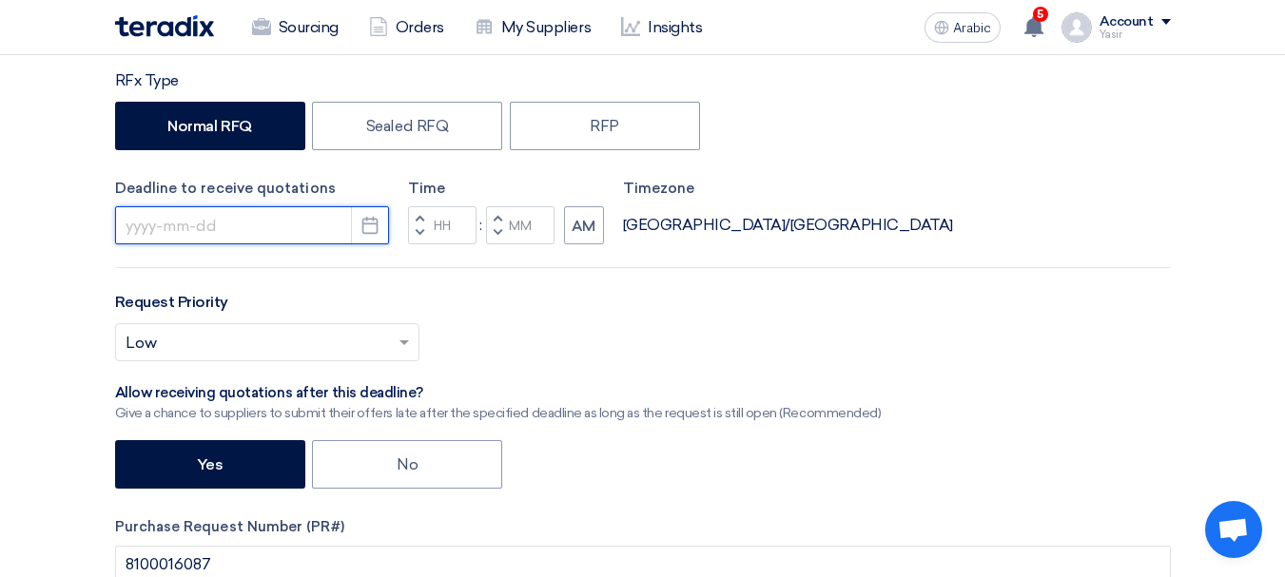
click at [295, 224] on input at bounding box center [252, 225] width 274 height 38
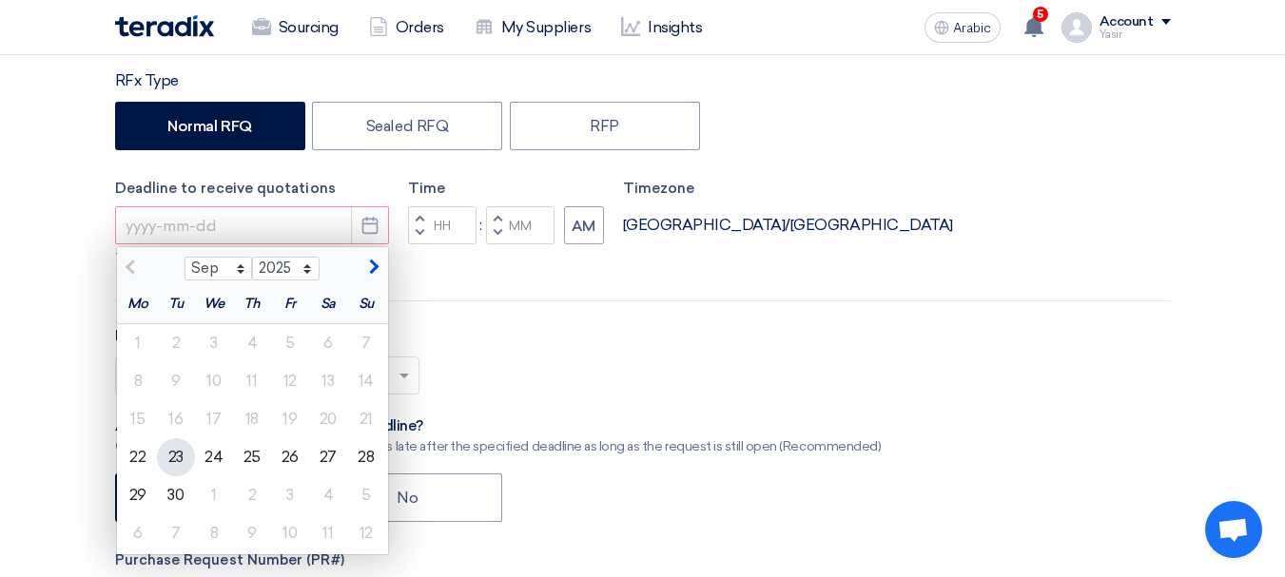
click at [179, 460] on font "23" at bounding box center [175, 457] width 15 height 18
type input "9/23/2025"
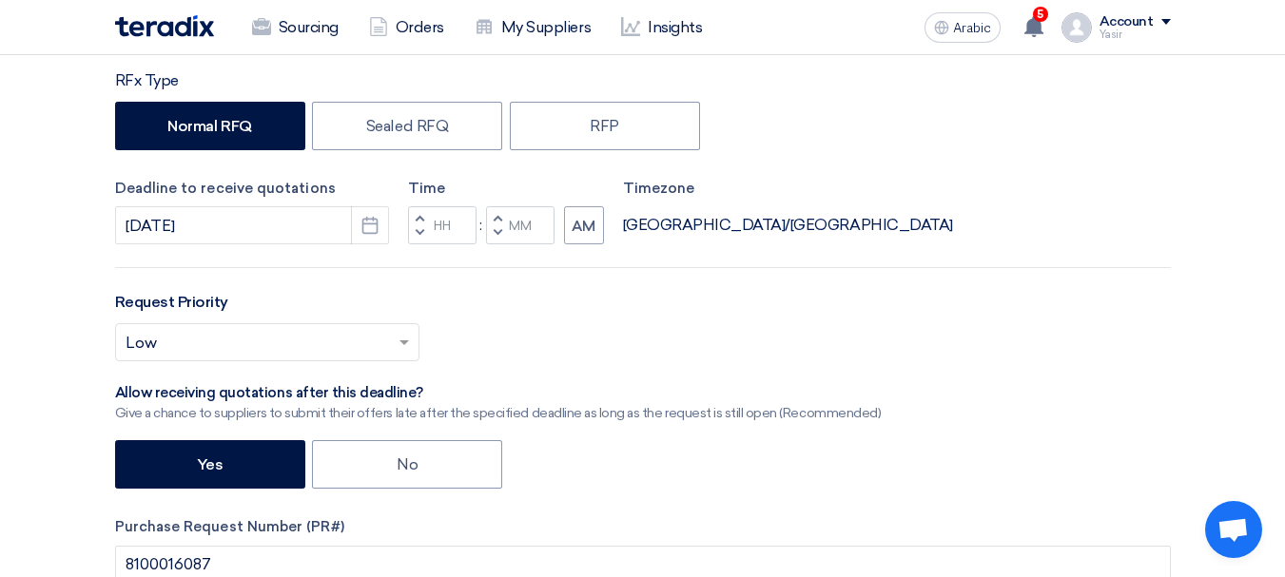
click at [425, 227] on button "Decrement hours" at bounding box center [419, 234] width 23 height 24
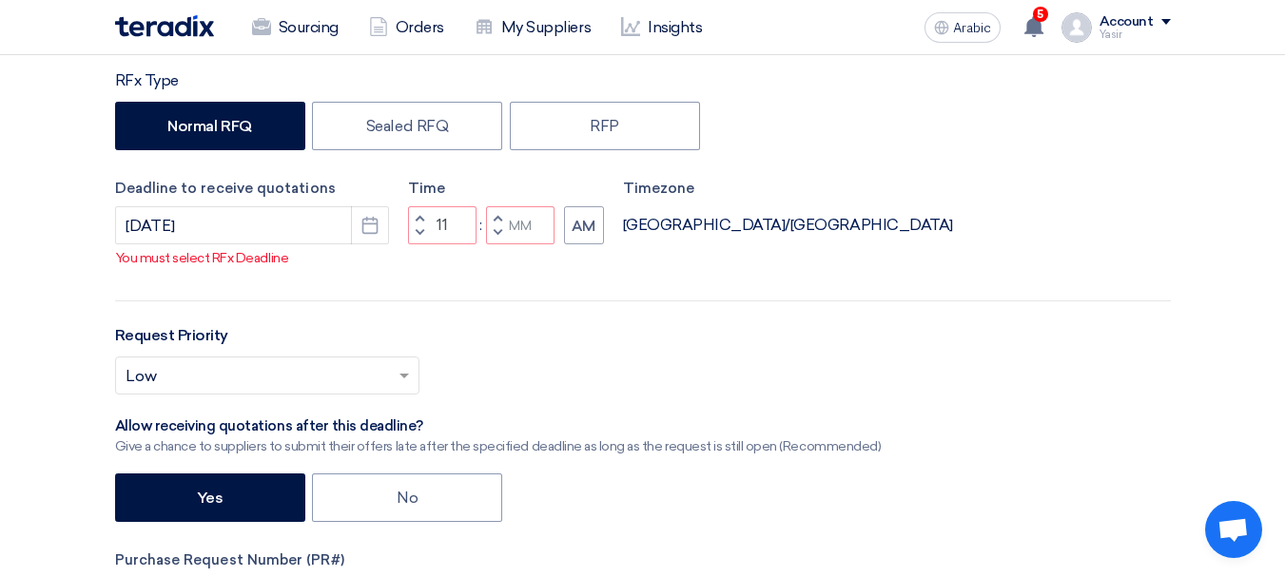
click at [493, 245] on button "Decrement minutes" at bounding box center [497, 234] width 23 height 24
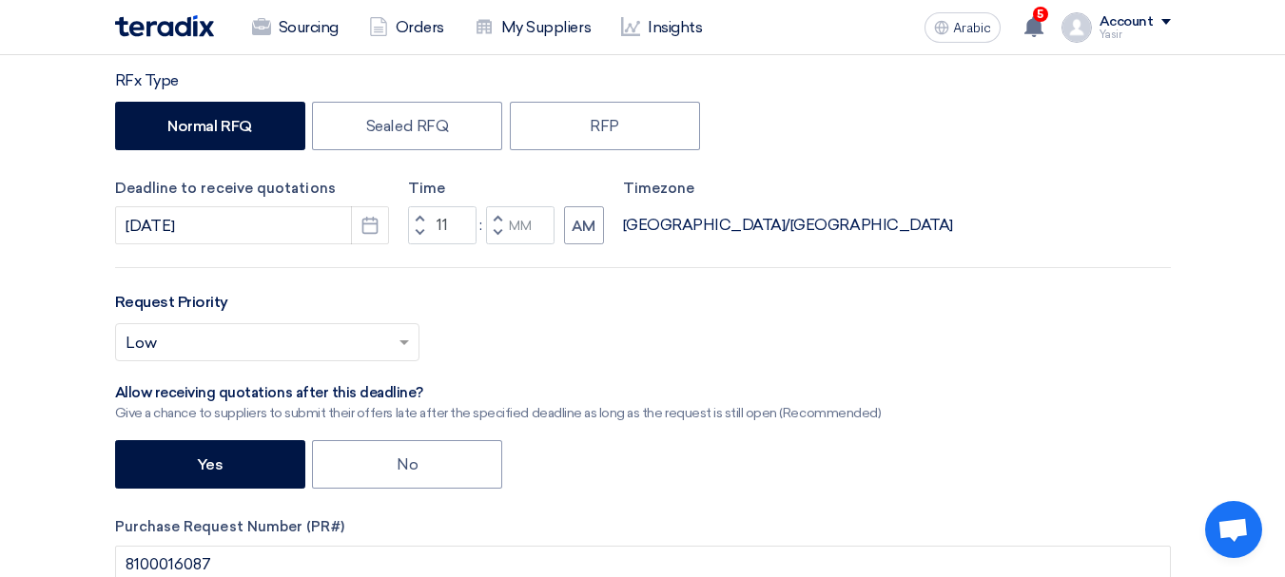
type input "10"
type input "59"
click at [412, 218] on button "Increment hours" at bounding box center [419, 218] width 23 height 24
type input "11"
click at [679, 322] on div "Request Priority Select priority... × Low ×" at bounding box center [643, 334] width 1056 height 86
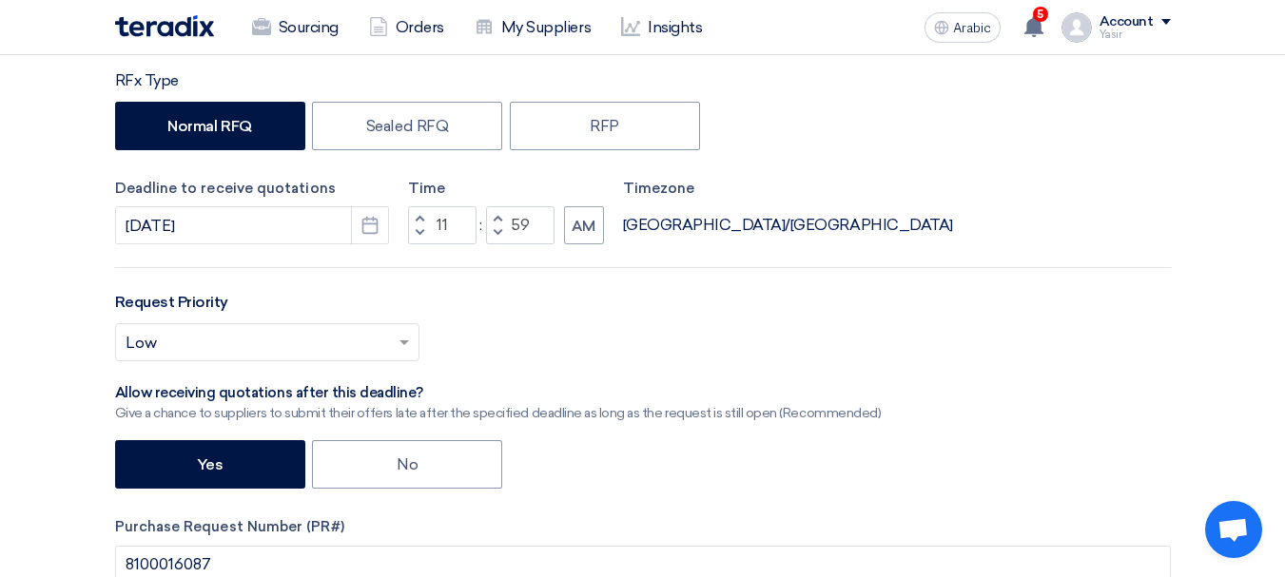
click at [645, 388] on div "Allow receiving quotations after this deadline?" at bounding box center [498, 393] width 767 height 19
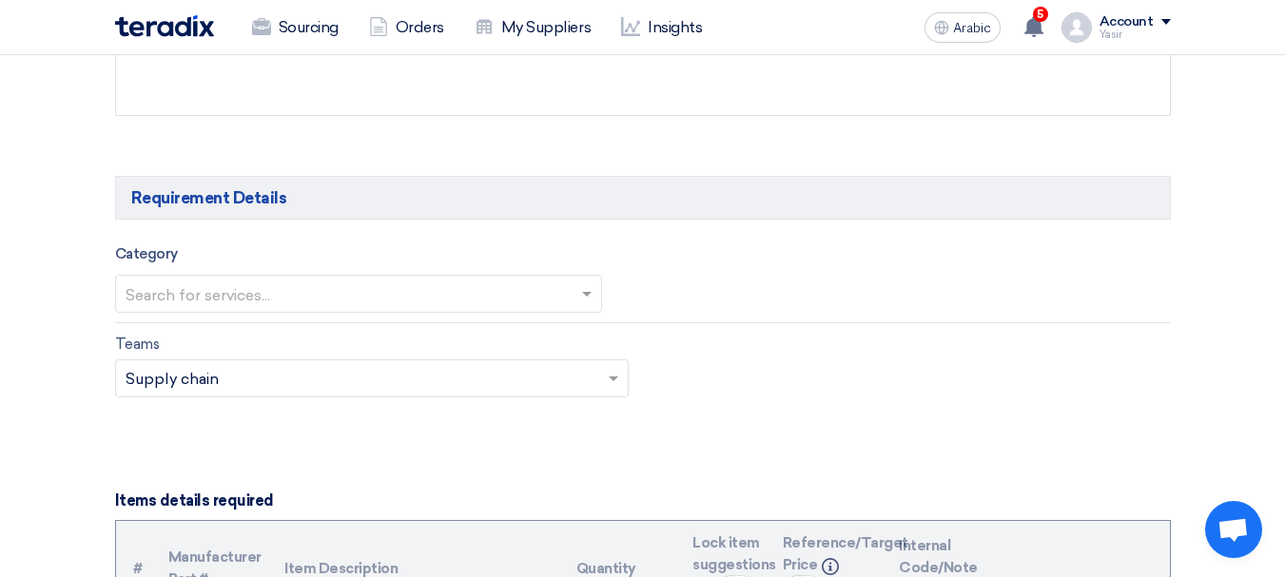
scroll to position [1046, 0]
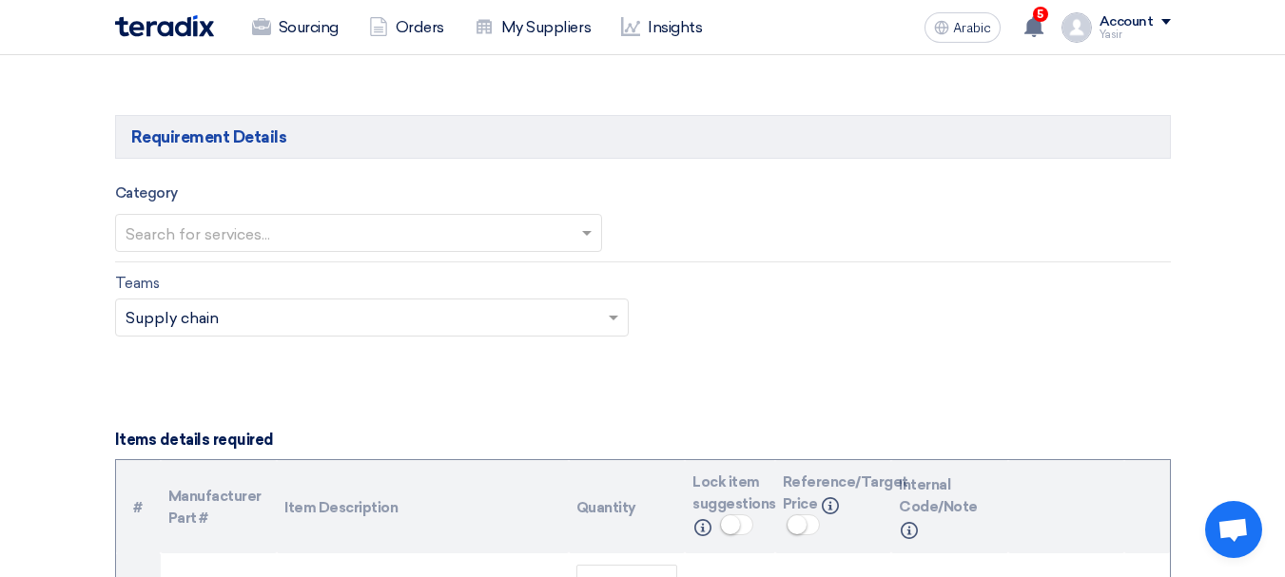
click at [324, 226] on input "text" at bounding box center [349, 234] width 447 height 31
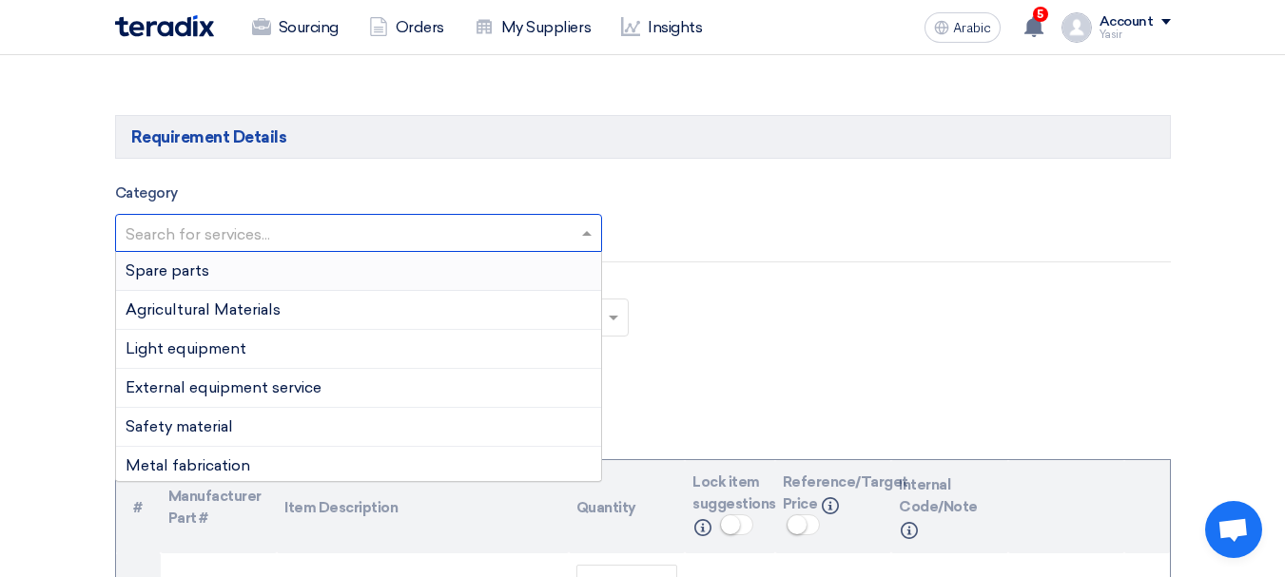
click at [190, 278] on font "Spare parts" at bounding box center [168, 271] width 84 height 18
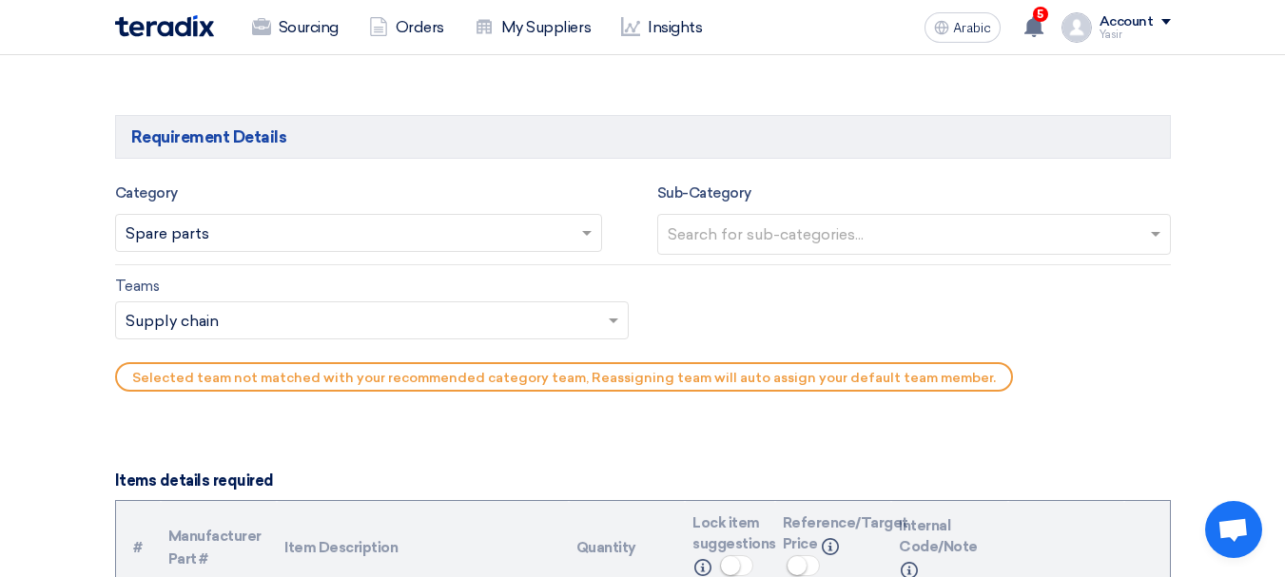
click at [894, 235] on input "text" at bounding box center [916, 236] width 497 height 31
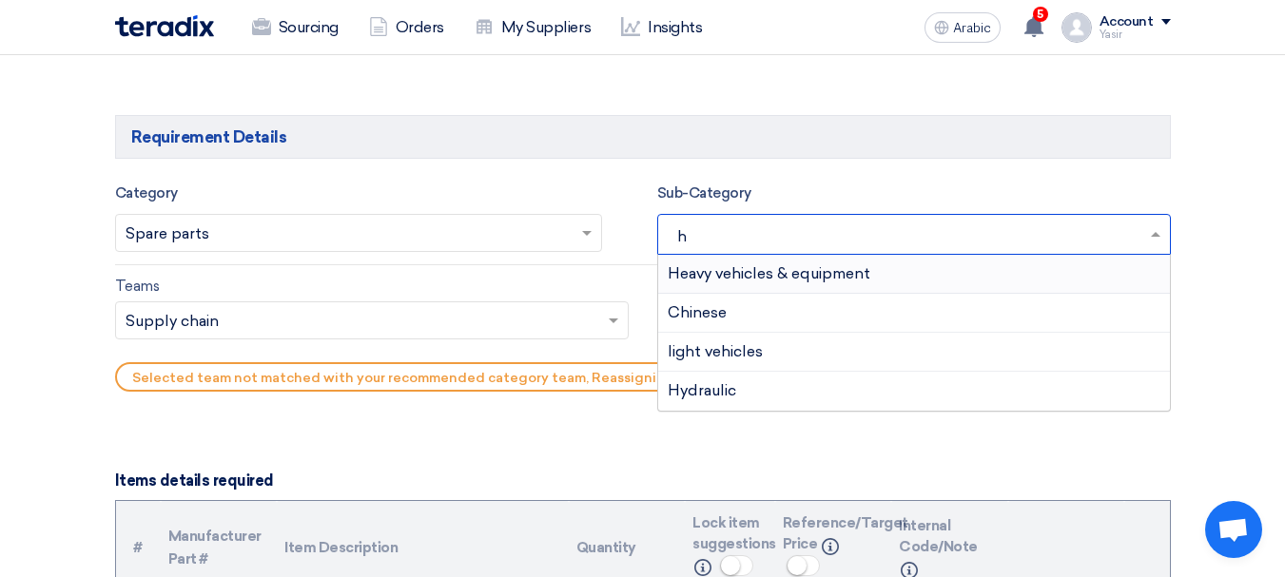
type input "he"
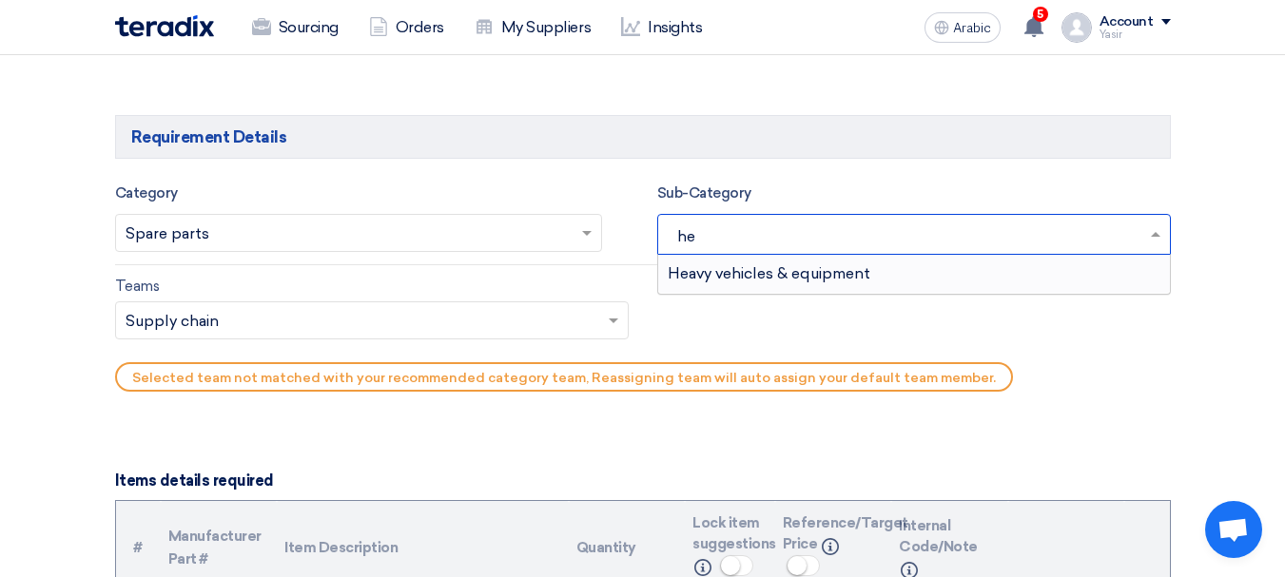
click at [829, 282] on div "Heavy vehicles & equipment" at bounding box center [914, 274] width 512 height 38
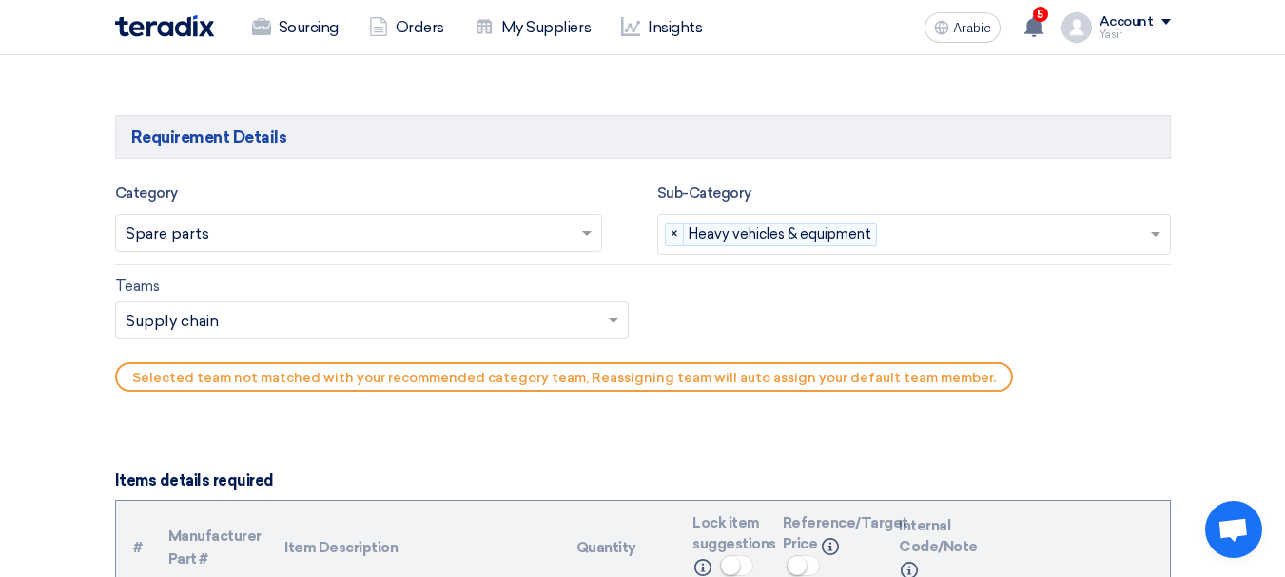
click at [231, 325] on input "text" at bounding box center [363, 322] width 474 height 31
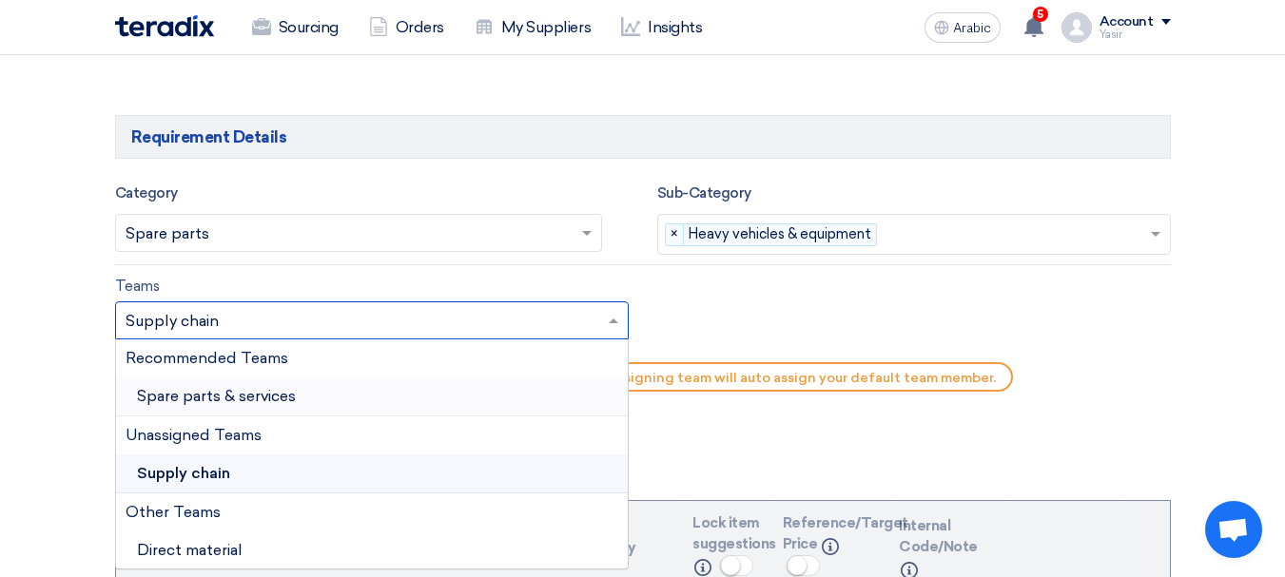
click at [185, 386] on div "Spare parts & services" at bounding box center [372, 397] width 512 height 39
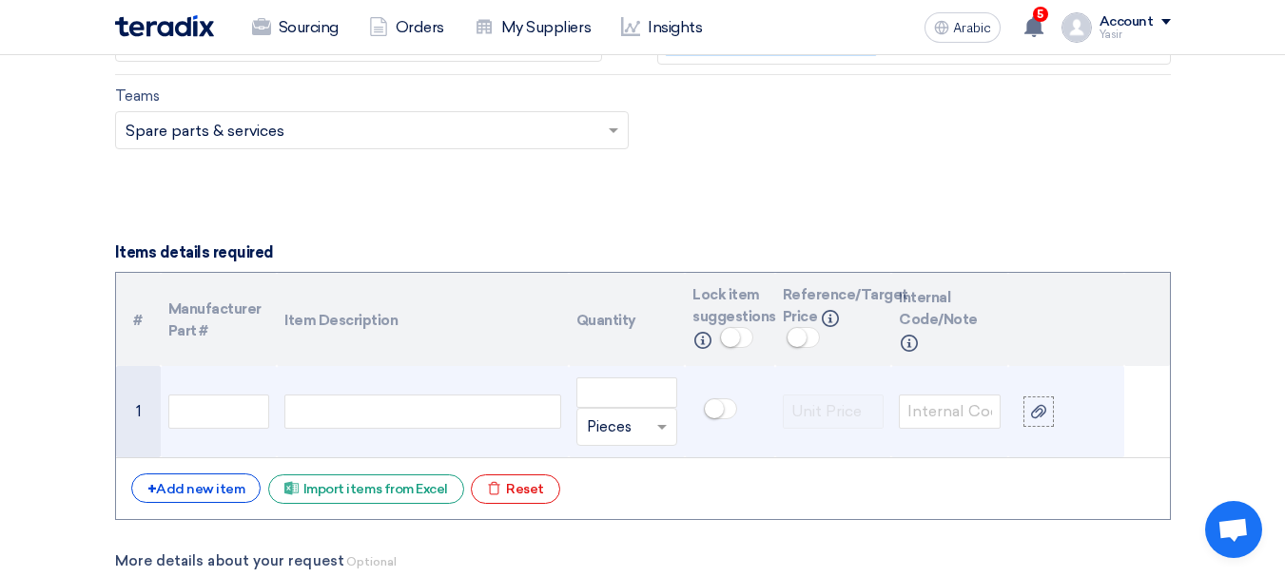
scroll to position [1332, 0]
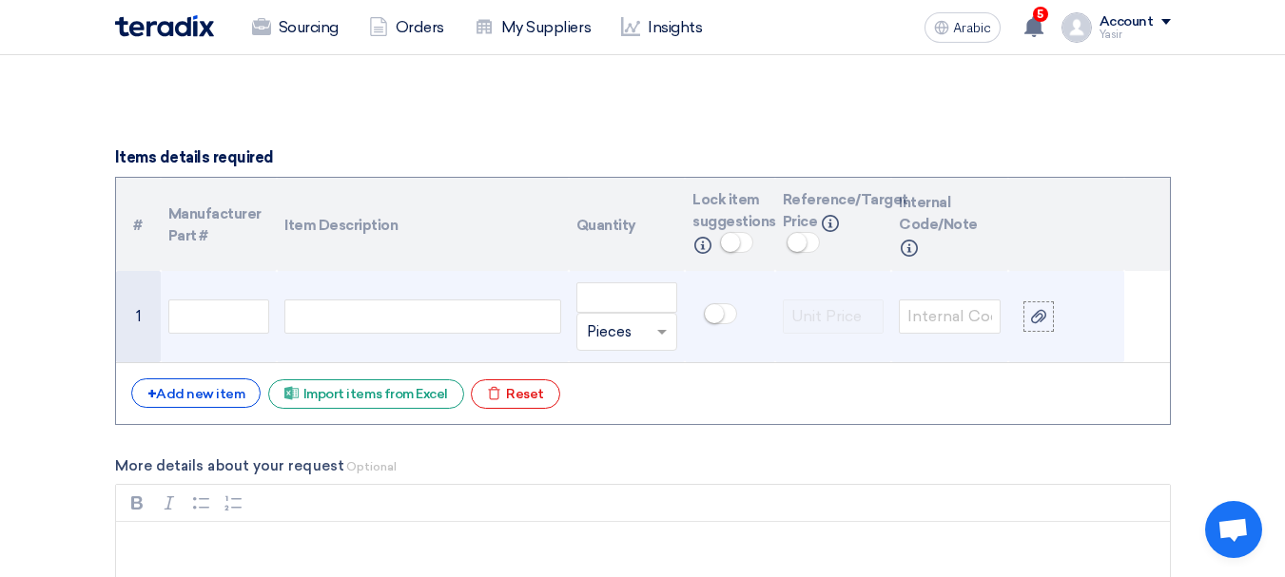
click at [186, 335] on td at bounding box center [219, 317] width 117 height 92
click at [362, 332] on div at bounding box center [422, 317] width 276 height 34
click at [214, 323] on input "text" at bounding box center [219, 317] width 102 height 34
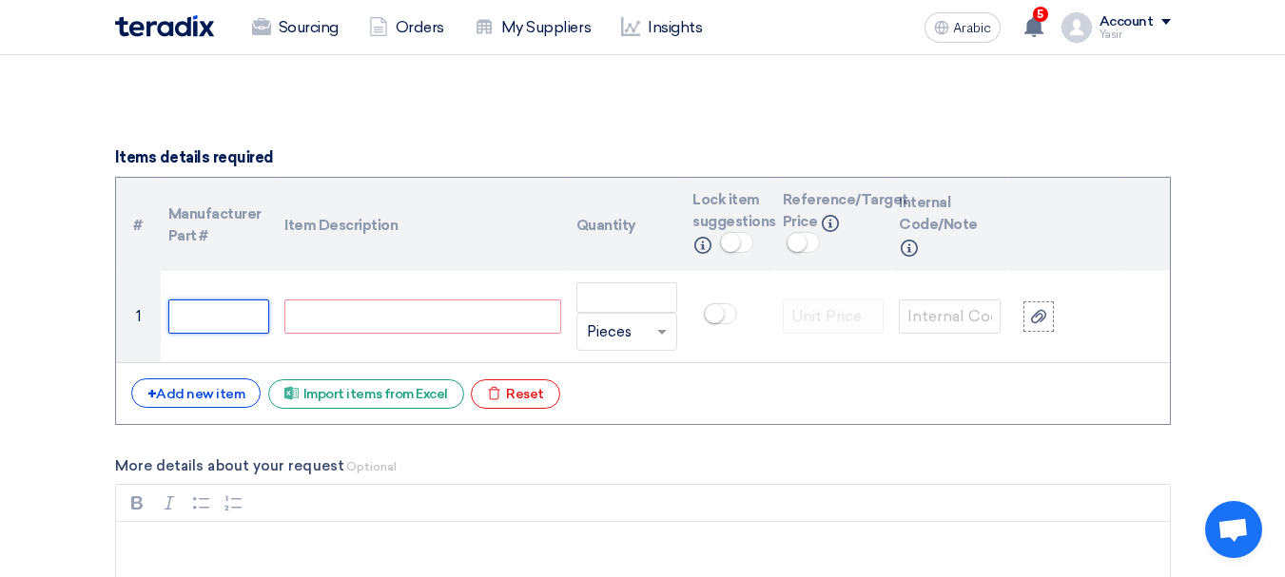
paste input "60162891"
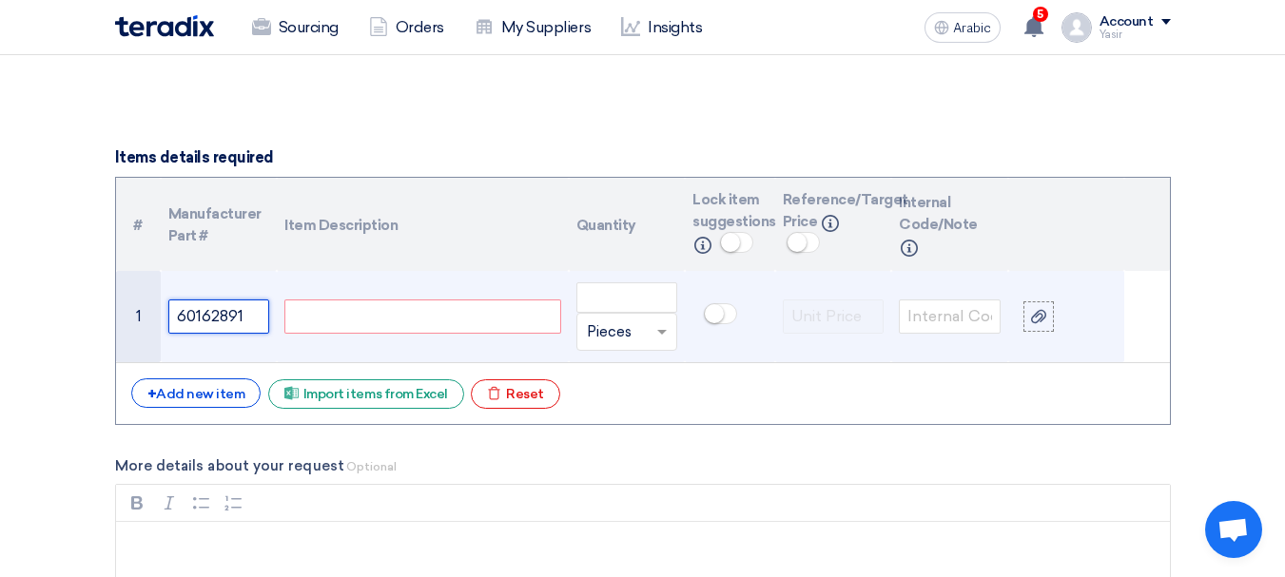
type input "60162891"
click at [443, 325] on div at bounding box center [422, 317] width 276 height 34
paste div
click at [291, 318] on div "BEARING PN:6016 2RS" at bounding box center [422, 317] width 276 height 34
click at [358, 325] on div "BEARING PN:6016 2RS" at bounding box center [422, 317] width 276 height 34
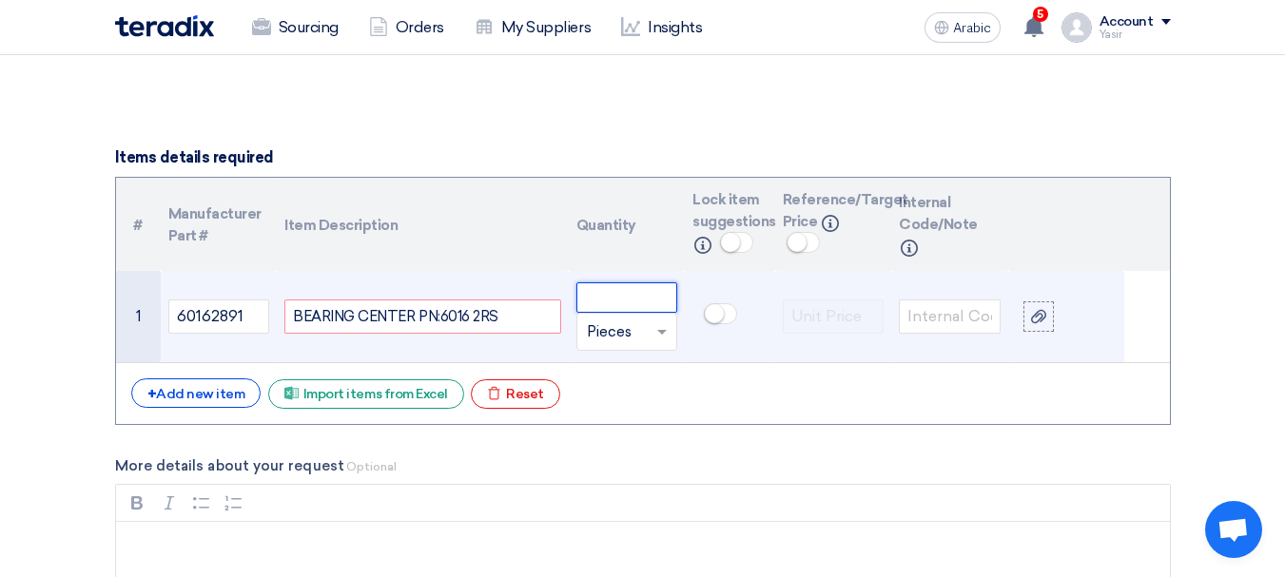
click at [626, 303] on input "number" at bounding box center [627, 297] width 102 height 30
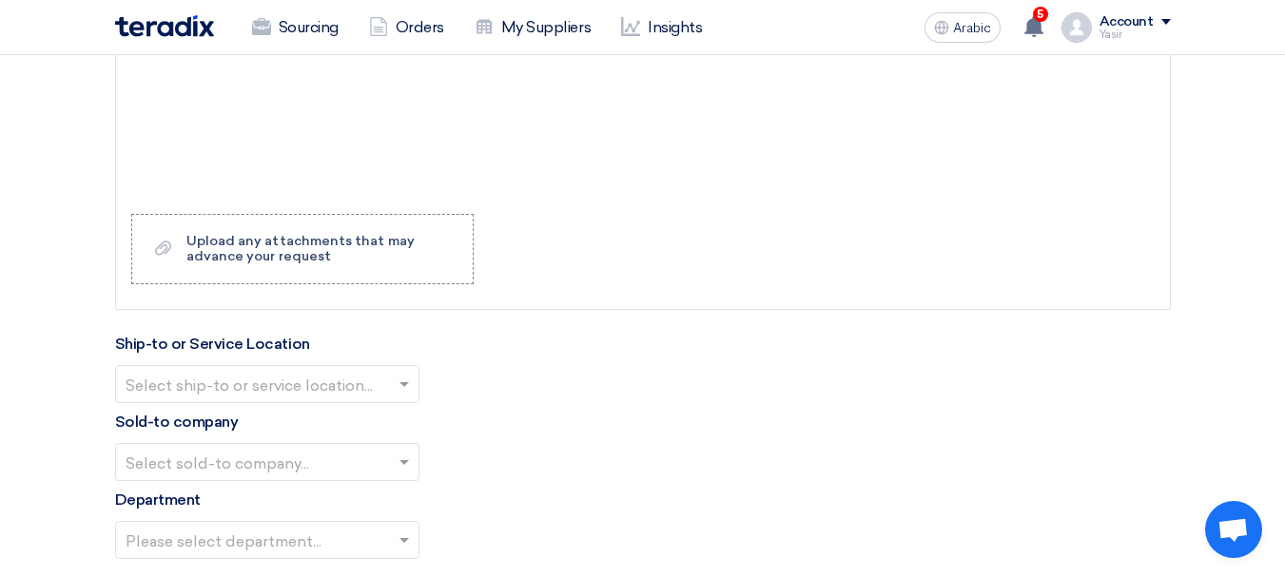
scroll to position [1902, 0]
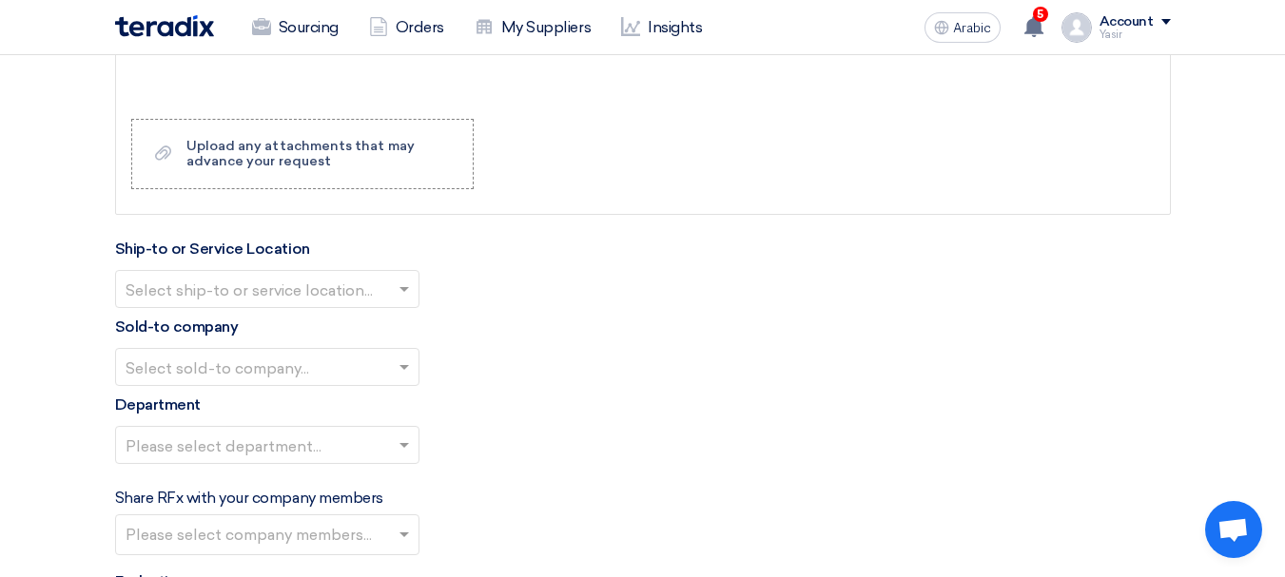
click at [296, 290] on input "text" at bounding box center [258, 290] width 264 height 31
type input "1"
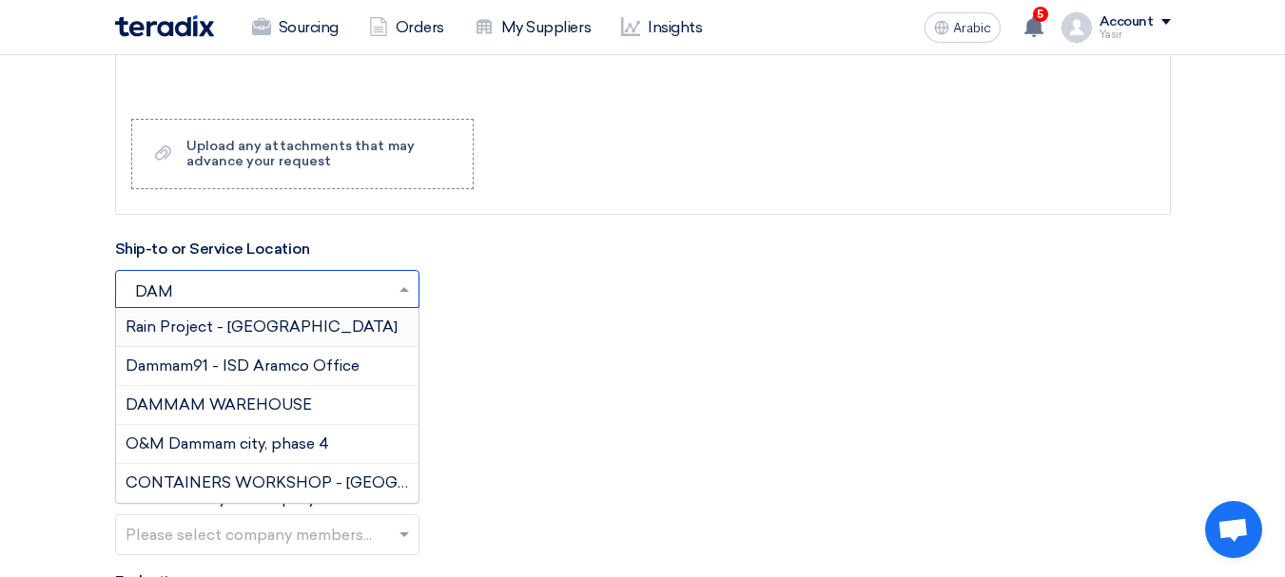
type input "DAMM"
click at [236, 405] on font "DAMMAM WAREHOUSE" at bounding box center [219, 405] width 186 height 18
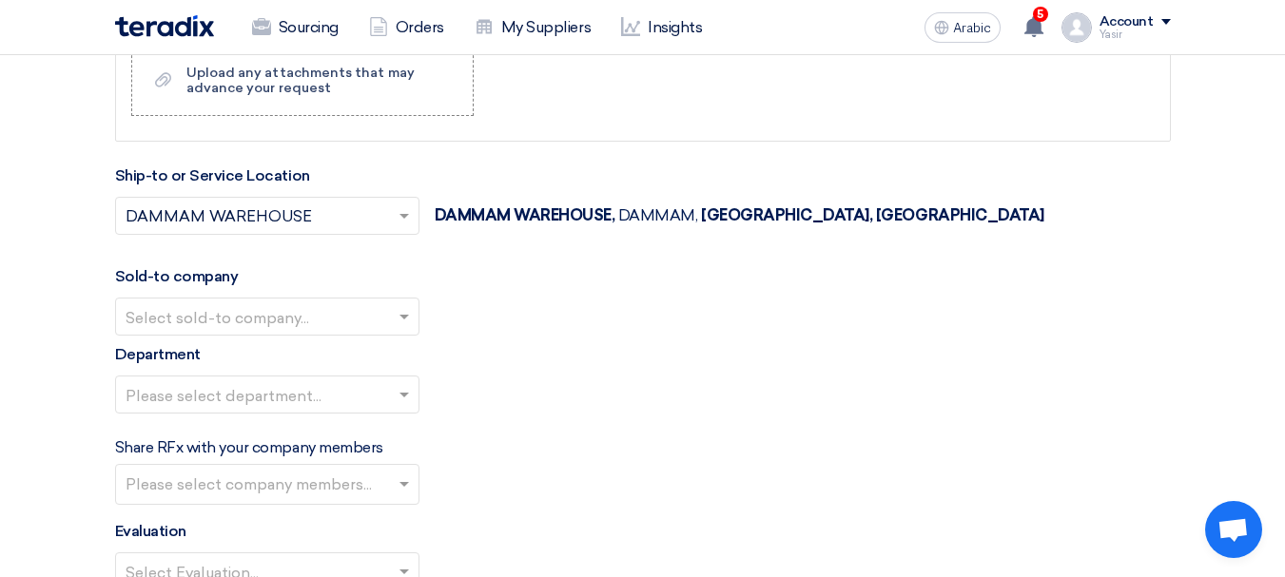
scroll to position [2092, 0]
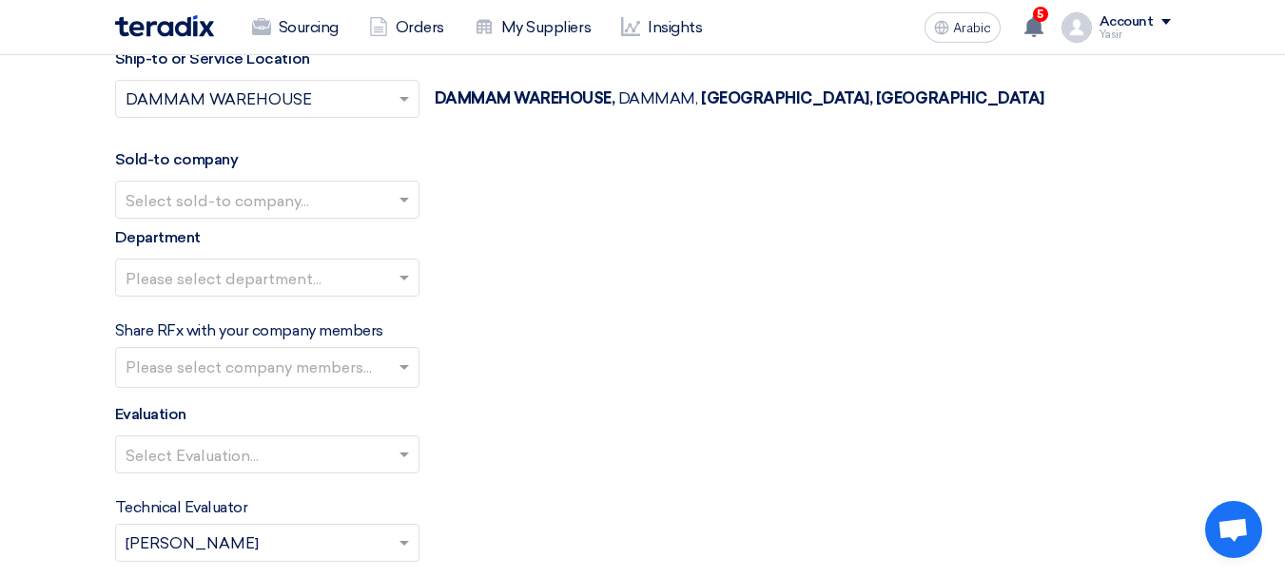
click at [277, 213] on input "text" at bounding box center [258, 200] width 264 height 31
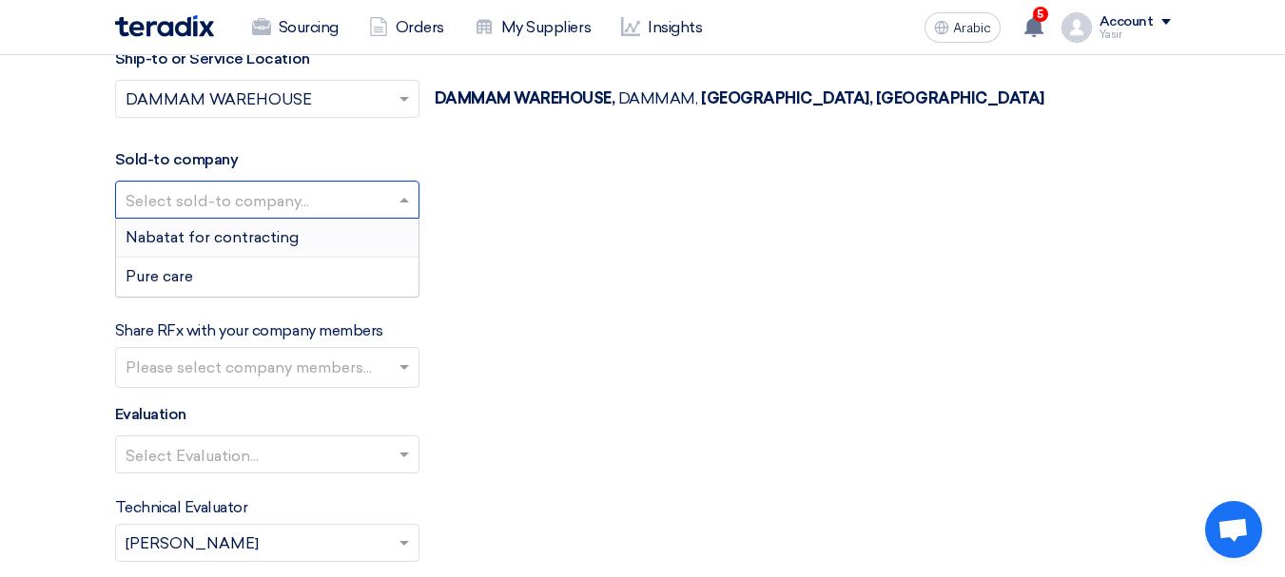
drag, startPoint x: 203, startPoint y: 232, endPoint x: 279, endPoint y: 283, distance: 91.8
click at [203, 233] on font "Nabatat for contracting" at bounding box center [212, 237] width 173 height 18
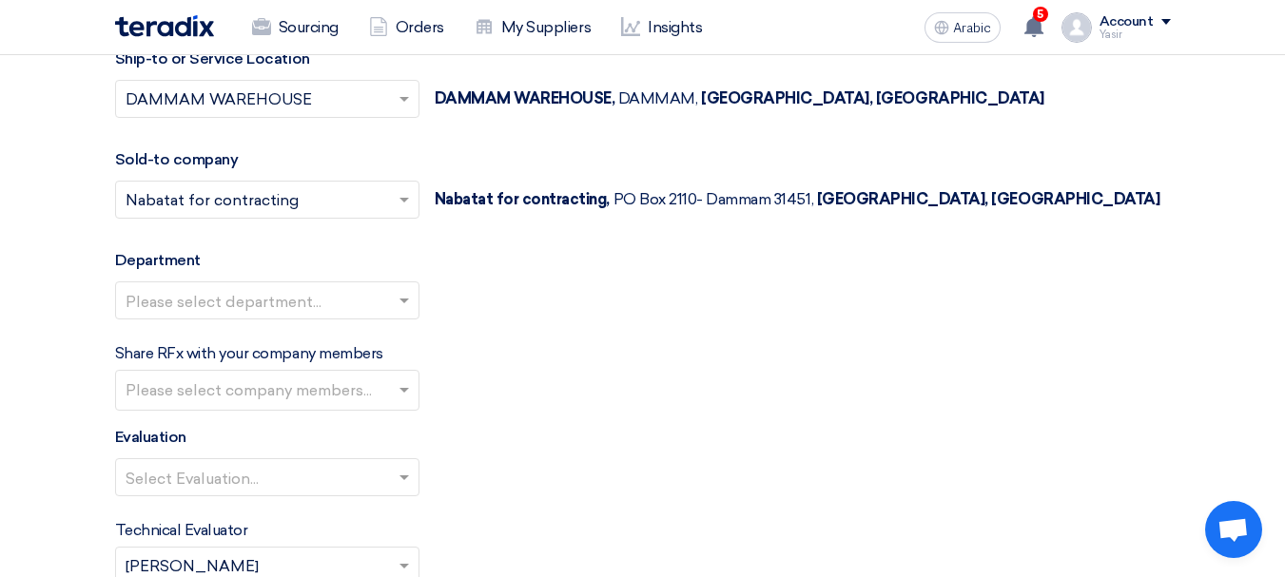
click at [267, 299] on input "text" at bounding box center [258, 301] width 264 height 31
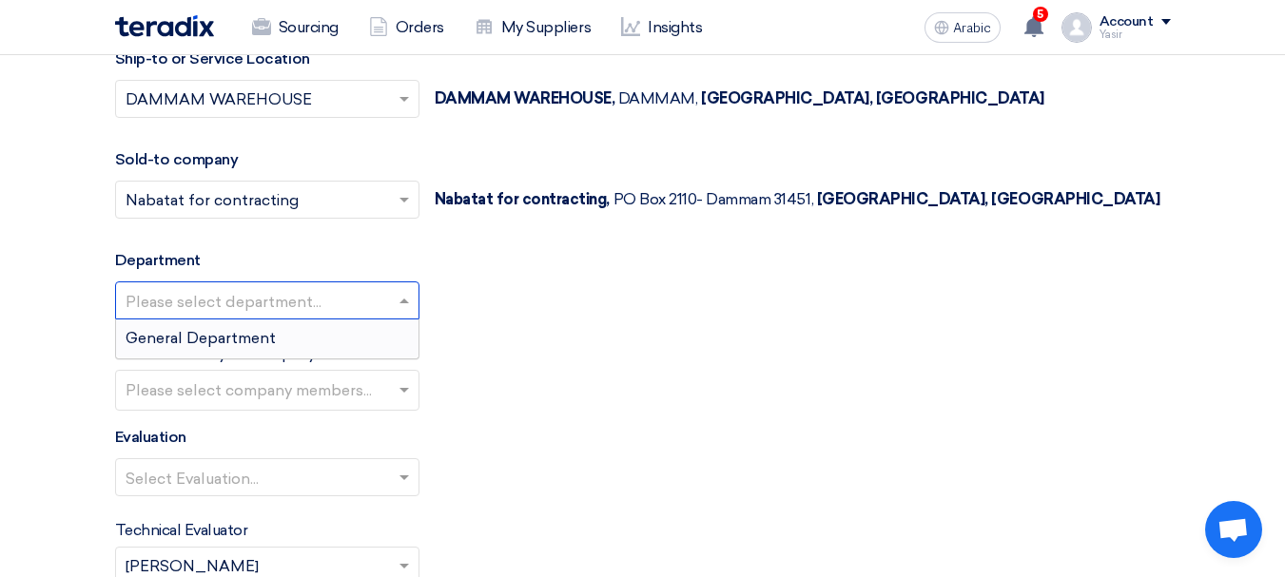
click at [209, 343] on font "General Department" at bounding box center [201, 338] width 150 height 18
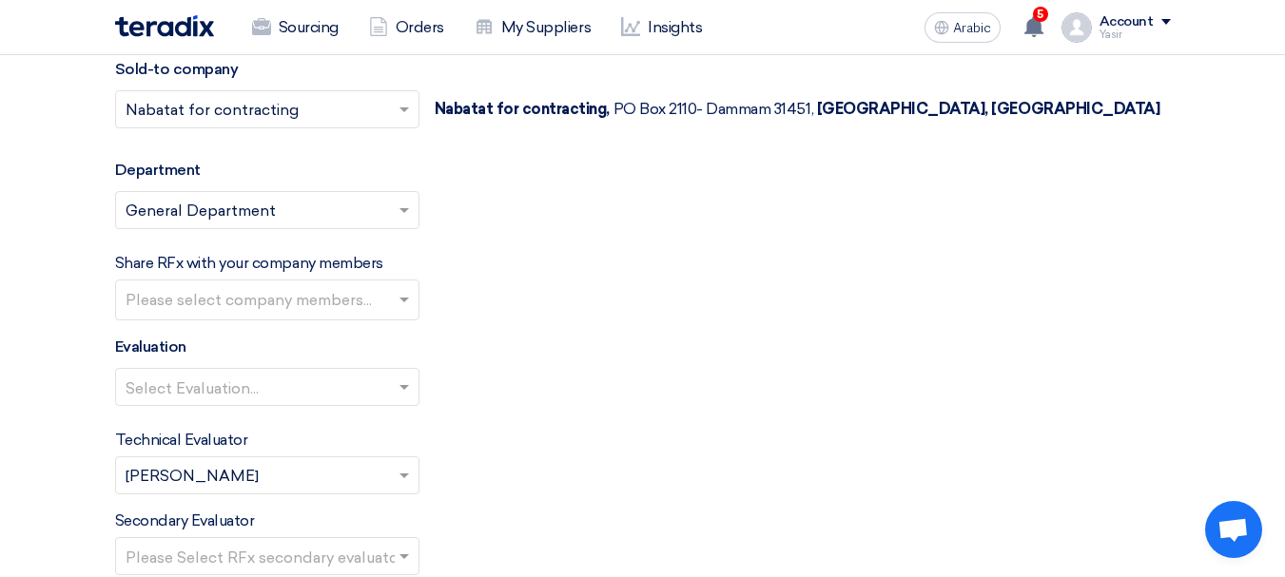
scroll to position [2187, 0]
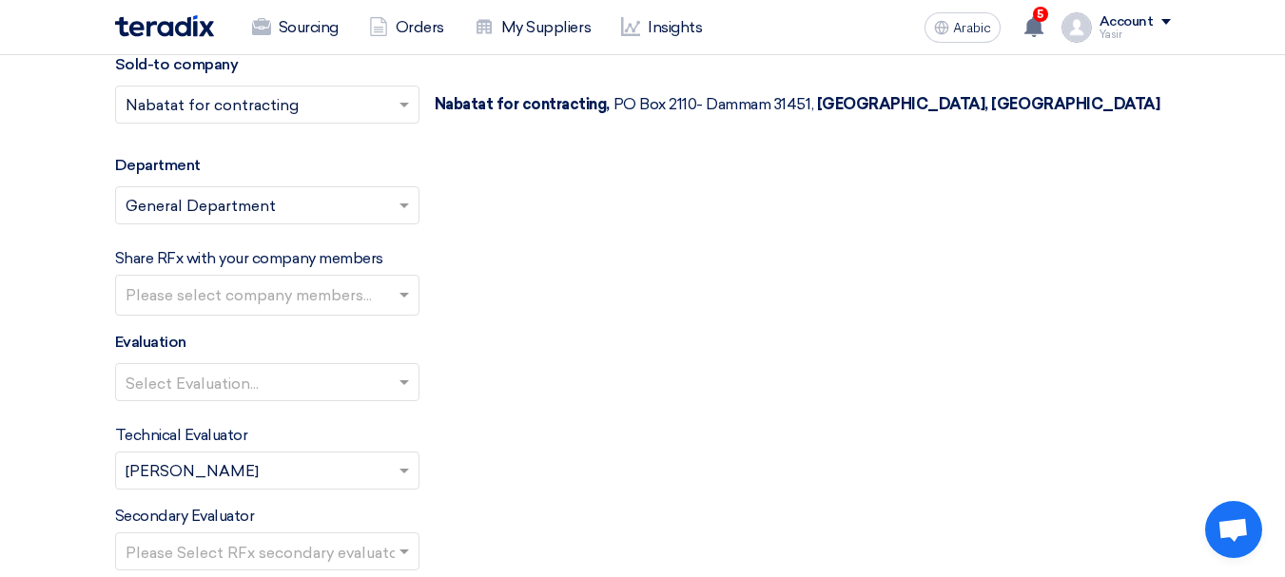
click at [280, 396] on input "text" at bounding box center [258, 383] width 264 height 31
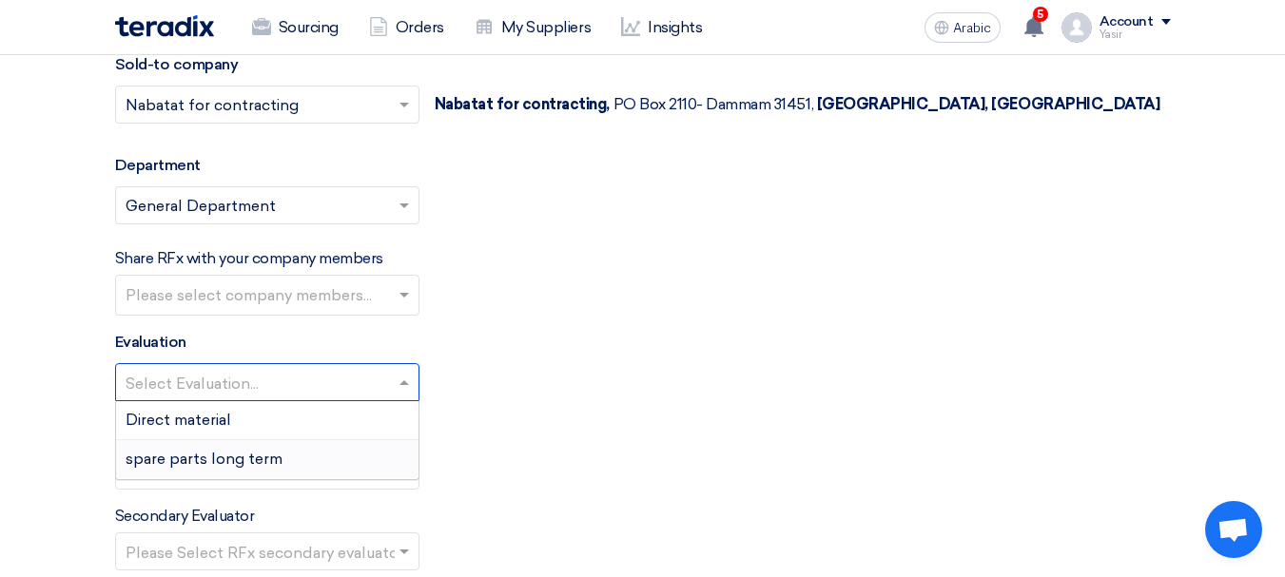
click at [213, 462] on font "spare parts long term" at bounding box center [204, 459] width 157 height 18
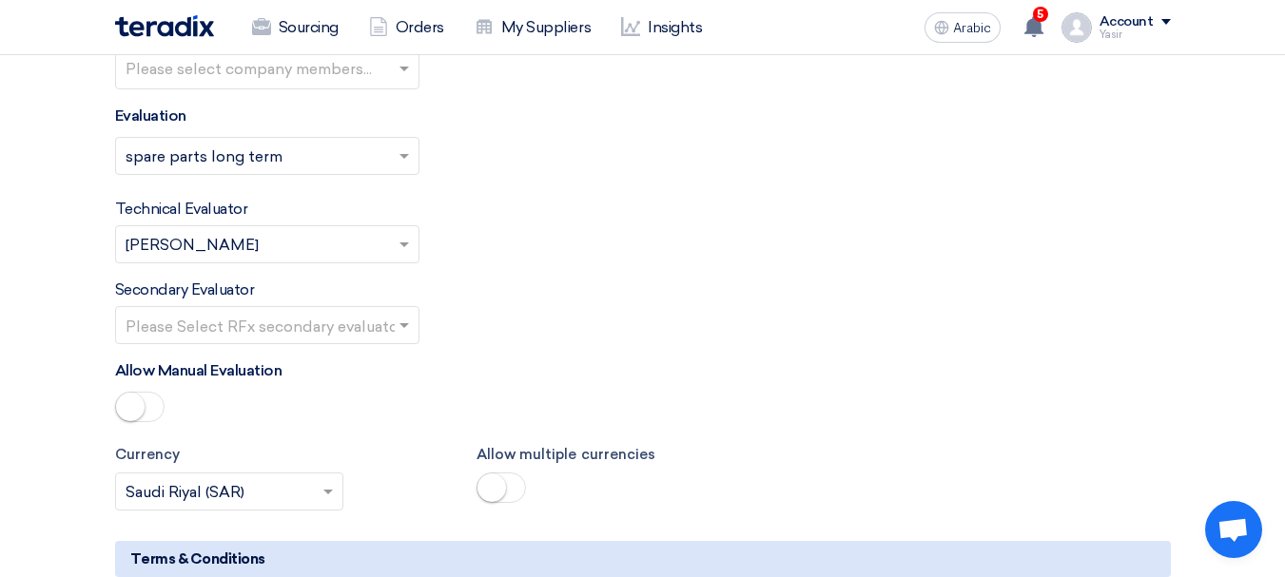
scroll to position [2473, 0]
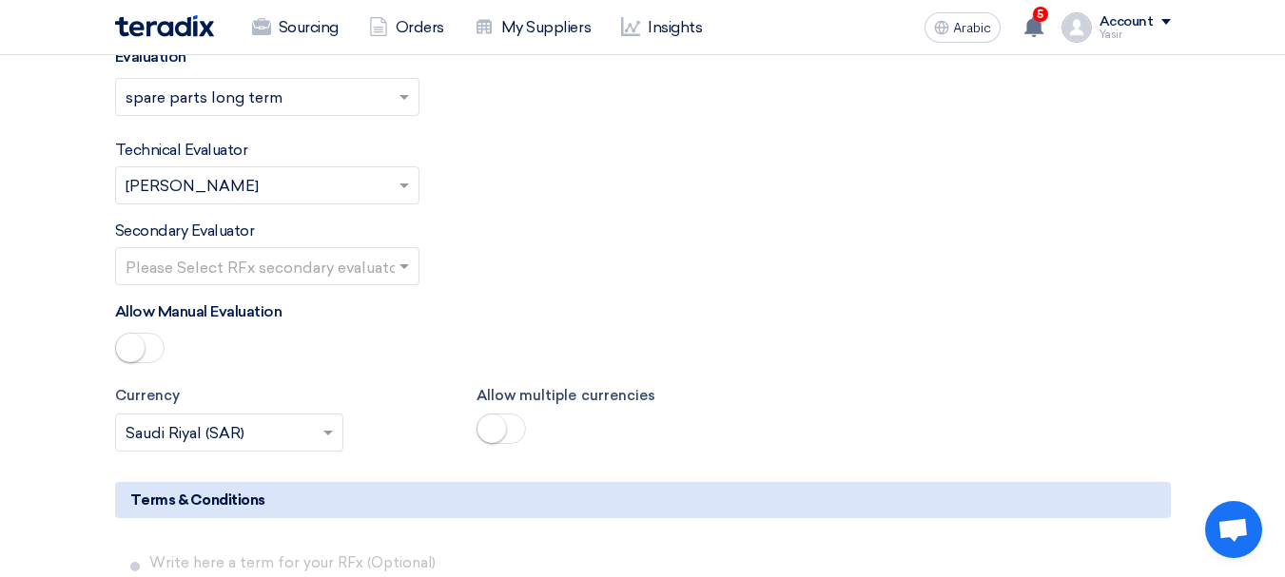
click at [326, 253] on input "text" at bounding box center [258, 267] width 264 height 31
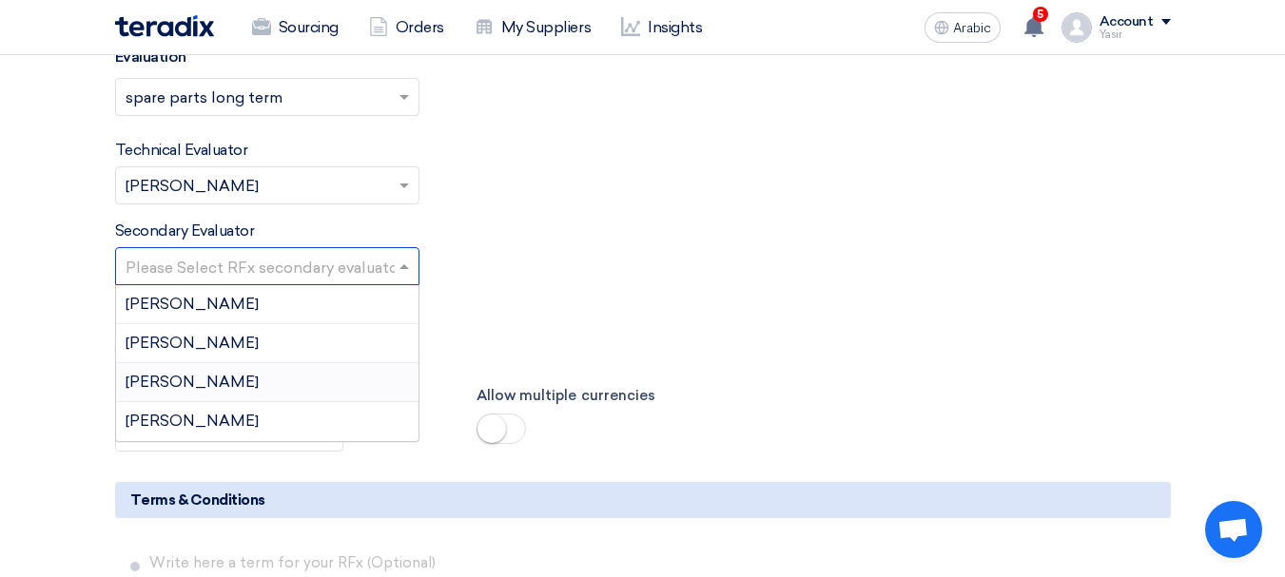
click at [183, 431] on div "[PERSON_NAME]" at bounding box center [267, 421] width 302 height 38
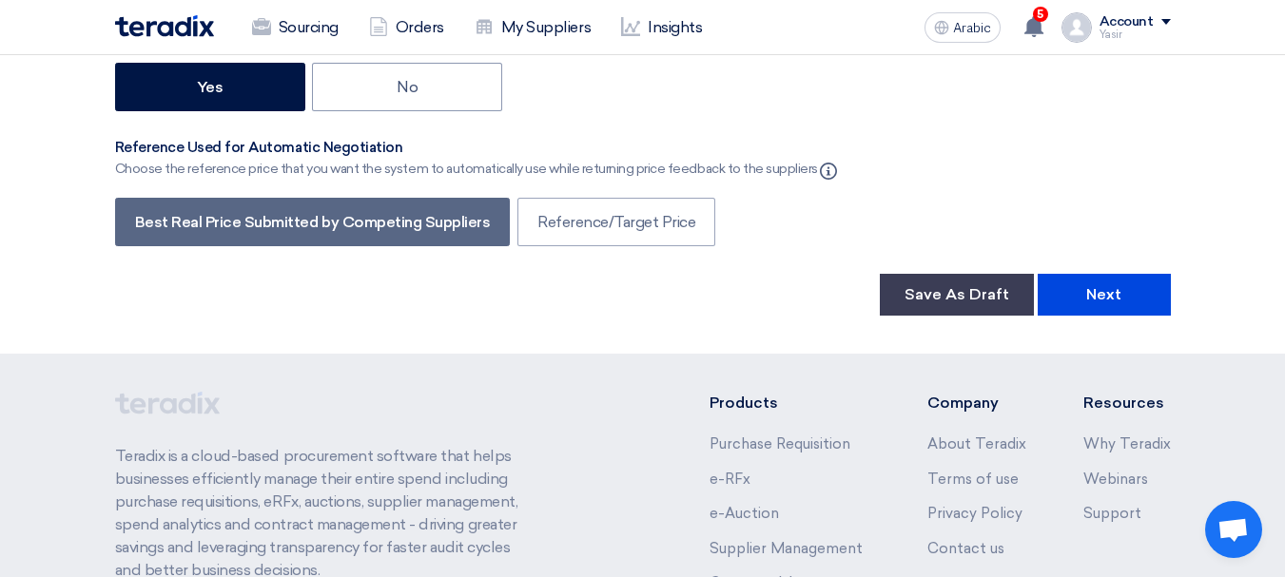
scroll to position [3126, 0]
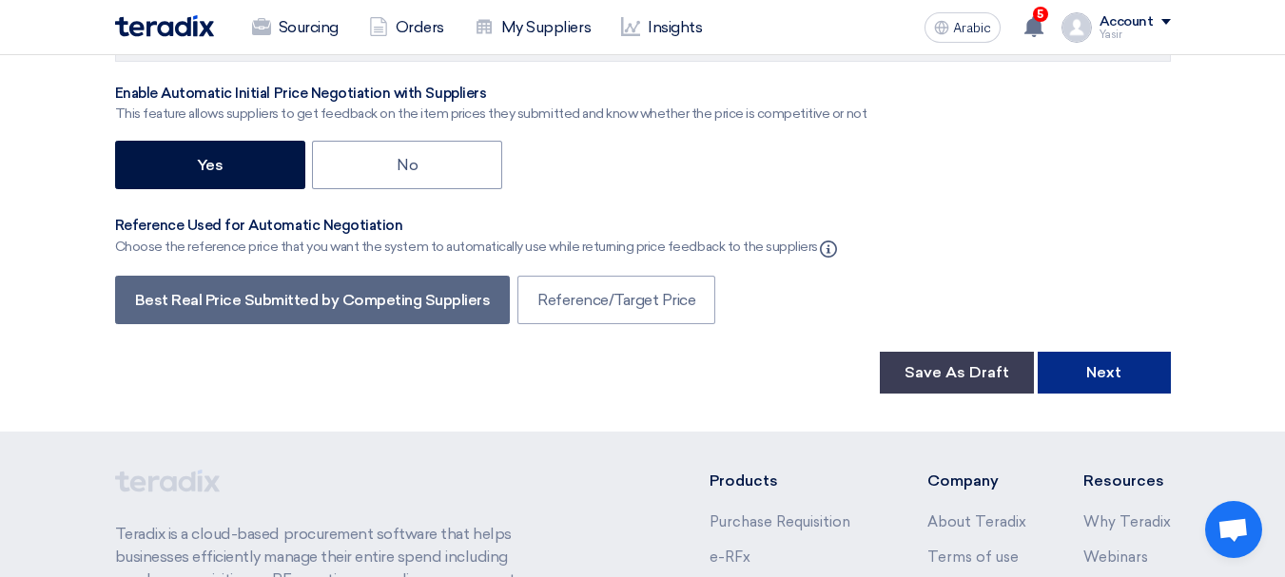
click at [1088, 373] on font "Next" at bounding box center [1103, 372] width 35 height 18
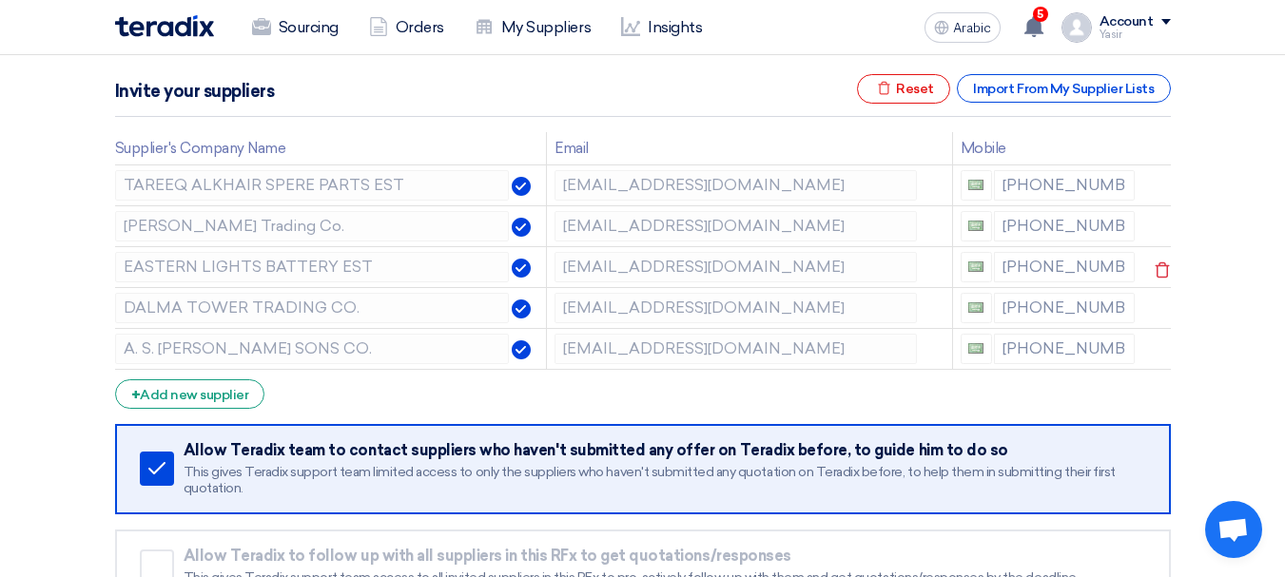
scroll to position [285, 0]
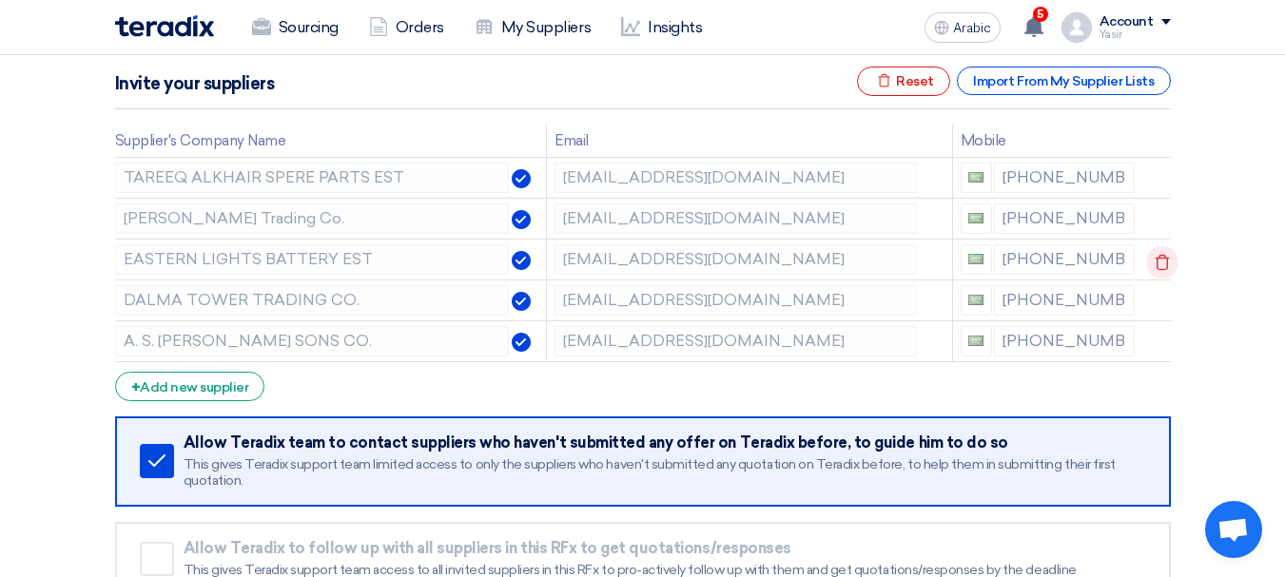
click at [1158, 264] on icon at bounding box center [1162, 262] width 32 height 32
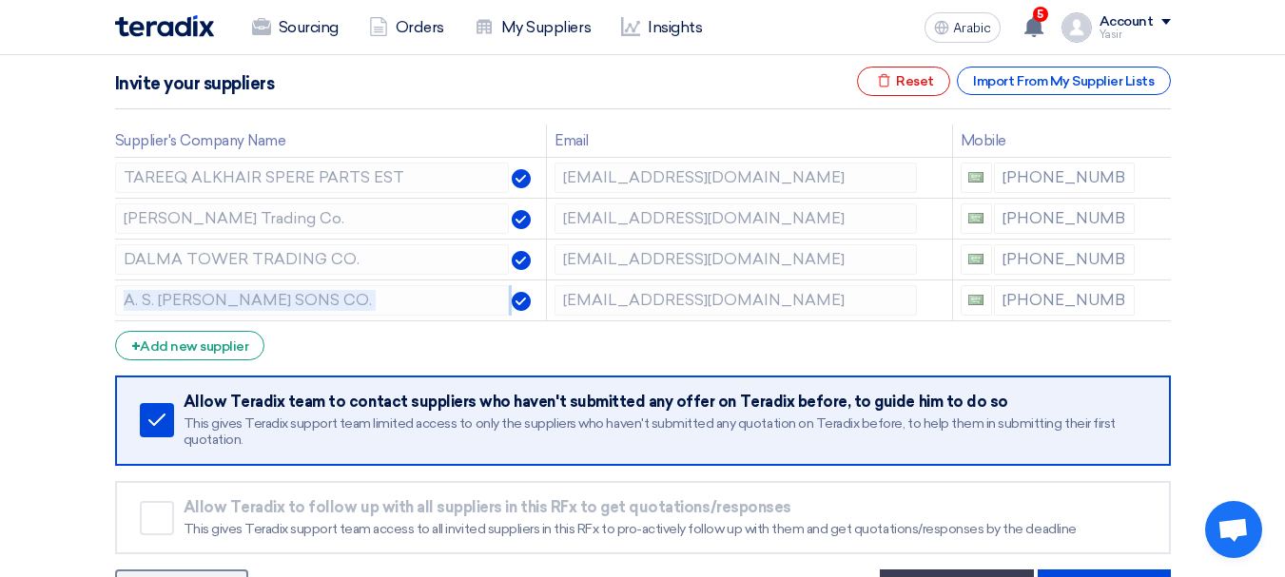
click at [0, 0] on icon at bounding box center [0, 0] width 0 height 0
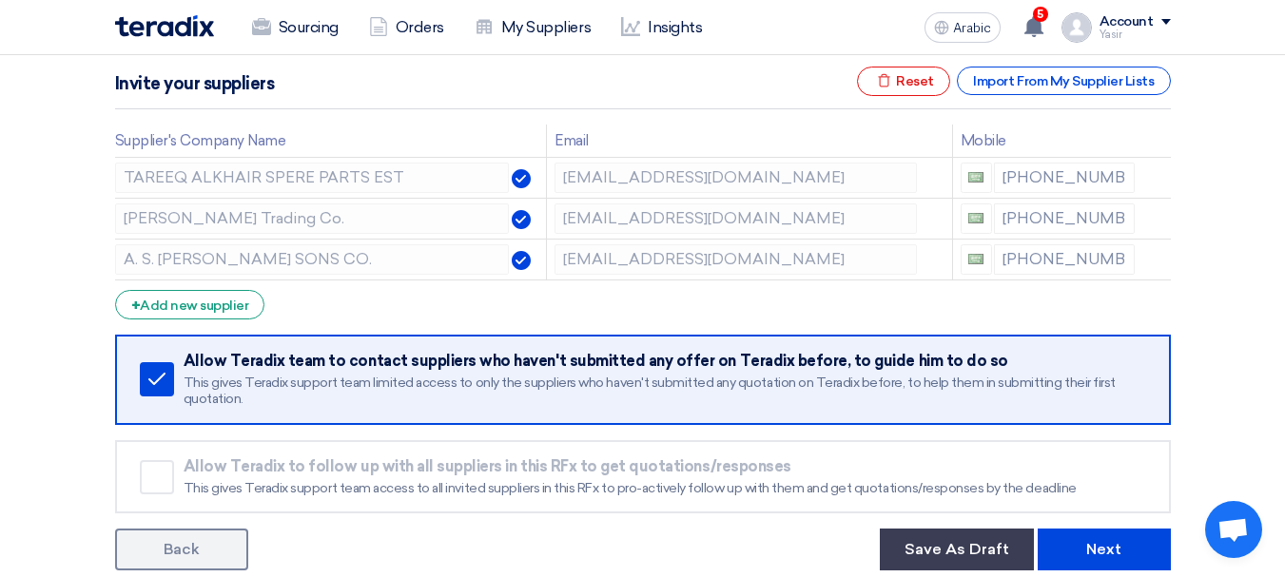
click at [0, 0] on icon at bounding box center [0, 0] width 0 height 0
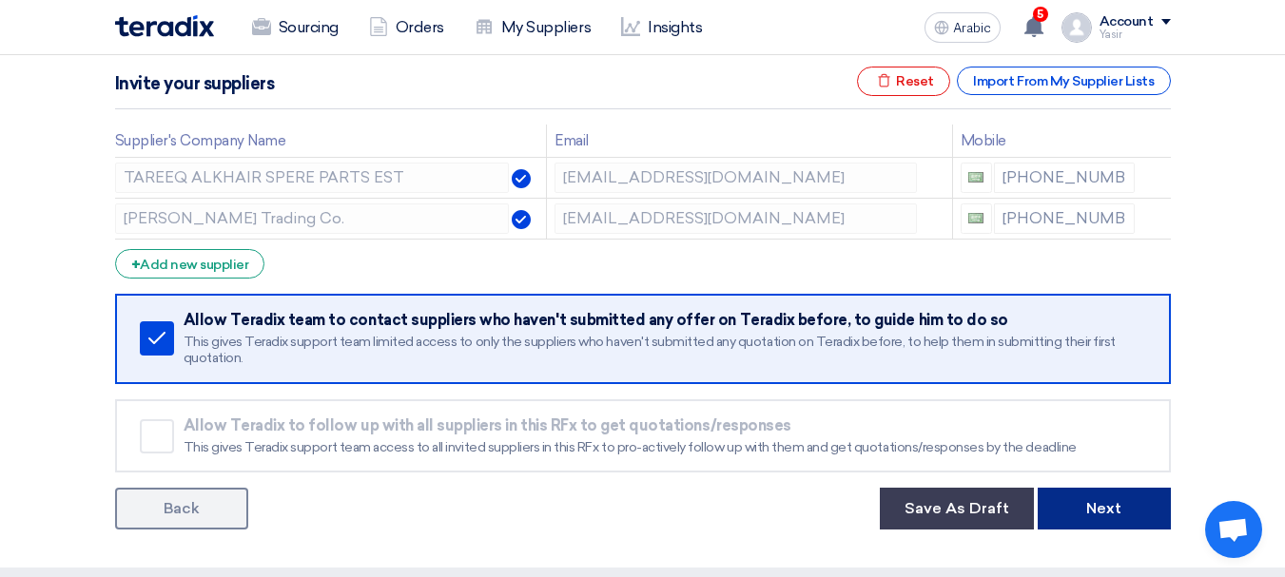
click at [1109, 509] on font "Next" at bounding box center [1103, 508] width 35 height 18
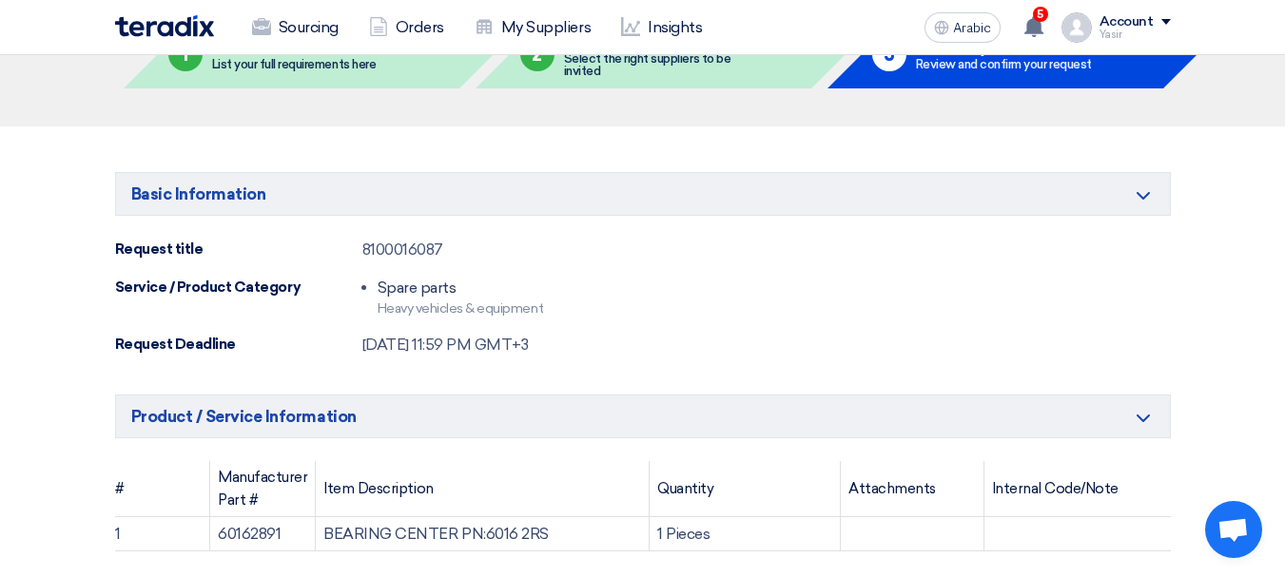
scroll to position [285, 0]
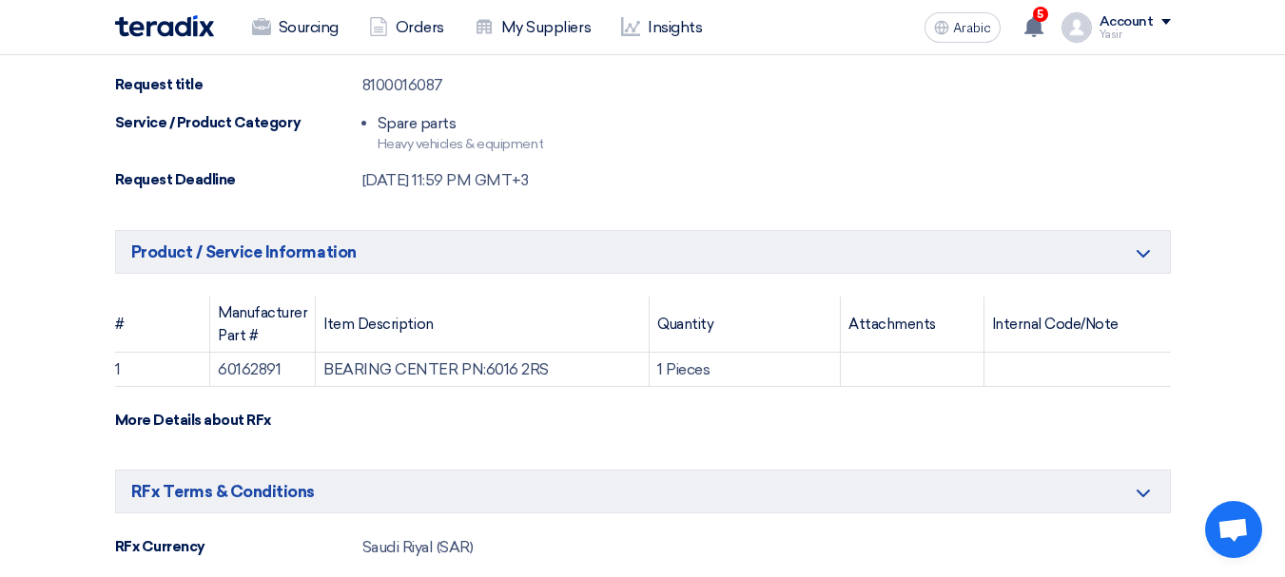
click at [281, 372] on td "60162891" at bounding box center [263, 369] width 106 height 34
click at [269, 367] on font "60162891" at bounding box center [249, 369] width 63 height 18
copy font "60162891"
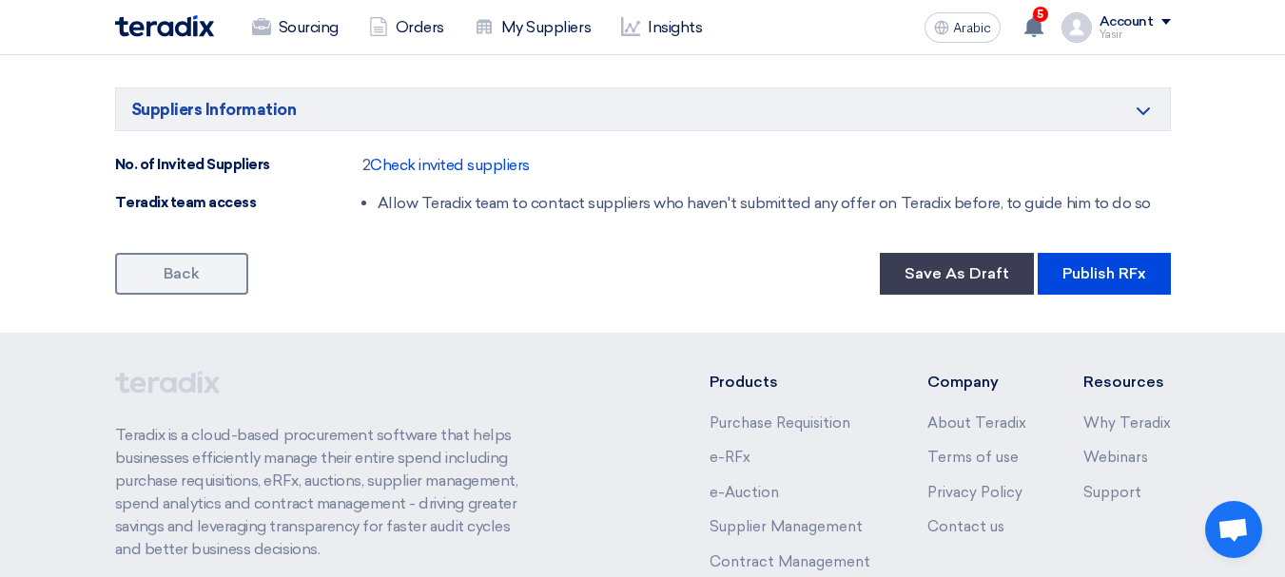
scroll to position [1332, 0]
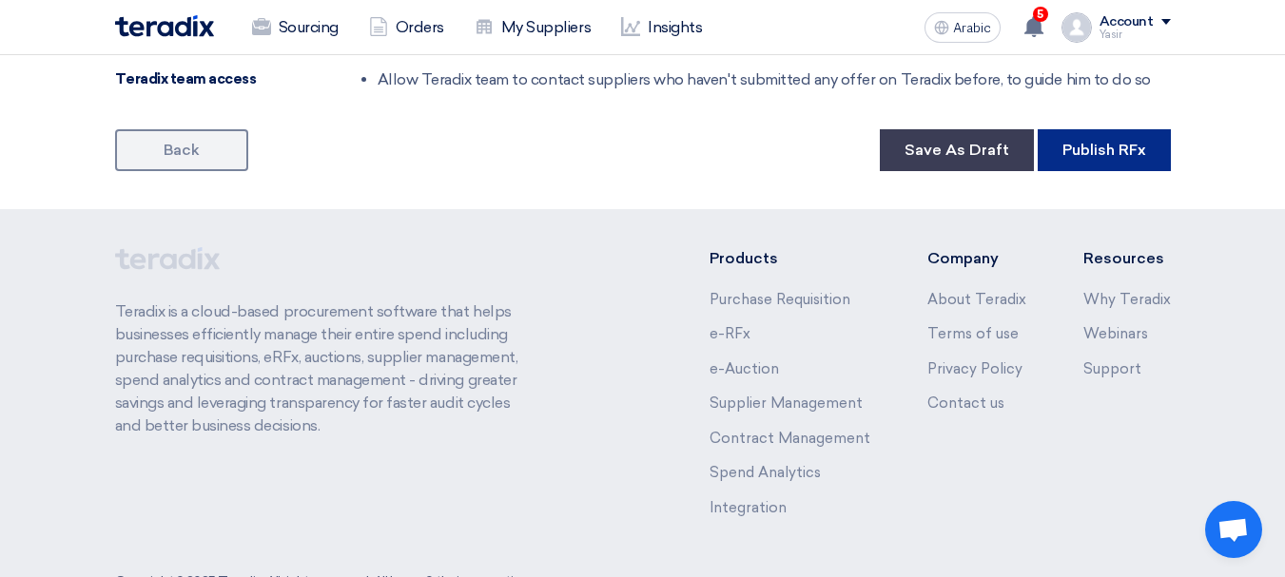
click at [1131, 164] on button "Publish RFx" at bounding box center [1104, 150] width 133 height 42
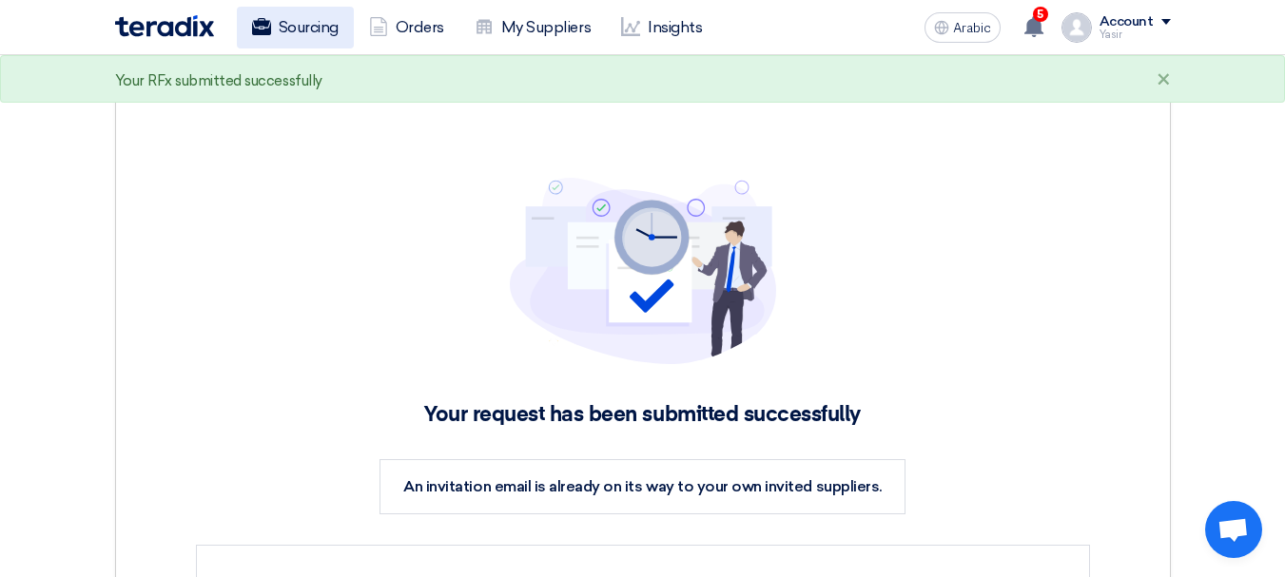
click at [321, 25] on font "Sourcing" at bounding box center [309, 27] width 60 height 18
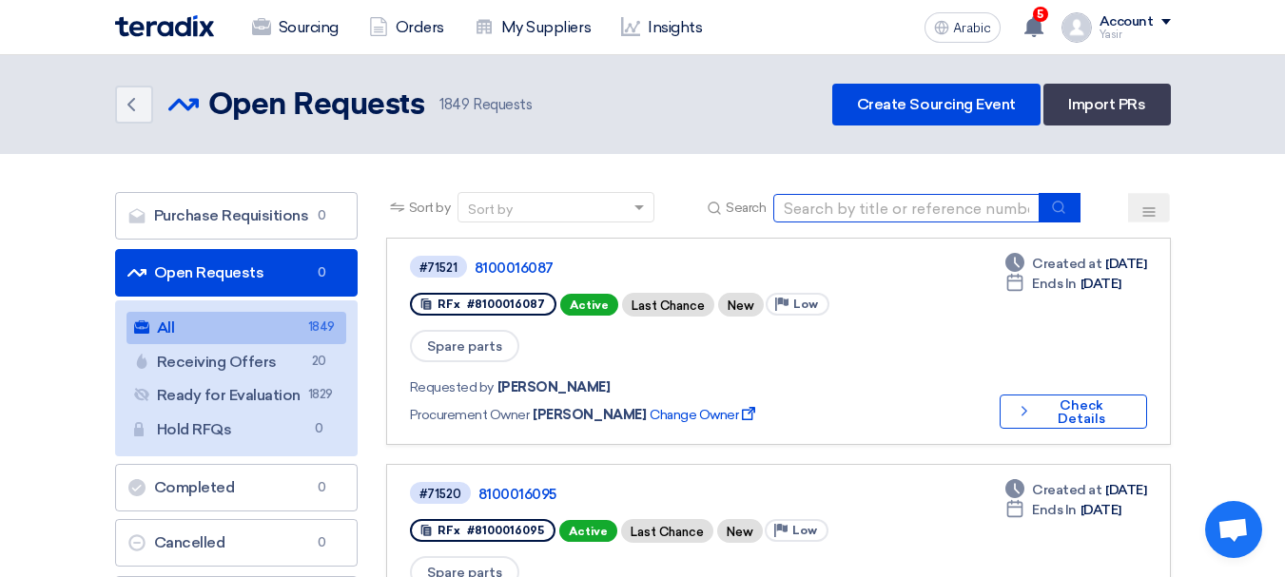
click at [820, 220] on input at bounding box center [906, 208] width 266 height 29
paste input "8100016073"
type input "8100016073"
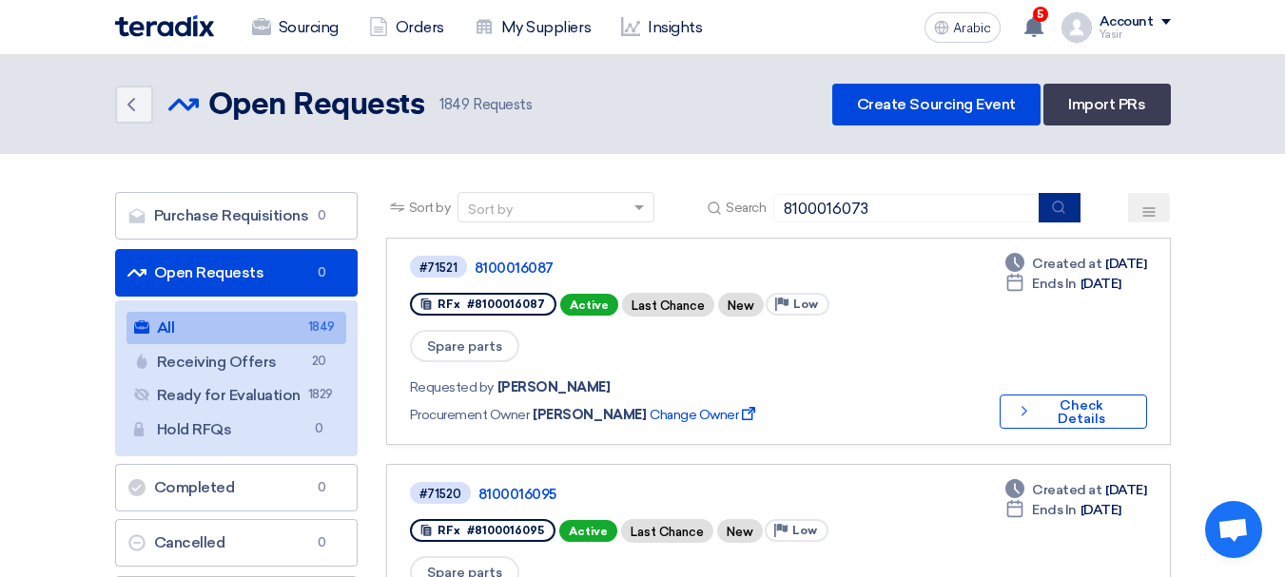
click at [1073, 207] on button "submit" at bounding box center [1060, 207] width 42 height 29
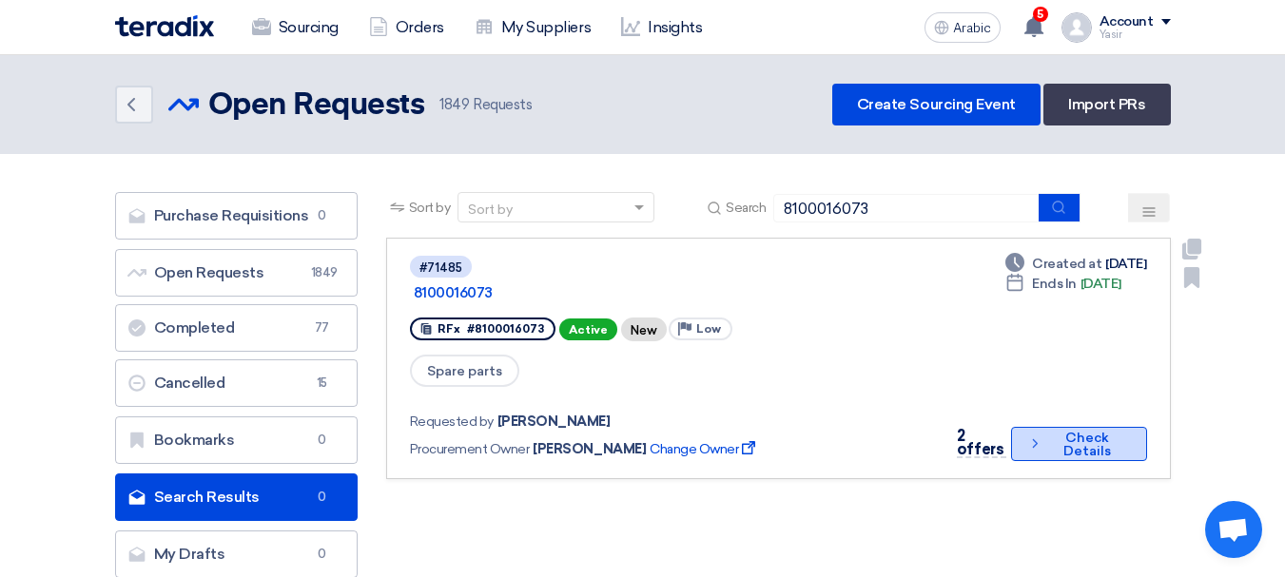
click at [1040, 427] on button "Check details Check Details" at bounding box center [1078, 444] width 135 height 34
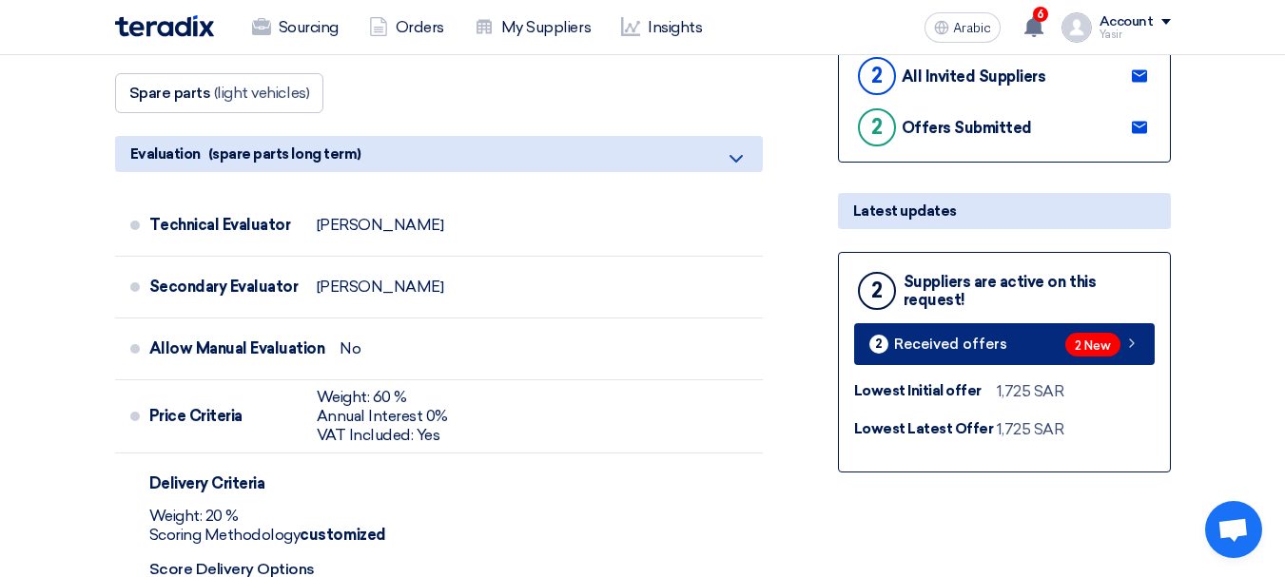
scroll to position [476, 0]
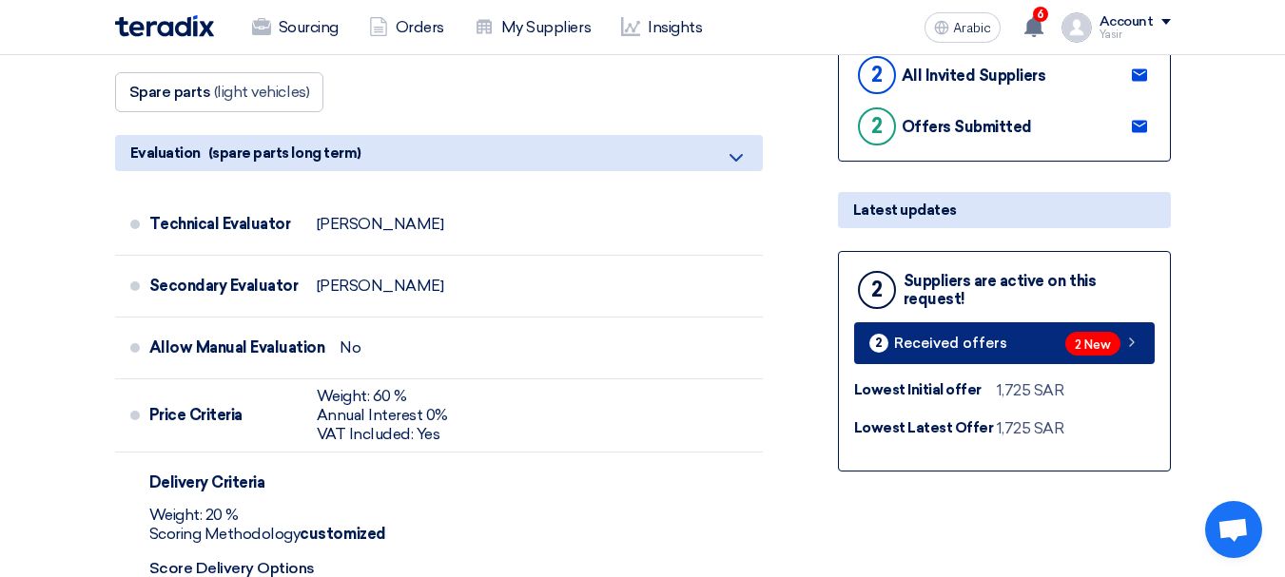
click at [1082, 329] on link "2 Received offers 2 New" at bounding box center [1004, 343] width 301 height 42
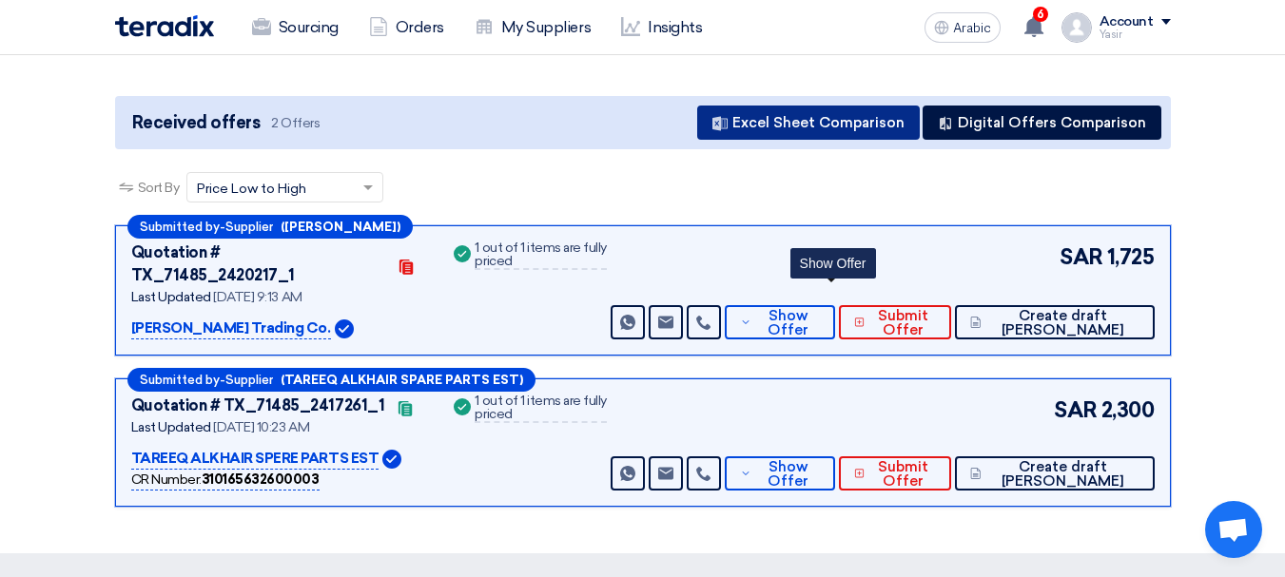
scroll to position [190, 0]
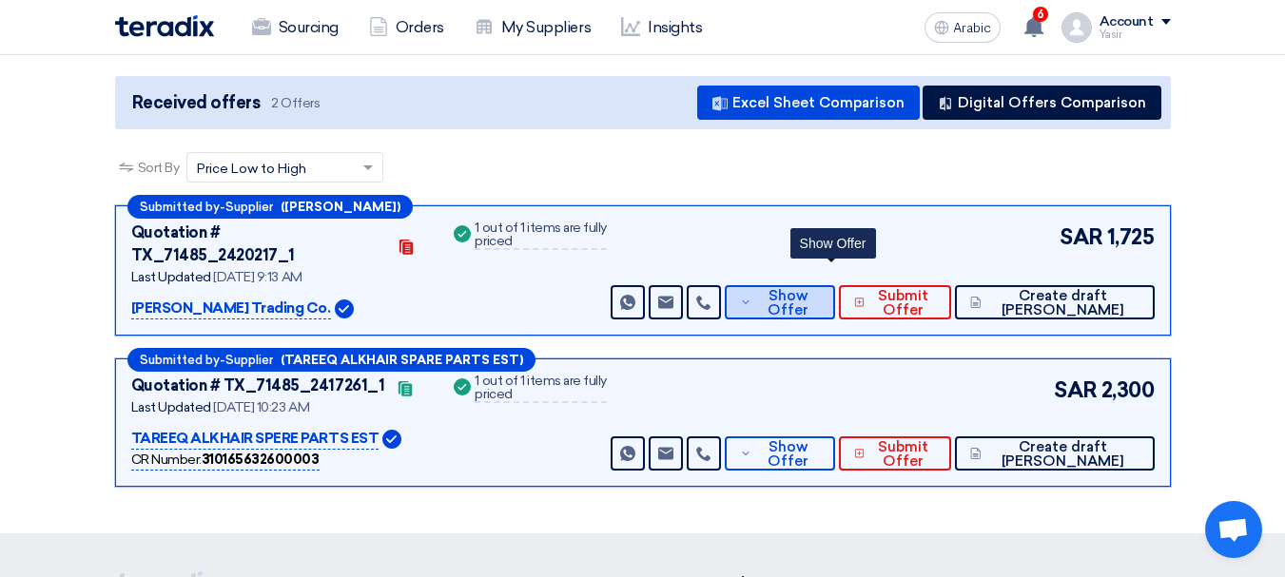
click at [808, 287] on font "Show Offer" at bounding box center [788, 302] width 41 height 31
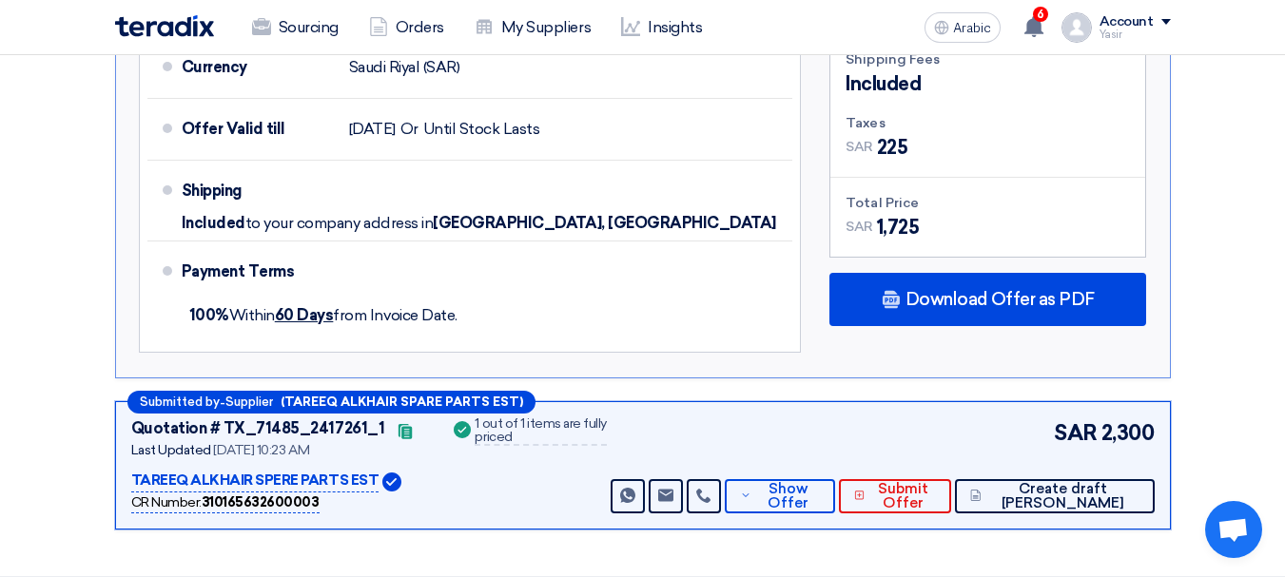
scroll to position [1141, 0]
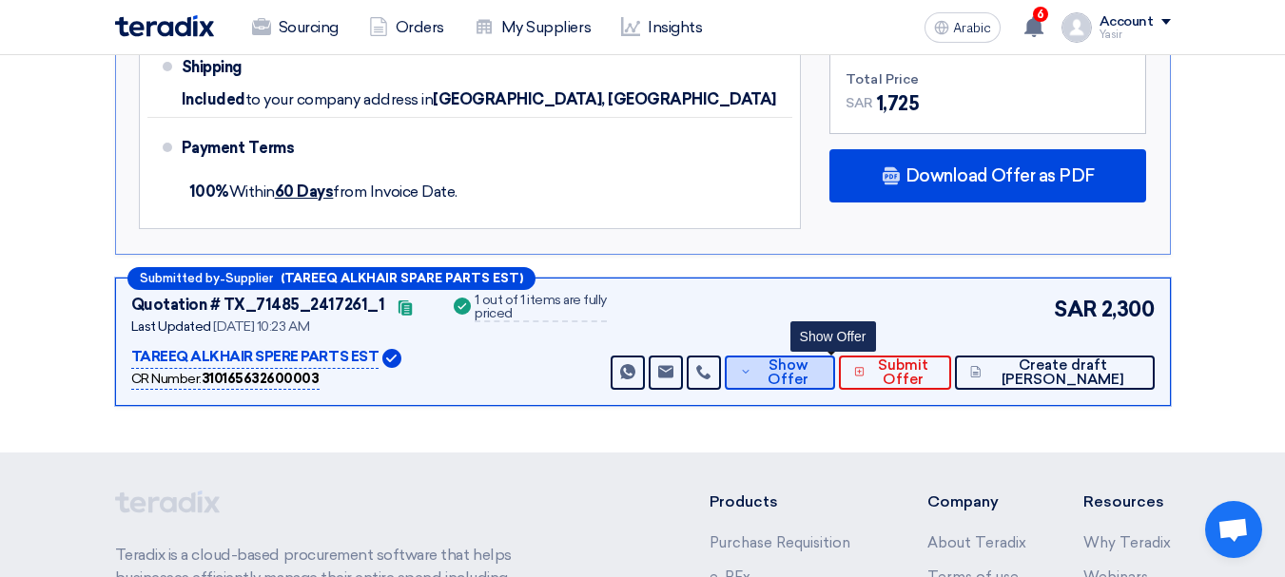
click at [808, 357] on font "Show Offer" at bounding box center [788, 372] width 41 height 31
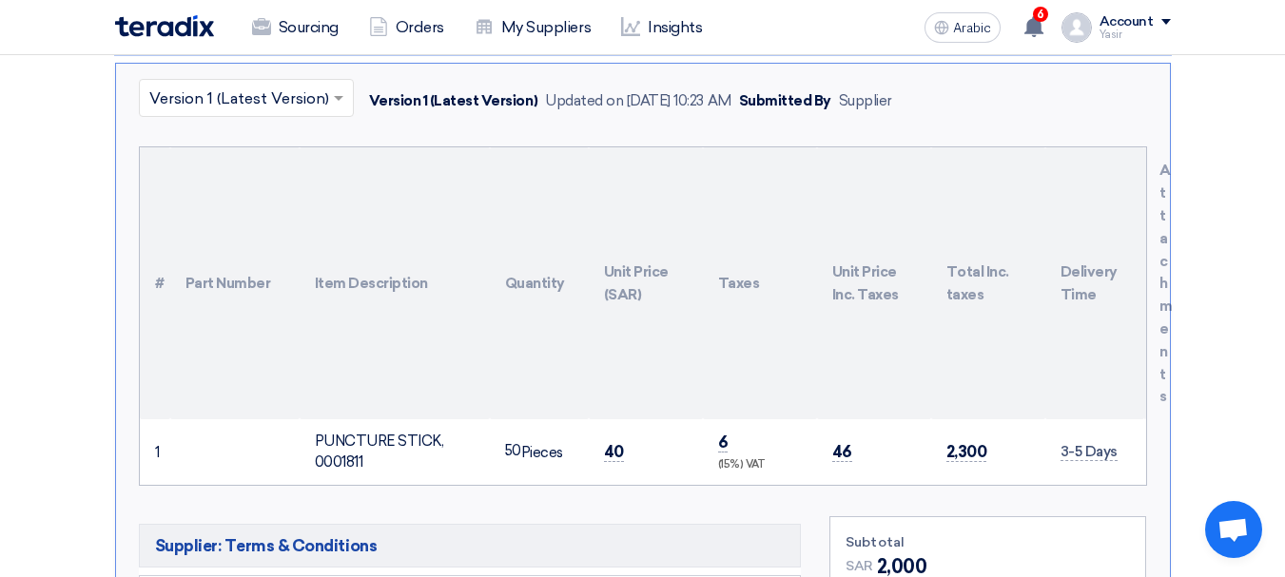
scroll to position [655, 0]
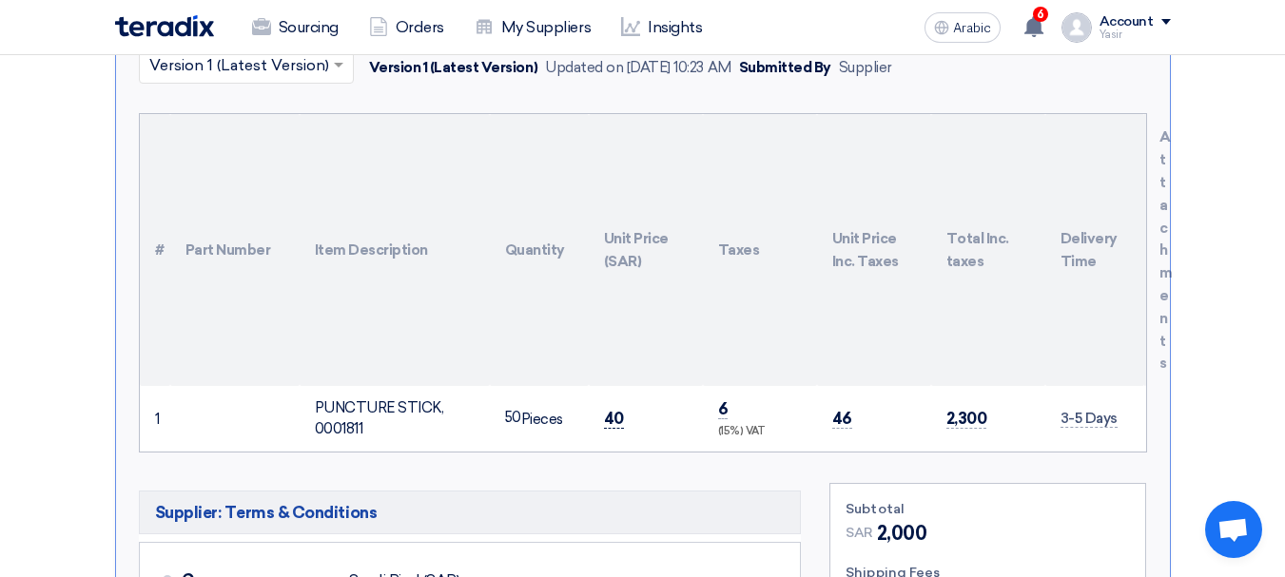
click at [612, 409] on font "40" at bounding box center [614, 418] width 20 height 19
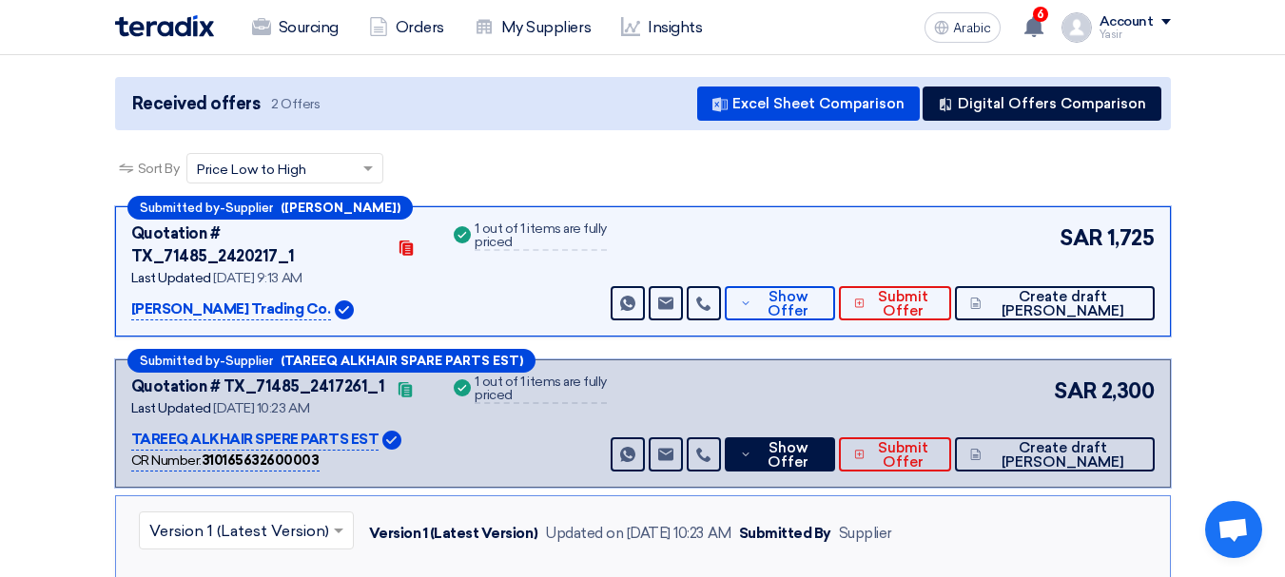
scroll to position [85, 0]
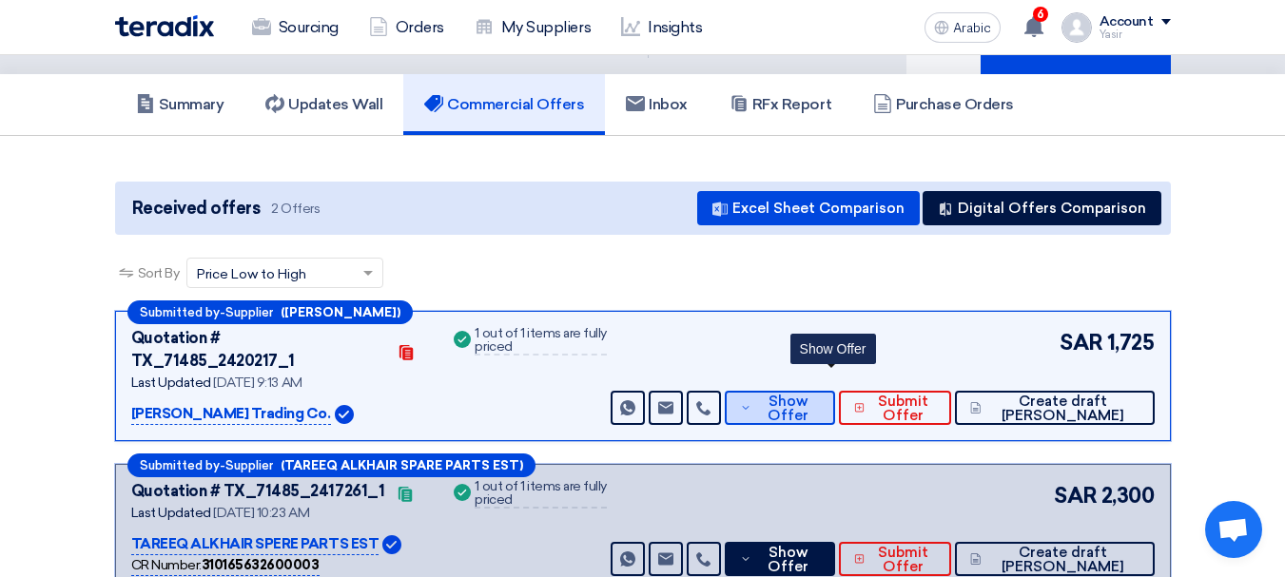
click at [808, 393] on font "Show Offer" at bounding box center [788, 408] width 41 height 31
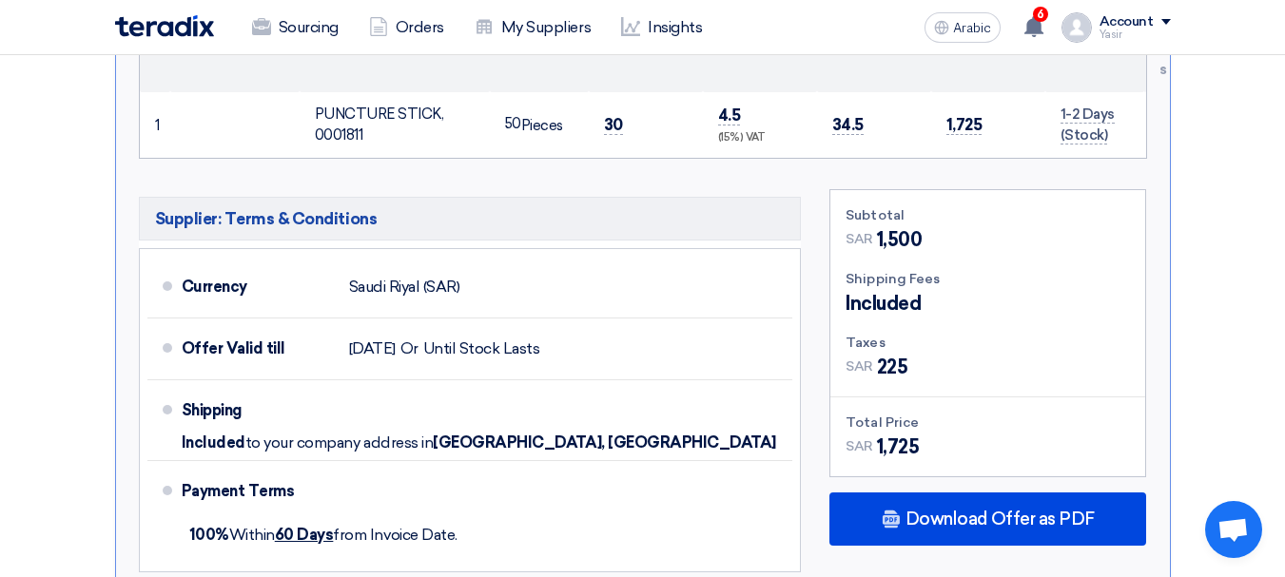
scroll to position [856, 0]
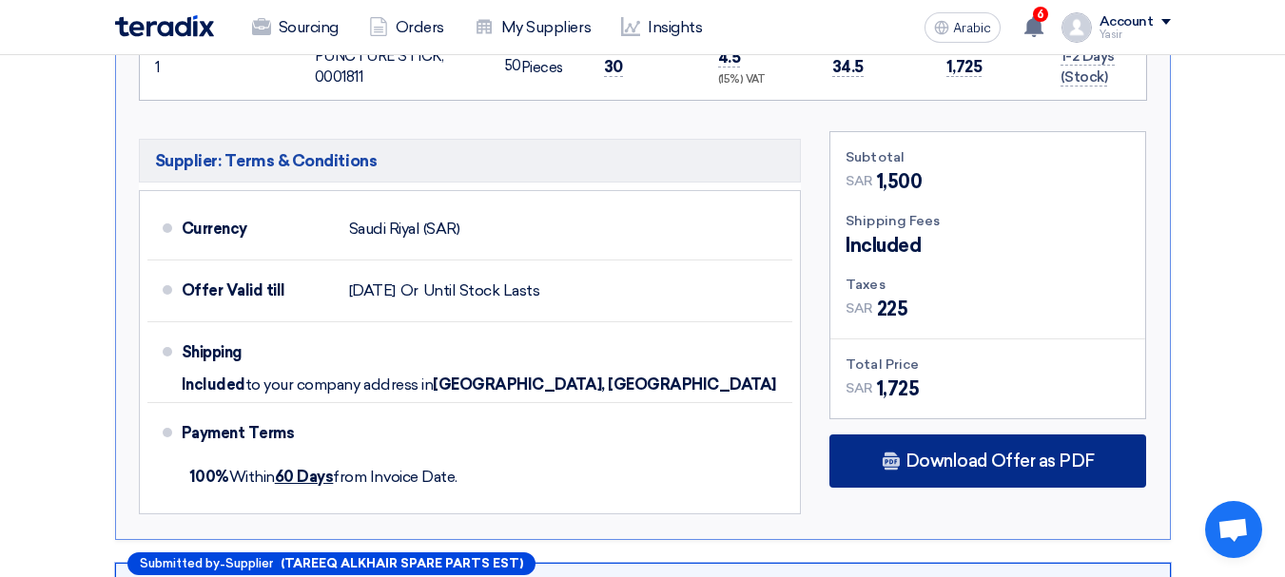
click at [977, 451] on font "Download Offer as PDF" at bounding box center [999, 461] width 189 height 21
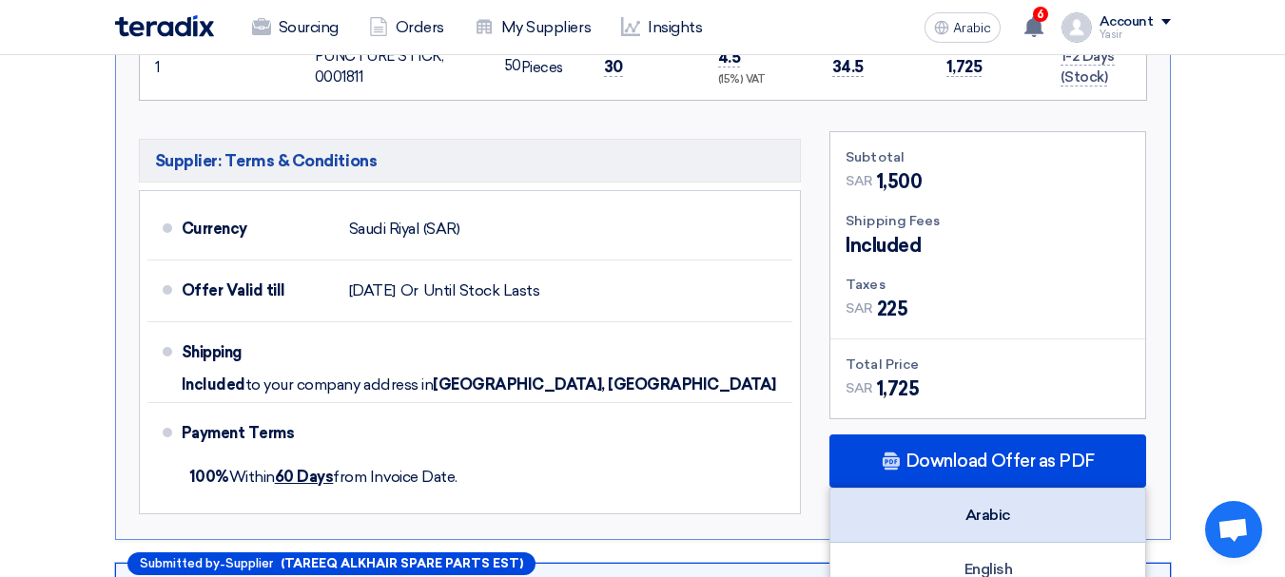
click at [943, 489] on div "Arabic" at bounding box center [987, 516] width 315 height 54
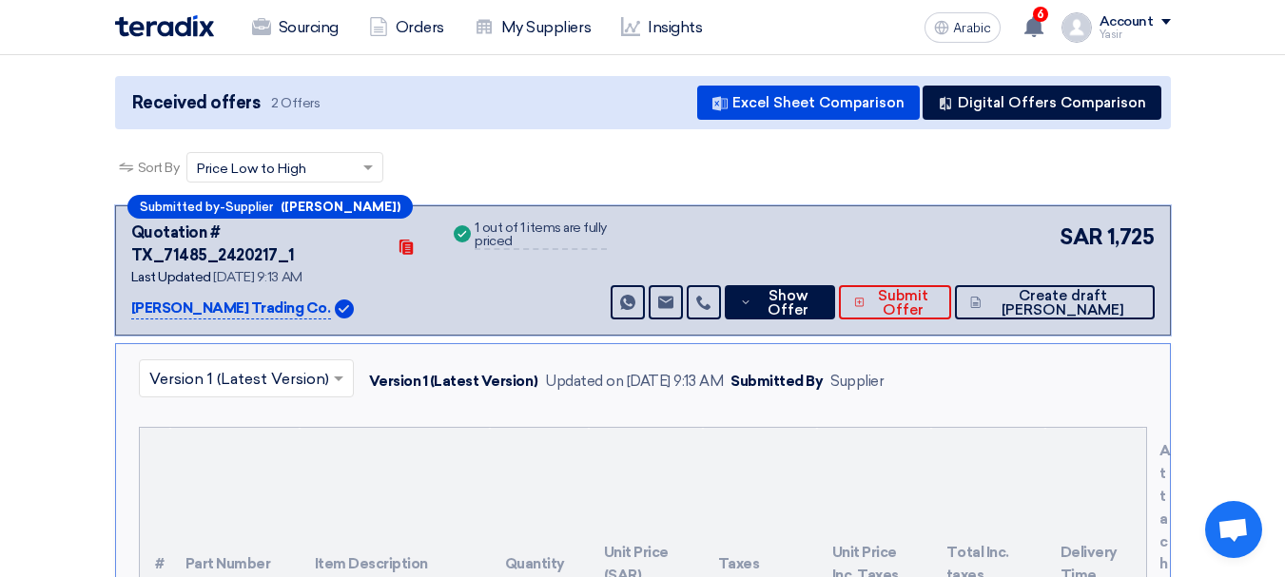
scroll to position [0, 0]
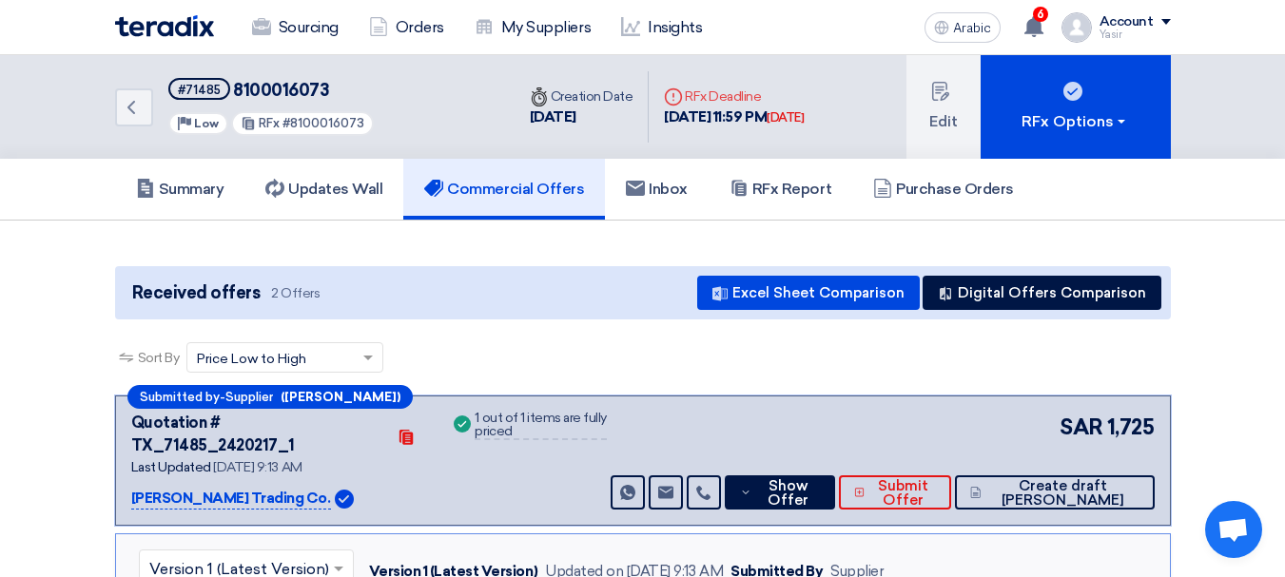
click at [154, 100] on div "Back #71485 8100016073 Priority Low RFx #8100016073" at bounding box center [314, 107] width 399 height 104
click at [144, 108] on link "Back" at bounding box center [134, 107] width 38 height 38
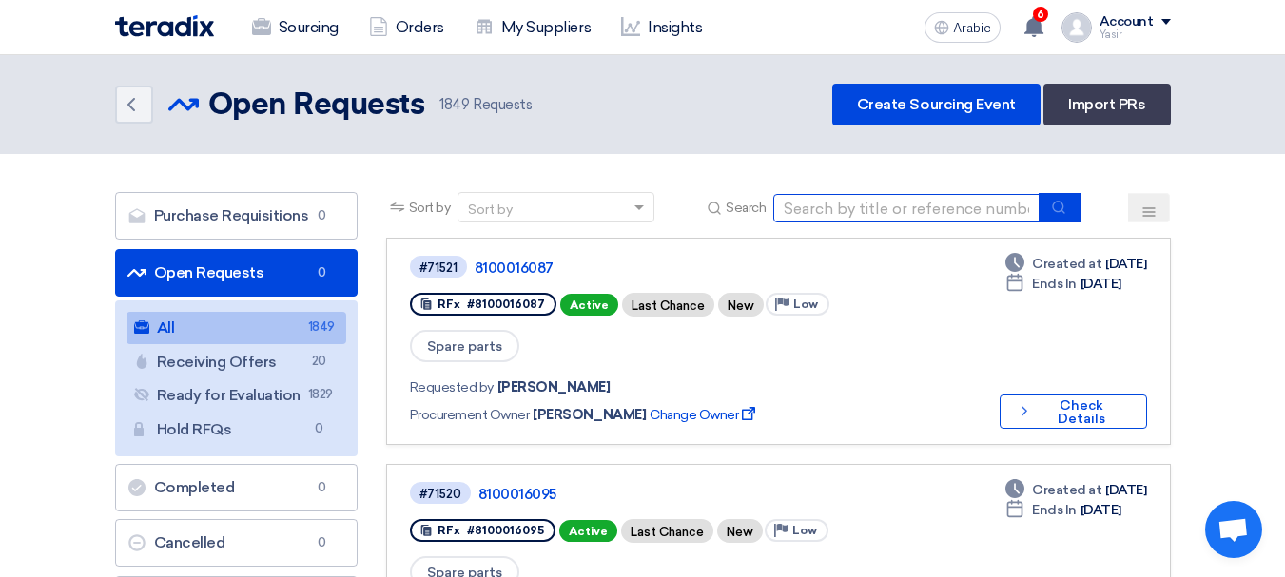
click at [802, 215] on input at bounding box center [906, 208] width 266 height 29
paste input "70604"
type input "70604"
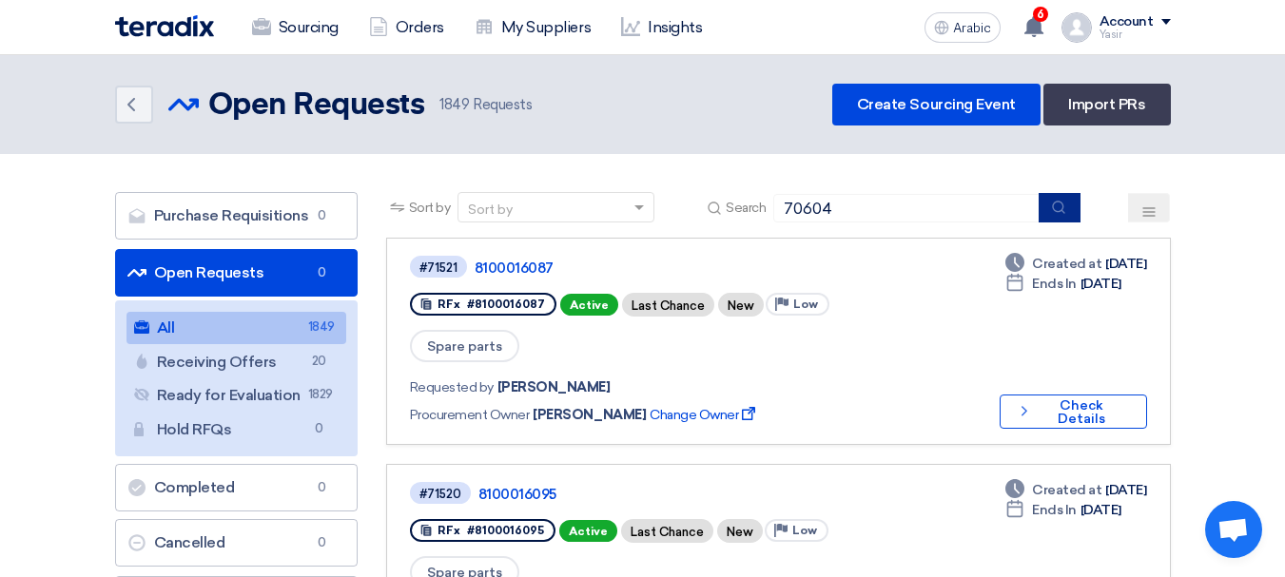
click at [1080, 215] on button "submit" at bounding box center [1060, 207] width 42 height 29
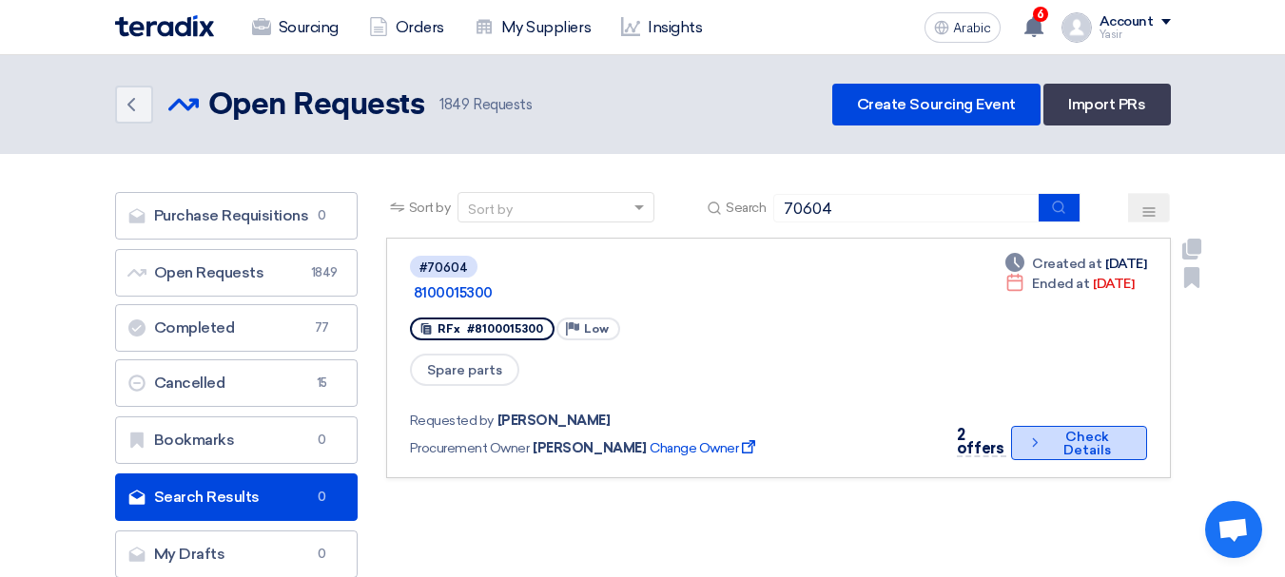
click at [1047, 431] on font "Check Details" at bounding box center [1087, 444] width 80 height 27
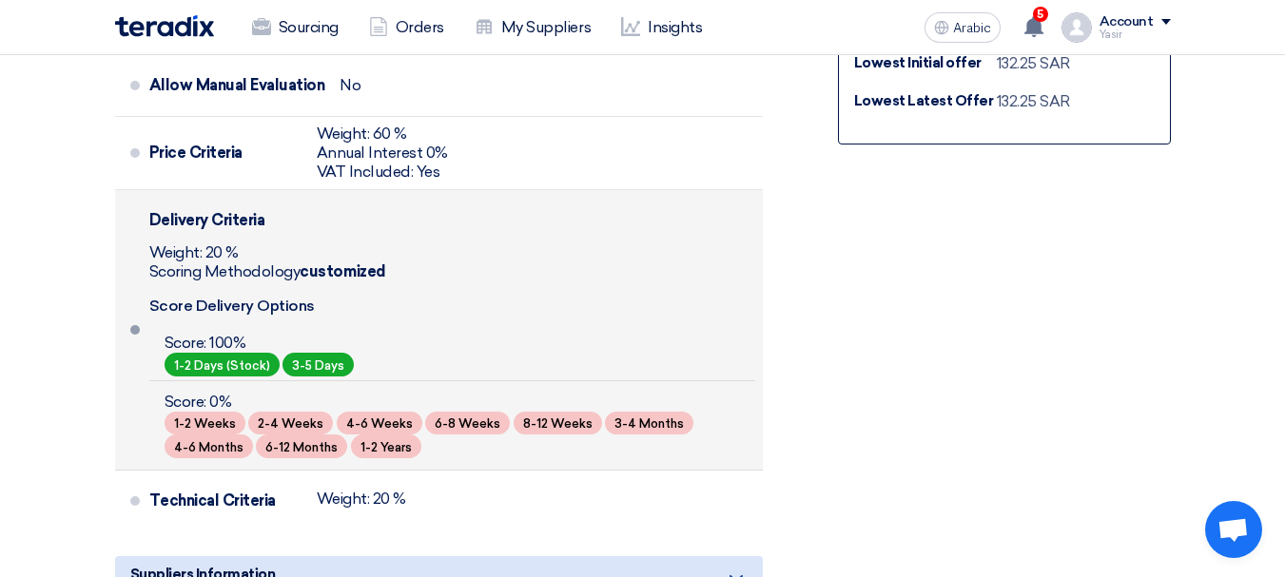
scroll to position [476, 0]
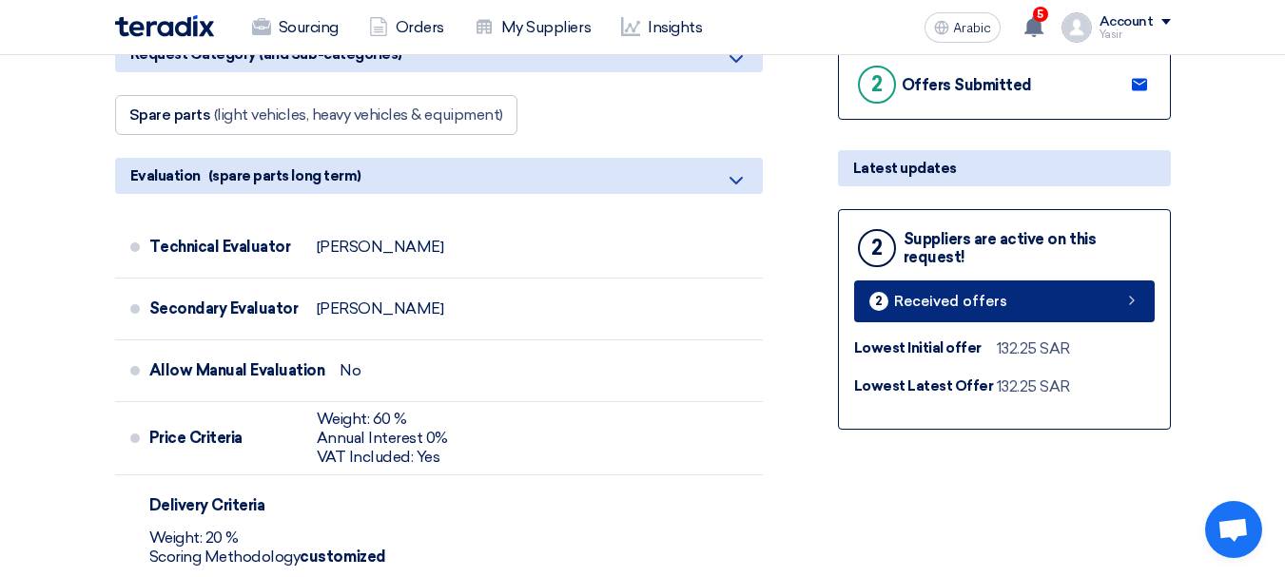
click at [1075, 314] on link "2 Received offers" at bounding box center [1004, 302] width 301 height 42
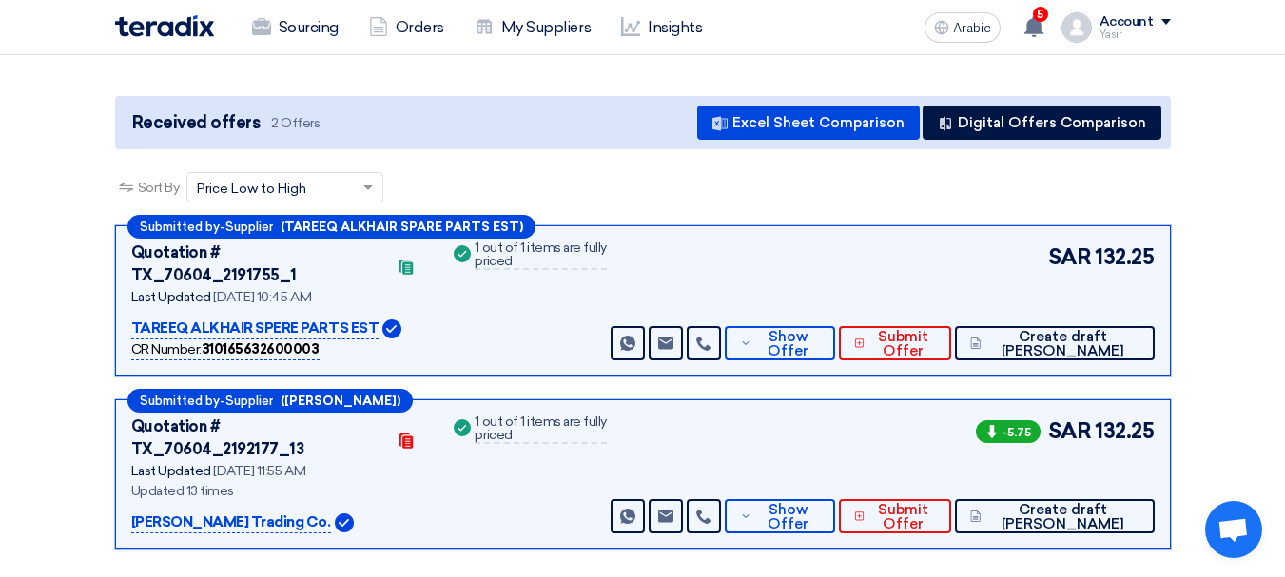
scroll to position [190, 0]
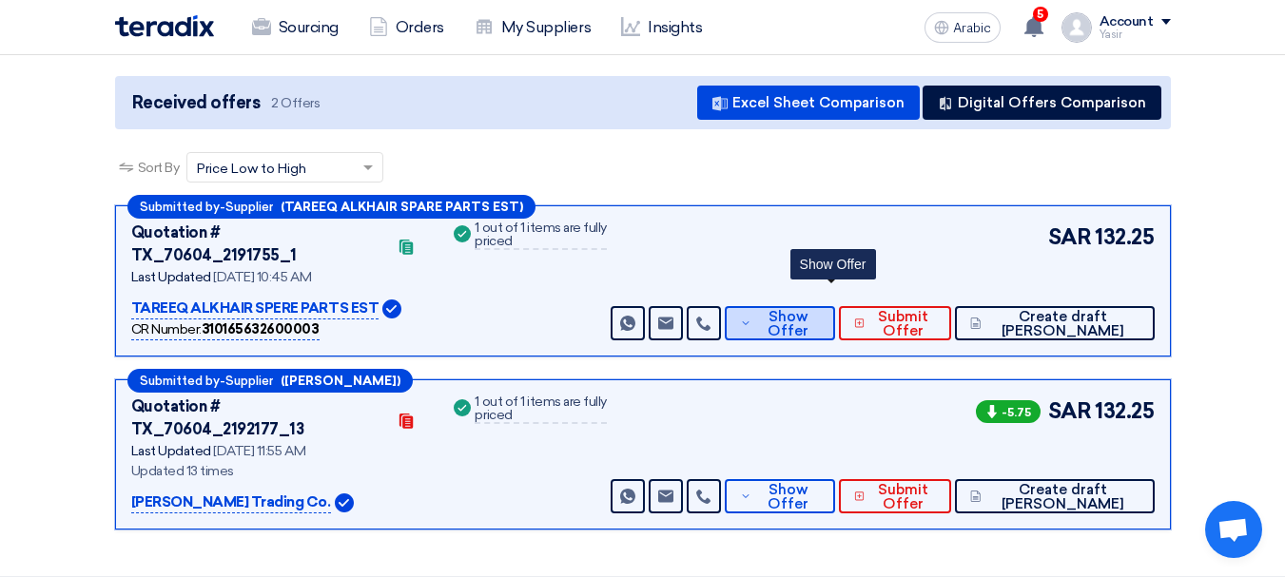
click at [808, 312] on font "Show Offer" at bounding box center [788, 323] width 41 height 31
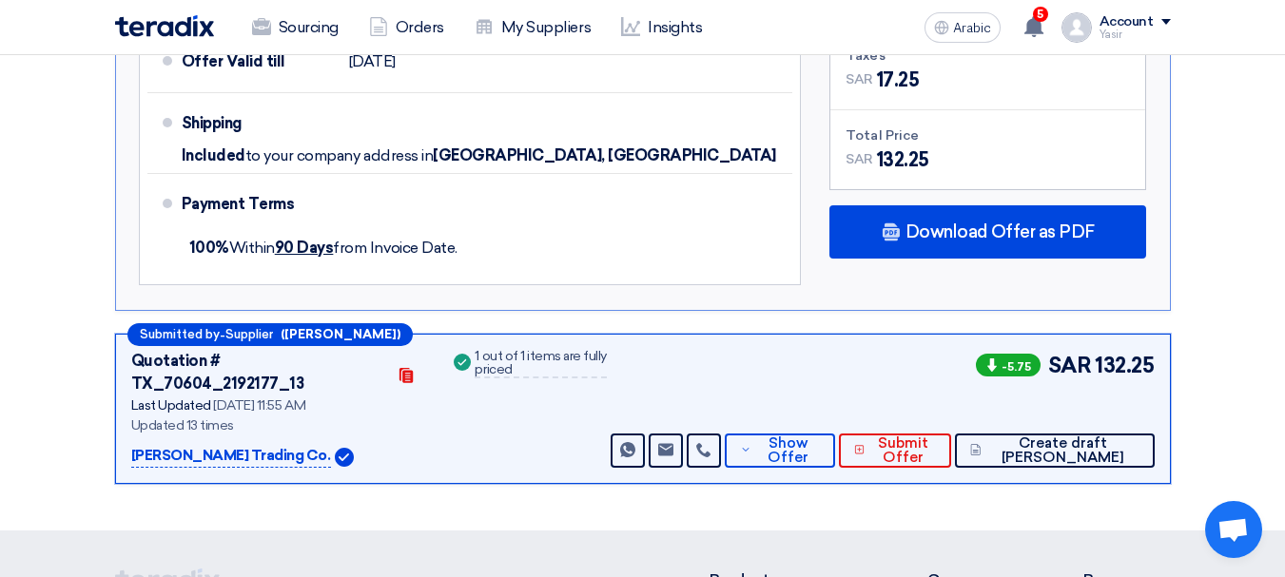
scroll to position [1236, 0]
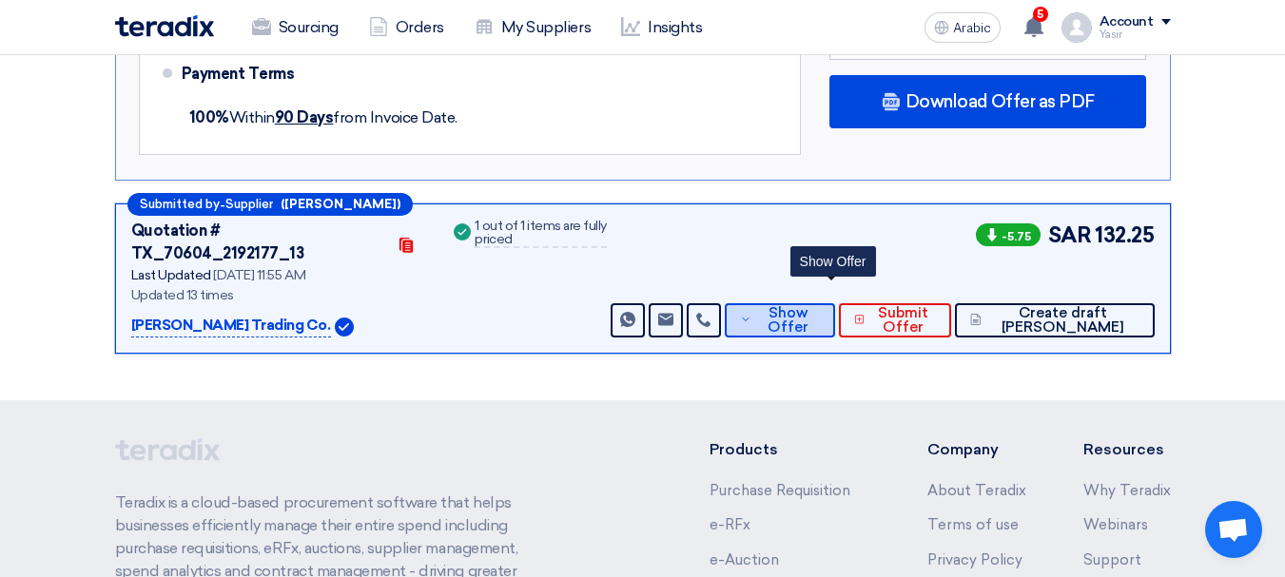
click at [808, 304] on font "Show Offer" at bounding box center [788, 319] width 41 height 31
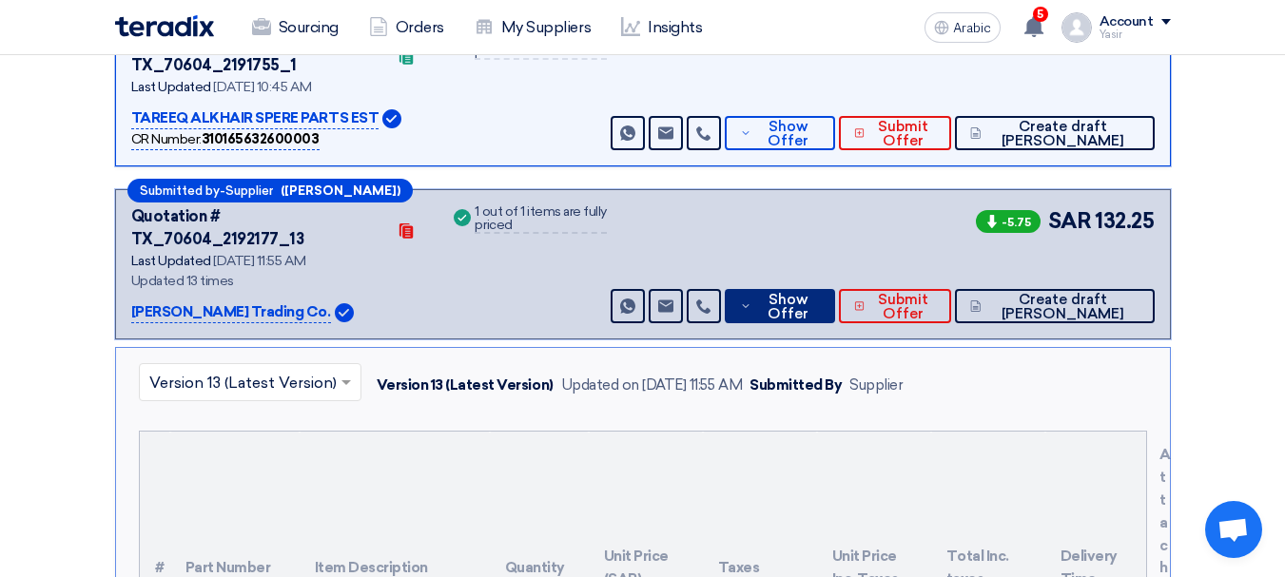
scroll to position [190, 0]
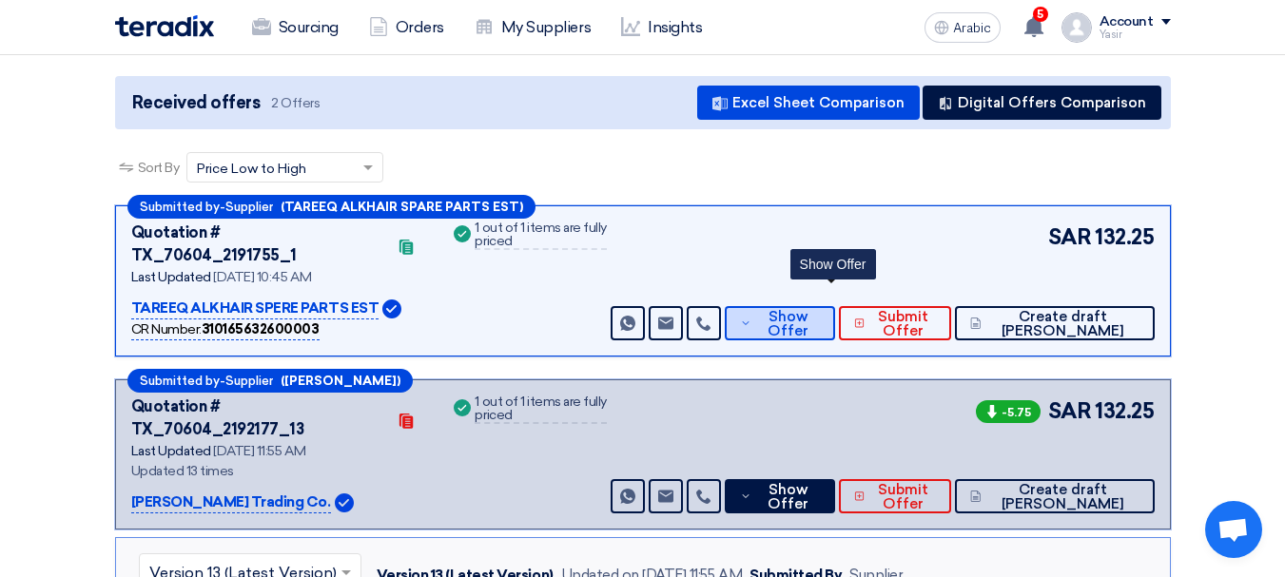
click at [808, 312] on font "Show Offer" at bounding box center [788, 323] width 41 height 31
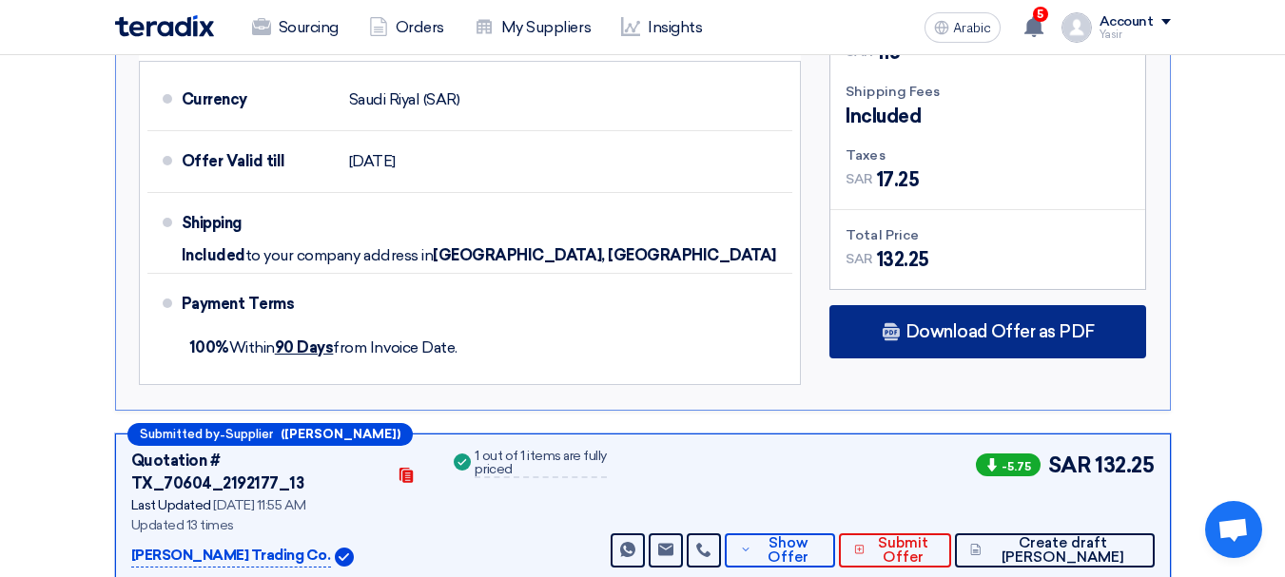
scroll to position [1046, 0]
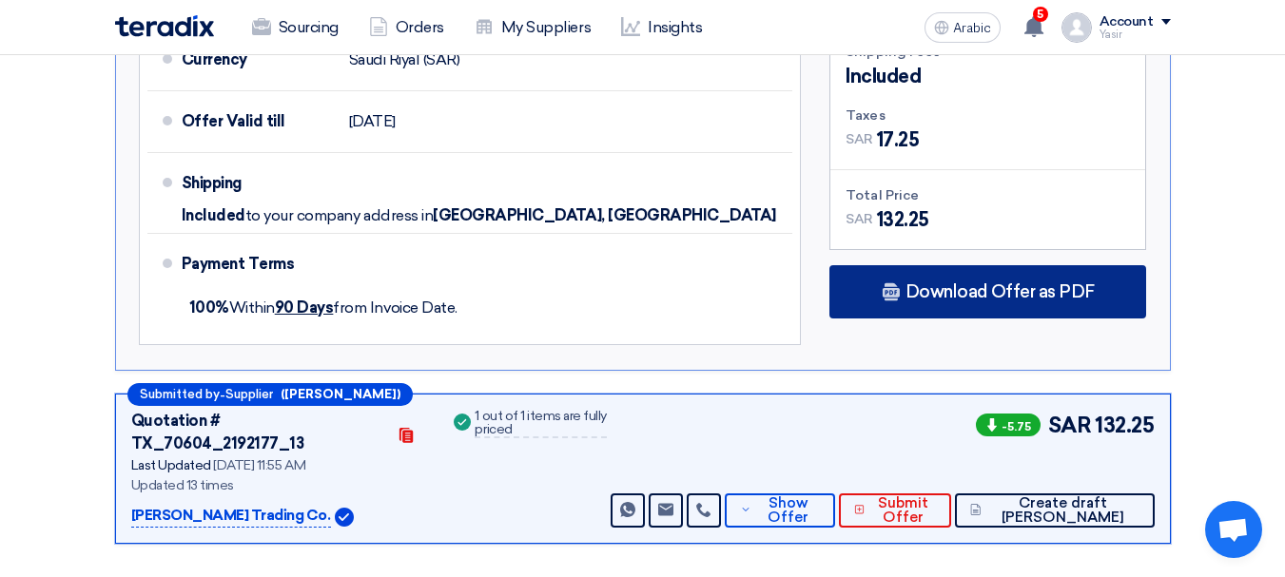
click at [1000, 282] on font "Download Offer as PDF" at bounding box center [999, 292] width 189 height 21
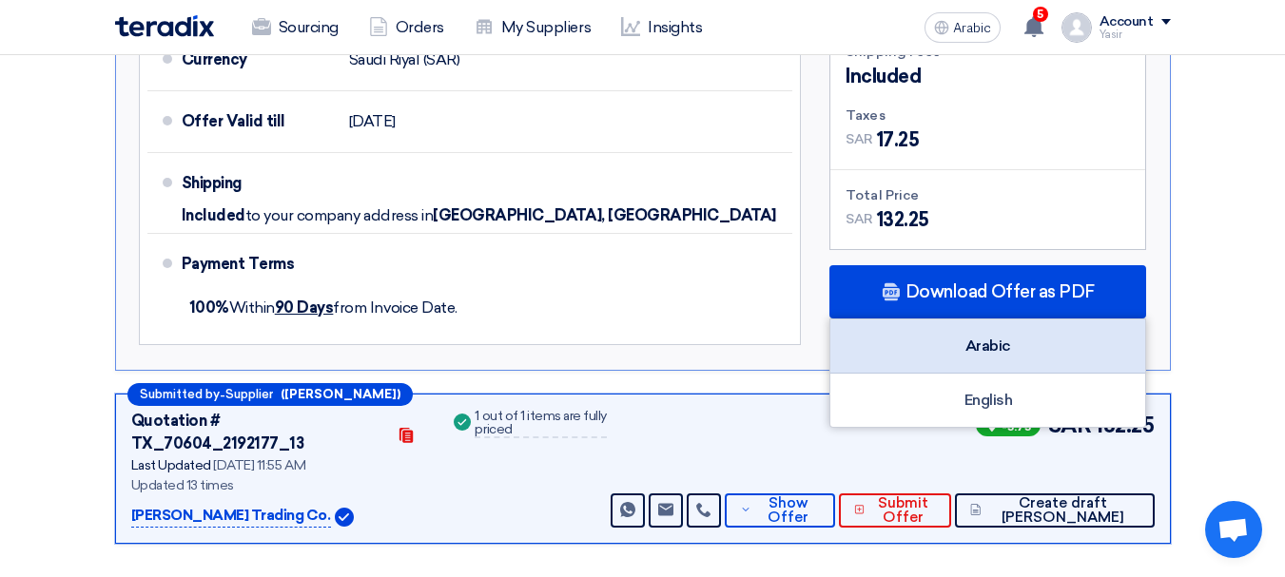
click at [980, 337] on font "Arabic" at bounding box center [988, 346] width 46 height 18
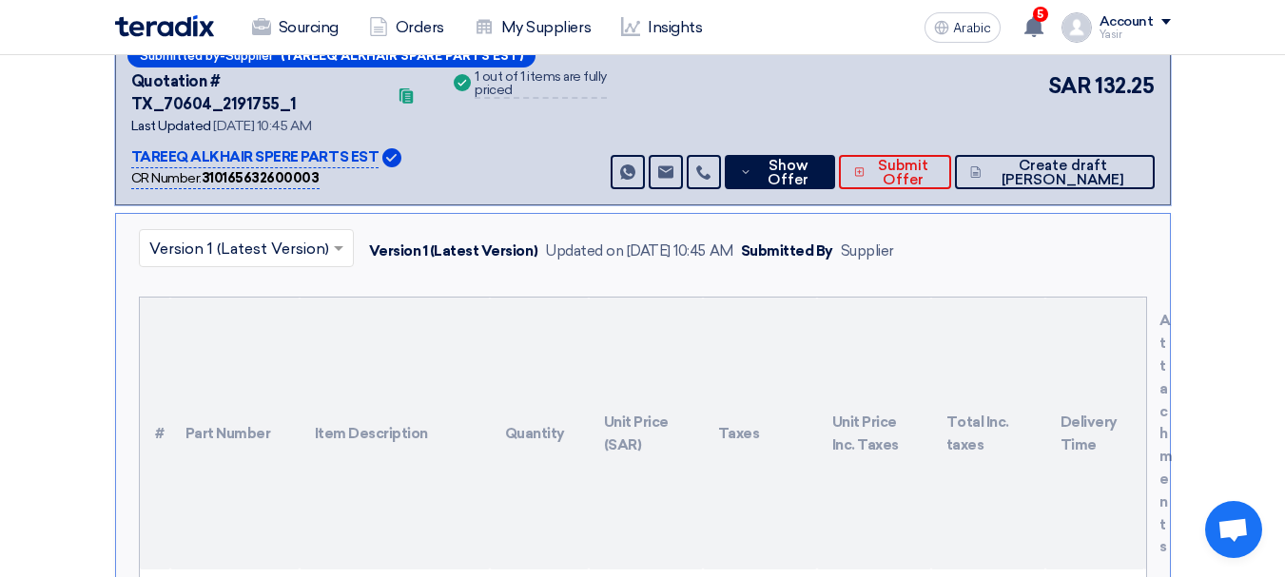
scroll to position [0, 0]
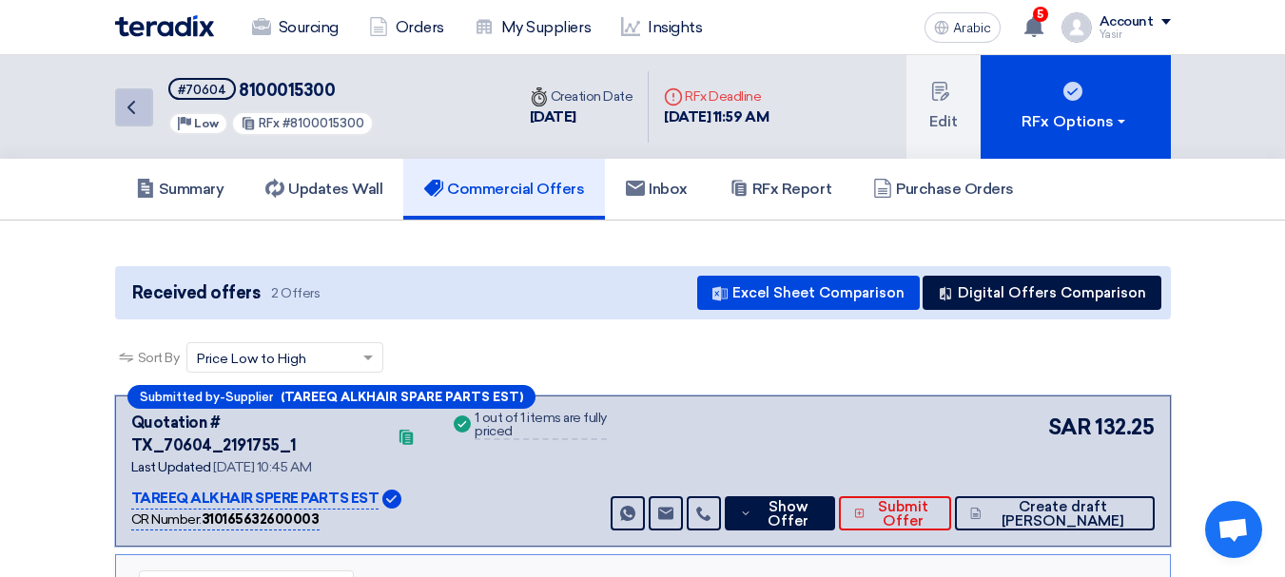
click at [129, 94] on link "Back" at bounding box center [134, 107] width 38 height 38
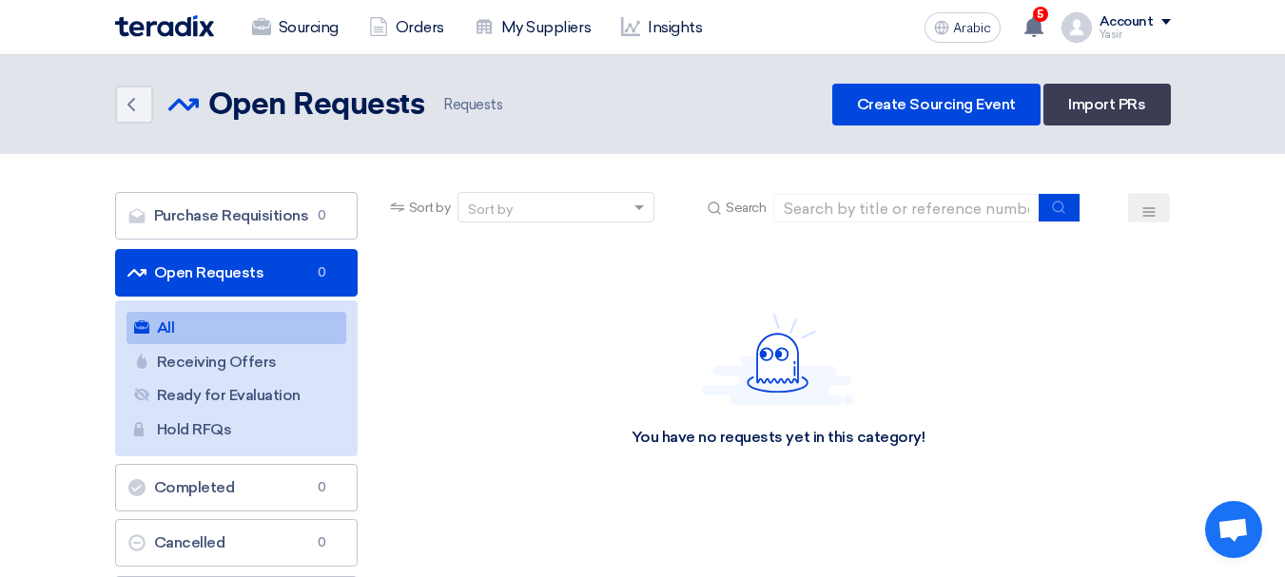
click at [994, 192] on div "Sort by Sort by Search" at bounding box center [778, 215] width 785 height 46
click at [927, 202] on input at bounding box center [906, 208] width 266 height 29
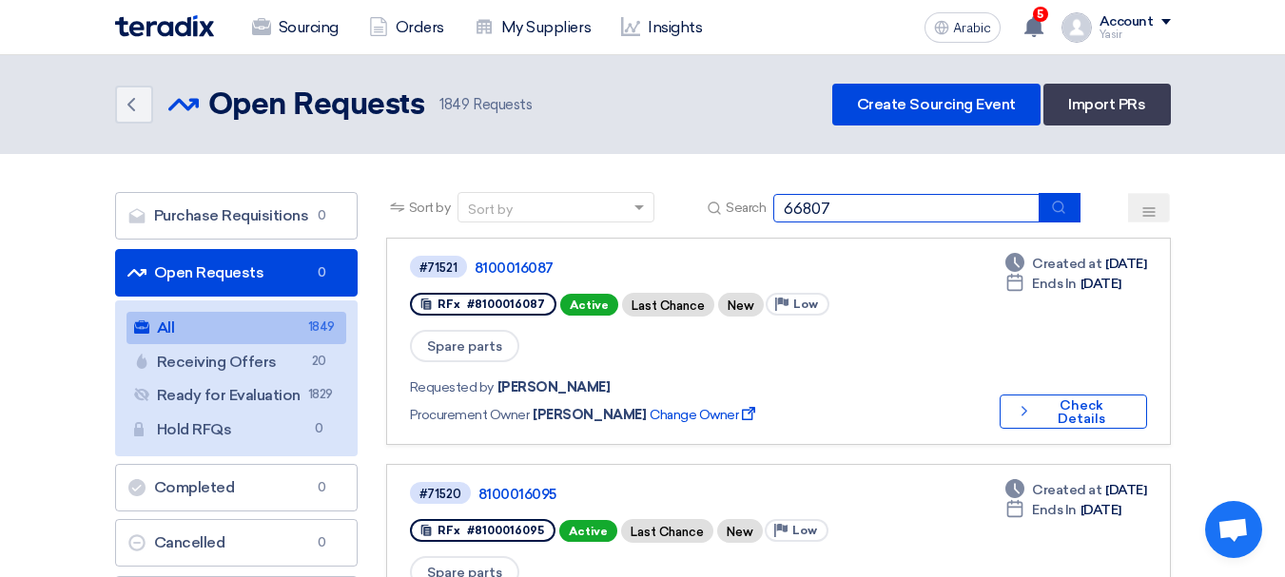
type input "66807"
click at [1066, 204] on icon "submit" at bounding box center [1058, 207] width 15 height 15
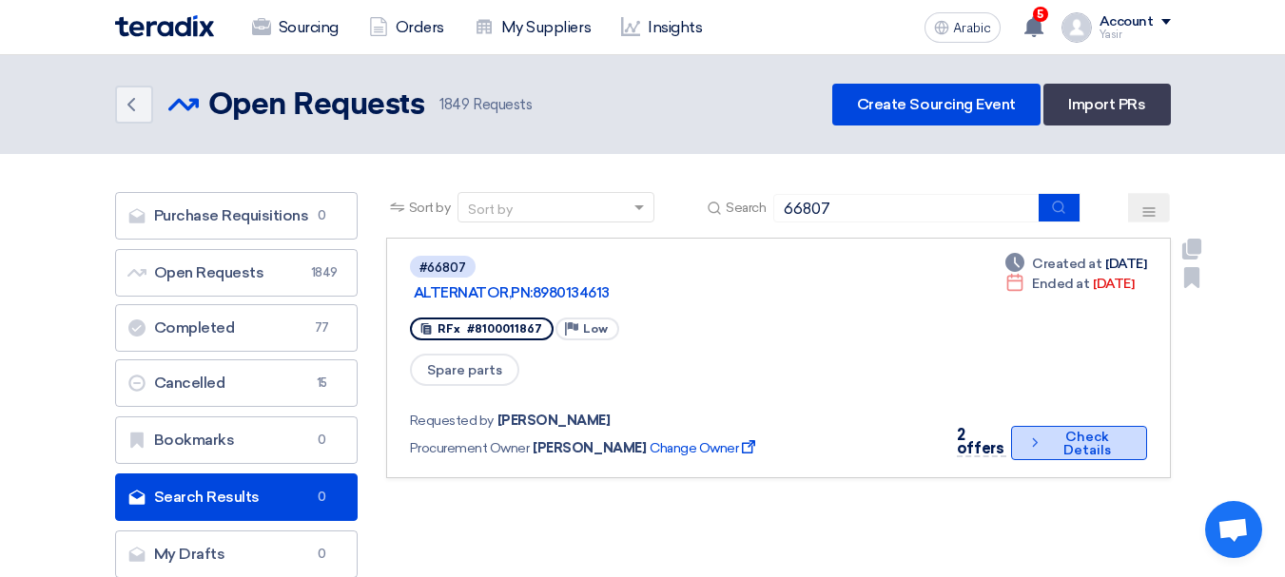
click at [1095, 431] on font "Check Details" at bounding box center [1087, 443] width 48 height 29
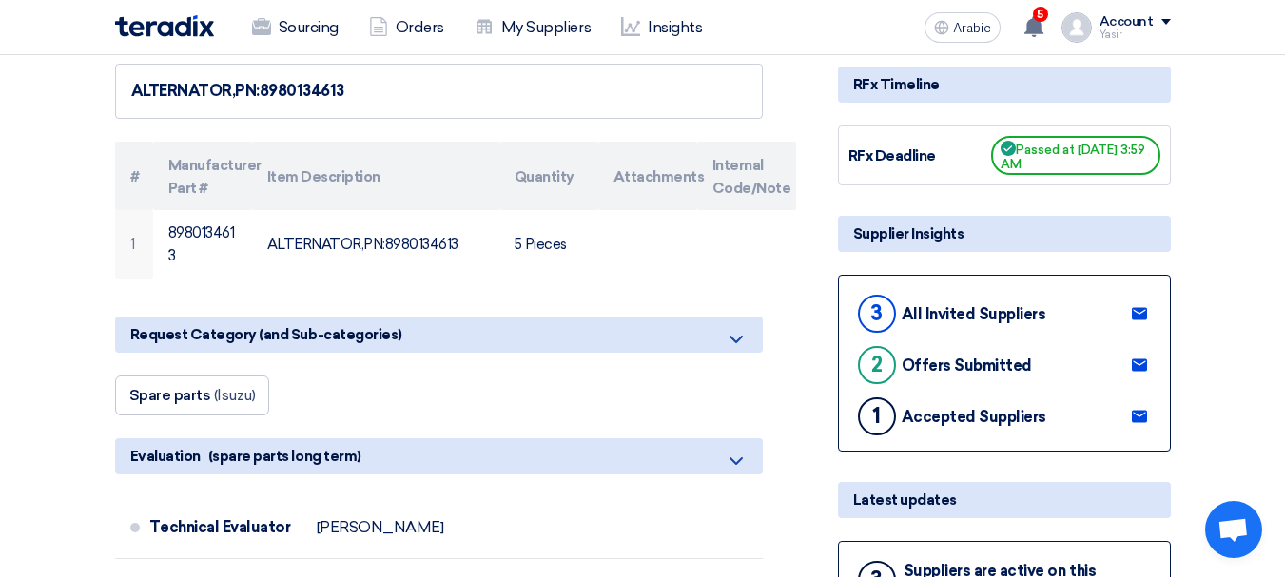
scroll to position [380, 0]
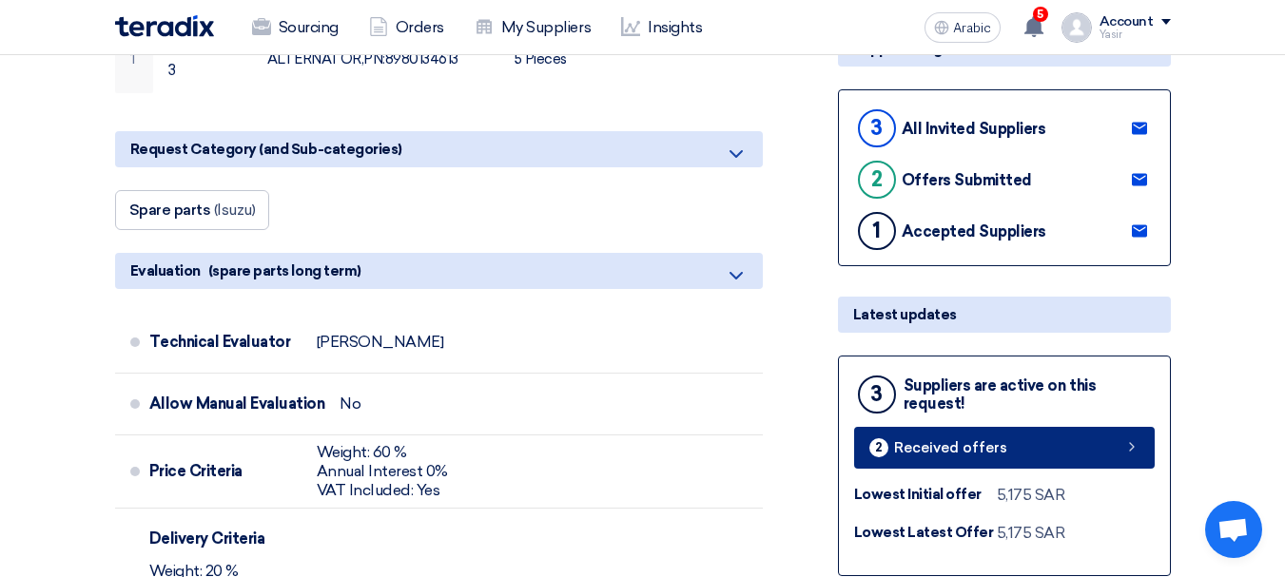
click at [1113, 441] on link "2 Received offers" at bounding box center [1004, 448] width 301 height 42
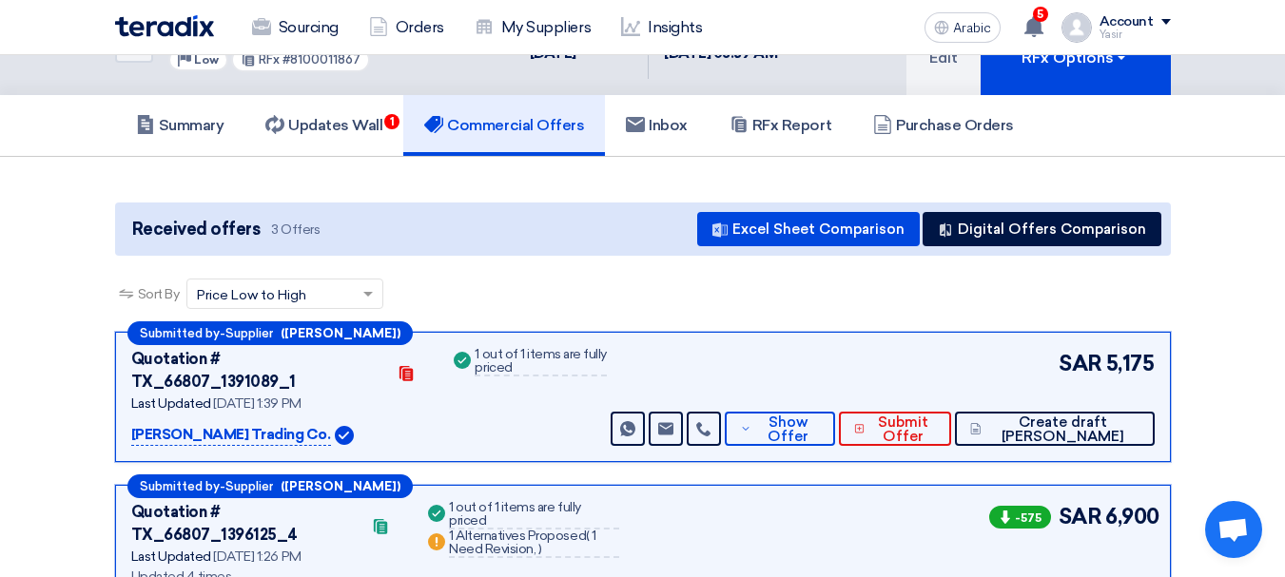
scroll to position [95, 0]
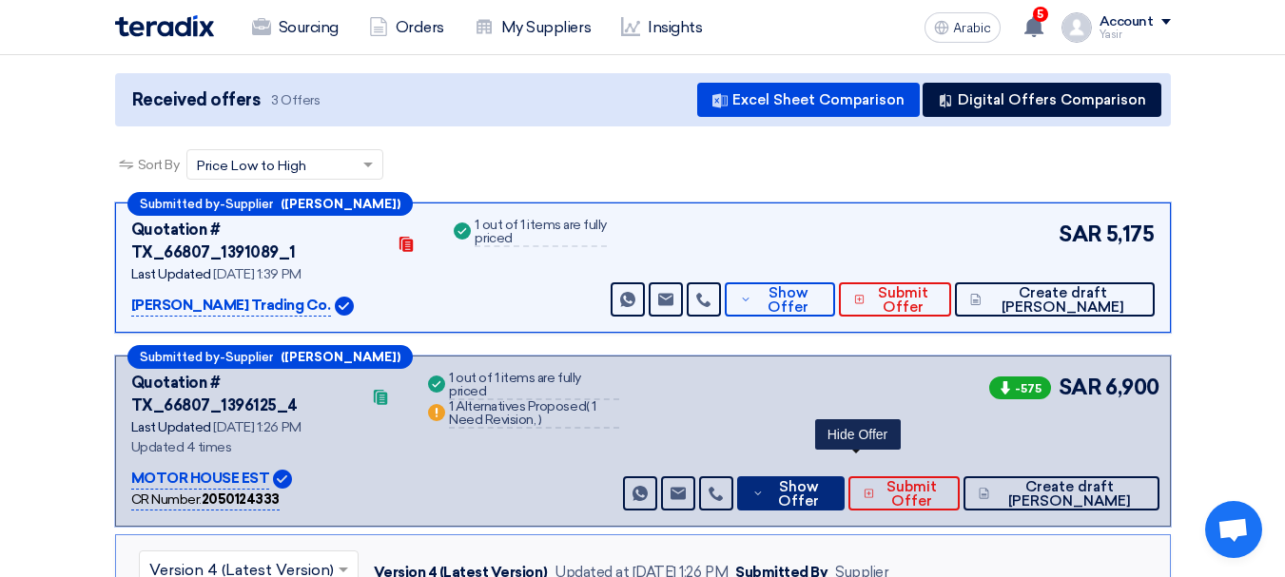
scroll to position [285, 0]
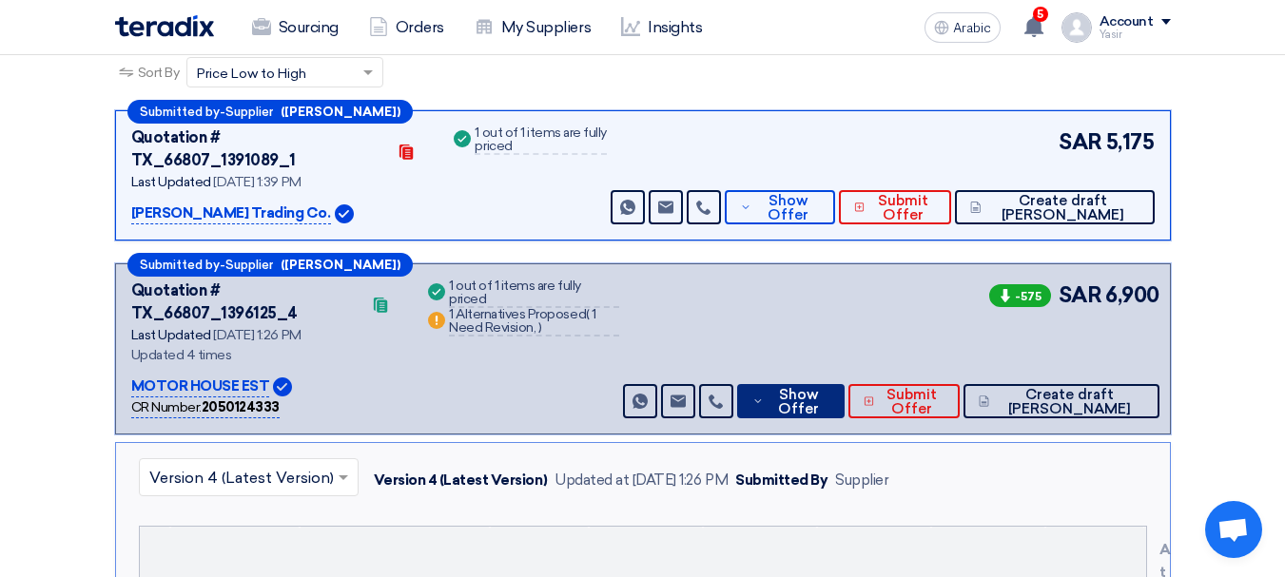
click at [819, 386] on font "Show Offer" at bounding box center [798, 401] width 41 height 31
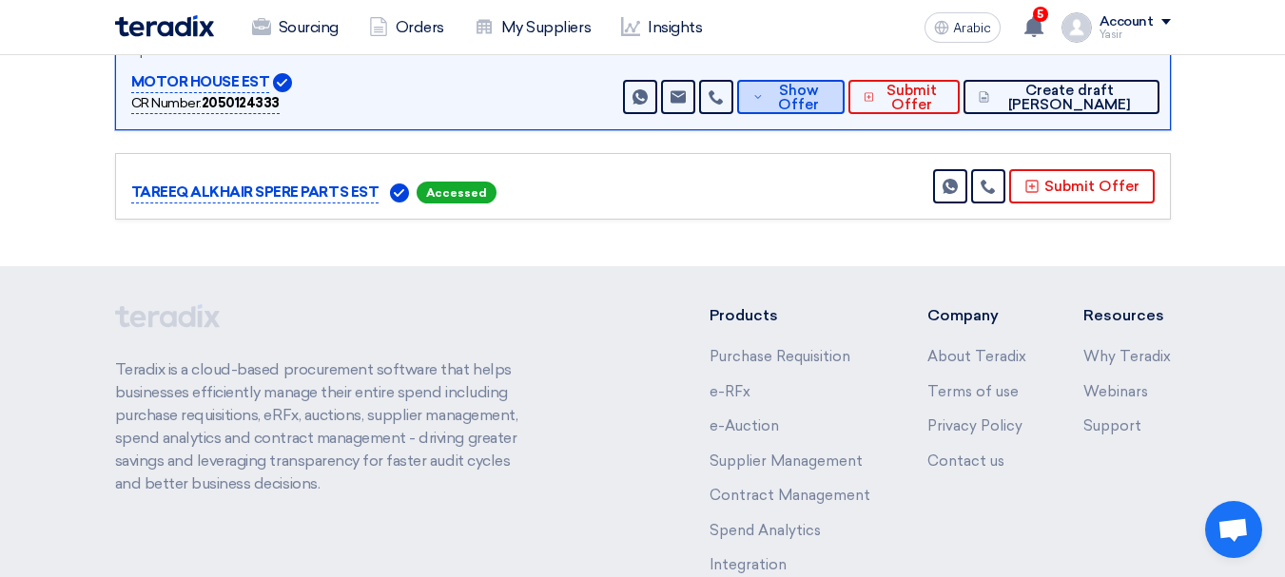
scroll to position [474, 0]
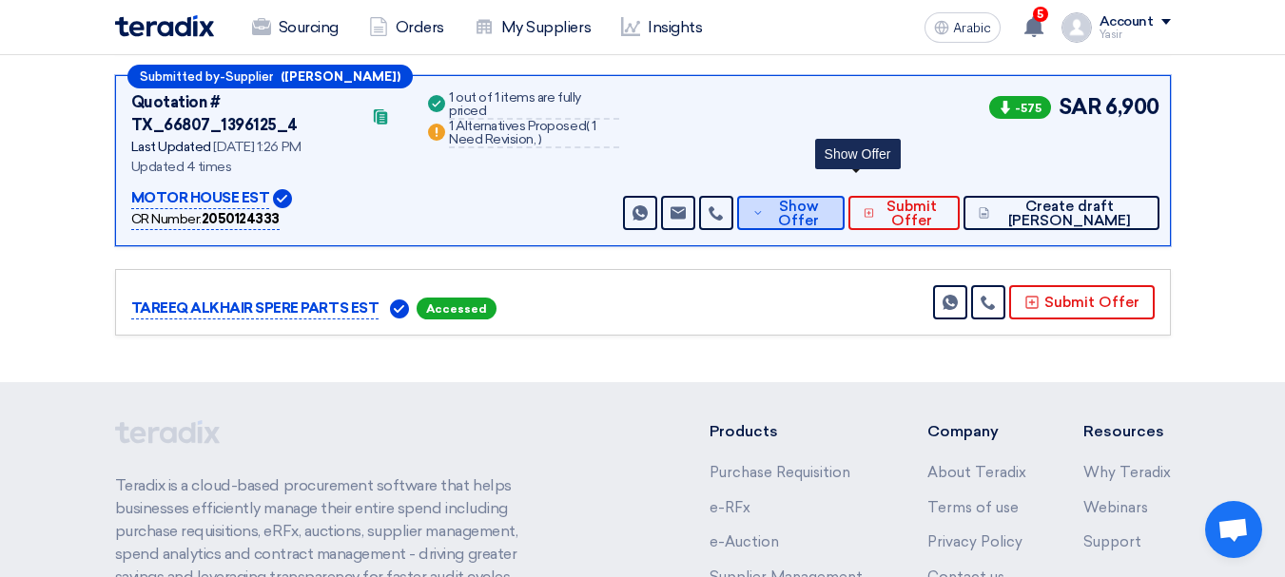
click at [819, 198] on font "Show Offer" at bounding box center [798, 213] width 41 height 31
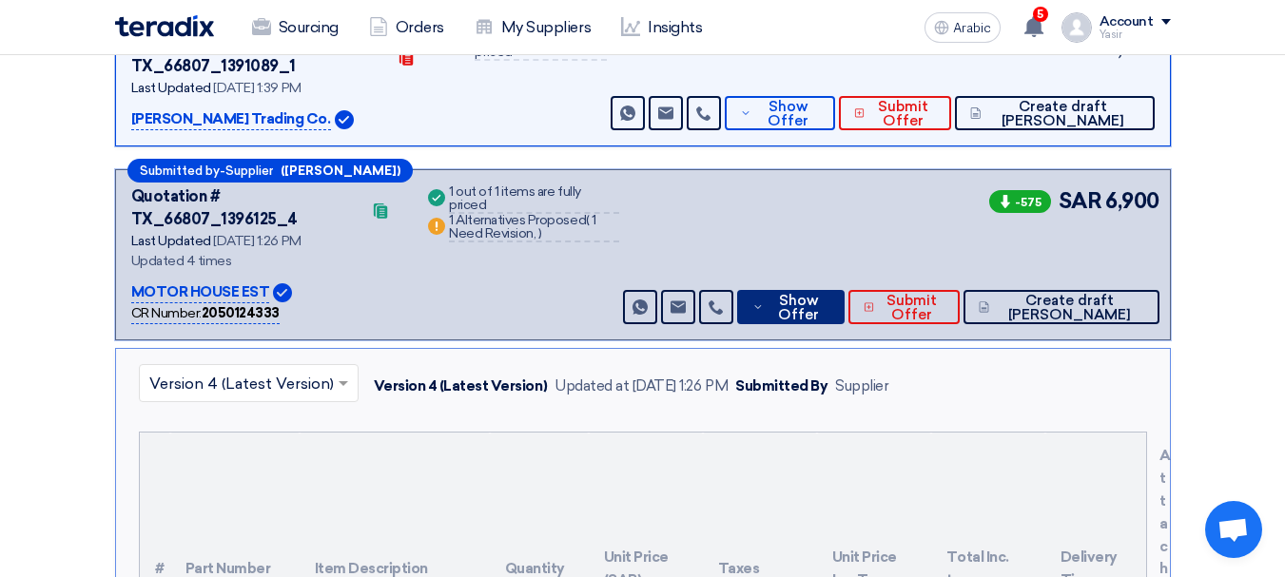
scroll to position [379, 0]
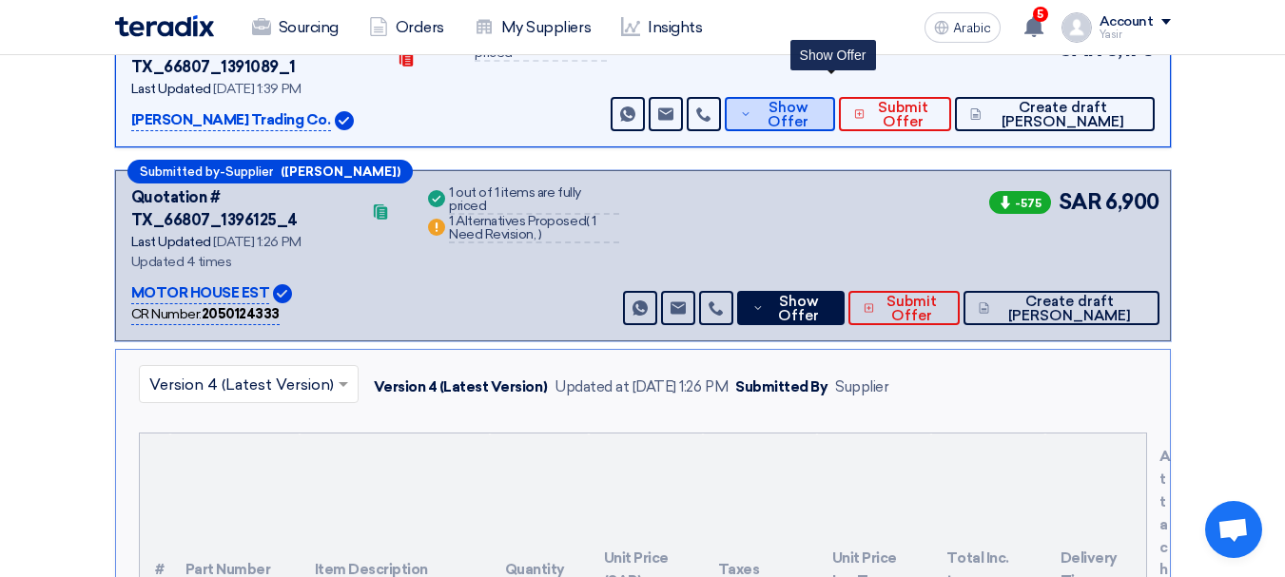
click at [808, 99] on font "Show Offer" at bounding box center [788, 114] width 41 height 31
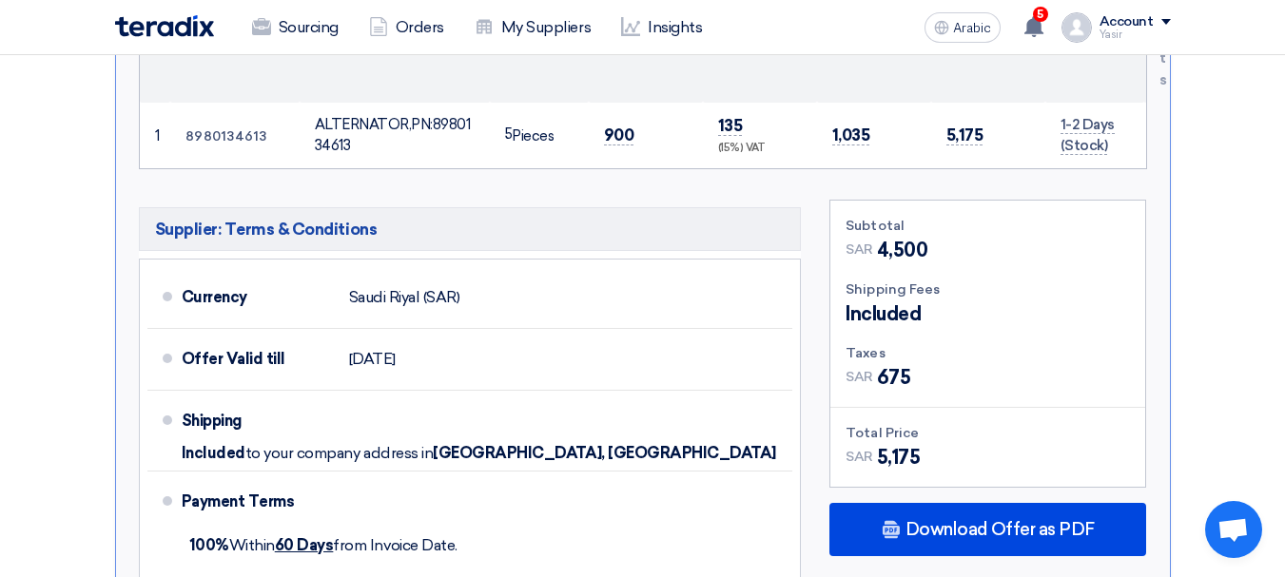
scroll to position [949, 0]
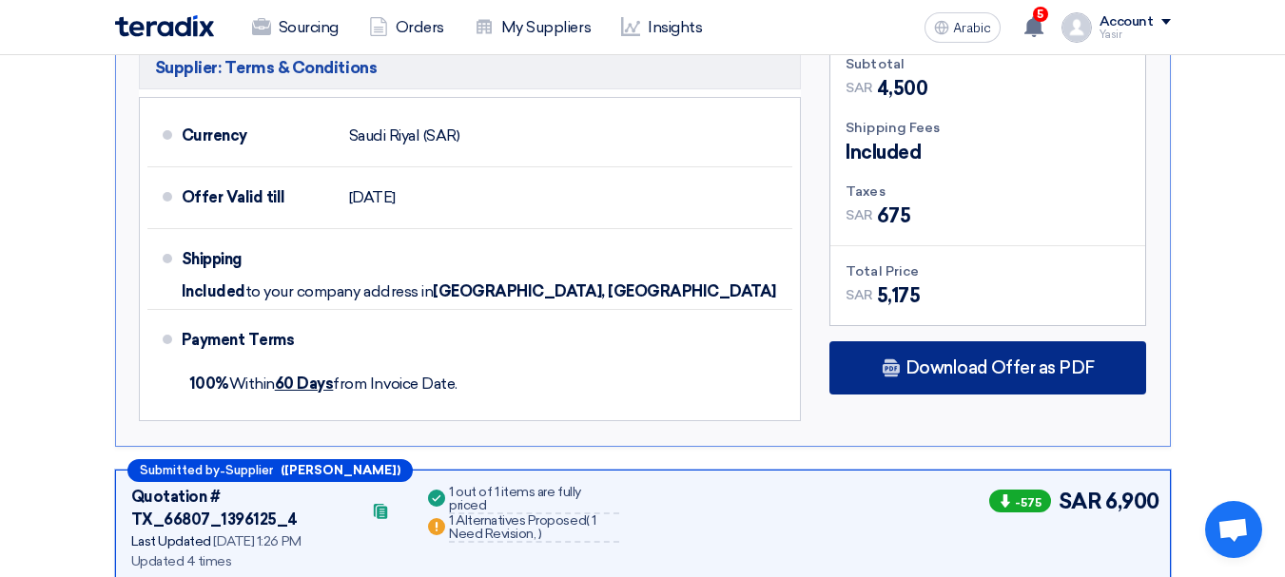
click at [980, 358] on font "Download Offer as PDF" at bounding box center [999, 368] width 189 height 21
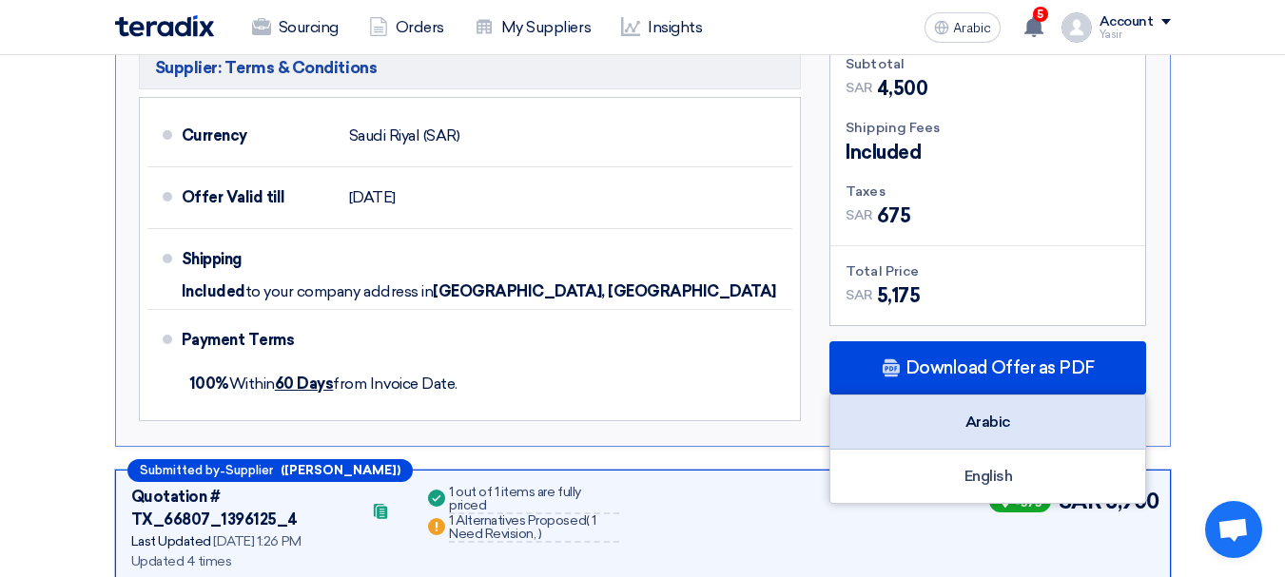
click at [993, 413] on font "Arabic" at bounding box center [988, 422] width 46 height 18
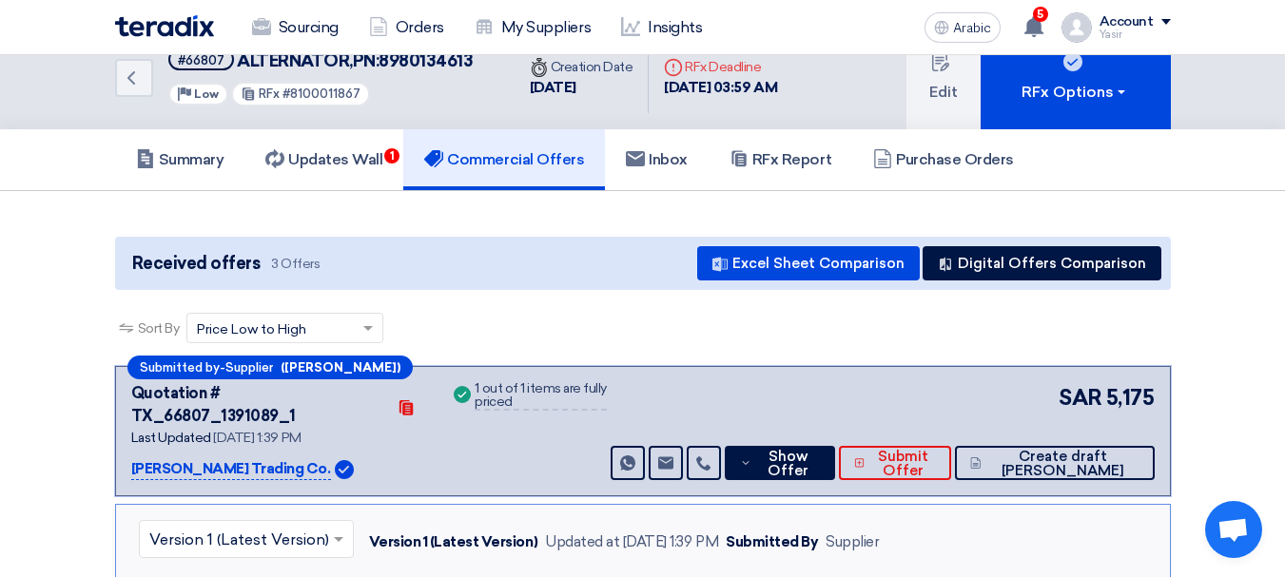
scroll to position [0, 0]
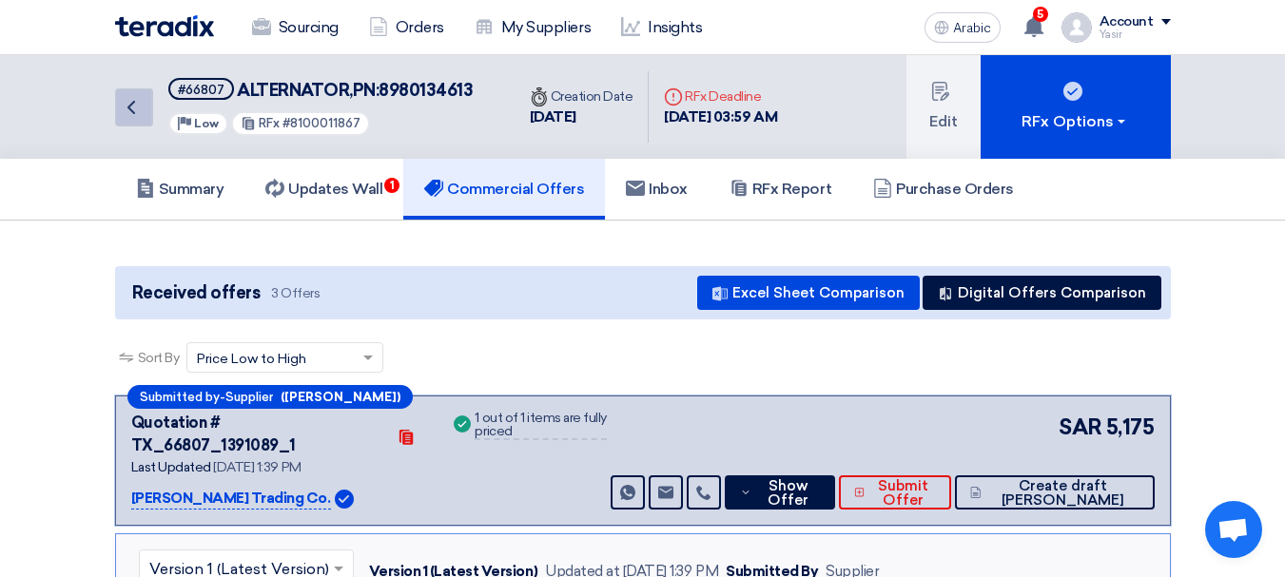
click at [134, 113] on use at bounding box center [131, 107] width 8 height 13
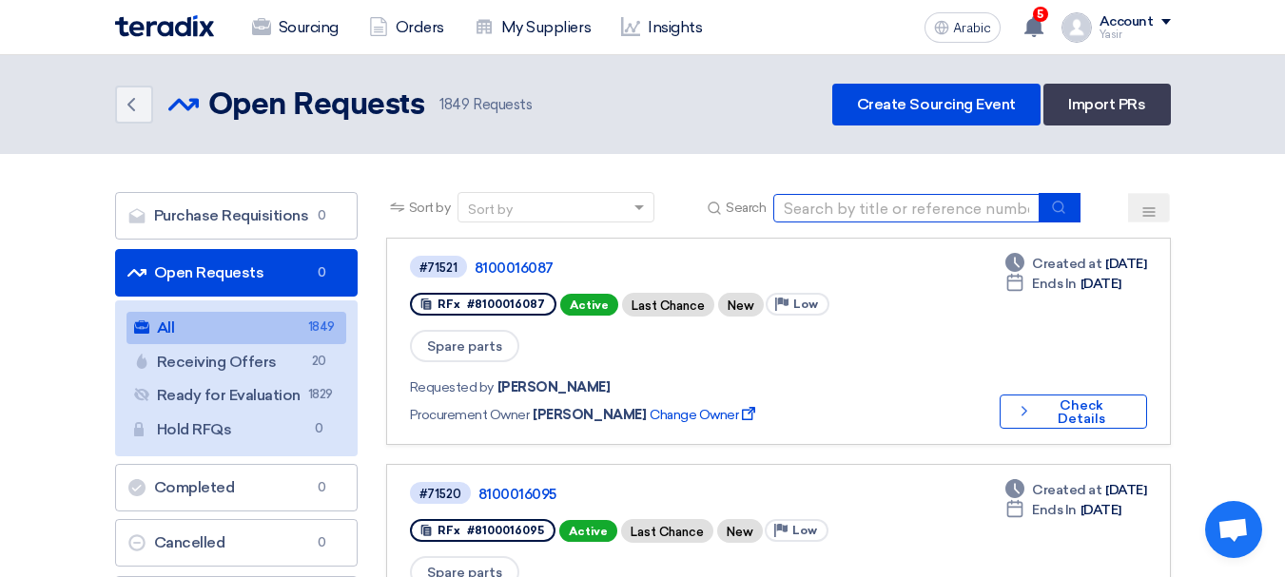
click at [886, 208] on input at bounding box center [906, 208] width 266 height 29
click at [852, 211] on input at bounding box center [906, 208] width 266 height 29
type input "71485"
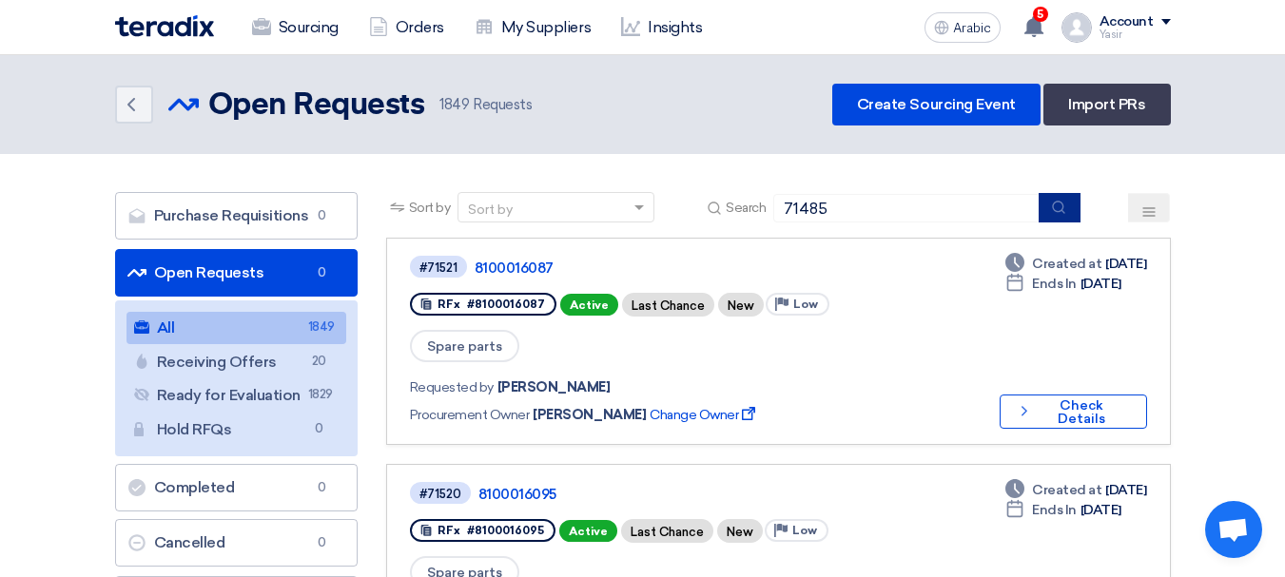
click at [1069, 210] on button "submit" at bounding box center [1060, 207] width 42 height 29
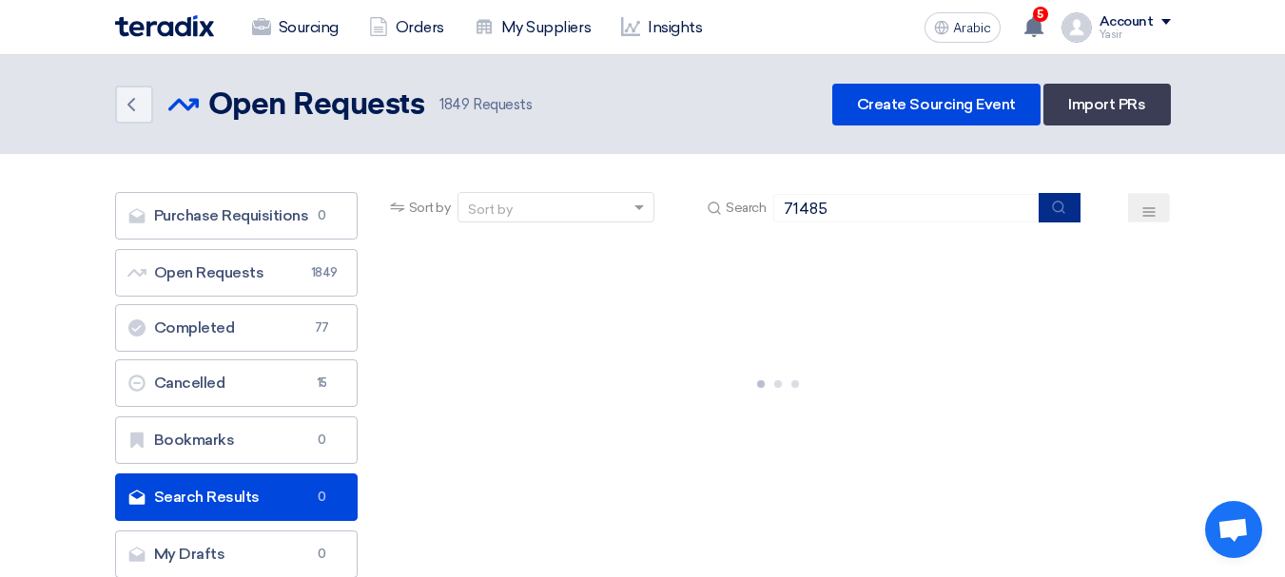
click at [1060, 217] on button "submit" at bounding box center [1060, 207] width 42 height 29
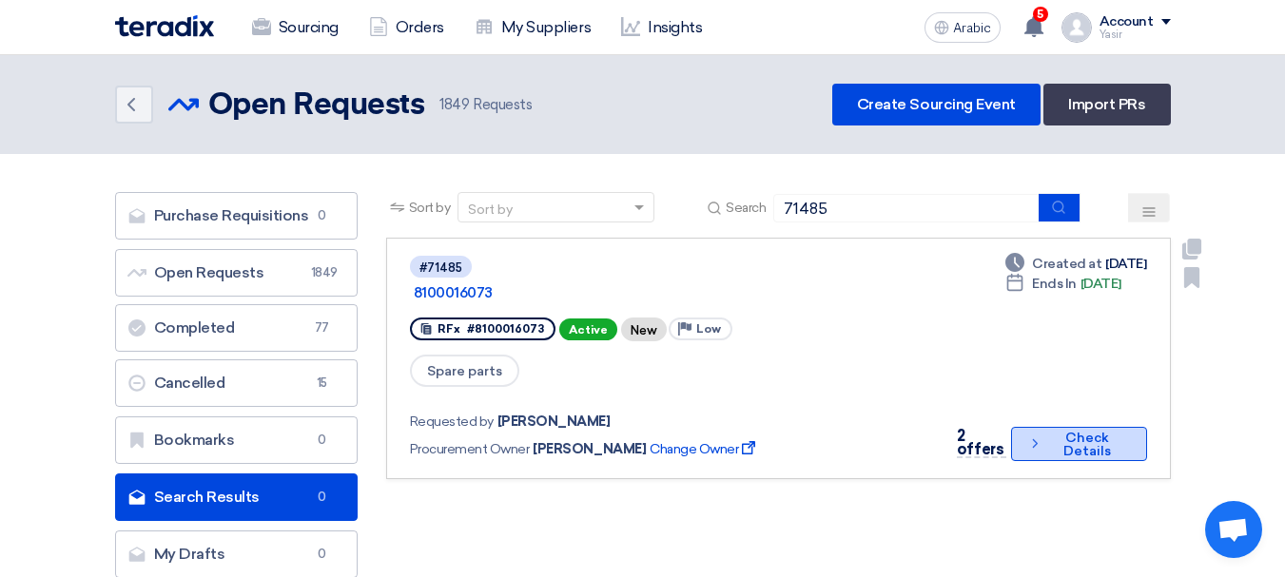
click at [1067, 432] on font "Check Details" at bounding box center [1087, 444] width 48 height 29
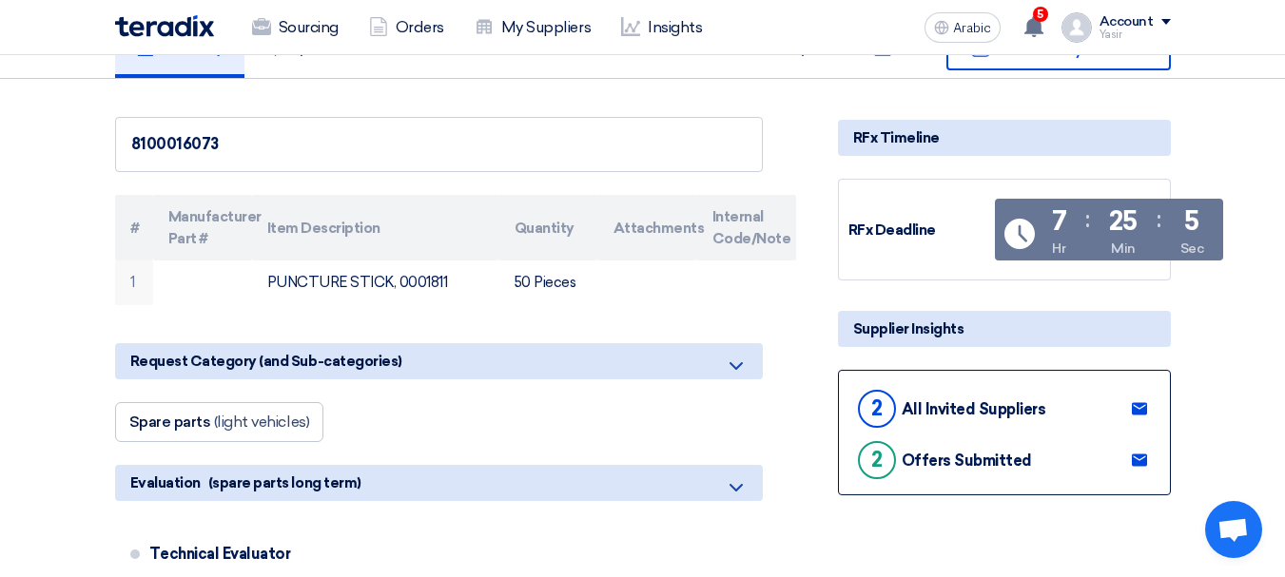
scroll to position [188, 0]
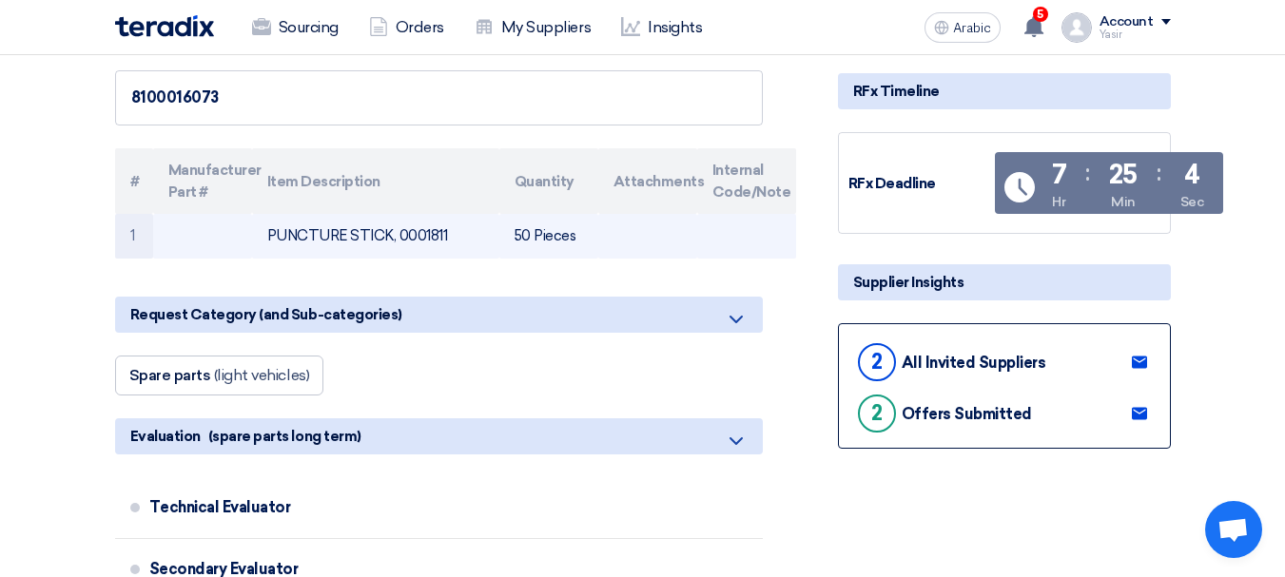
click at [535, 240] on td "50 Pieces" at bounding box center [548, 236] width 99 height 45
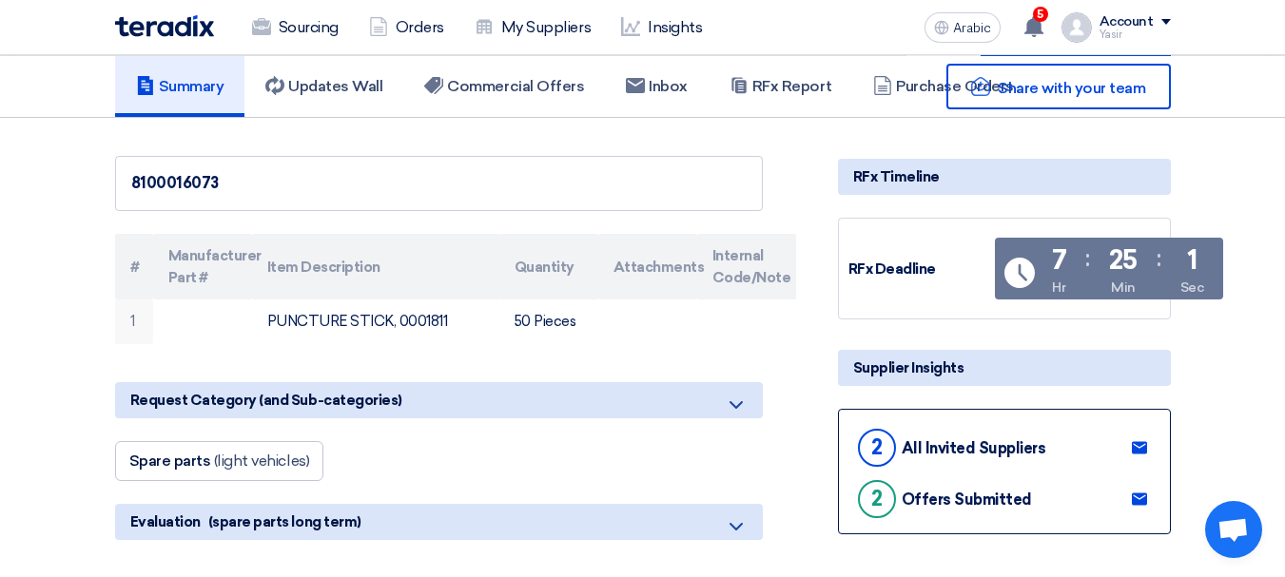
scroll to position [0, 0]
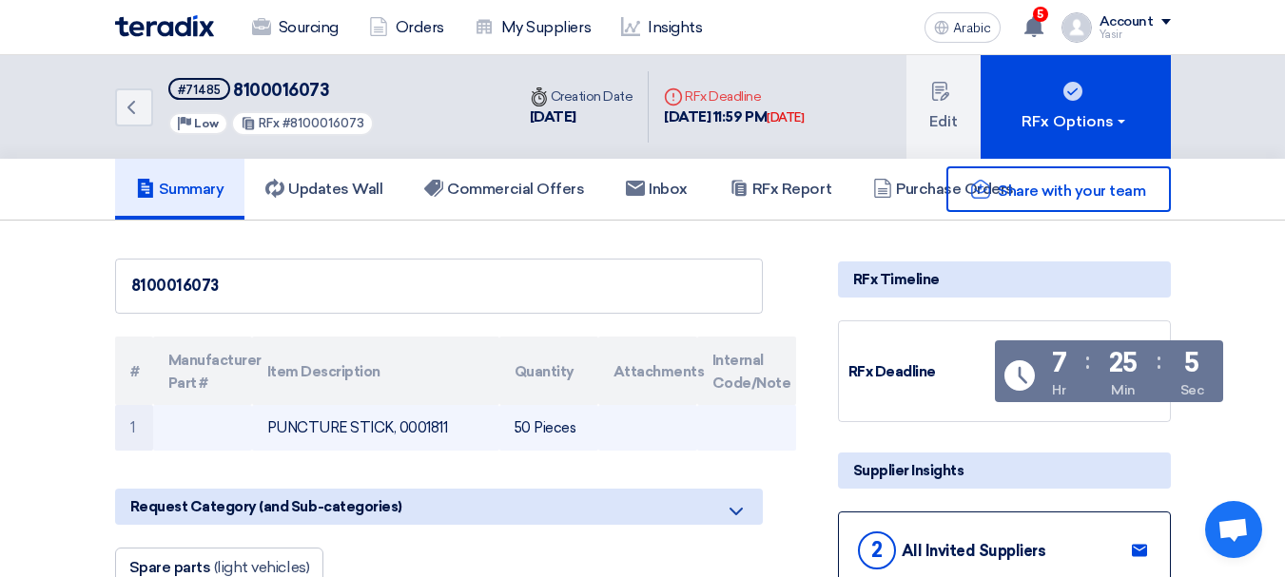
click at [551, 432] on font "50 Pieces" at bounding box center [546, 427] width 62 height 17
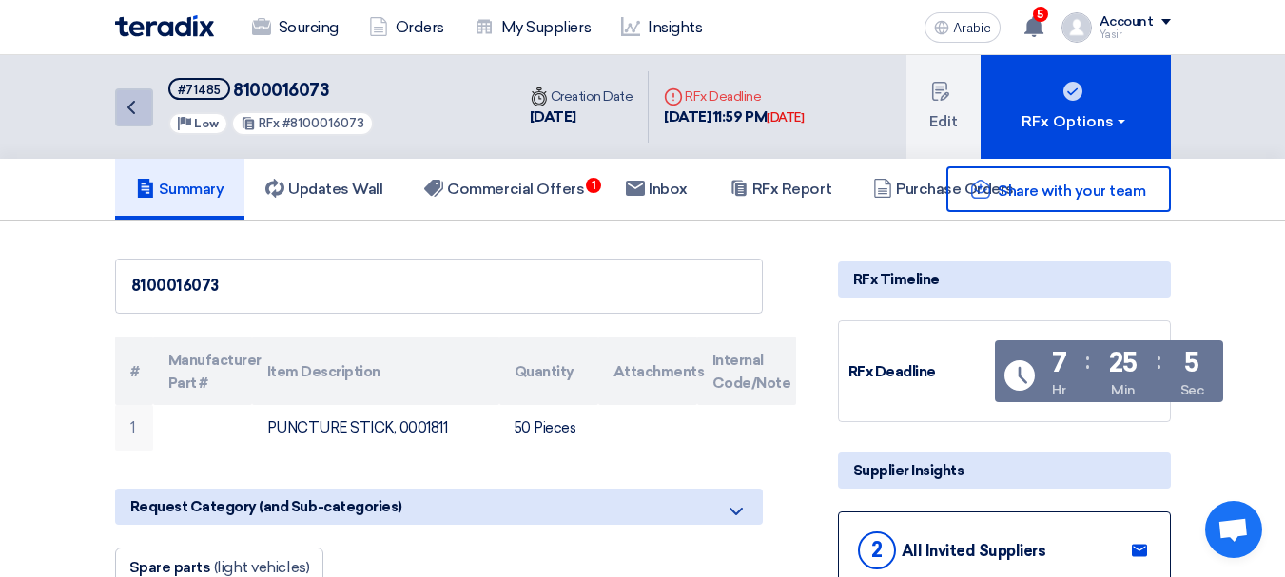
click at [137, 114] on icon "Back" at bounding box center [131, 107] width 23 height 23
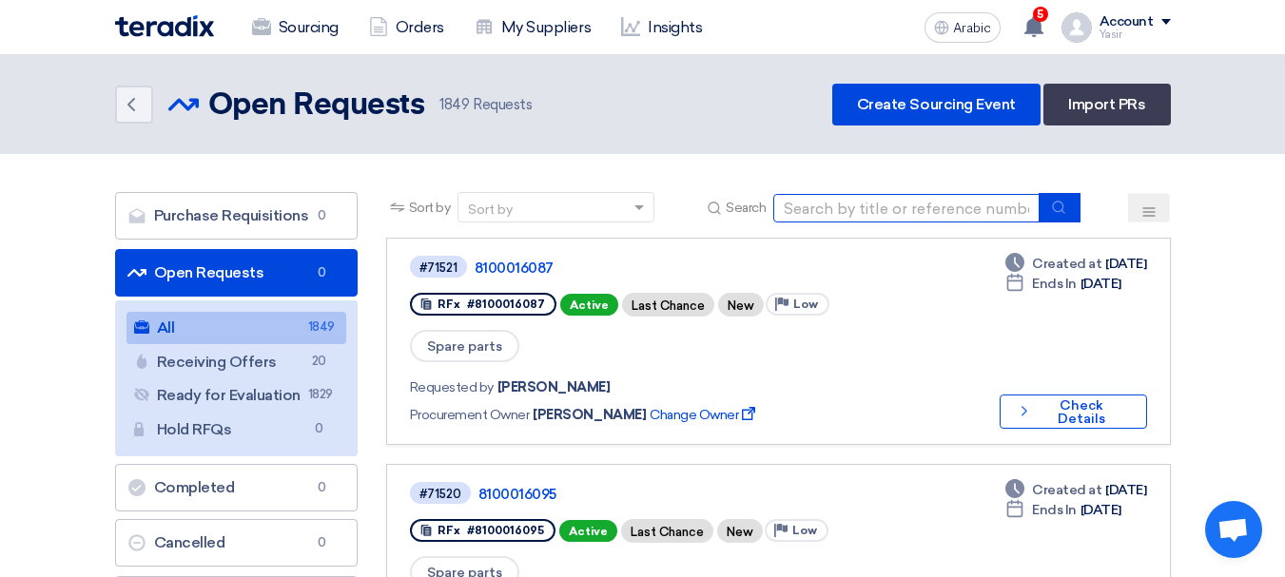
click at [863, 198] on input at bounding box center [906, 208] width 266 height 29
click at [823, 216] on input at bounding box center [906, 208] width 266 height 29
type input "71485"
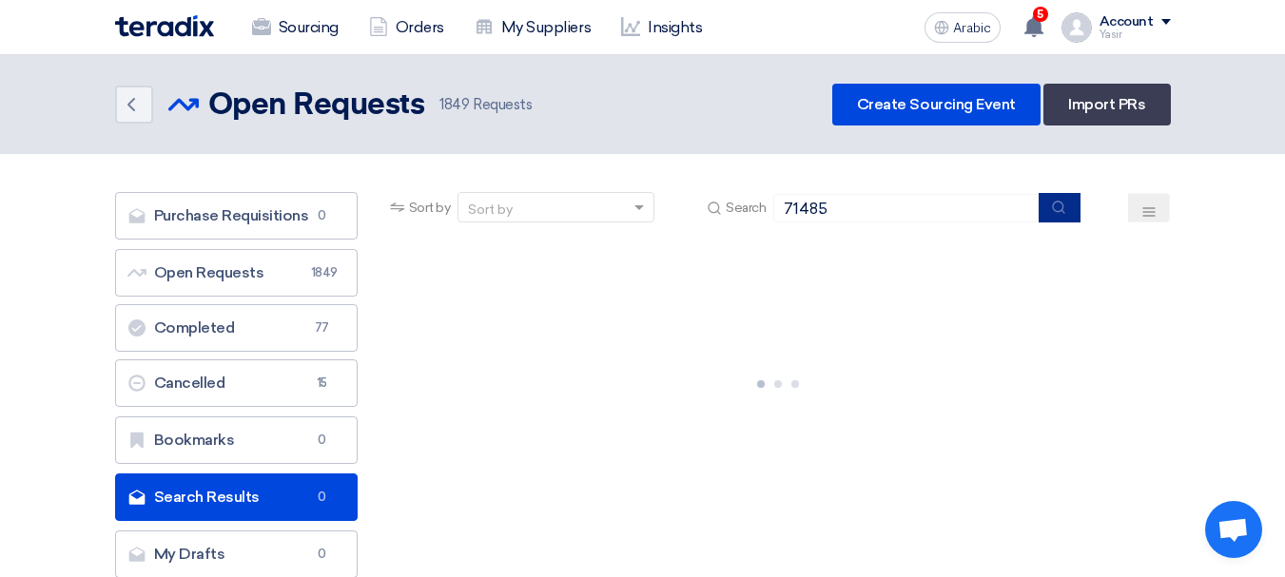
click at [1043, 206] on button "submit" at bounding box center [1060, 207] width 42 height 29
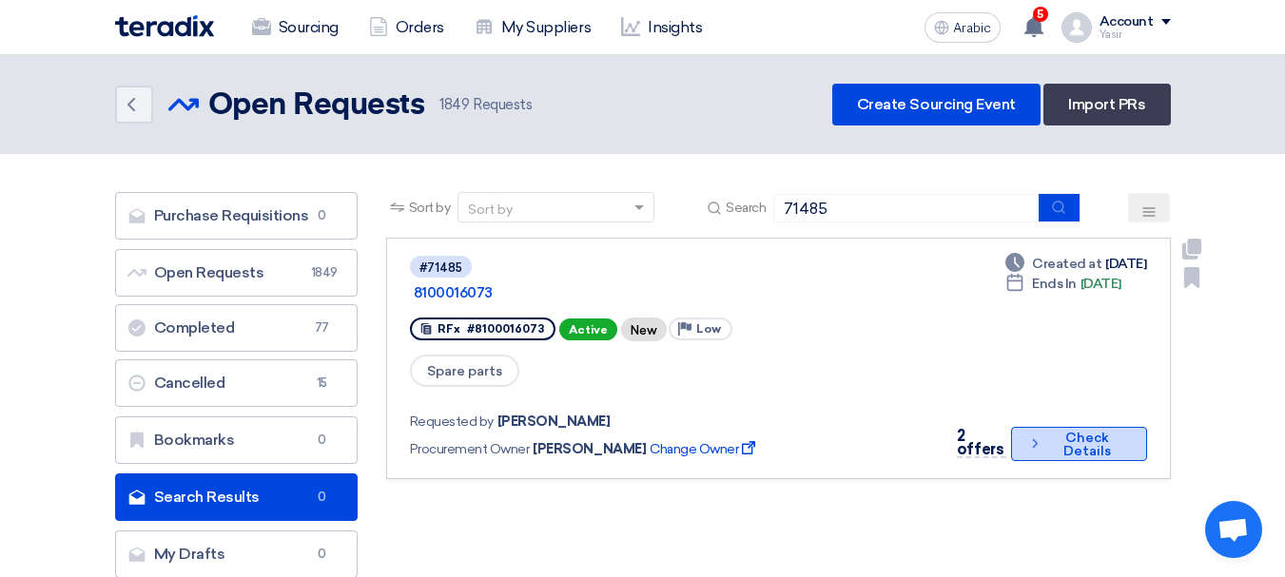
click at [1047, 432] on font "Check Details" at bounding box center [1087, 445] width 80 height 27
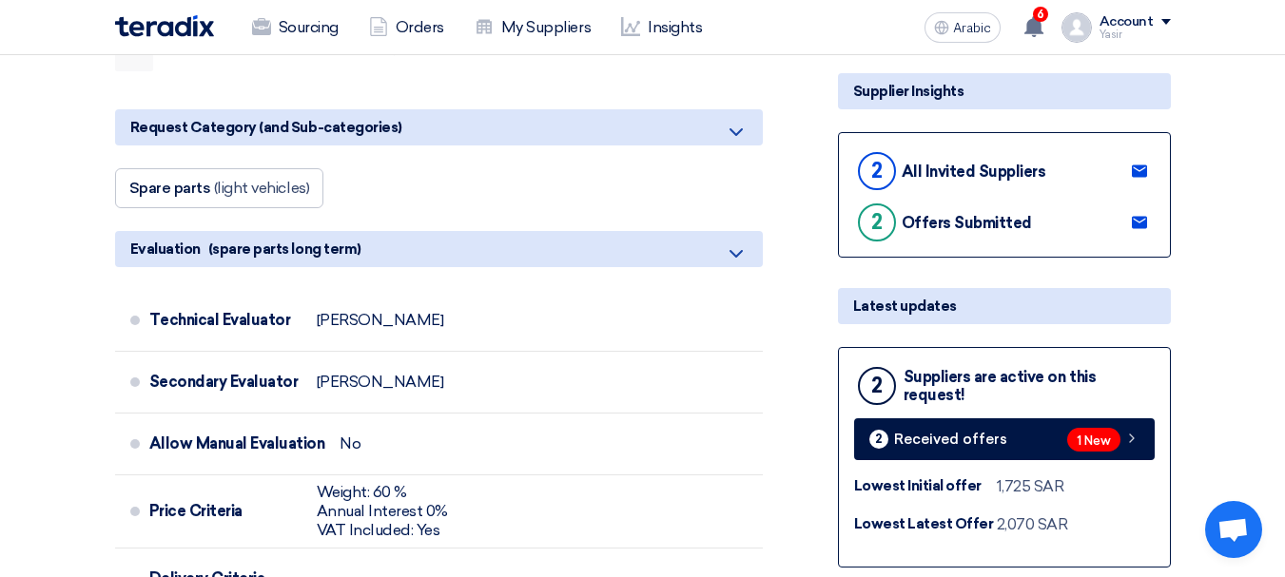
scroll to position [380, 0]
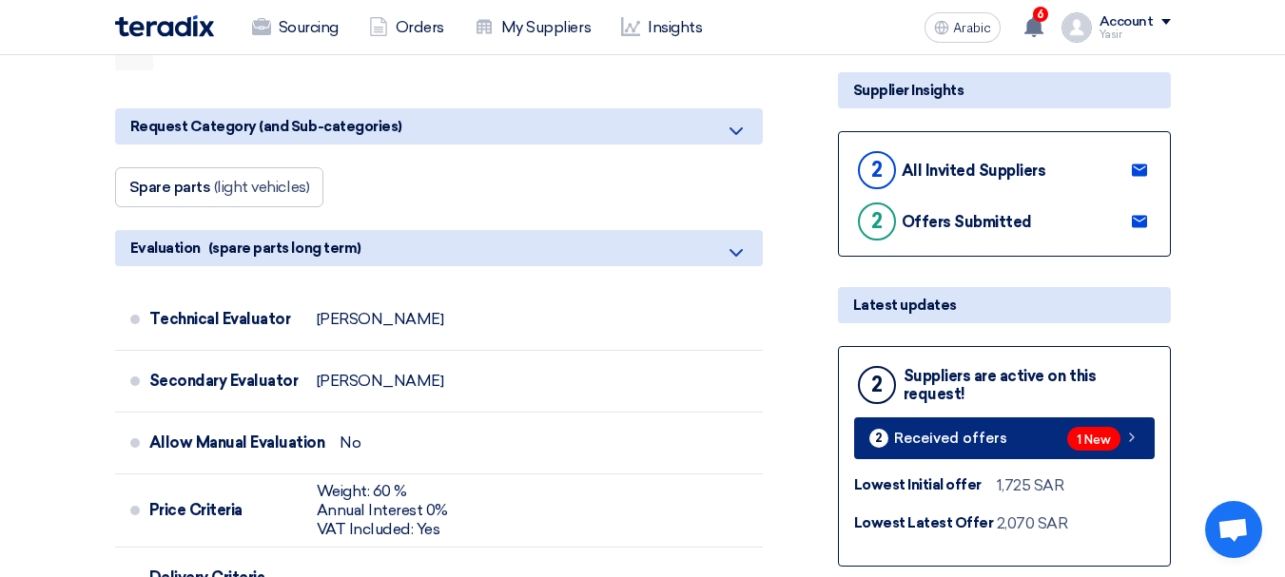
click at [1055, 425] on link "2 Received offers 1 New" at bounding box center [1004, 439] width 301 height 42
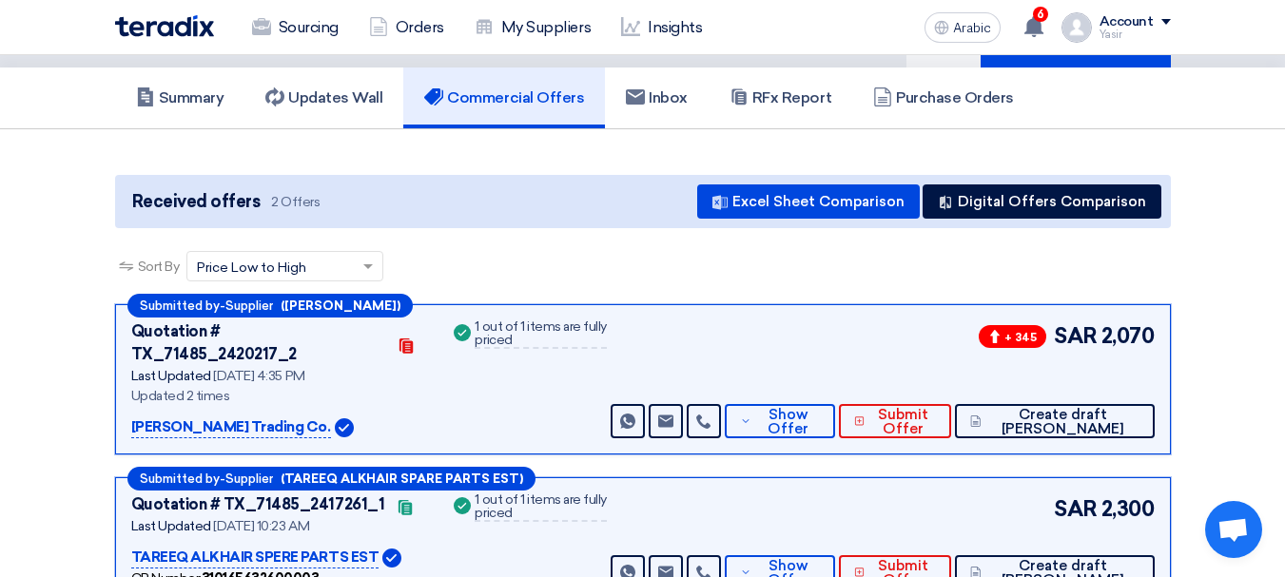
scroll to position [190, 0]
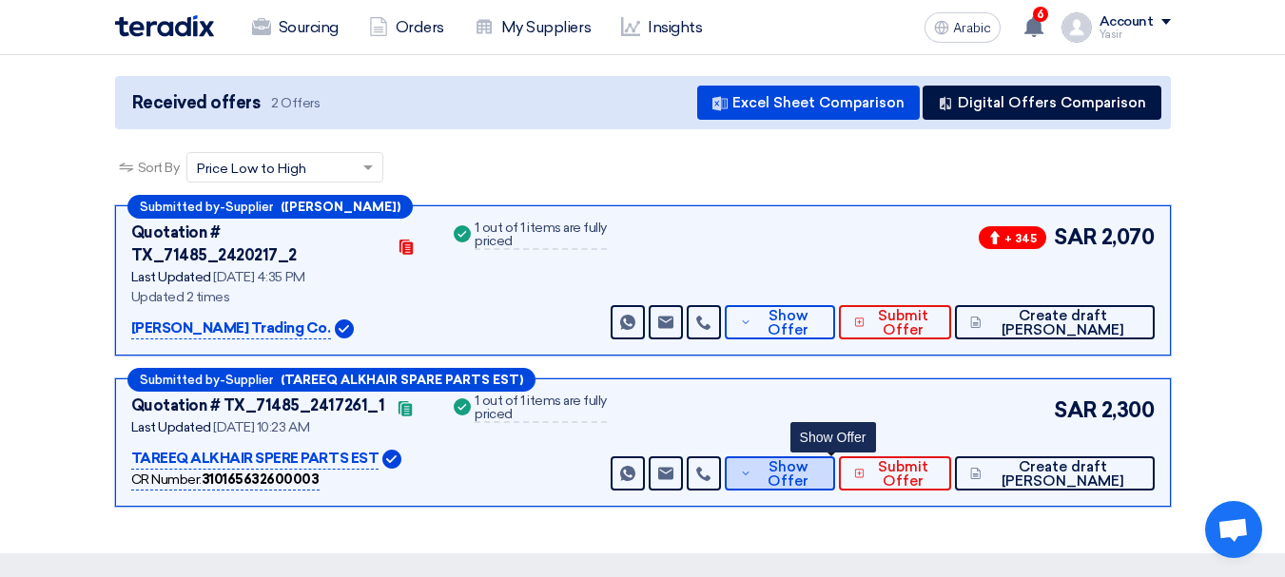
click at [808, 460] on font "Show Offer" at bounding box center [788, 473] width 41 height 31
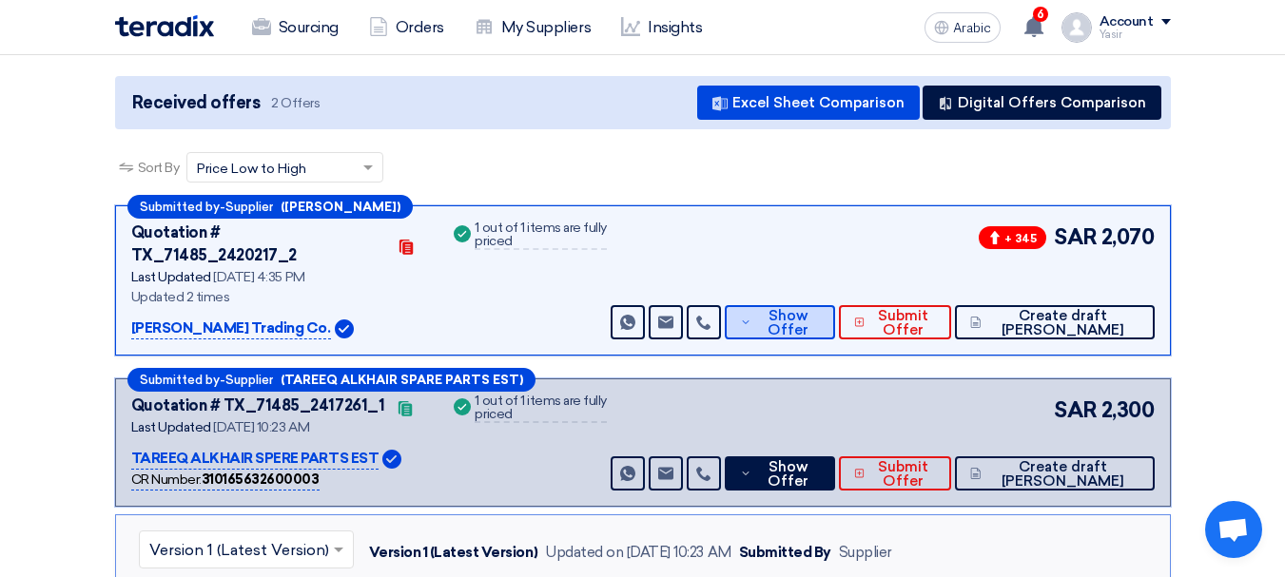
click at [808, 307] on font "Show Offer" at bounding box center [788, 322] width 41 height 31
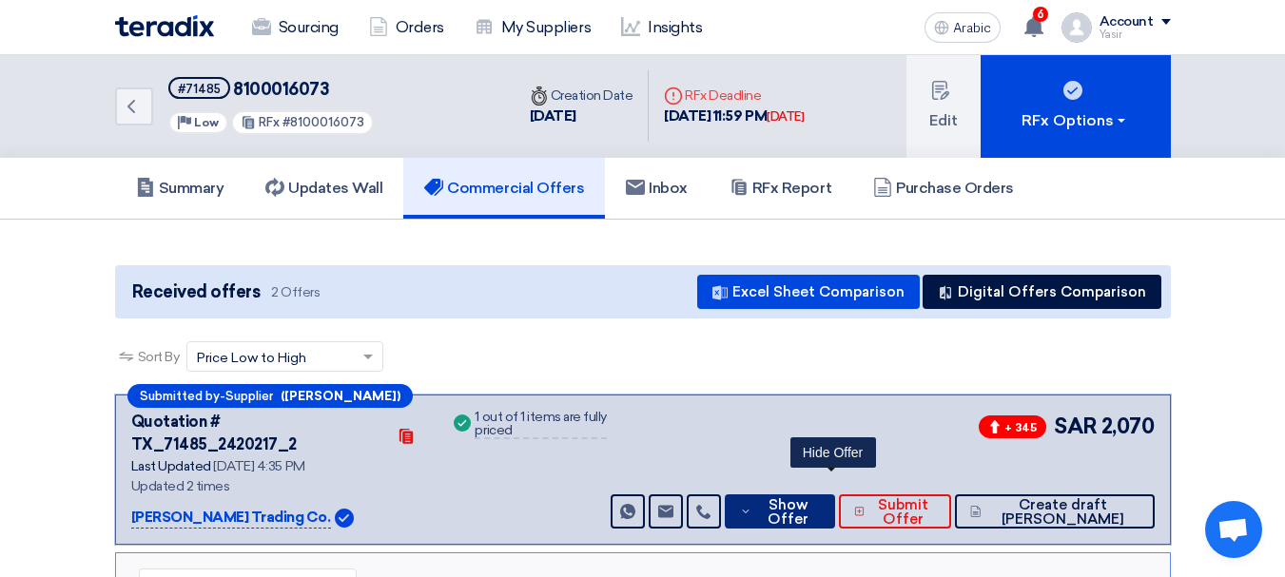
scroll to position [0, 0]
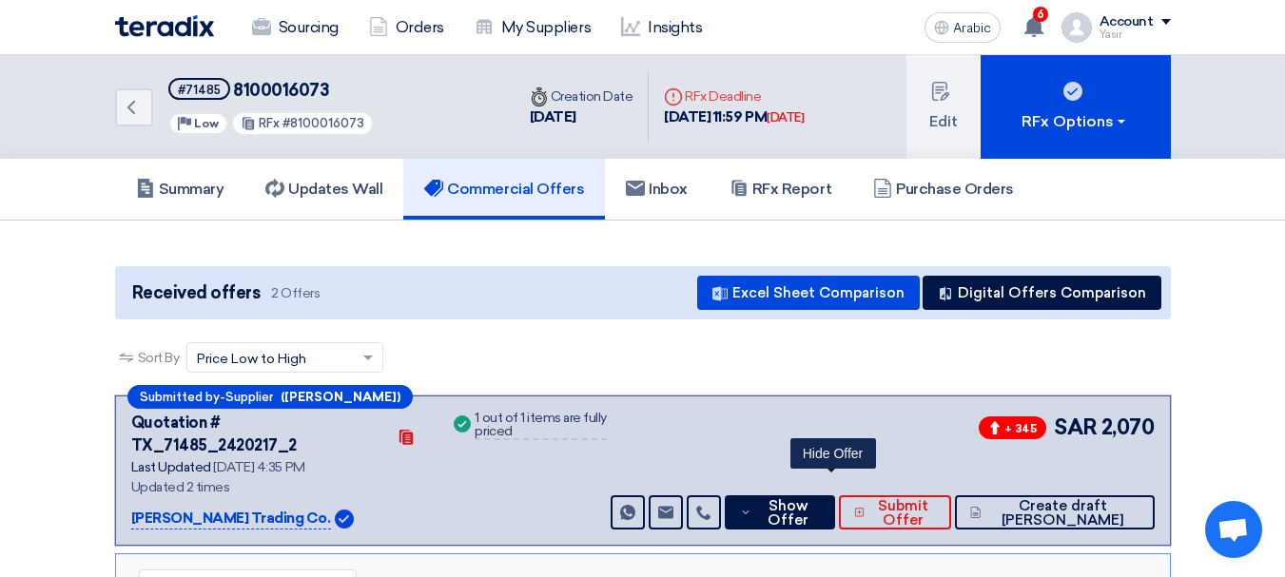
click at [95, 101] on div "Back #71485 8100016073 Priority Low RFx #8100016073 Time Creation Date 21 Sep, …" at bounding box center [642, 107] width 1285 height 104
click at [117, 104] on link "Back" at bounding box center [134, 107] width 38 height 38
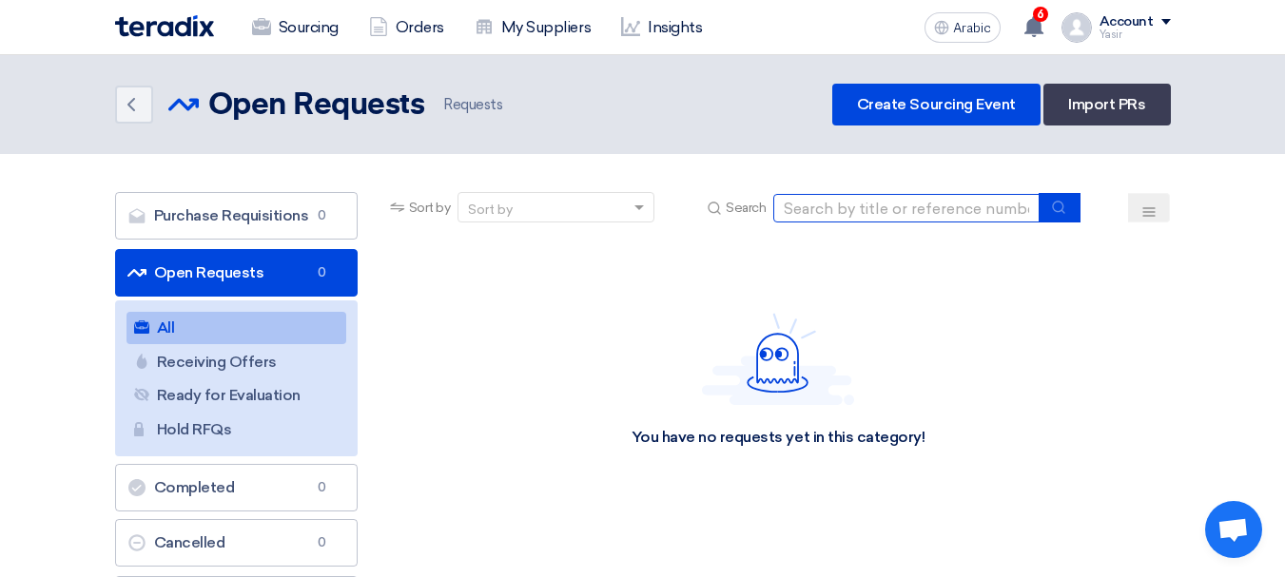
click at [945, 214] on input at bounding box center [906, 208] width 266 height 29
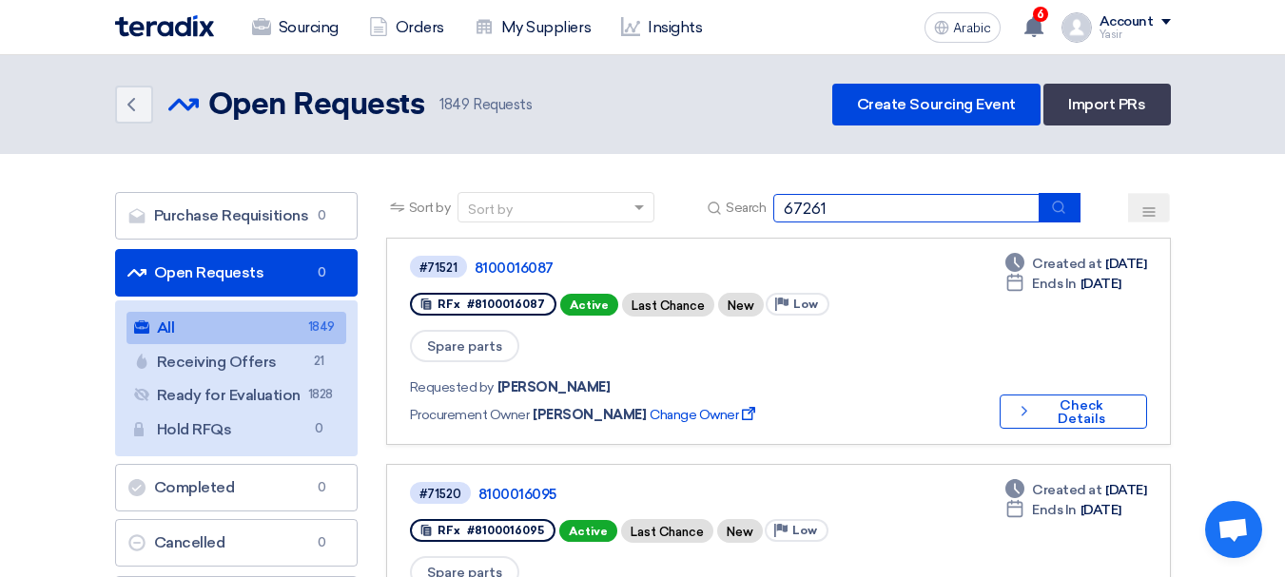
type input "67261"
click at [1078, 210] on button "submit" at bounding box center [1060, 207] width 42 height 29
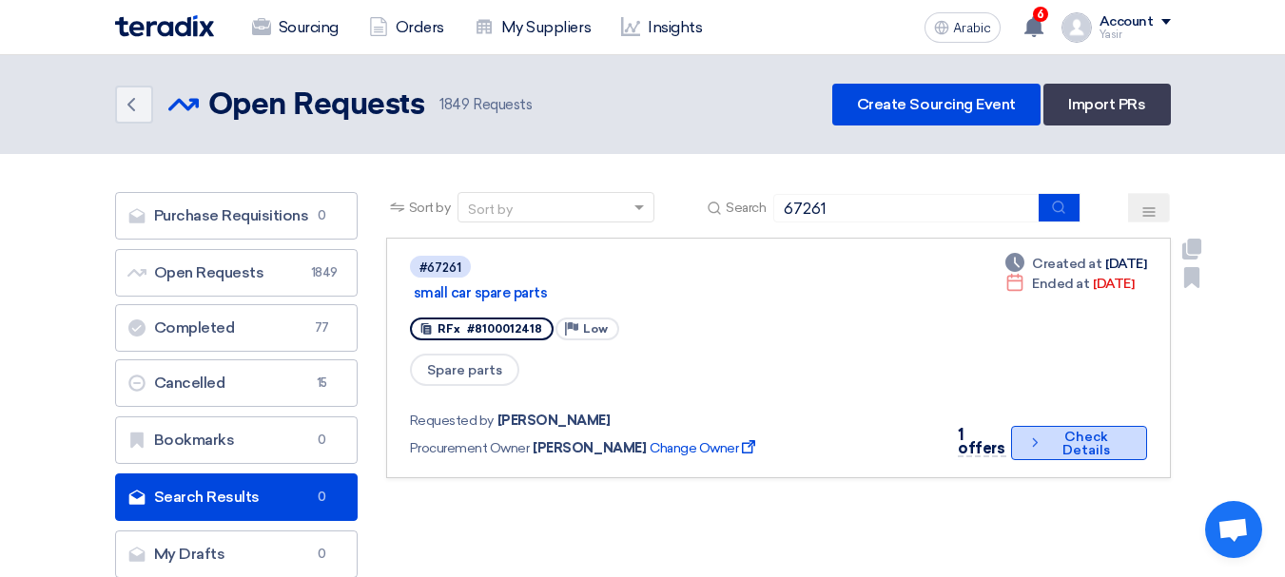
click at [1065, 429] on font "Check Details" at bounding box center [1086, 443] width 48 height 29
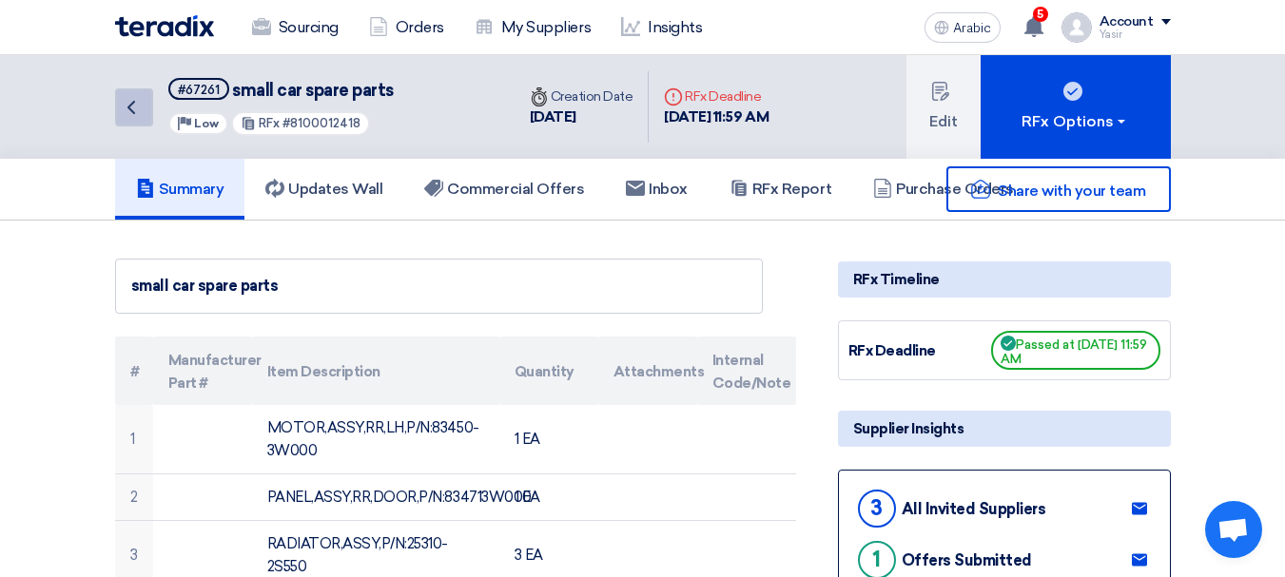
click at [152, 107] on link "Back" at bounding box center [134, 107] width 38 height 38
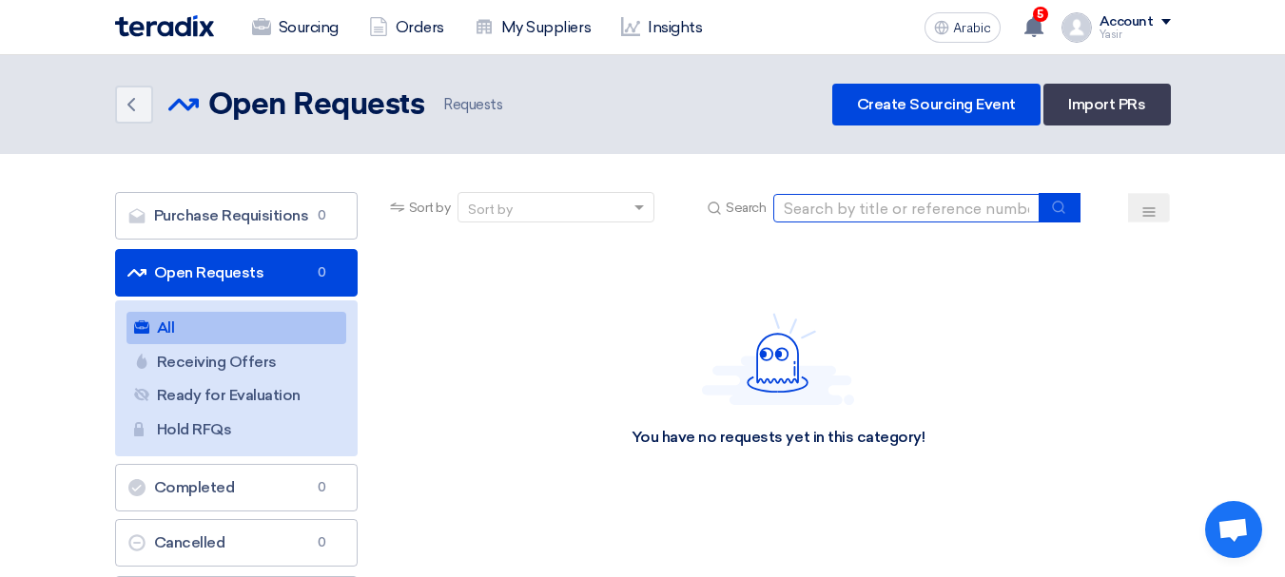
click at [897, 211] on input at bounding box center [906, 208] width 266 height 29
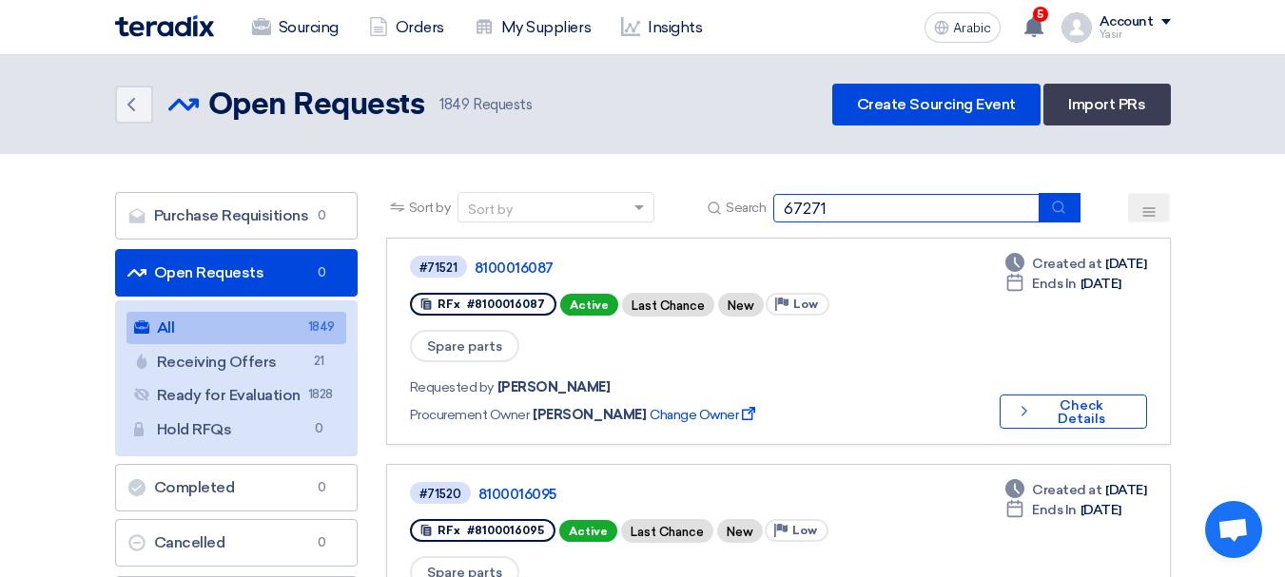
type input "67271"
click at [1052, 209] on icon "submit" at bounding box center [1058, 207] width 15 height 15
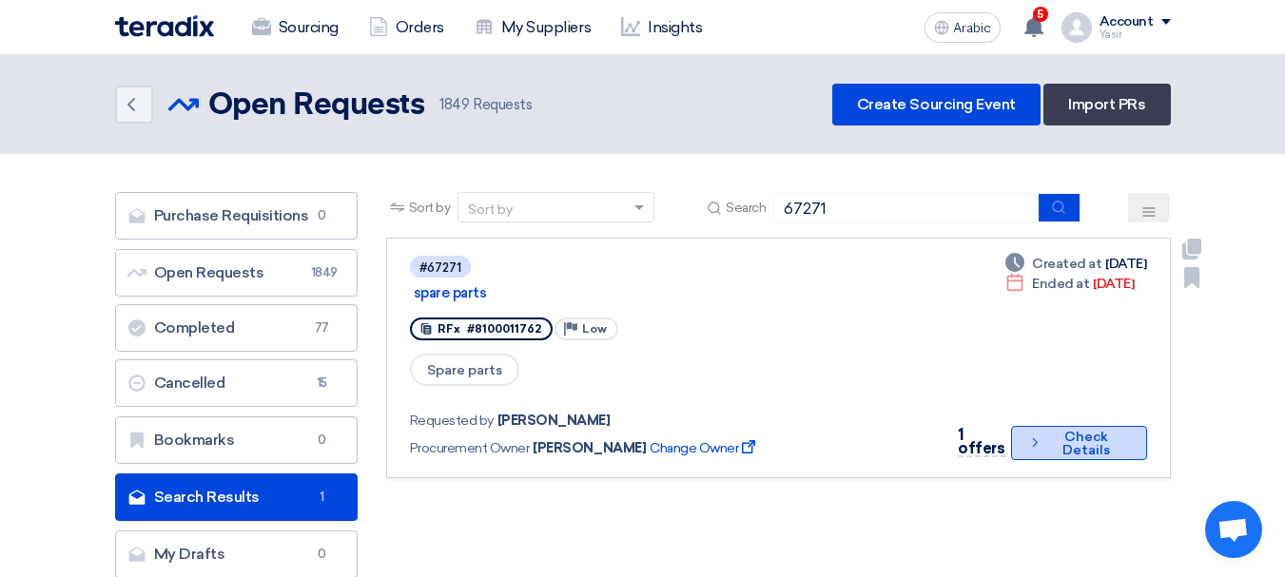
click at [1106, 429] on font "Check Details" at bounding box center [1086, 443] width 48 height 29
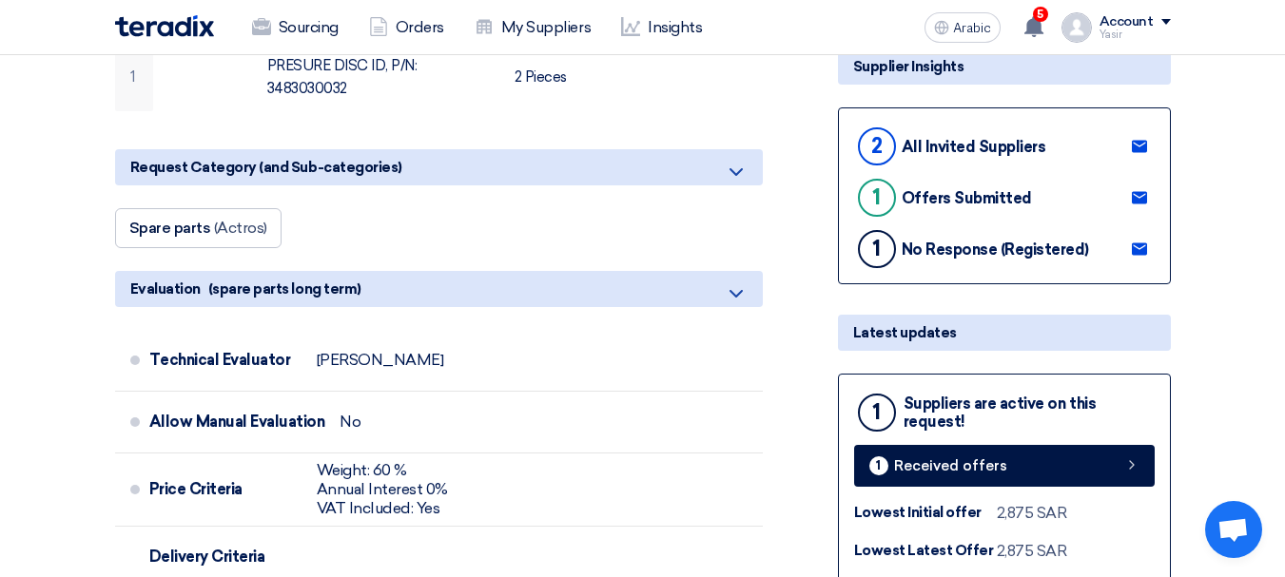
scroll to position [476, 0]
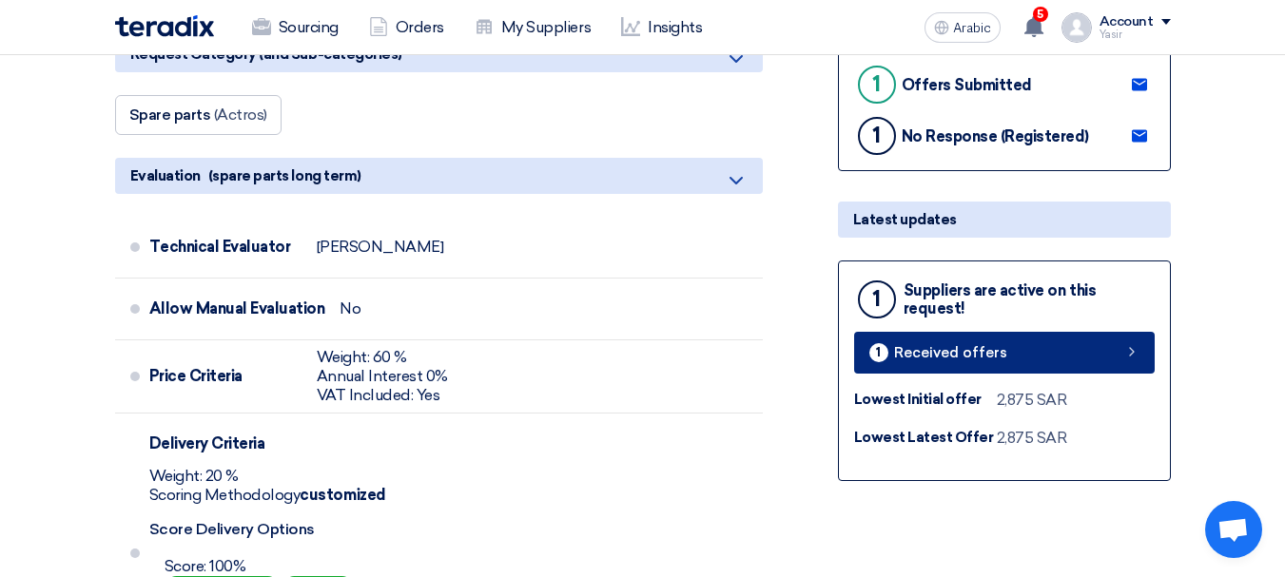
click at [1133, 360] on icon at bounding box center [1131, 351] width 15 height 15
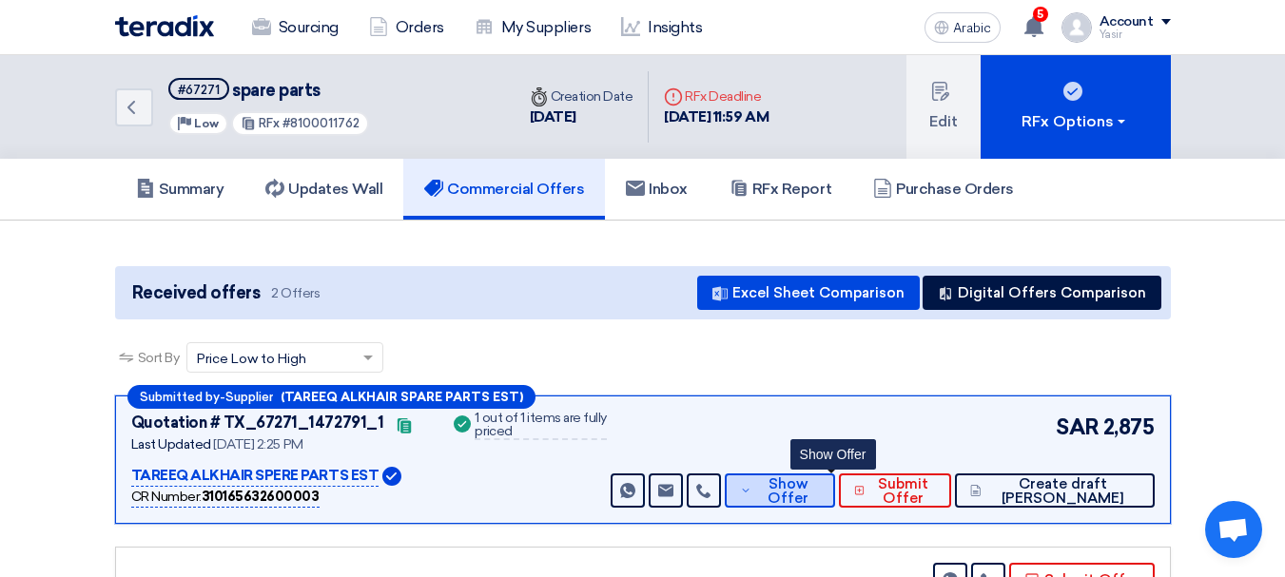
click at [808, 505] on font "Show Offer" at bounding box center [788, 491] width 41 height 31
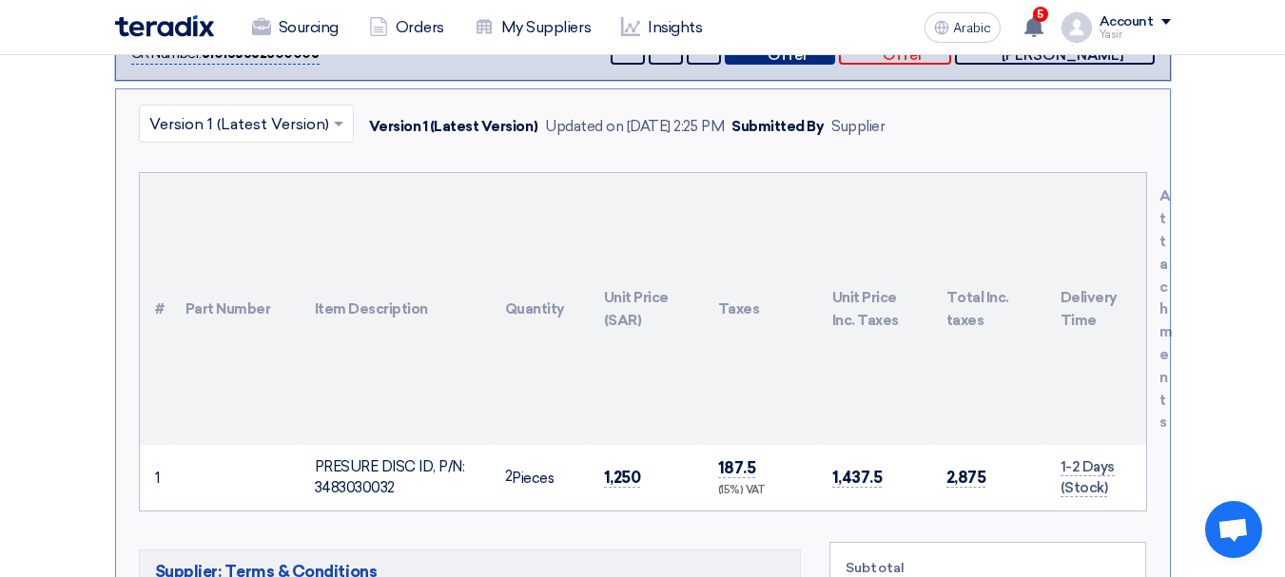
scroll to position [476, 0]
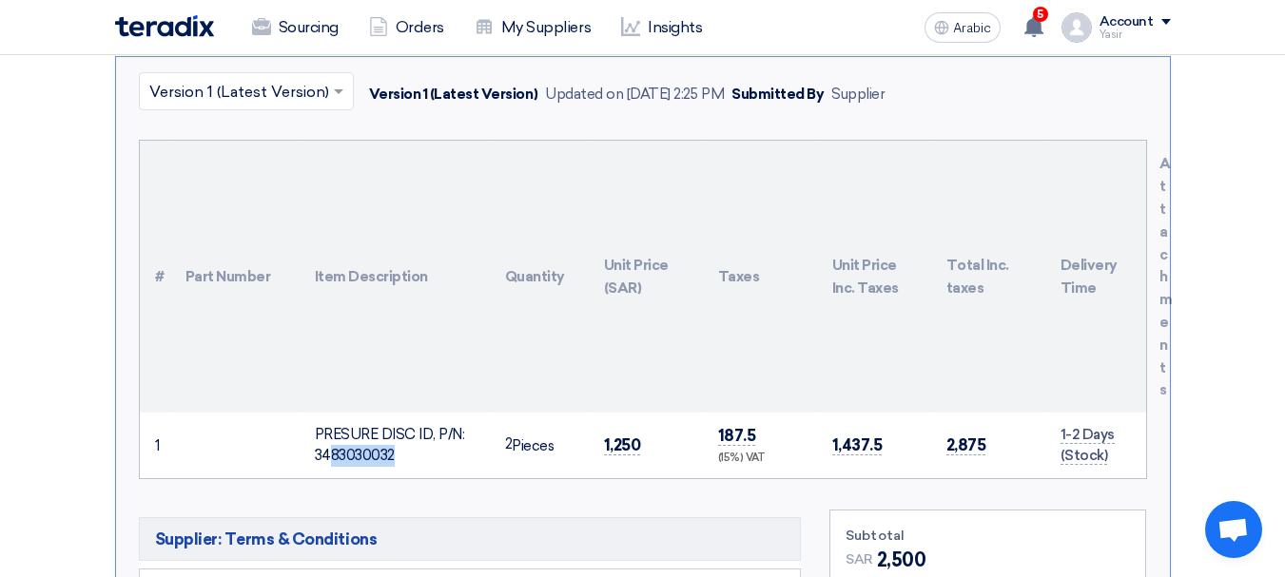
drag, startPoint x: 321, startPoint y: 432, endPoint x: 389, endPoint y: 442, distance: 69.3
click at [389, 442] on font "PRESURE DISC ID, P/N: 3483030032" at bounding box center [390, 445] width 150 height 39
click at [357, 439] on font "PRESURE DISC ID, P/N: 3483030032" at bounding box center [390, 445] width 150 height 39
click at [316, 435] on td "PRESURE DISC ID, P/N: 3483030032" at bounding box center [395, 446] width 190 height 66
drag, startPoint x: 316, startPoint y: 435, endPoint x: 411, endPoint y: 435, distance: 95.1
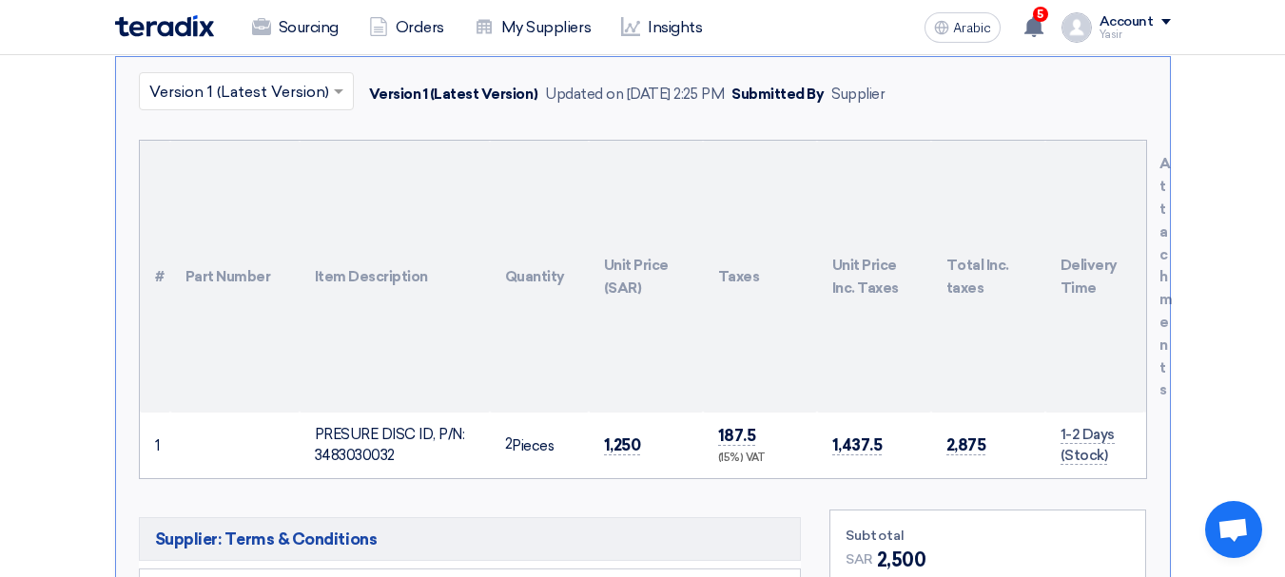
click at [411, 435] on font "PRESURE DISC ID, P/N: 3483030032" at bounding box center [390, 445] width 150 height 39
copy font "PRESURE DISC"
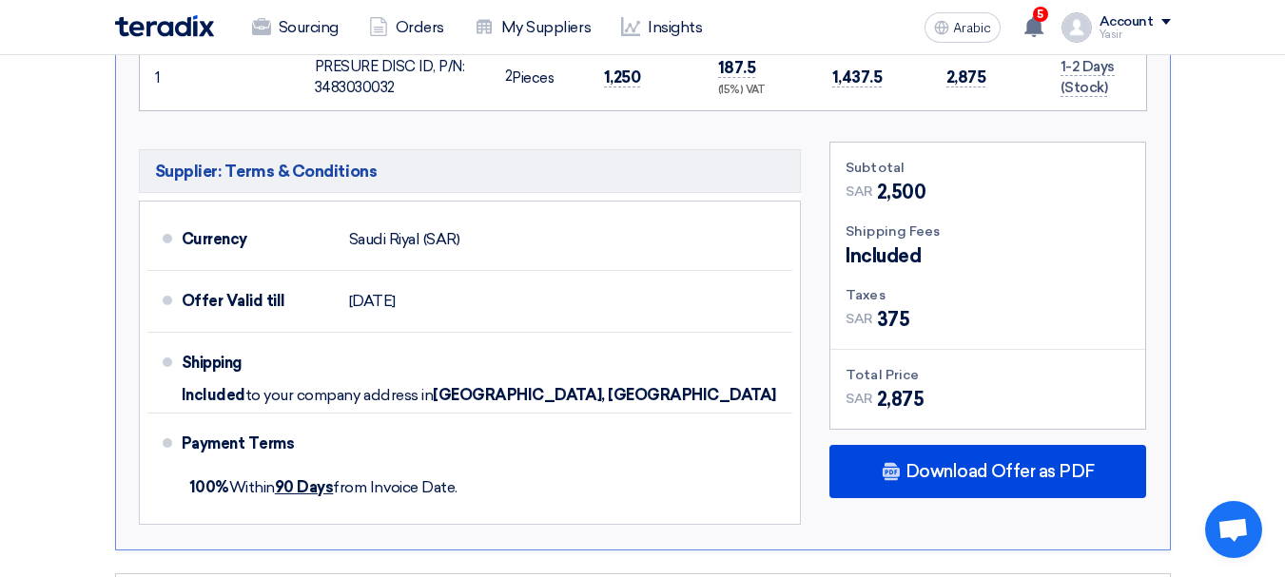
scroll to position [951, 0]
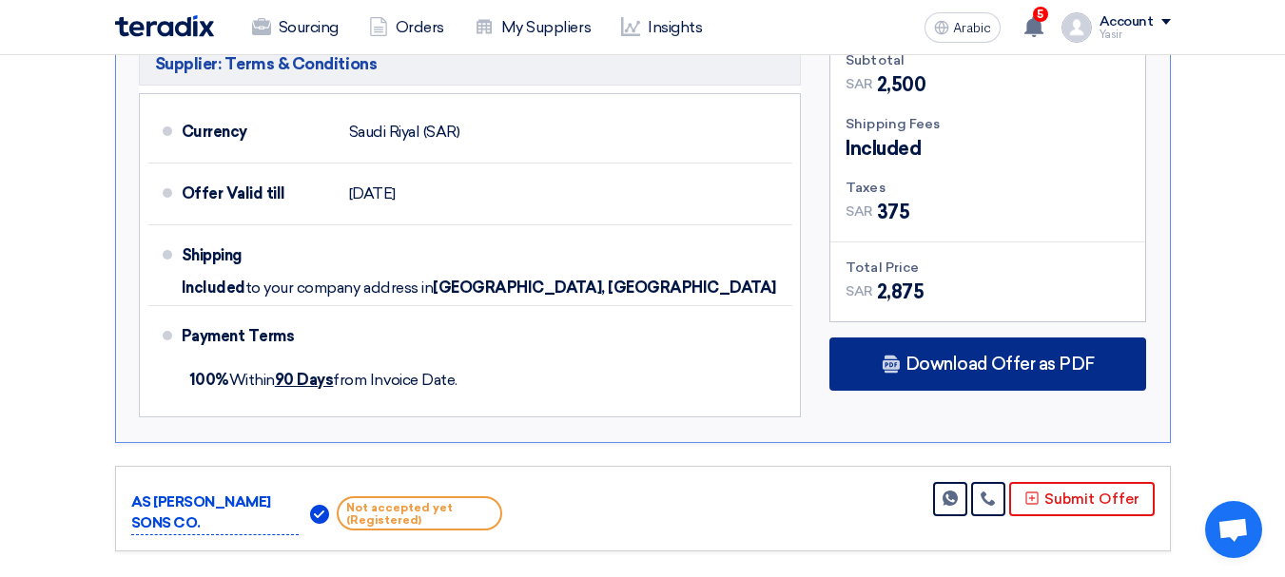
click at [985, 369] on font "Download Offer as PDF" at bounding box center [999, 364] width 189 height 21
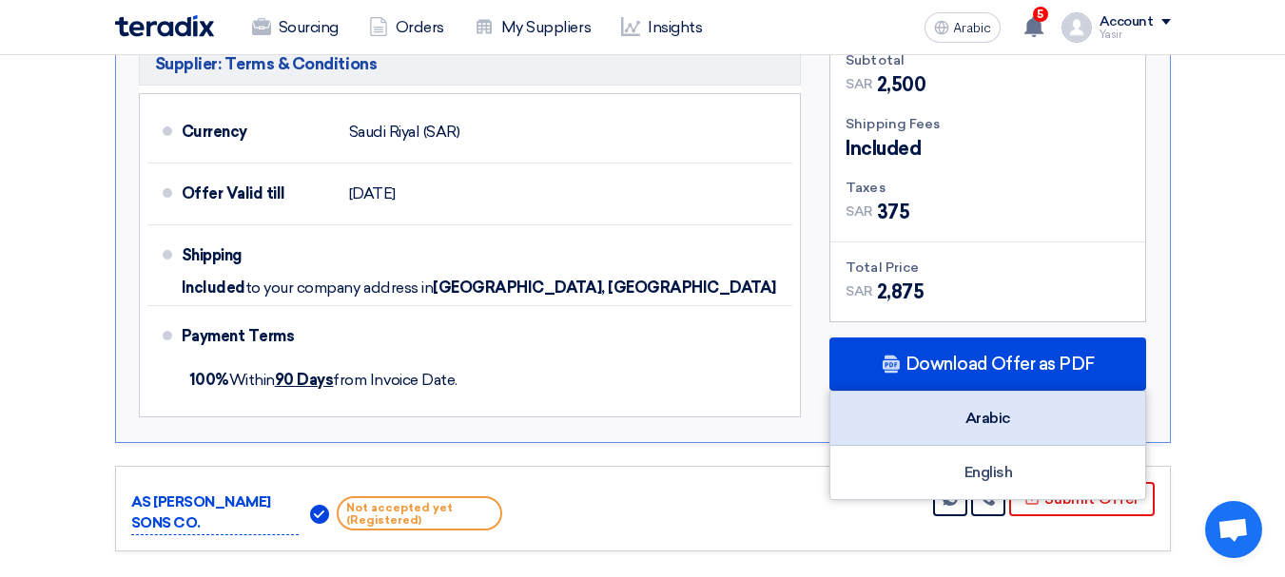
click at [1018, 422] on div "Arabic" at bounding box center [987, 419] width 315 height 54
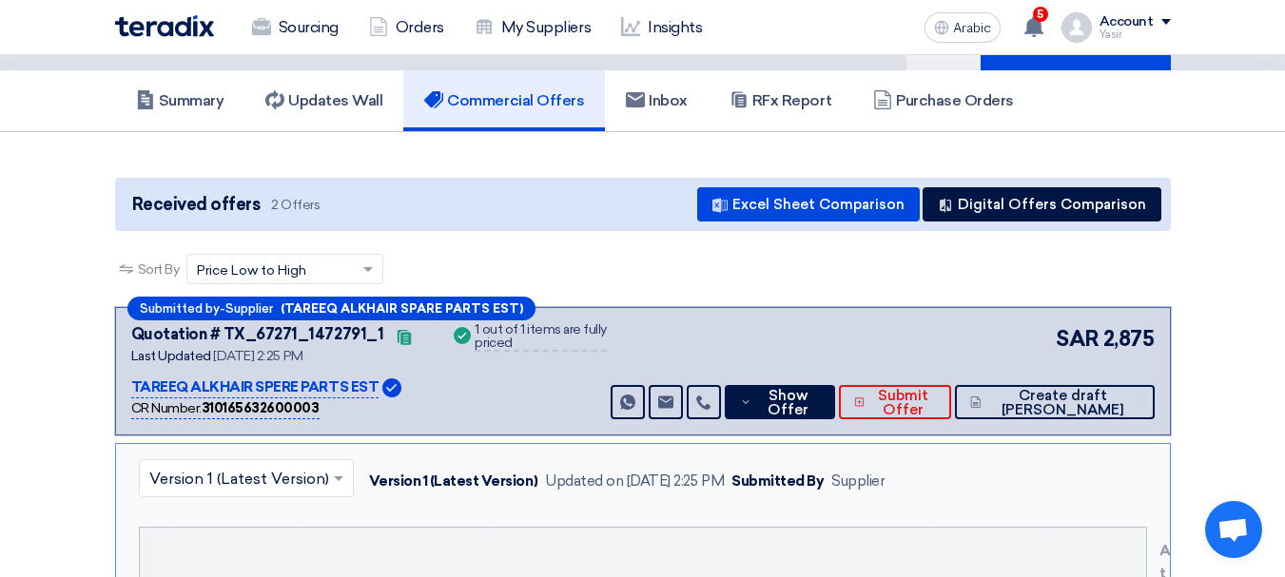
scroll to position [0, 0]
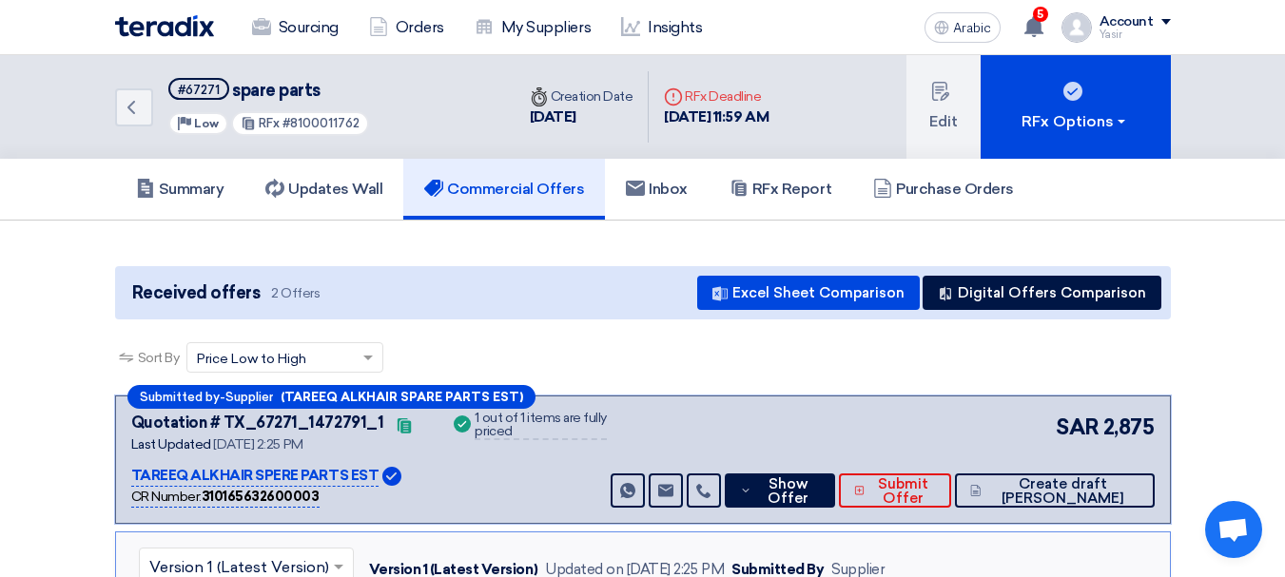
click at [153, 123] on div "Back #67271 spare parts Priority Low RFx #8100011762" at bounding box center [314, 107] width 399 height 104
click at [137, 118] on icon "Back" at bounding box center [131, 107] width 23 height 23
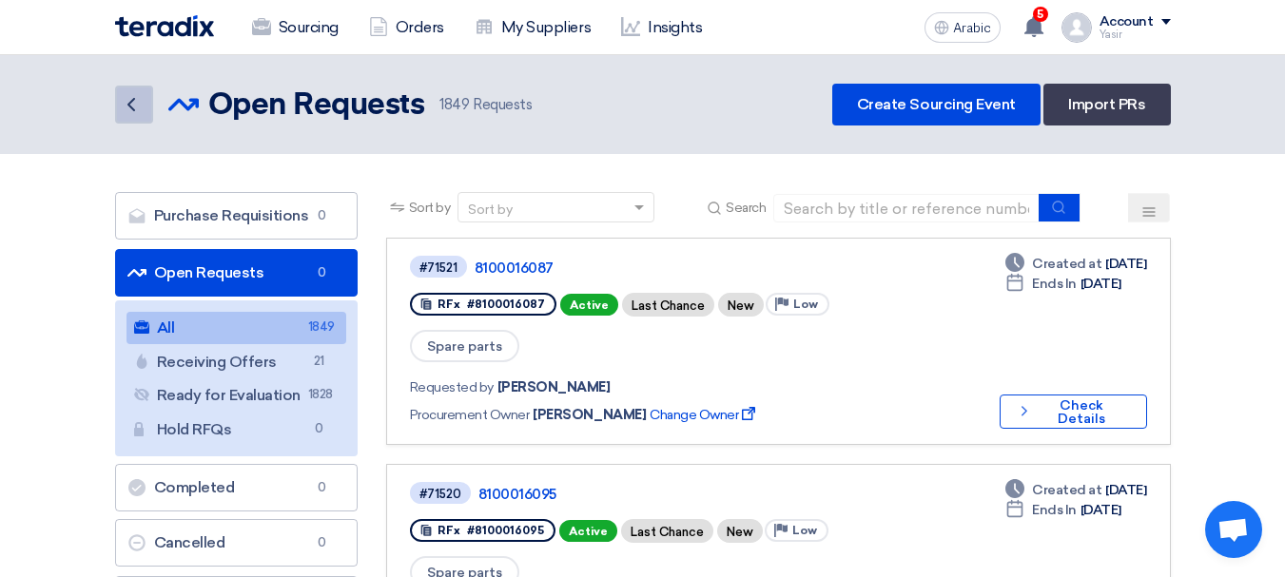
click at [141, 116] on link "Back" at bounding box center [134, 105] width 38 height 38
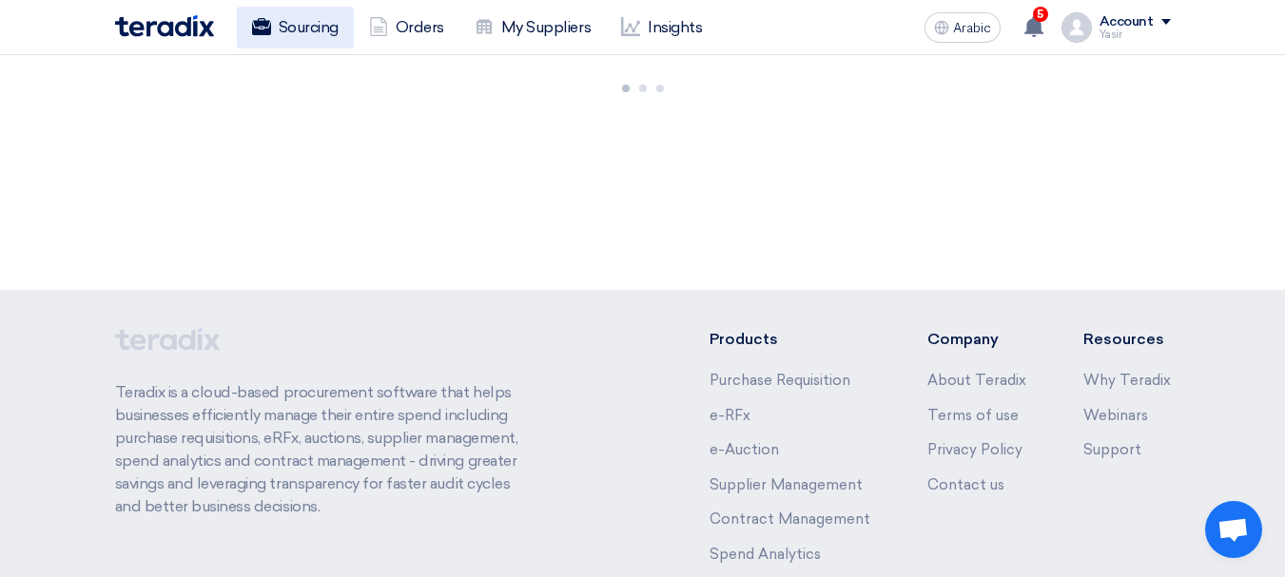
click at [320, 30] on font "Sourcing" at bounding box center [309, 27] width 60 height 18
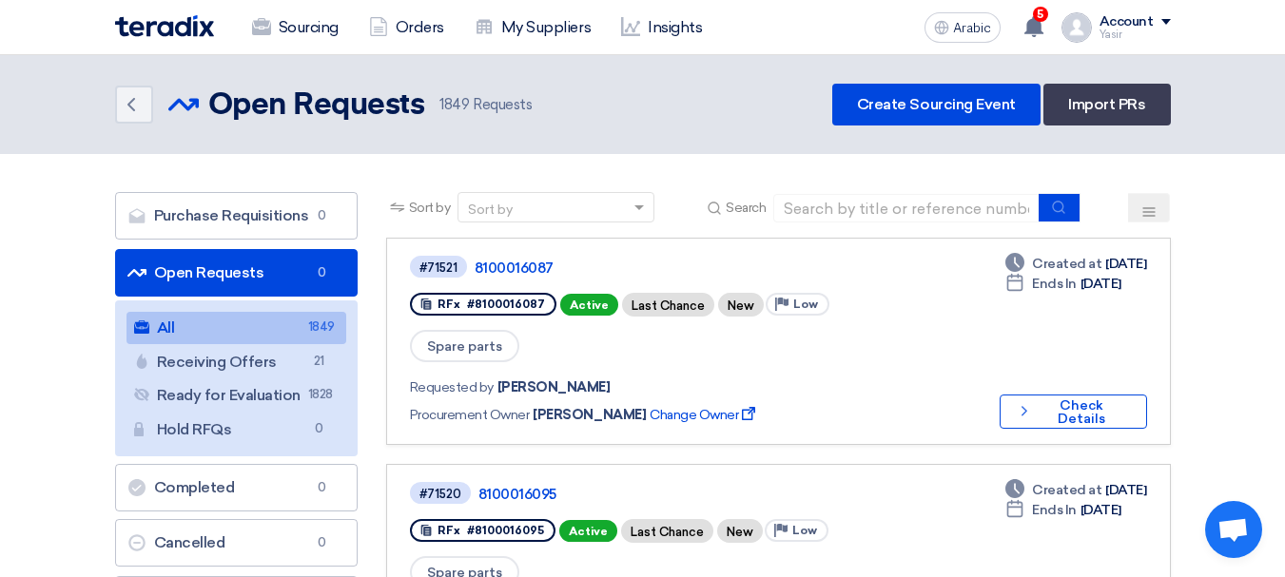
click at [915, 199] on input at bounding box center [906, 208] width 266 height 29
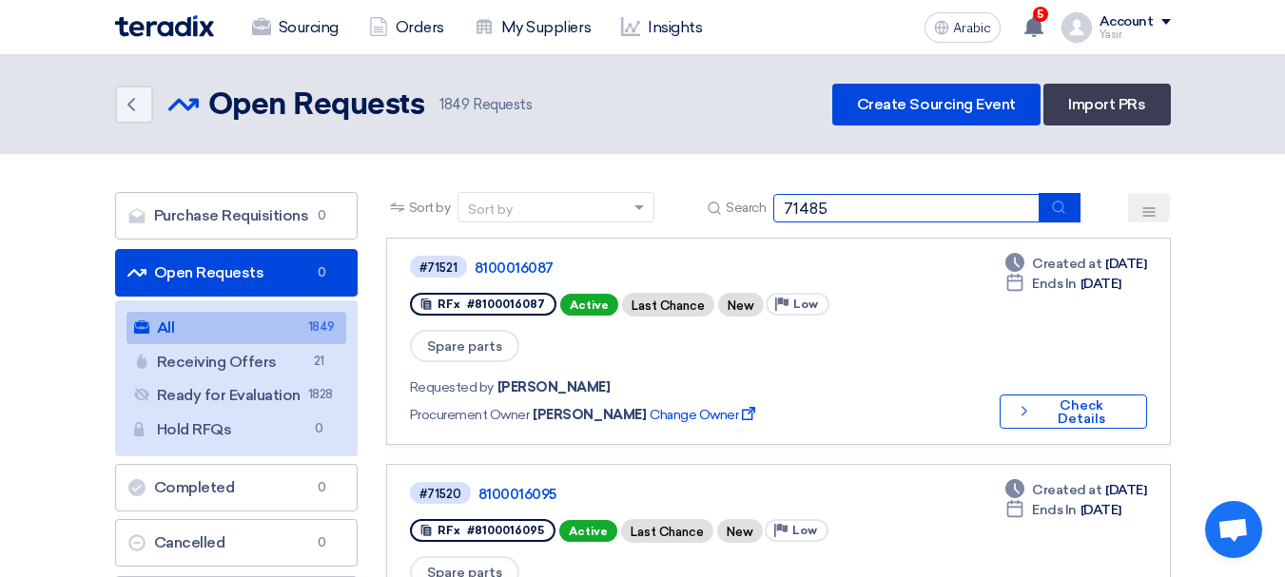
type input "71485"
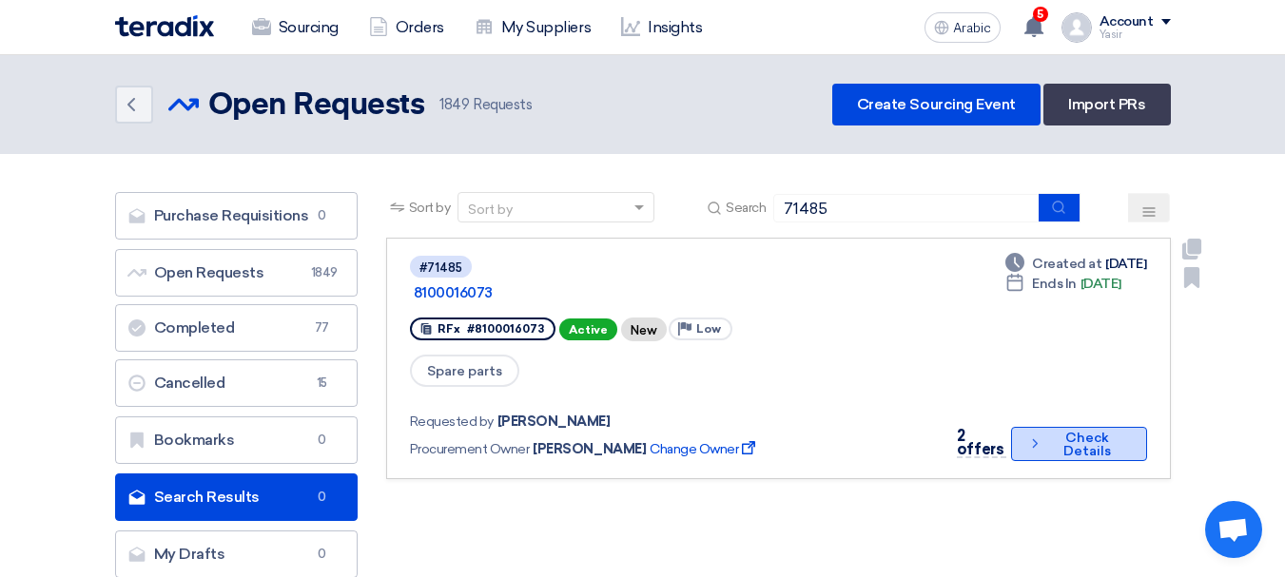
click at [1066, 430] on font "Check Details" at bounding box center [1087, 444] width 48 height 29
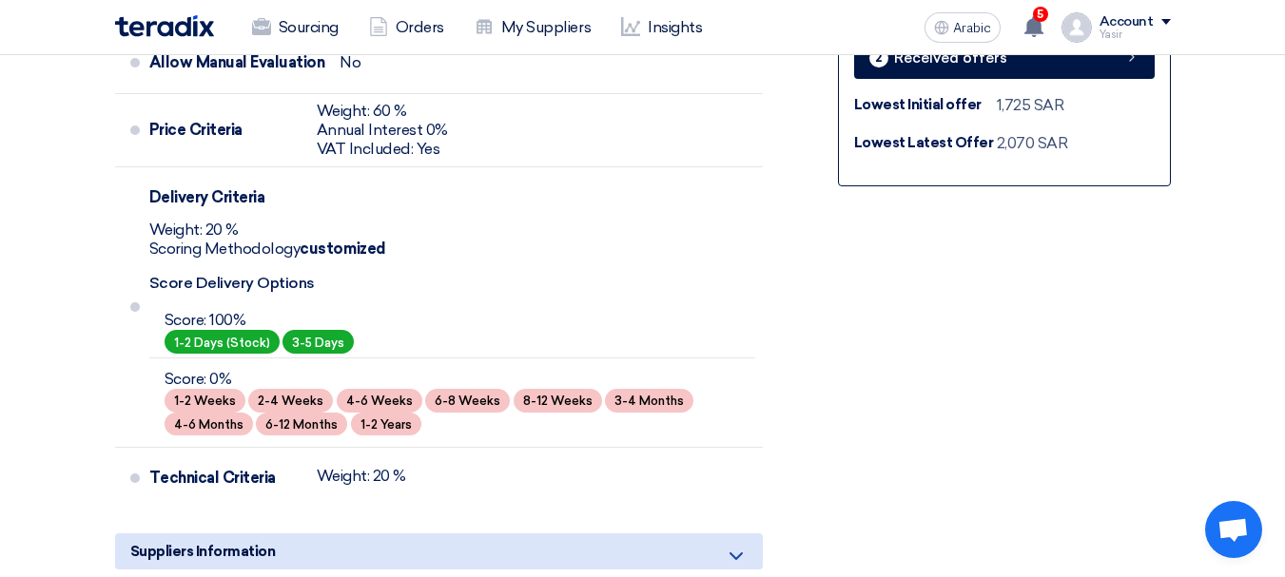
scroll to position [476, 0]
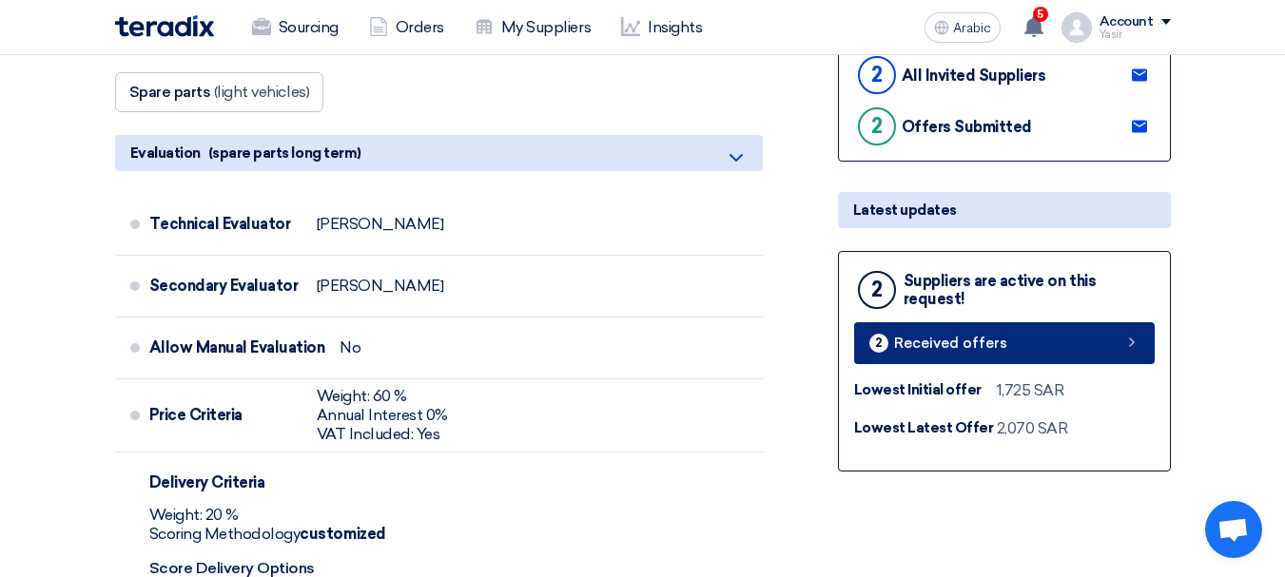
click at [1048, 347] on link "2 Received offers" at bounding box center [1004, 343] width 301 height 42
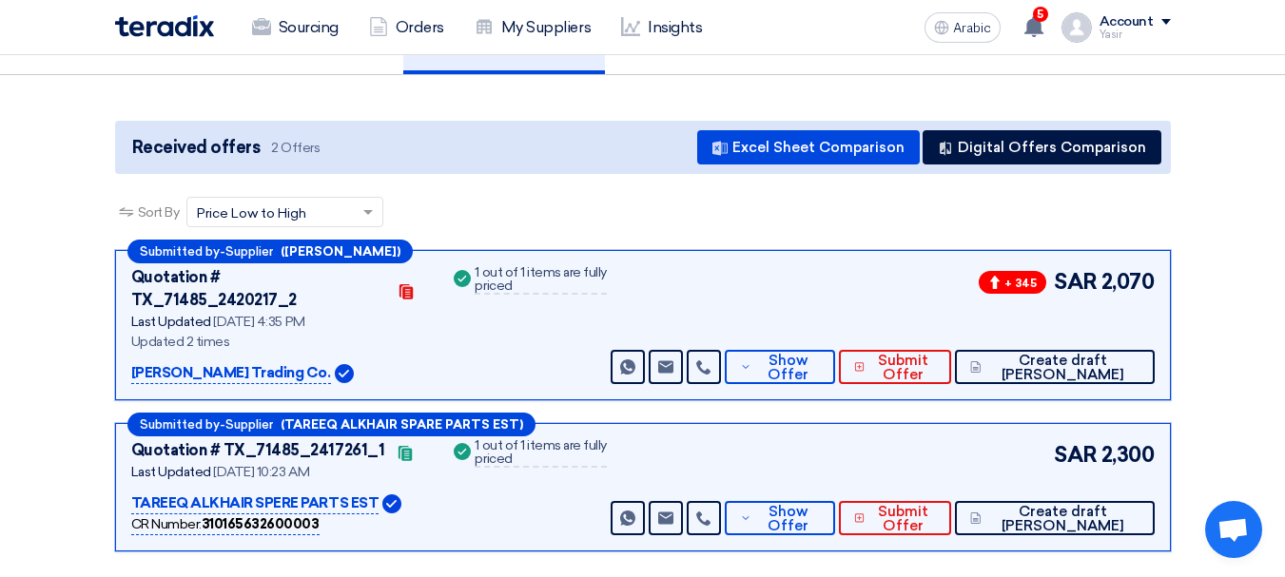
scroll to position [190, 0]
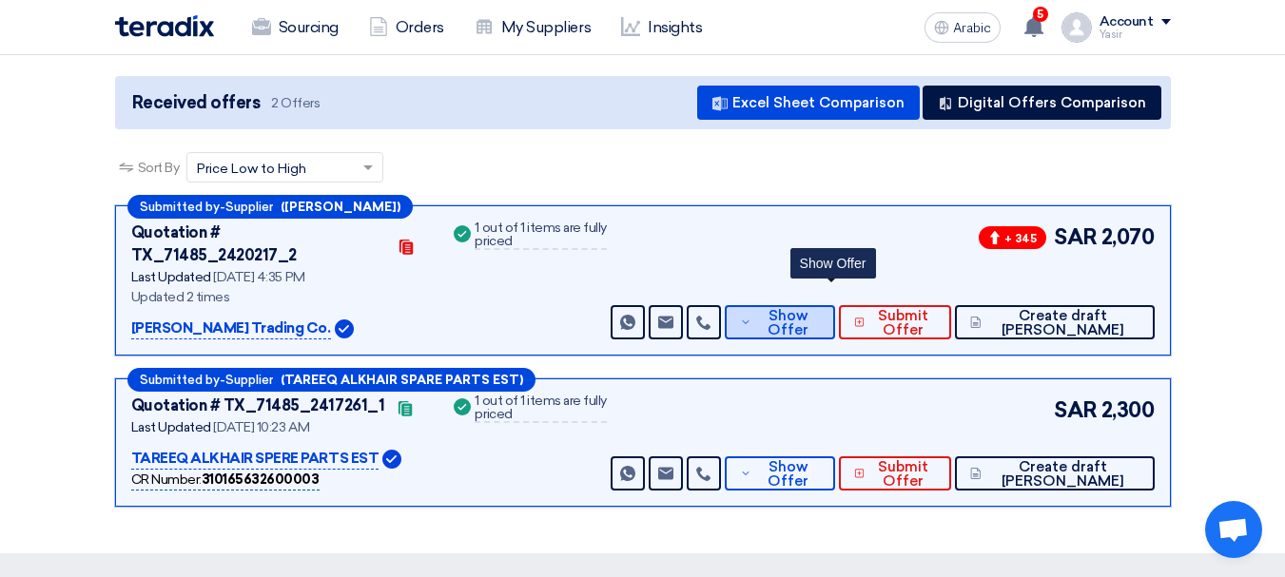
click at [808, 307] on font "Show Offer" at bounding box center [788, 322] width 41 height 31
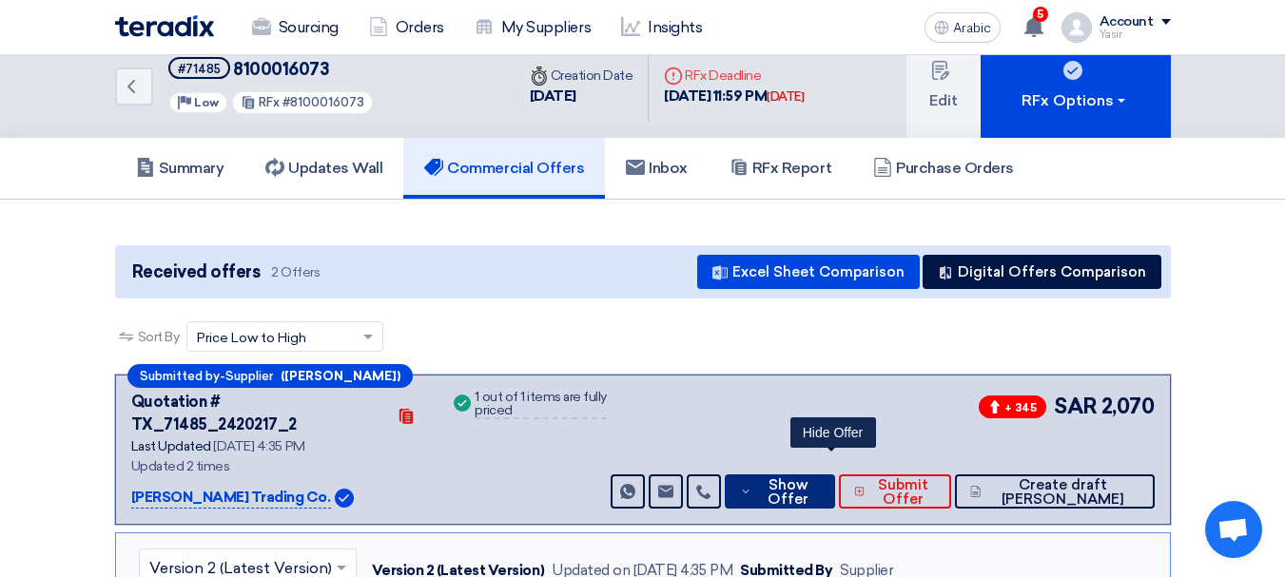
scroll to position [0, 0]
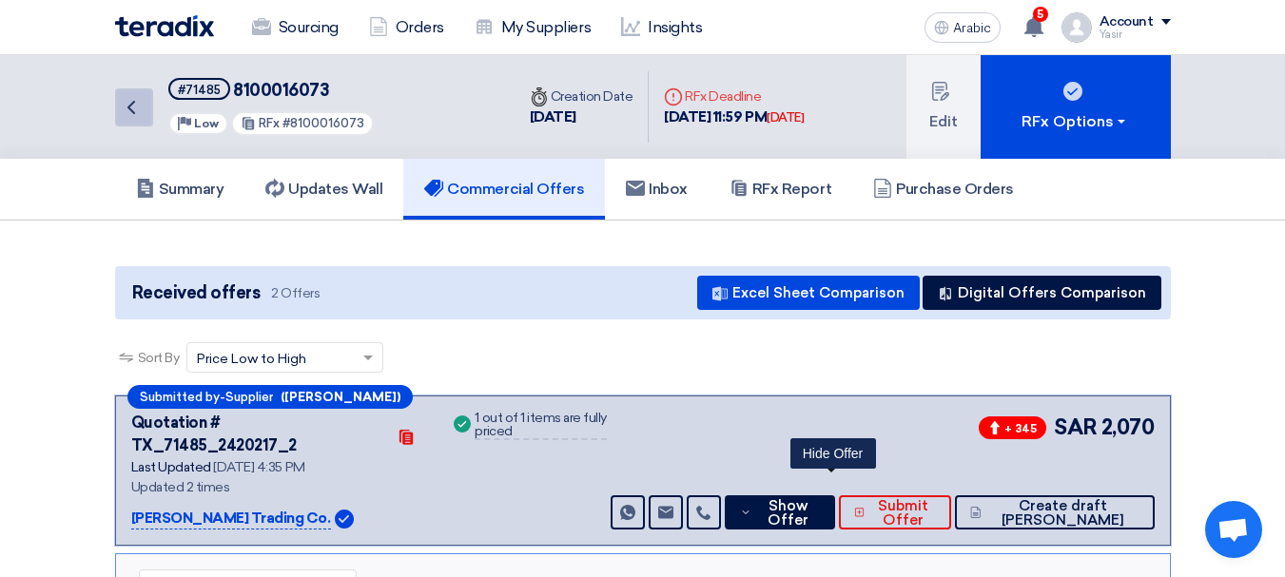
click at [143, 116] on link "Back" at bounding box center [134, 107] width 38 height 38
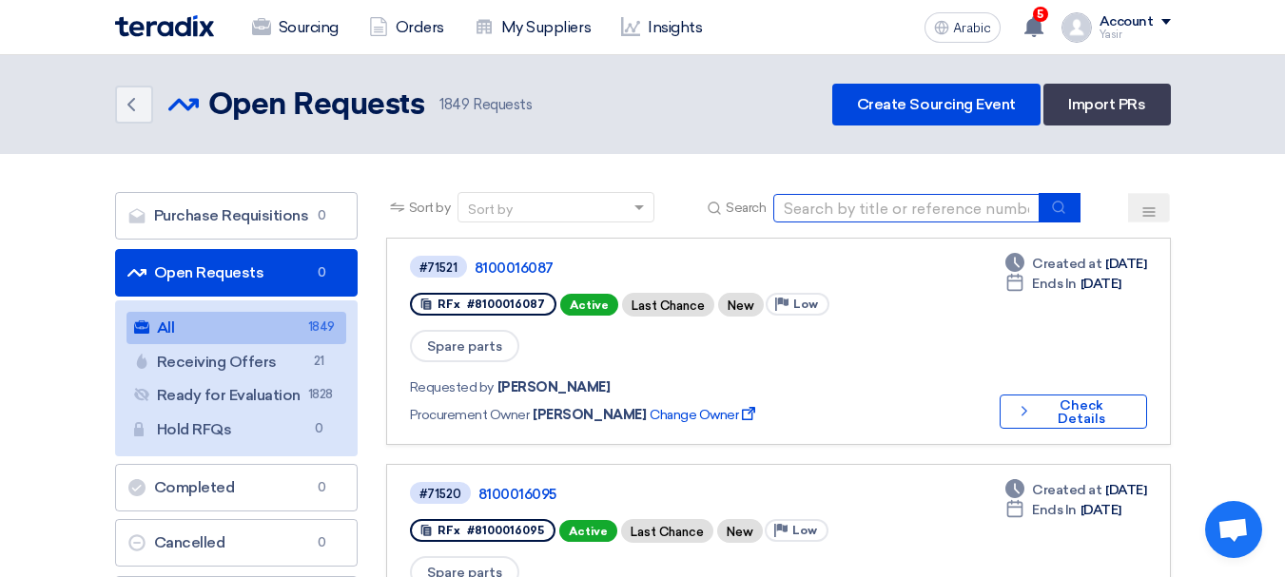
click at [885, 203] on input at bounding box center [906, 208] width 266 height 29
type input "70604"
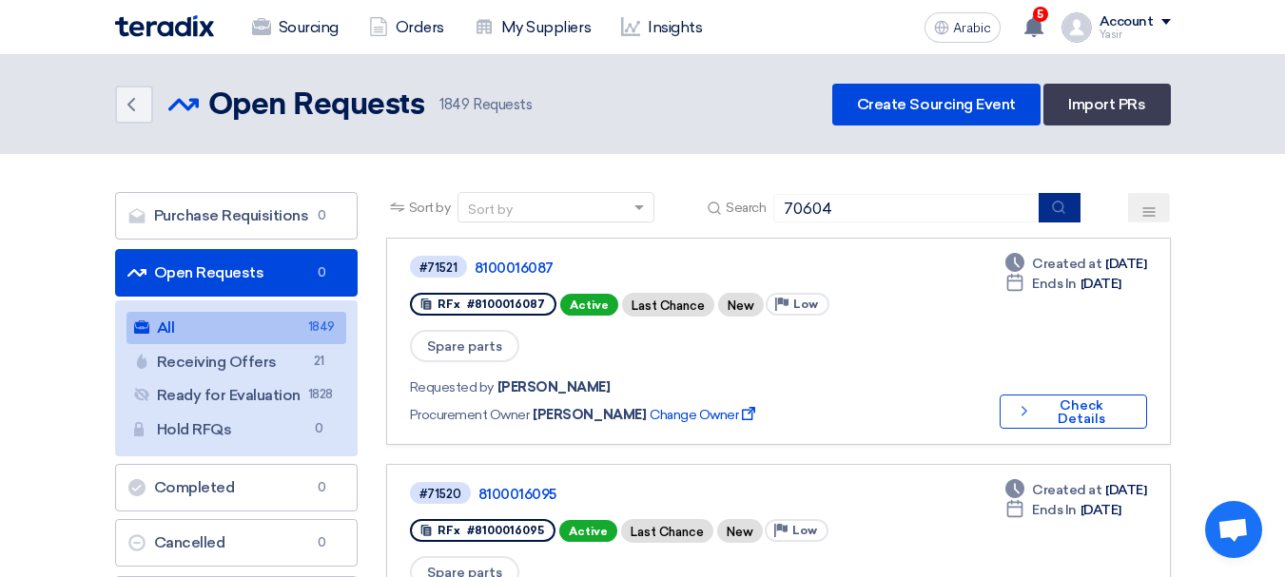
click at [1069, 213] on button "submit" at bounding box center [1060, 207] width 42 height 29
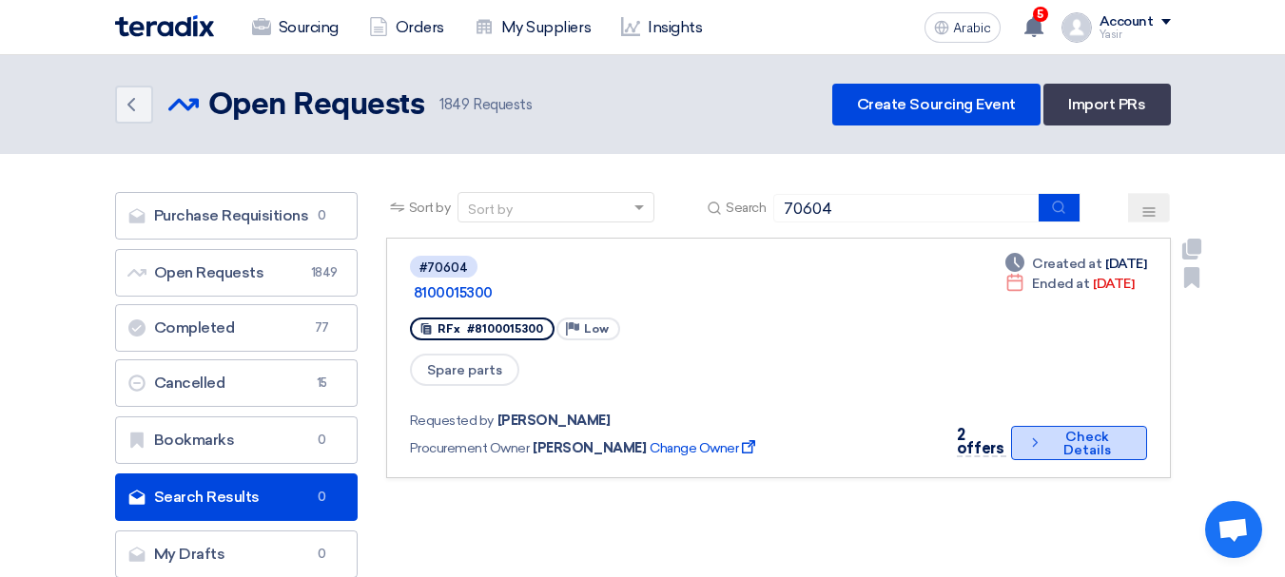
click at [1059, 431] on font "Check Details" at bounding box center [1087, 444] width 80 height 27
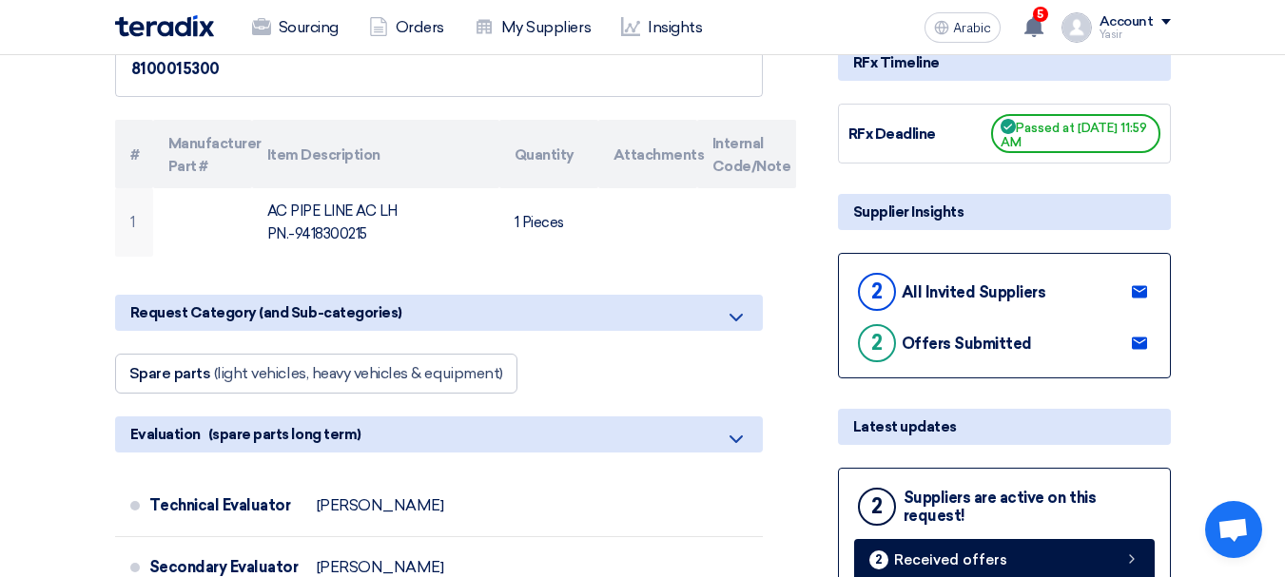
scroll to position [380, 0]
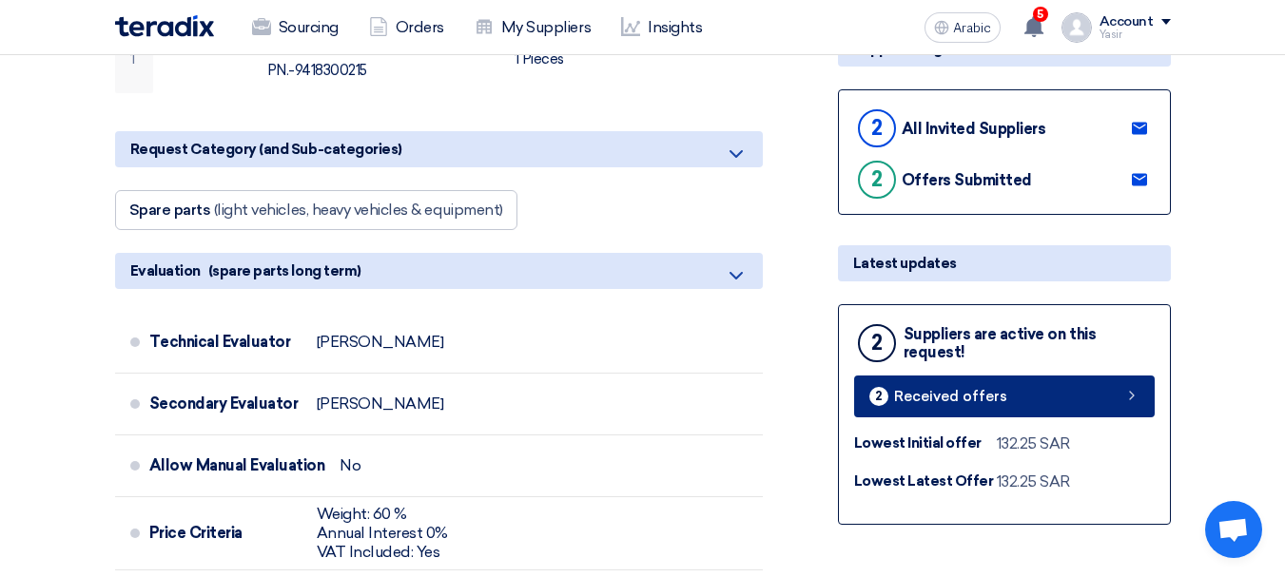
click at [1133, 401] on icon at bounding box center [1131, 395] width 15 height 15
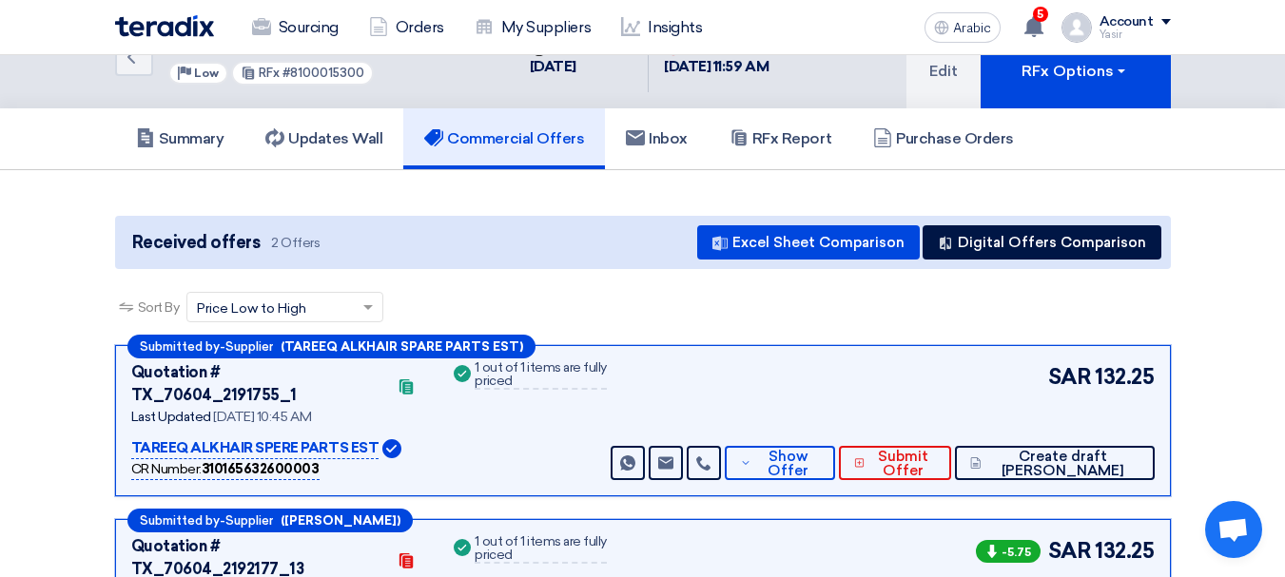
scroll to position [190, 0]
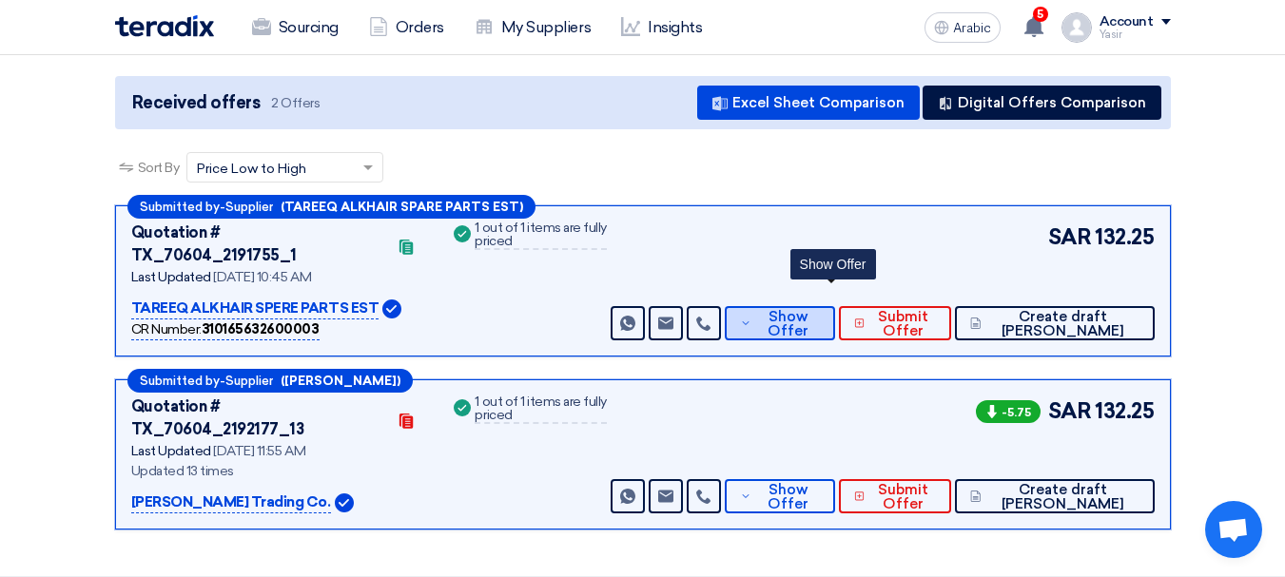
click at [808, 311] on font "Show Offer" at bounding box center [788, 323] width 41 height 31
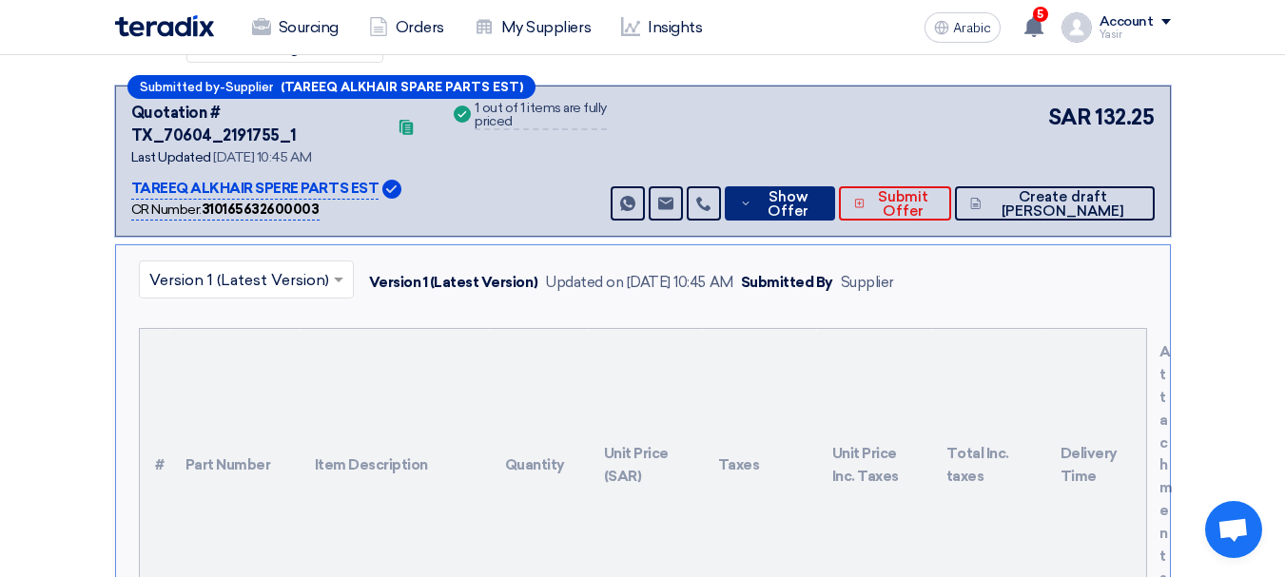
scroll to position [476, 0]
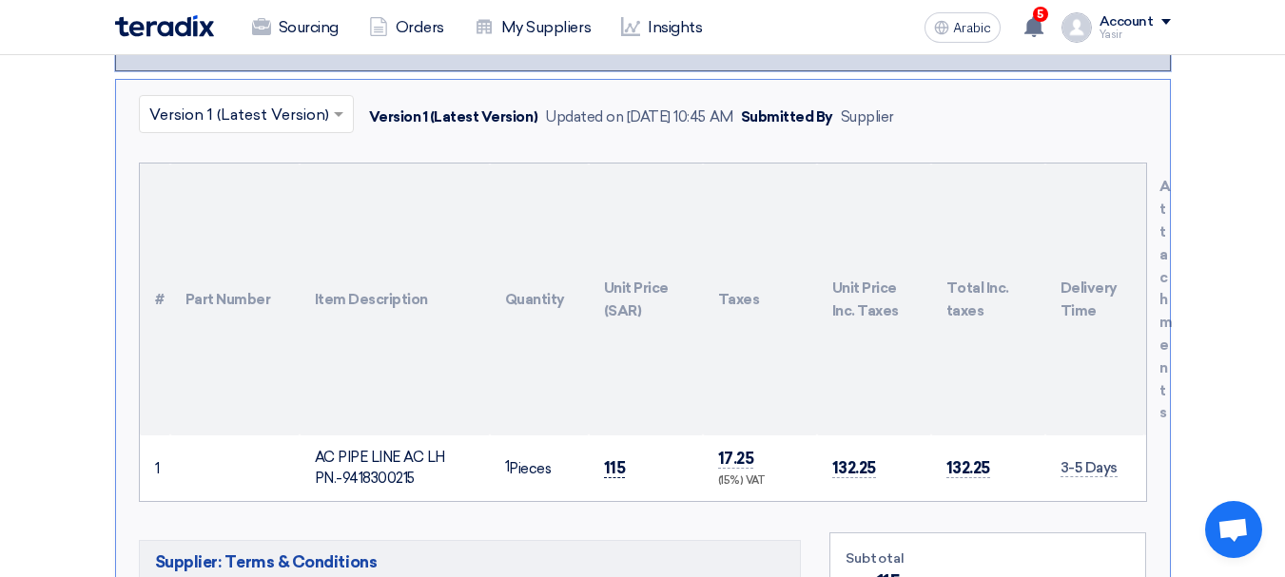
drag, startPoint x: 608, startPoint y: 447, endPoint x: 624, endPoint y: 449, distance: 16.3
click at [624, 458] on font "115" at bounding box center [615, 467] width 22 height 19
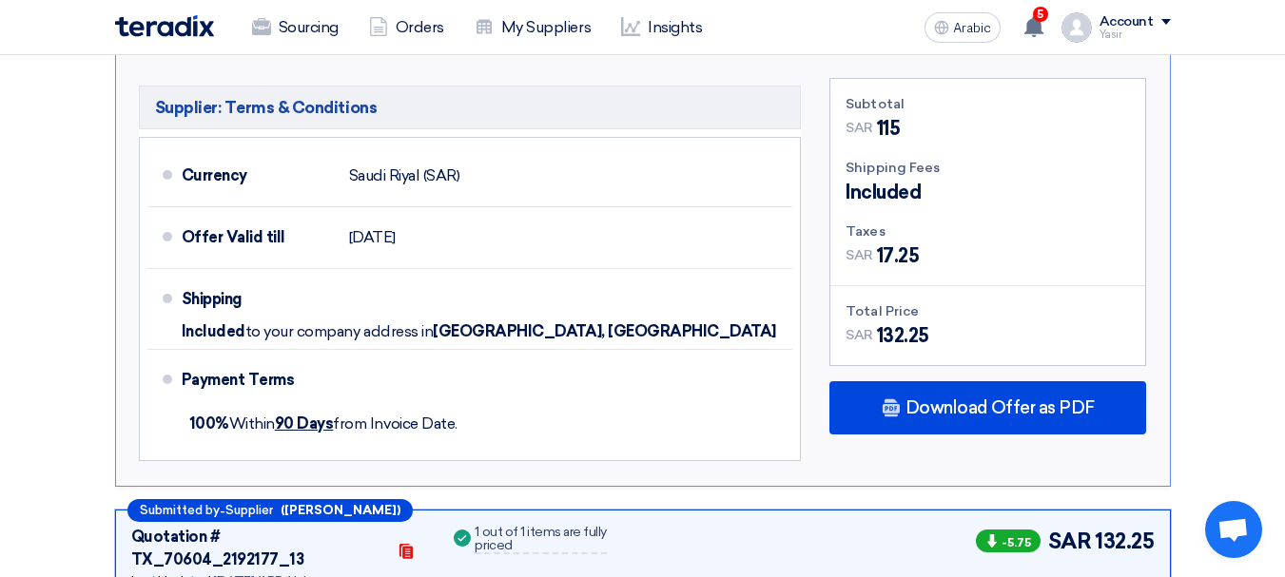
scroll to position [1236, 0]
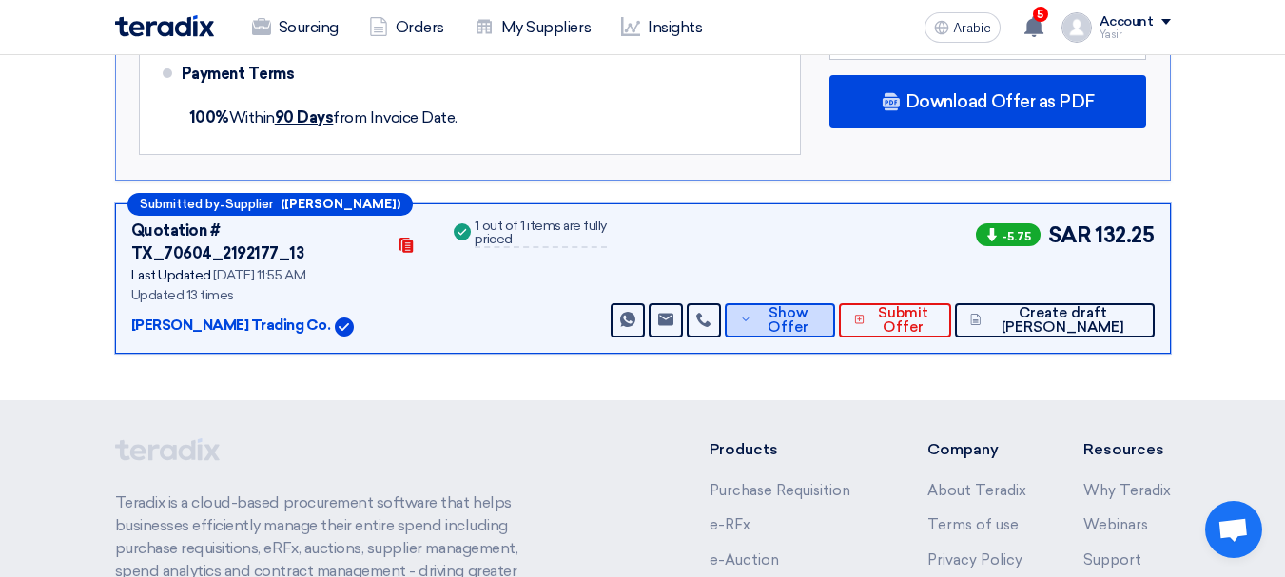
click at [808, 304] on font "Show Offer" at bounding box center [788, 319] width 41 height 31
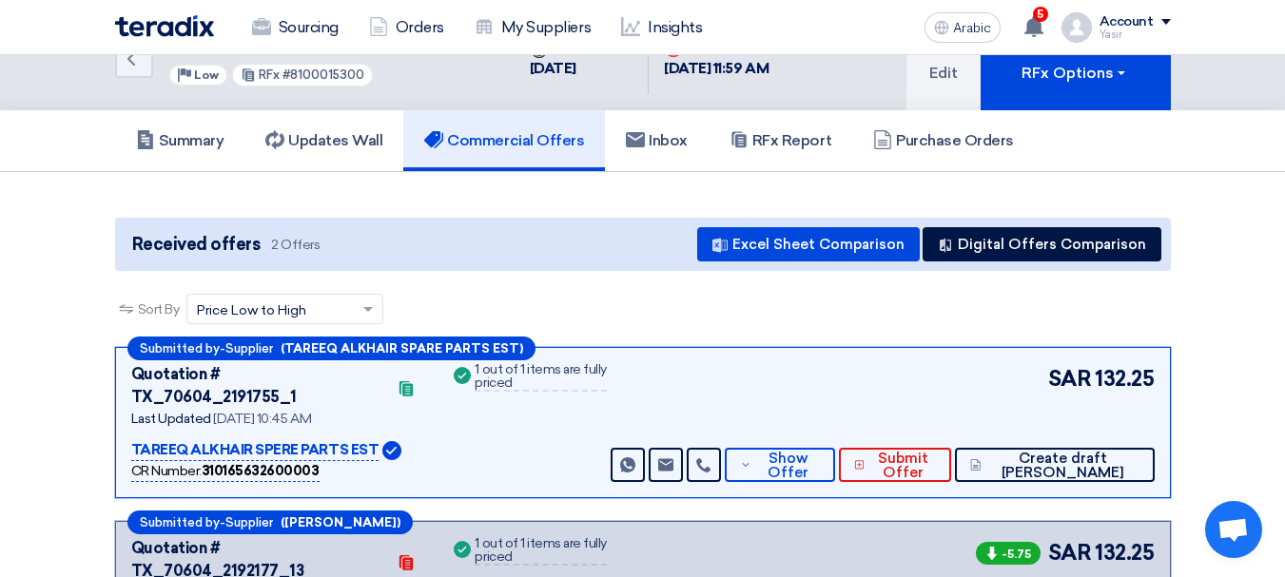
scroll to position [95, 0]
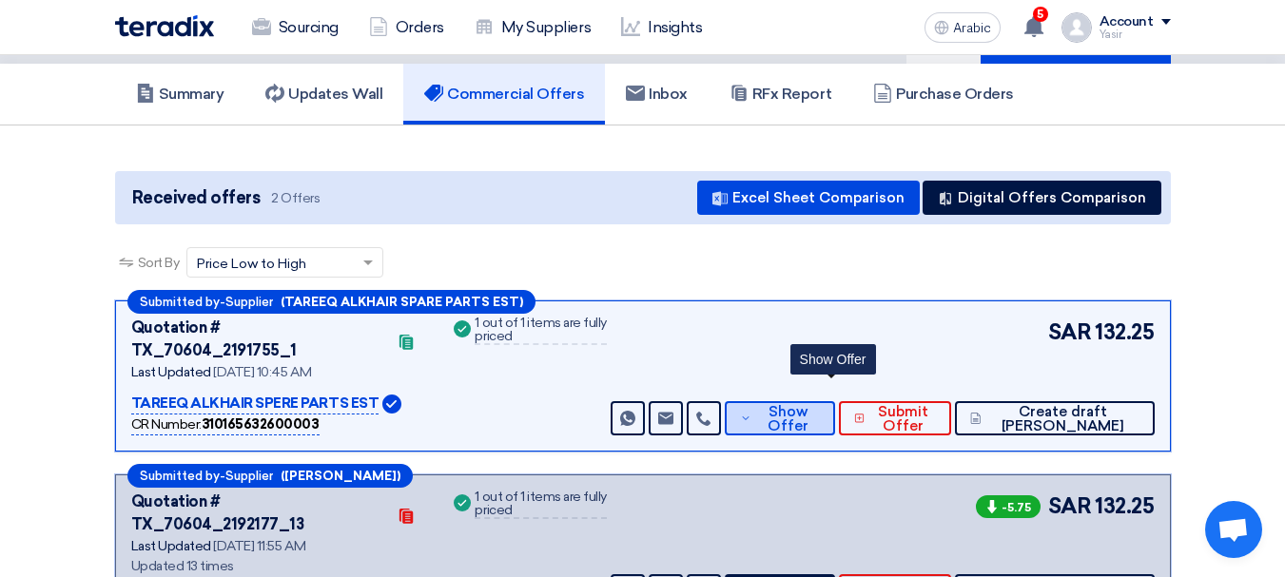
click at [751, 411] on icon at bounding box center [745, 418] width 11 height 15
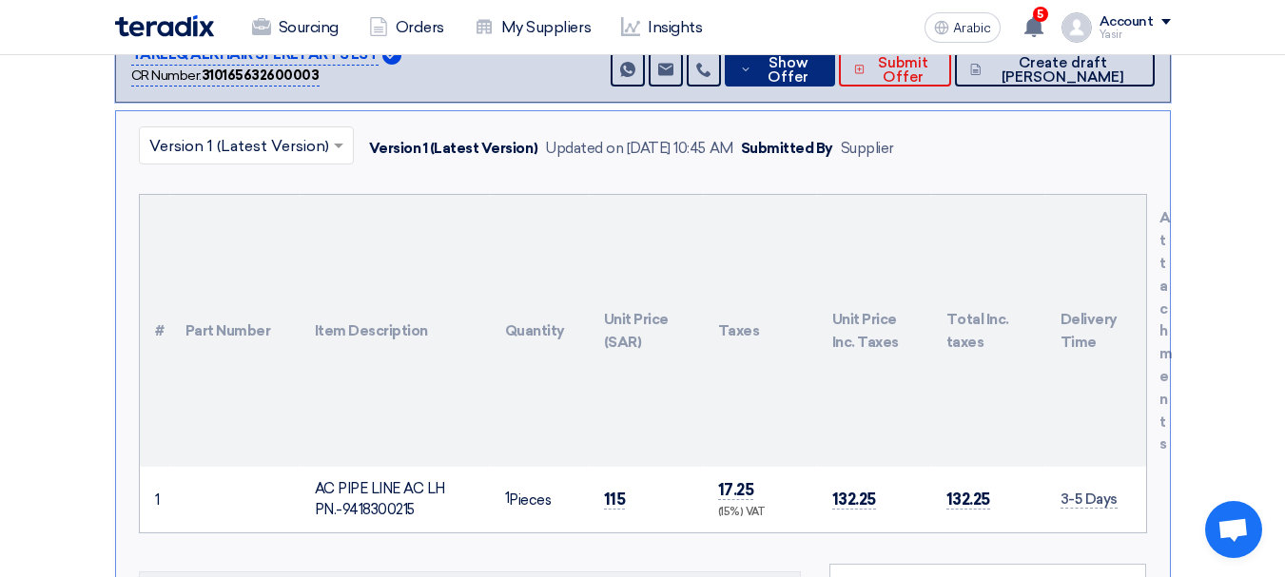
scroll to position [476, 0]
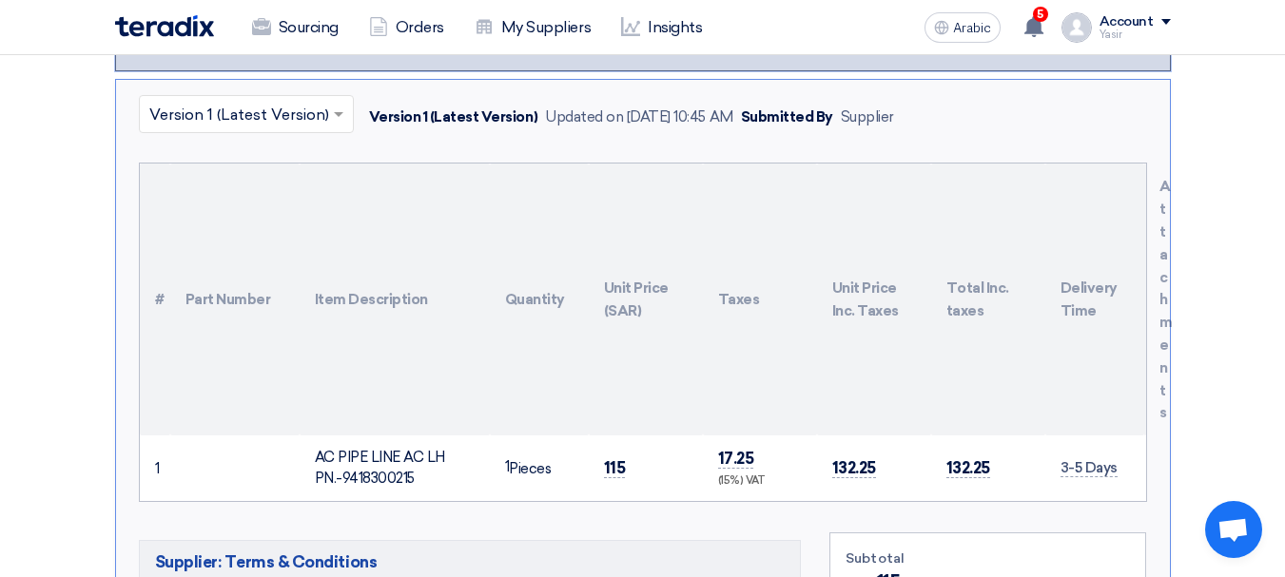
drag, startPoint x: 340, startPoint y: 457, endPoint x: 419, endPoint y: 456, distance: 79.9
click at [419, 456] on div "AC PIPE LINE AC LH PN.-9418300215" at bounding box center [395, 468] width 160 height 43
click at [368, 458] on font "AC PIPE LINE AC LH PN.-9418300215" at bounding box center [380, 468] width 130 height 39
click at [348, 462] on font "AC PIPE LINE AC LH PN.-9418300215" at bounding box center [380, 468] width 130 height 39
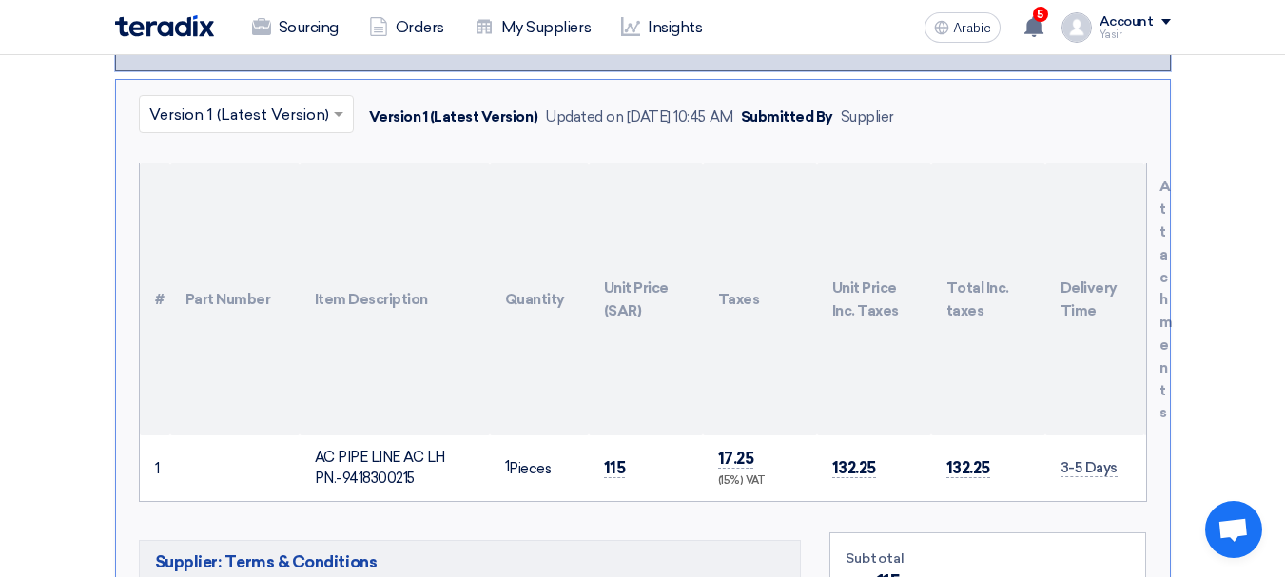
click at [391, 457] on font "AC PIPE LINE AC LH PN.-9418300215" at bounding box center [380, 468] width 130 height 39
click at [345, 450] on font "AC PIPE LINE AC LH PN.-9418300215" at bounding box center [380, 468] width 130 height 39
drag, startPoint x: 338, startPoint y: 458, endPoint x: 422, endPoint y: 460, distance: 84.7
click at [422, 460] on div "AC PIPE LINE AC LH PN.-9418300215" at bounding box center [395, 468] width 160 height 43
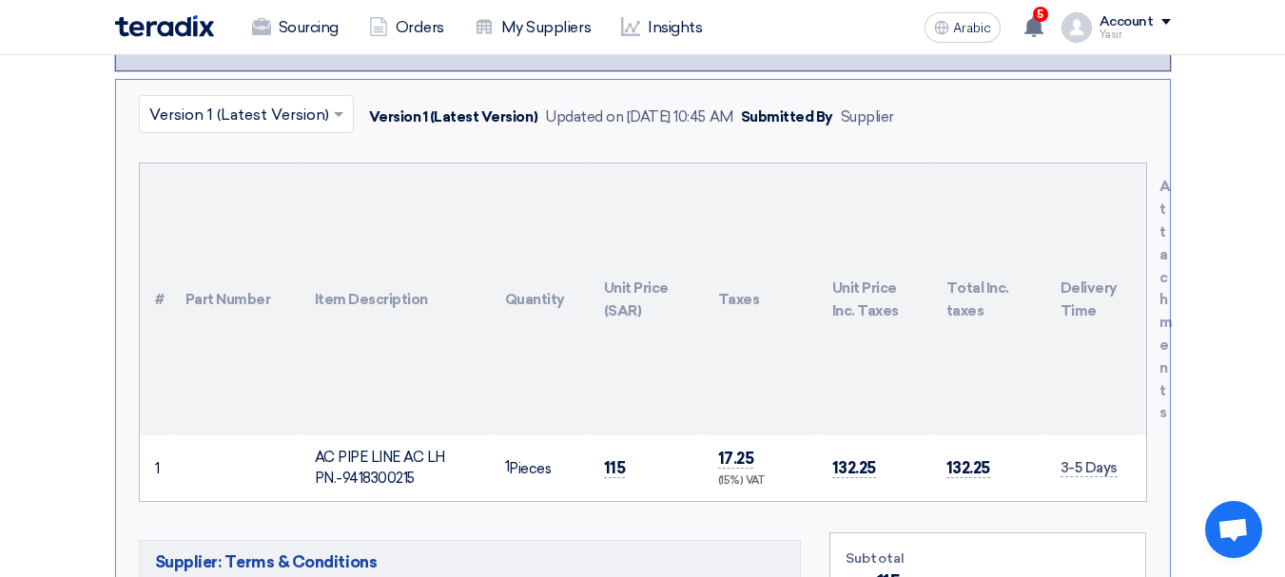
click at [383, 451] on font "AC PIPE LINE AC LH PN.-9418300215" at bounding box center [380, 468] width 130 height 39
drag, startPoint x: 320, startPoint y: 434, endPoint x: 427, endPoint y: 456, distance: 109.7
click at [427, 456] on div "AC PIPE LINE AC LH PN.-9418300215" at bounding box center [395, 468] width 160 height 43
click at [376, 449] on font "AC PIPE LINE AC LH PN.-9418300215" at bounding box center [380, 468] width 130 height 39
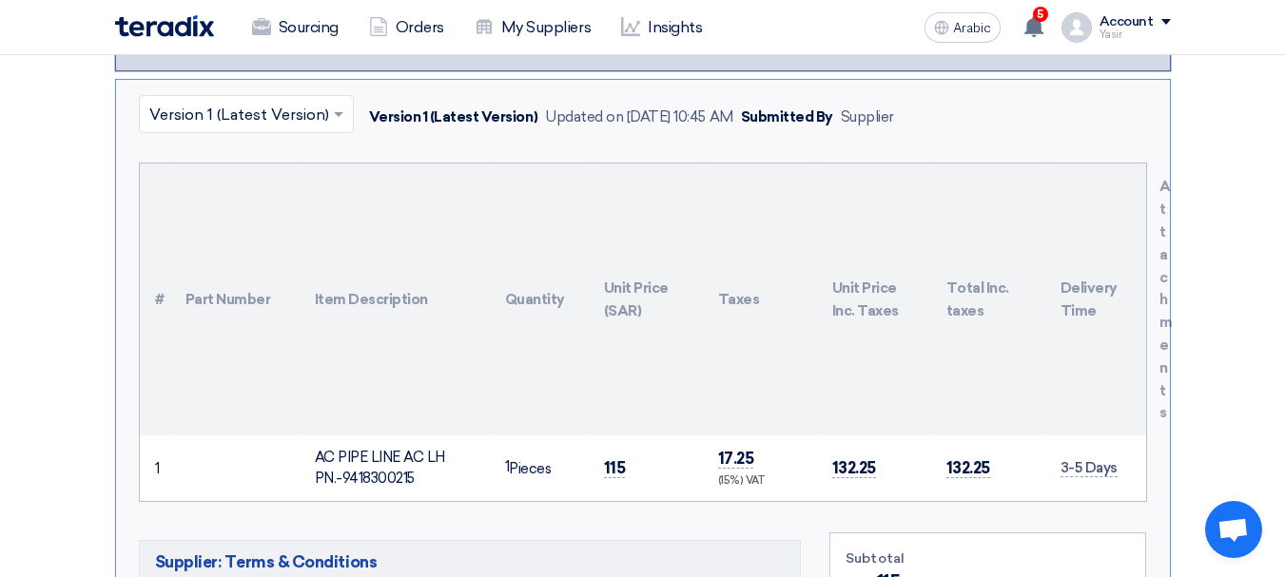
click at [346, 449] on font "AC PIPE LINE AC LH PN.-9418300215" at bounding box center [380, 468] width 130 height 39
click at [405, 447] on div "AC PIPE LINE AC LH PN.-9418300215" at bounding box center [395, 468] width 160 height 43
drag, startPoint x: 422, startPoint y: 427, endPoint x: 456, endPoint y: 429, distance: 33.3
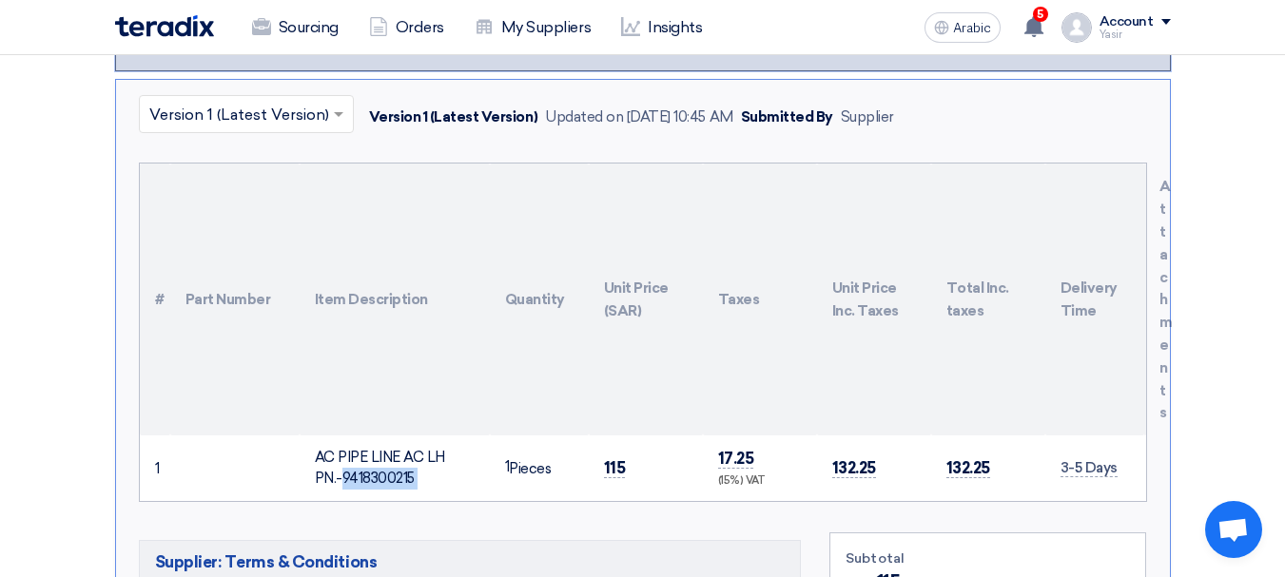
click at [456, 447] on div "AC PIPE LINE AC LH PN.-9418300215" at bounding box center [395, 468] width 160 height 43
click at [367, 449] on font "AC PIPE LINE AC LH PN.-9418300215" at bounding box center [380, 468] width 130 height 39
click at [337, 466] on div "AC PIPE LINE AC LH PN.-9418300215" at bounding box center [395, 468] width 160 height 43
drag, startPoint x: 337, startPoint y: 451, endPoint x: 427, endPoint y: 459, distance: 90.8
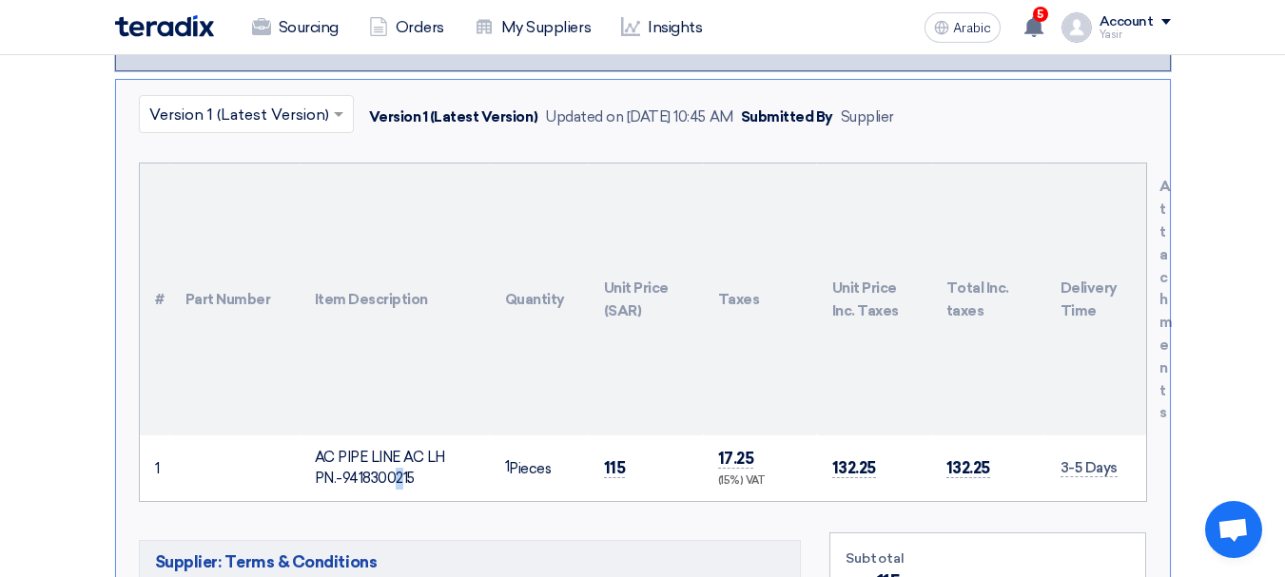
click at [427, 459] on div "AC PIPE LINE AC LH PN.-9418300215" at bounding box center [395, 468] width 160 height 43
click at [355, 450] on font "AC PIPE LINE AC LH PN.-9418300215" at bounding box center [380, 468] width 130 height 39
drag, startPoint x: 345, startPoint y: 449, endPoint x: 419, endPoint y: 459, distance: 74.9
click at [419, 459] on div "AC PIPE LINE AC LH PN.-9418300215" at bounding box center [395, 468] width 160 height 43
click at [378, 461] on font "AC PIPE LINE AC LH PN.-9418300215" at bounding box center [380, 468] width 130 height 39
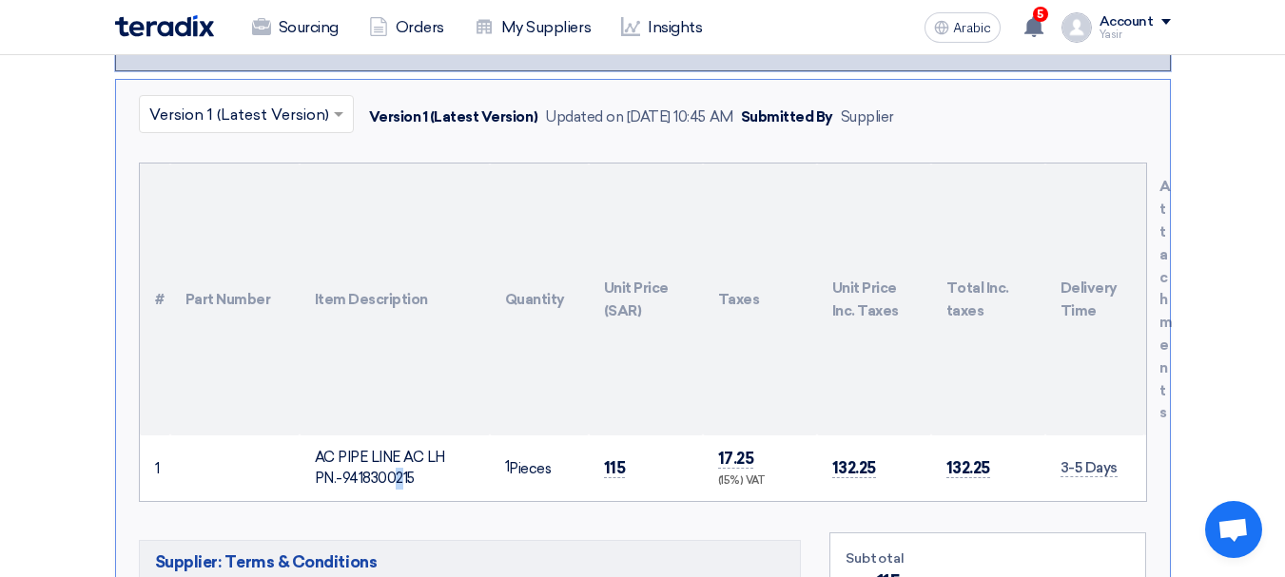
drag, startPoint x: 312, startPoint y: 426, endPoint x: 427, endPoint y: 460, distance: 120.1
click at [427, 460] on td "AC PIPE LINE AC LH PN.-9418300215" at bounding box center [395, 469] width 190 height 66
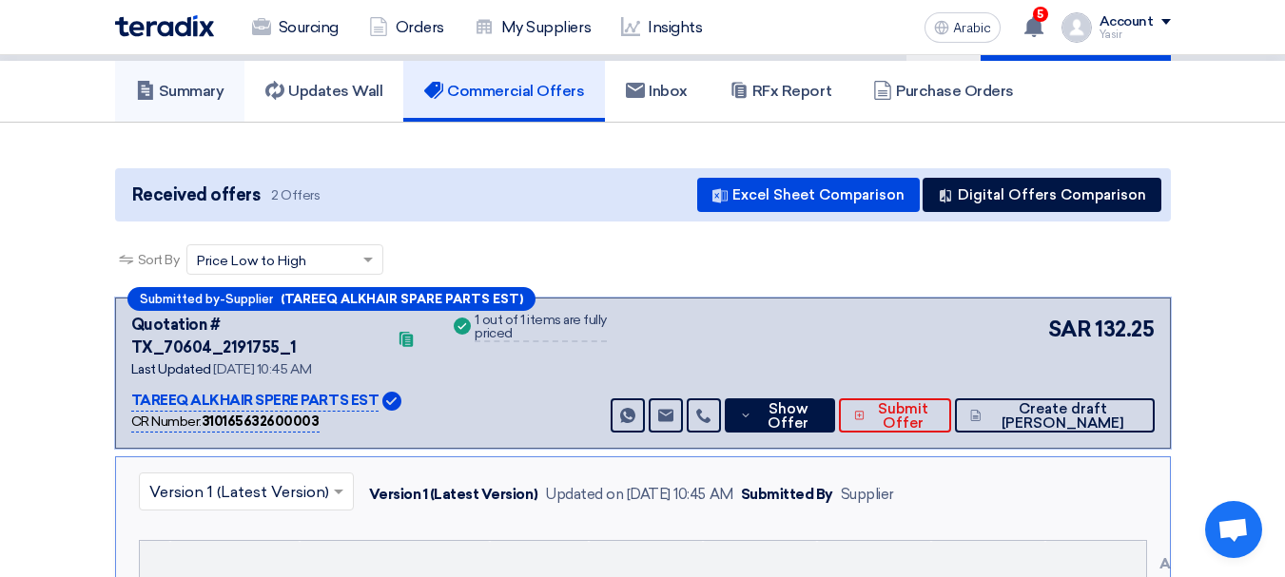
scroll to position [0, 0]
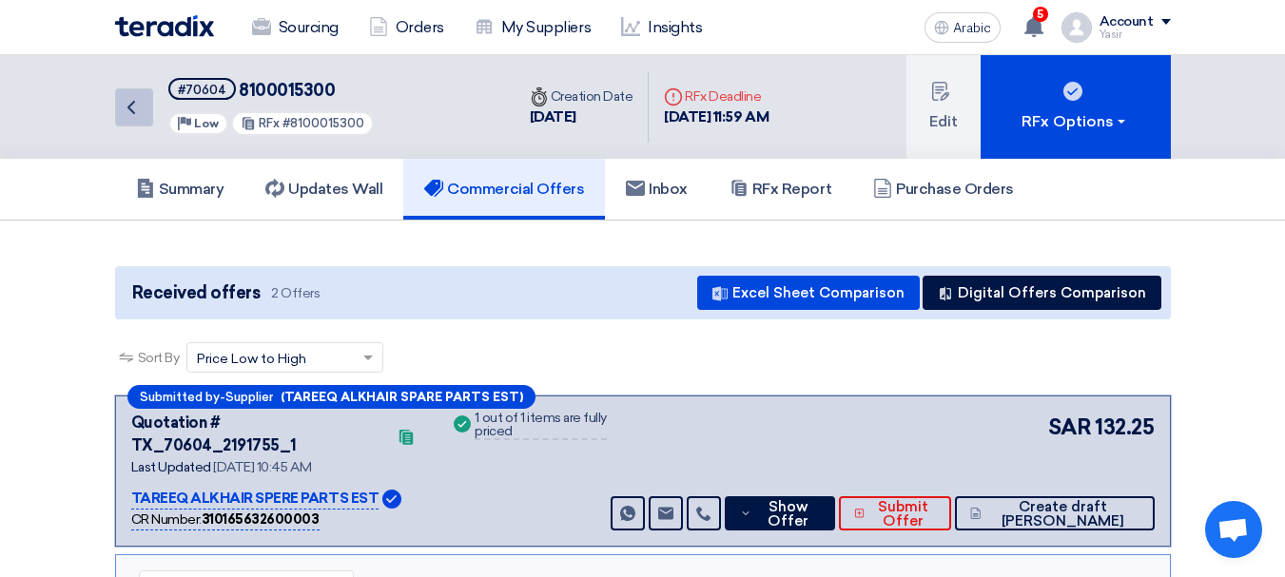
click at [129, 117] on icon "Back" at bounding box center [131, 107] width 23 height 23
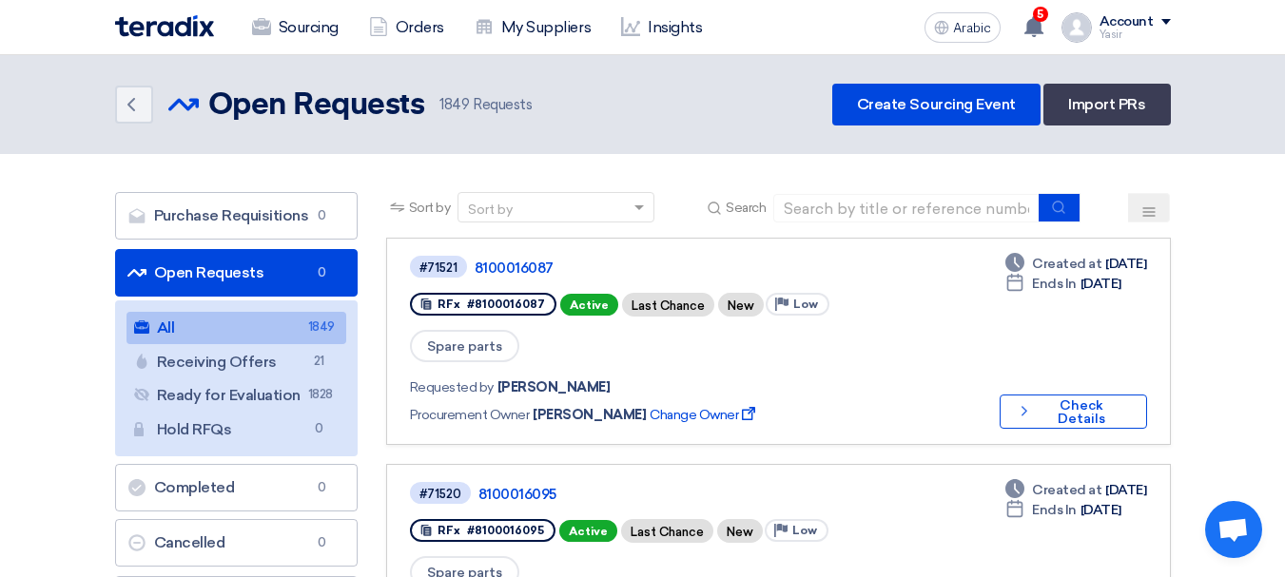
click at [227, 269] on font "Open Requests" at bounding box center [209, 272] width 110 height 18
click at [933, 196] on input at bounding box center [906, 208] width 266 height 29
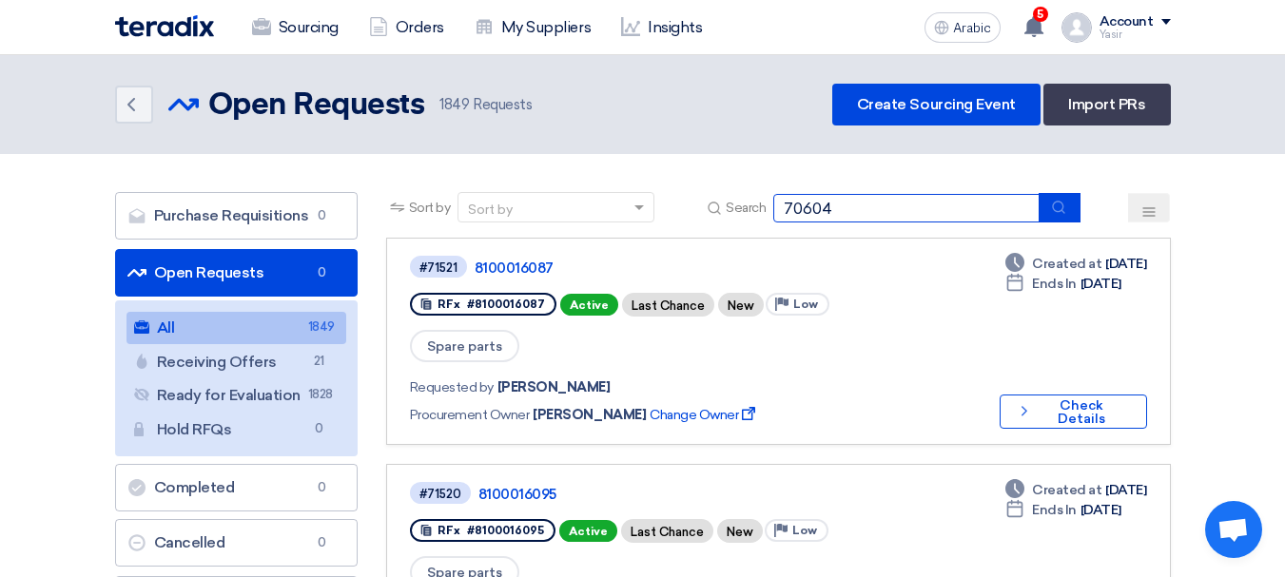
type input "70604"
click at [1067, 197] on button "submit" at bounding box center [1060, 207] width 42 height 29
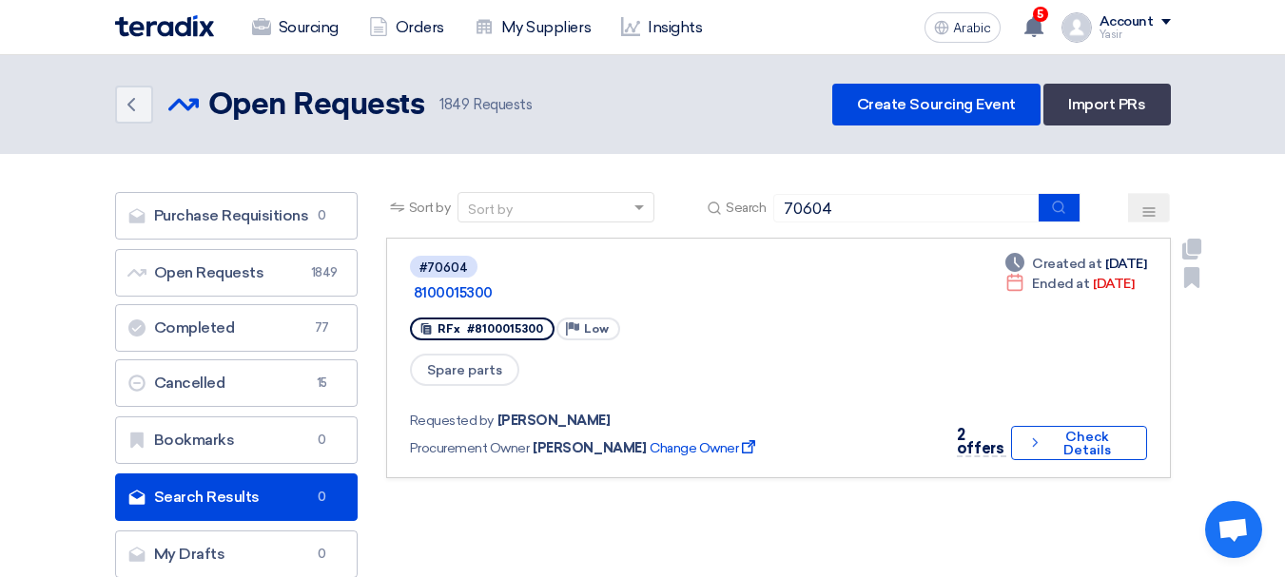
click at [1058, 424] on div "2 offers Check details Check Details" at bounding box center [1045, 443] width 203 height 38
click at [1036, 434] on icon "Check details" at bounding box center [1034, 443] width 15 height 18
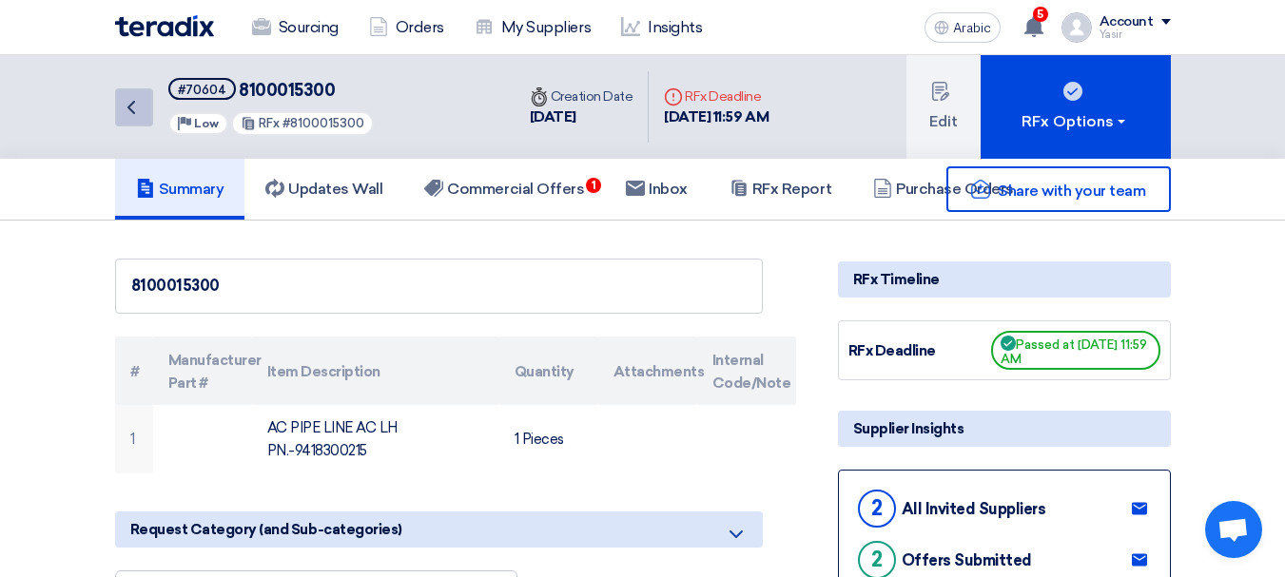
click at [133, 114] on icon "Back" at bounding box center [131, 107] width 23 height 23
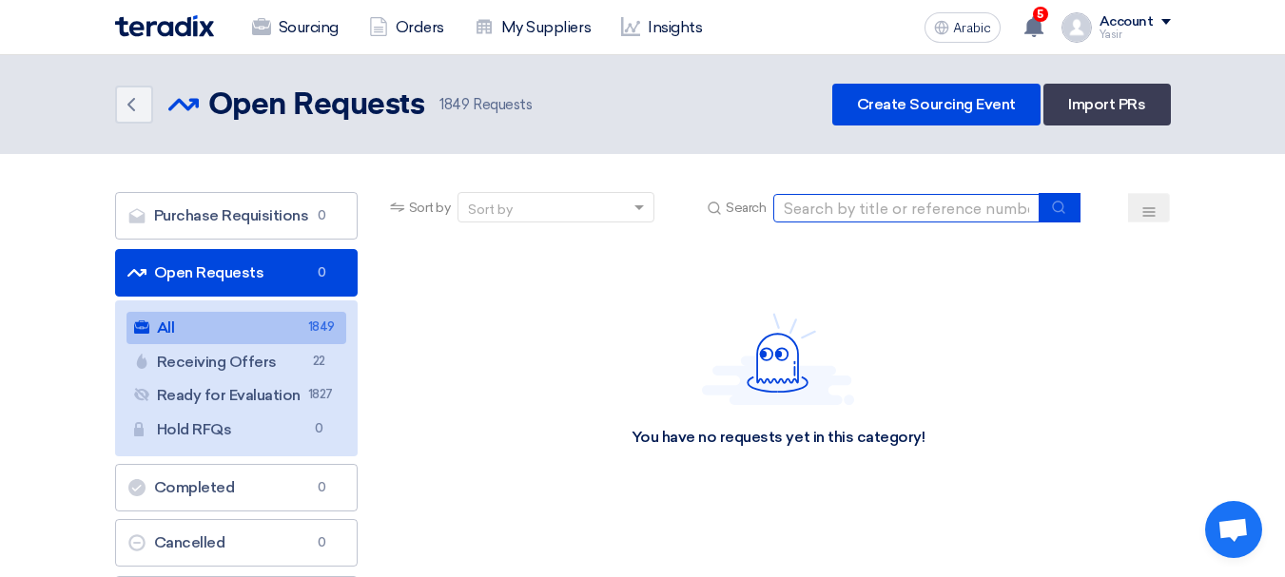
drag, startPoint x: 878, startPoint y: 210, endPoint x: 887, endPoint y: 211, distance: 9.6
click at [878, 210] on input at bounding box center [906, 208] width 266 height 29
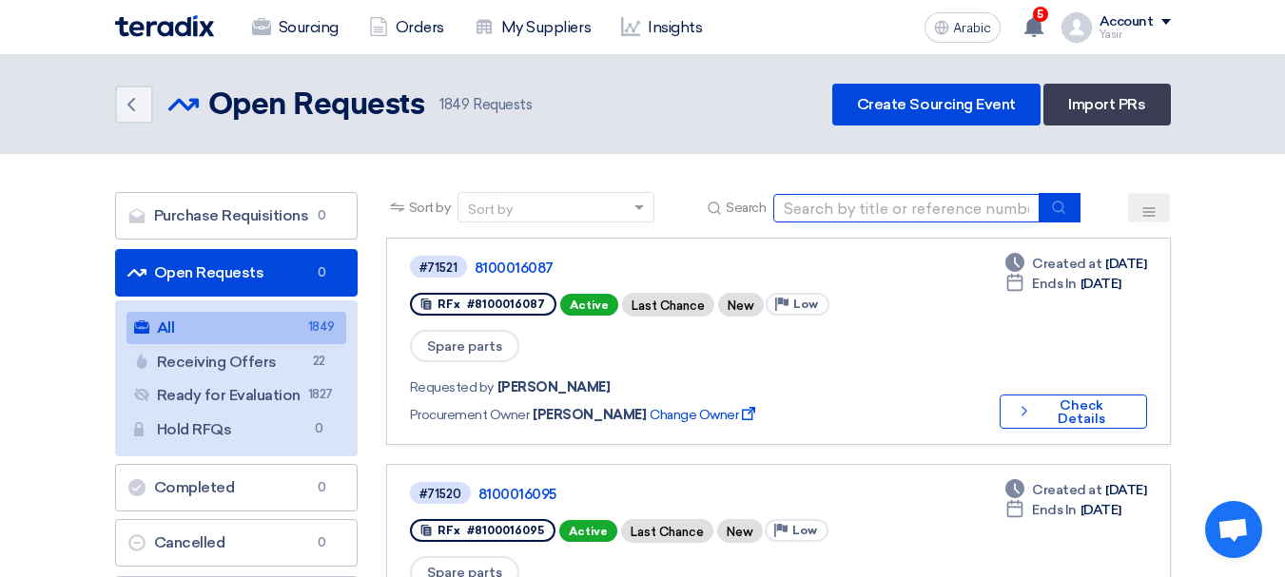
drag, startPoint x: 894, startPoint y: 203, endPoint x: 904, endPoint y: 216, distance: 16.9
click at [894, 203] on input at bounding box center [906, 208] width 266 height 29
click at [892, 213] on input at bounding box center [906, 208] width 266 height 29
click at [868, 211] on input at bounding box center [906, 208] width 266 height 29
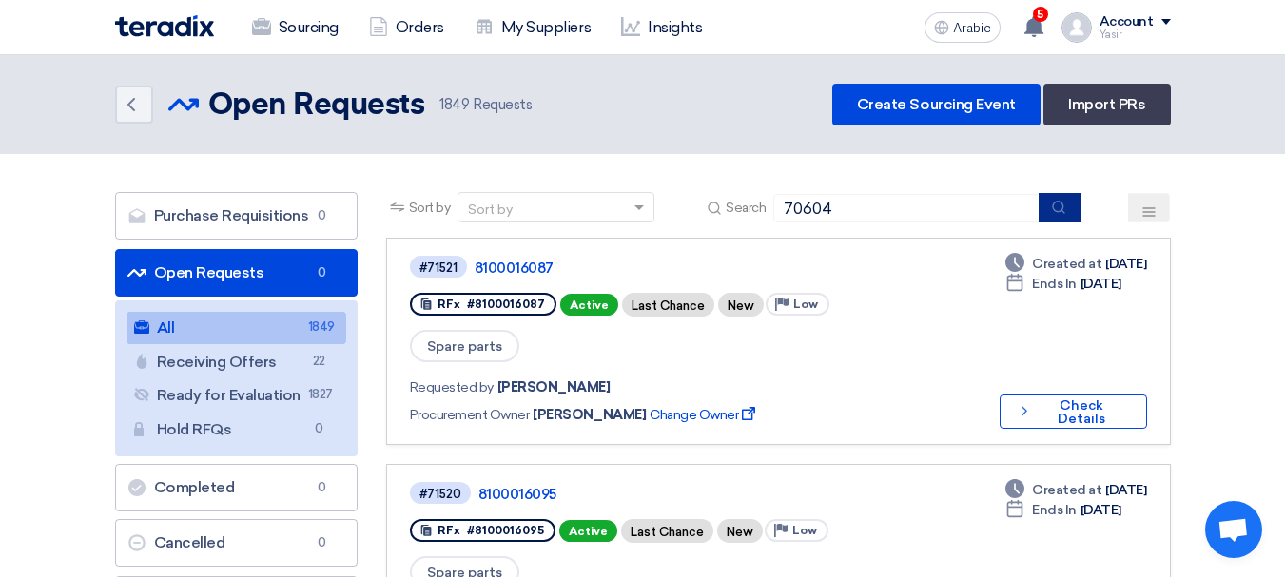
click at [1065, 204] on icon "submit" at bounding box center [1058, 207] width 15 height 15
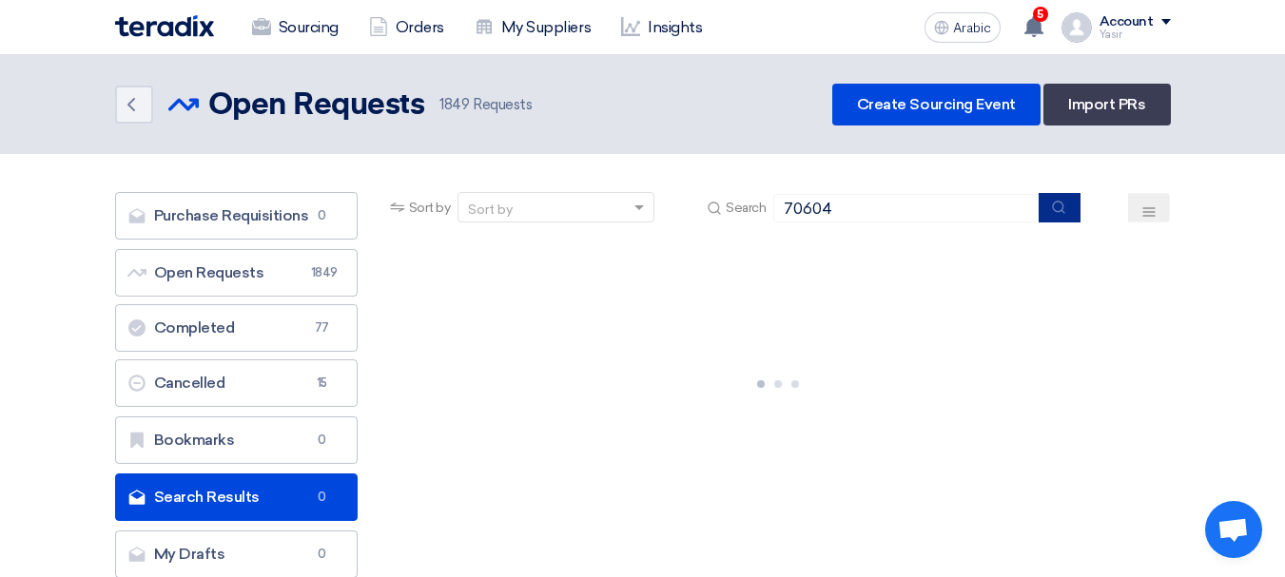
click at [1053, 220] on button "submit" at bounding box center [1060, 207] width 42 height 29
drag, startPoint x: 789, startPoint y: 216, endPoint x: 840, endPoint y: 224, distance: 51.0
click at [840, 224] on div "Sort by Sort by Search 70604" at bounding box center [778, 215] width 785 height 46
type input "7"
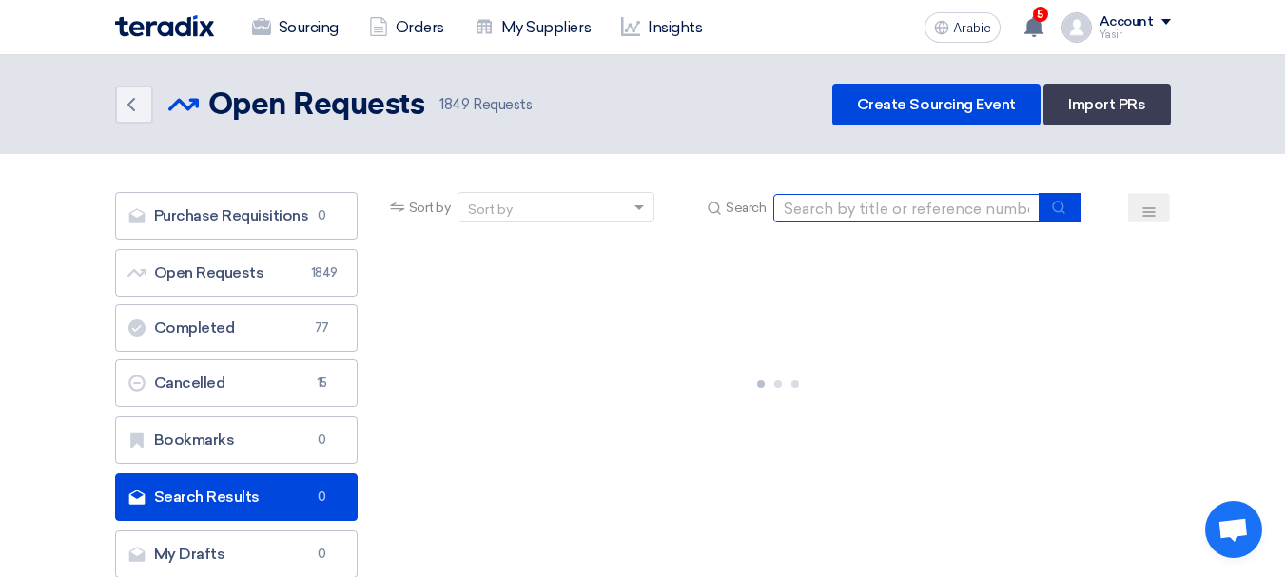
click at [896, 214] on input at bounding box center [906, 208] width 266 height 29
